Goal: Task Accomplishment & Management: Use online tool/utility

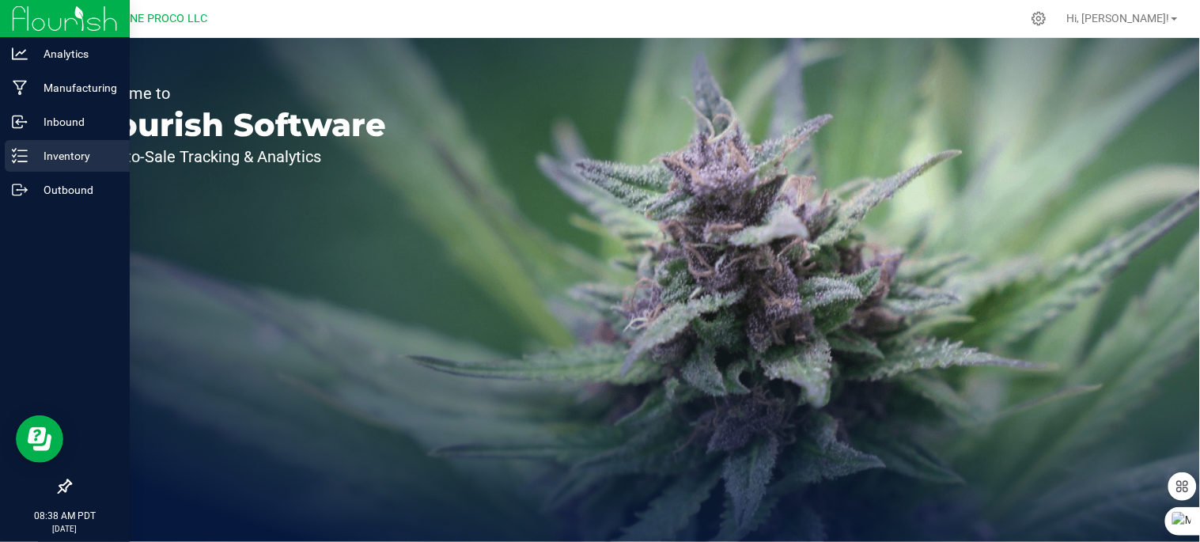
click at [59, 157] on p "Inventory" at bounding box center [75, 155] width 95 height 19
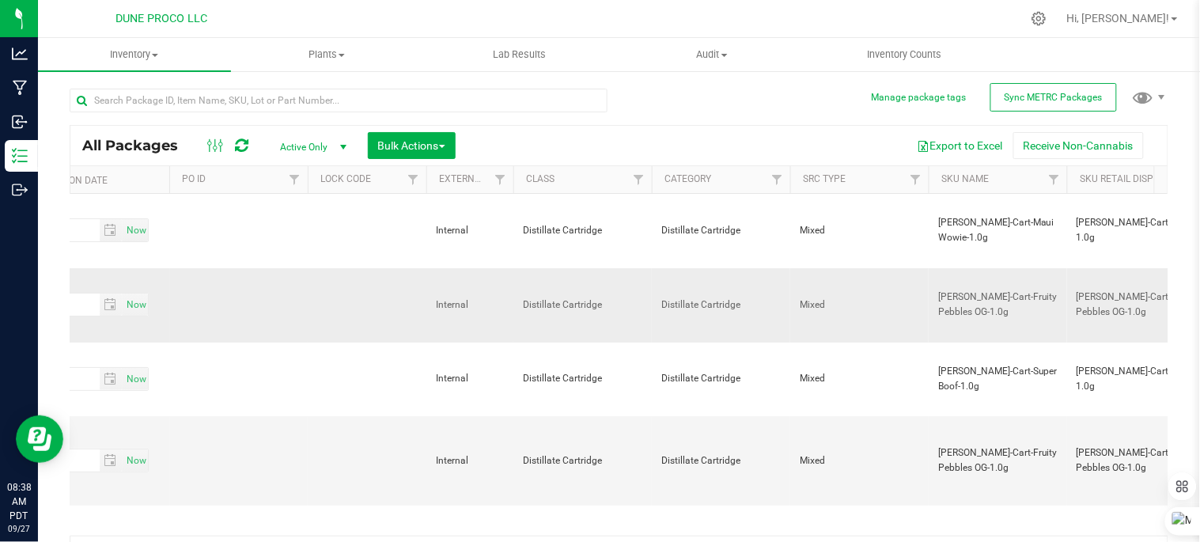
scroll to position [0, 3609]
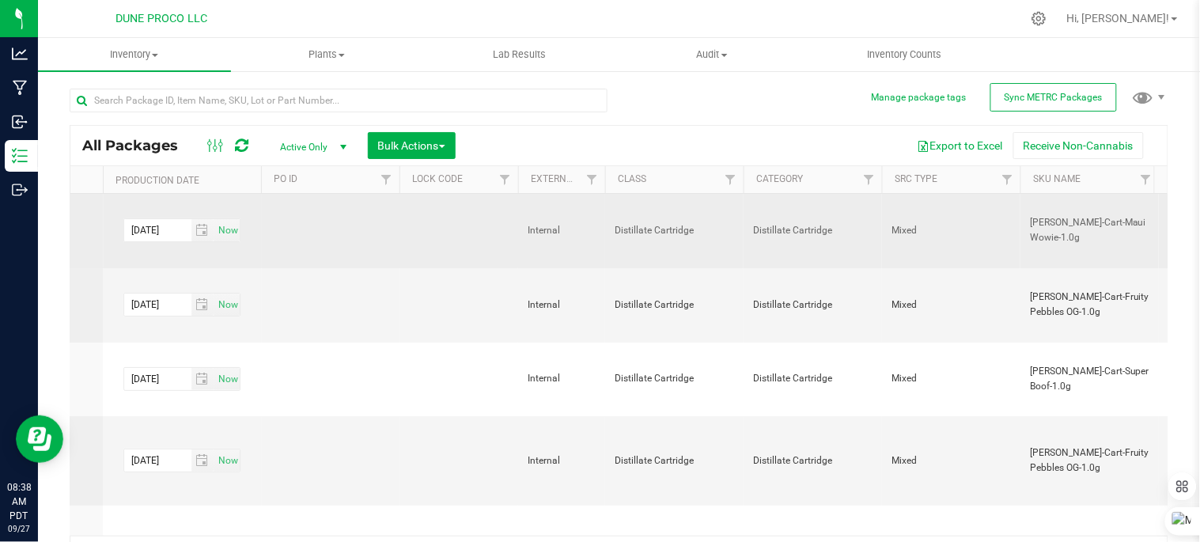
click at [837, 267] on td "Distillate Cartridge" at bounding box center [813, 231] width 138 height 74
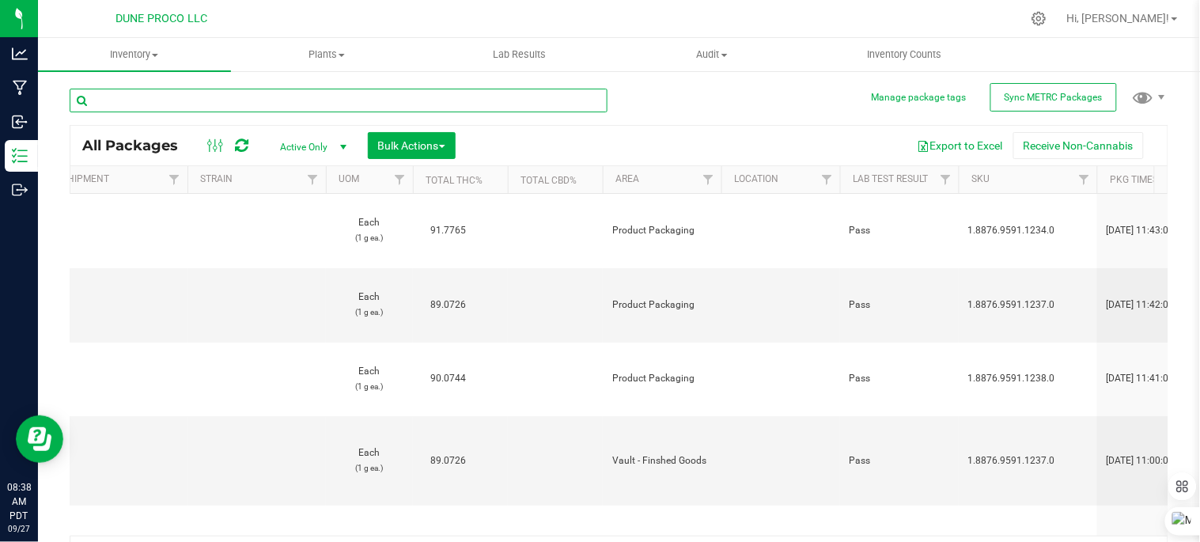
click at [511, 104] on input "text" at bounding box center [339, 101] width 538 height 24
click at [256, 101] on input "text" at bounding box center [339, 101] width 538 height 24
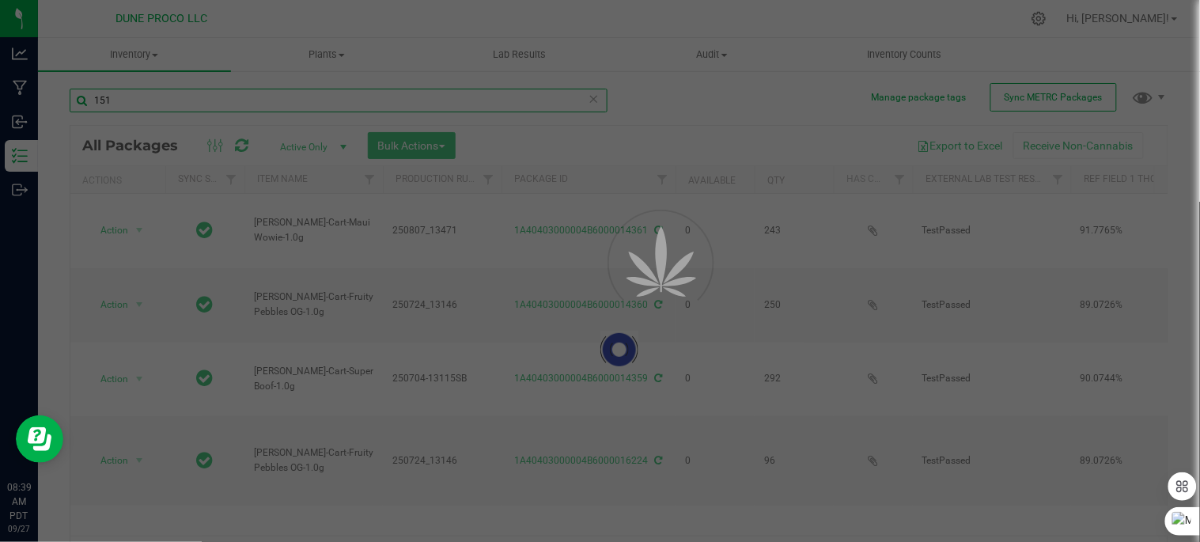
type input "151"
drag, startPoint x: 301, startPoint y: 319, endPoint x: 188, endPoint y: 74, distance: 269.7
type input "[DATE]"
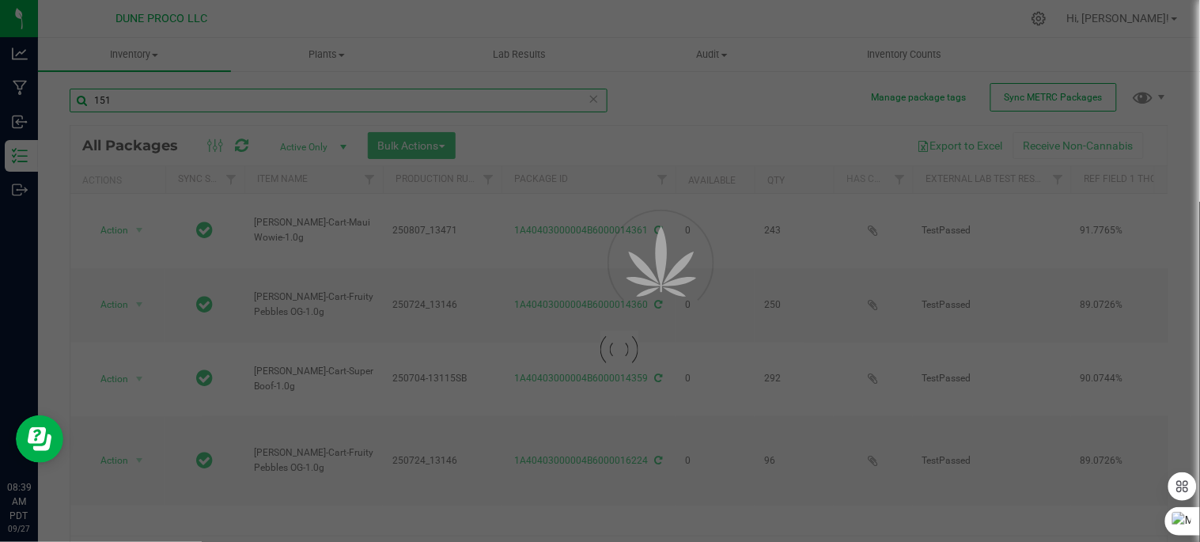
type input "[DATE]"
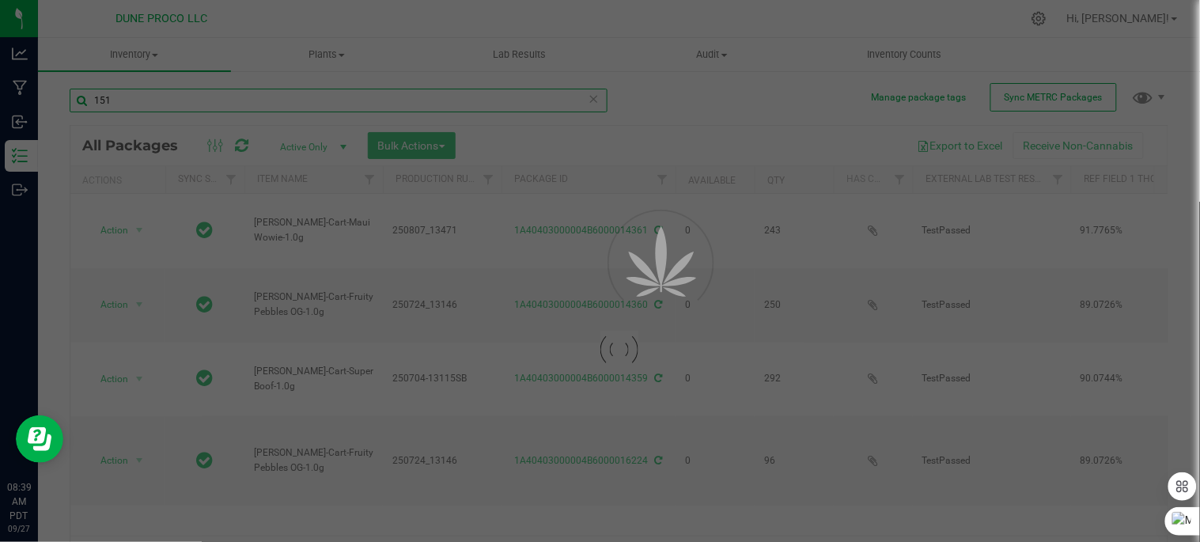
type input "[DATE]"
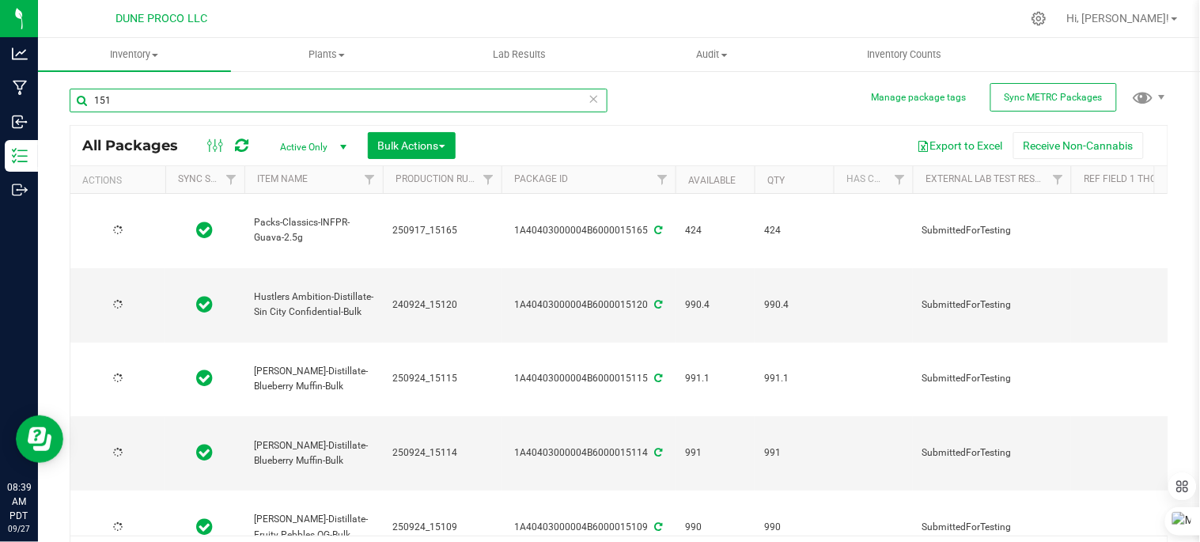
type input "[DATE]"
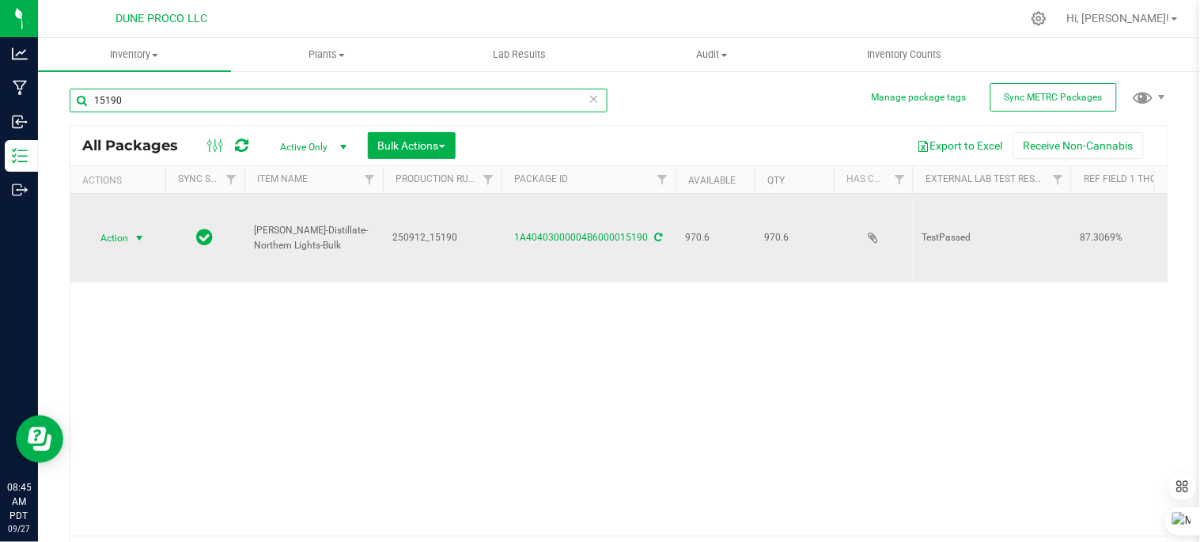
type input "15190"
click at [134, 227] on span "select" at bounding box center [140, 238] width 20 height 22
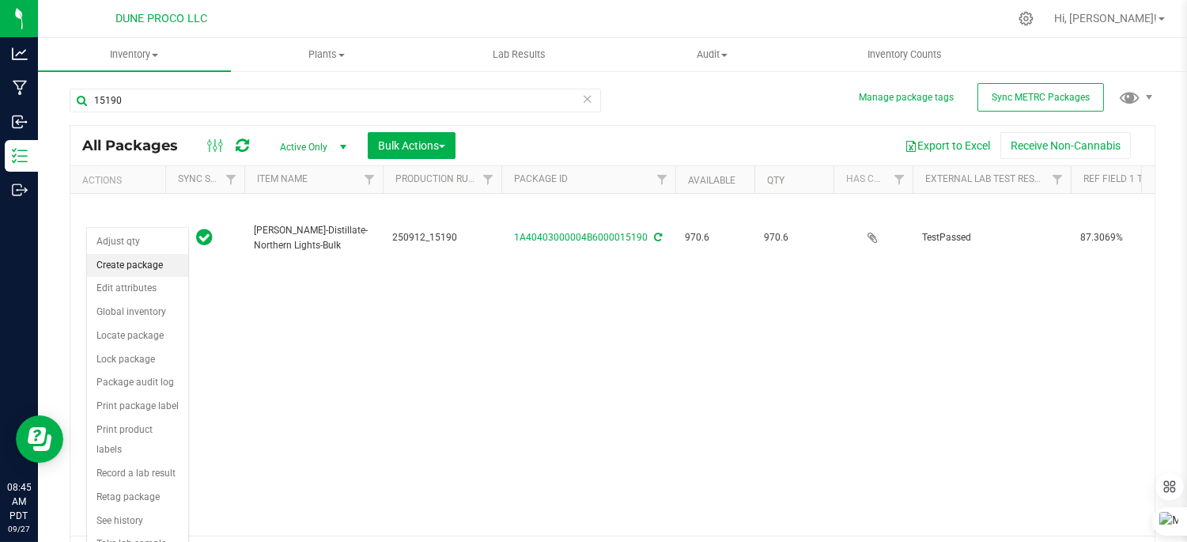
click at [147, 269] on li "Create package" at bounding box center [137, 266] width 101 height 24
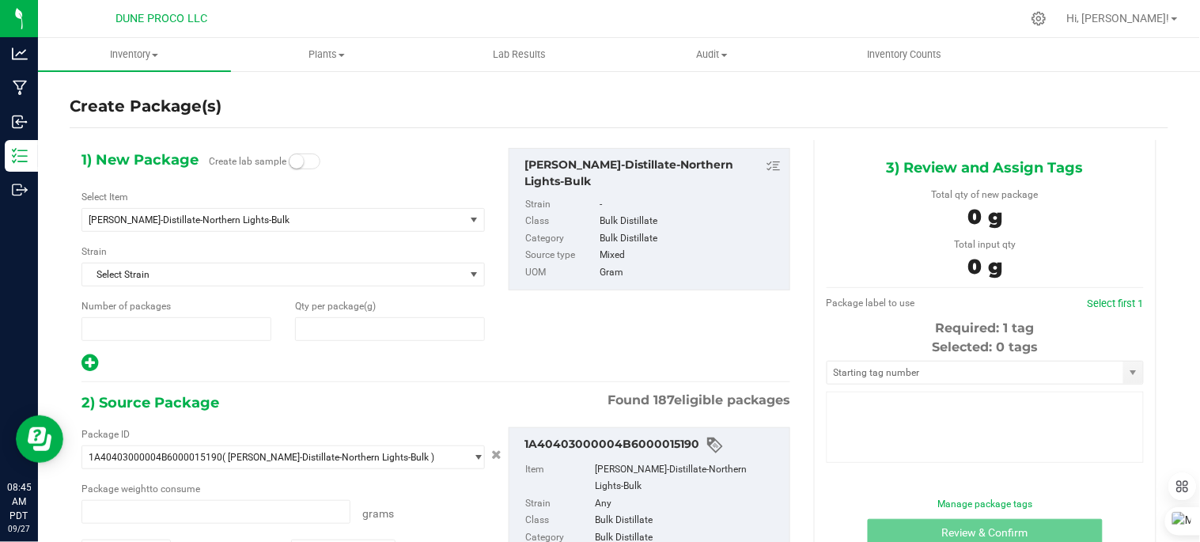
type input "1"
type input "0.0000"
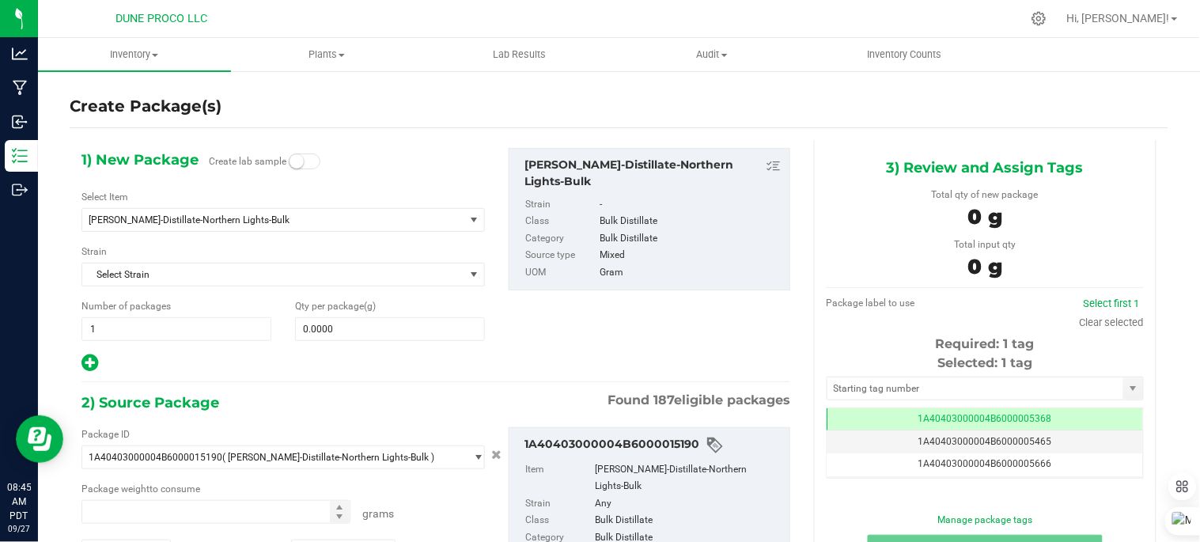
type input "0.0000 g"
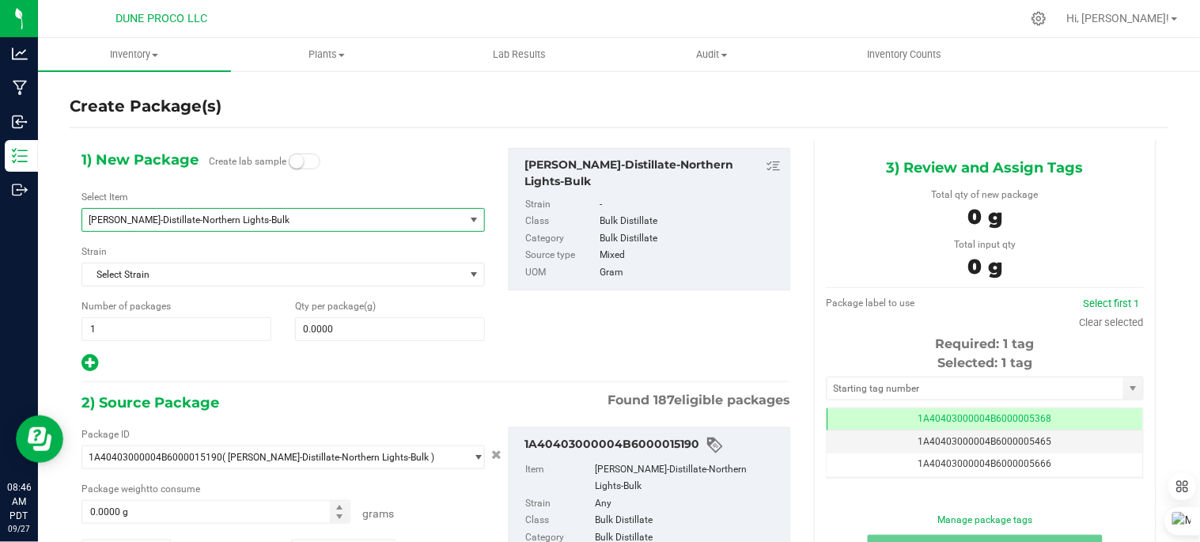
click at [312, 221] on span "[PERSON_NAME]-Distillate-Northern Lights-Bulk" at bounding box center [266, 219] width 354 height 11
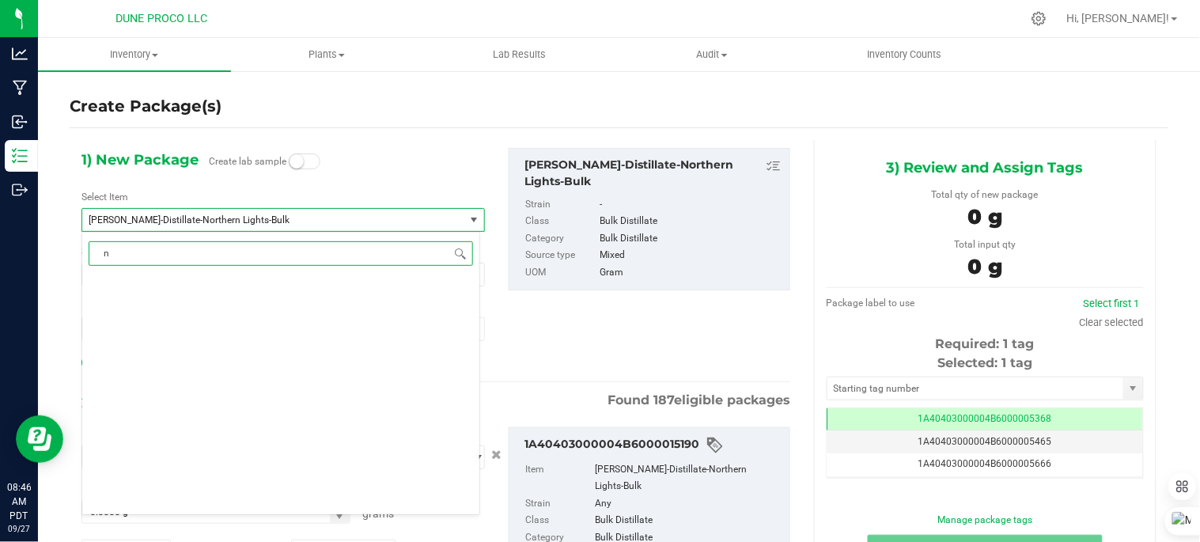
scroll to position [0, 0]
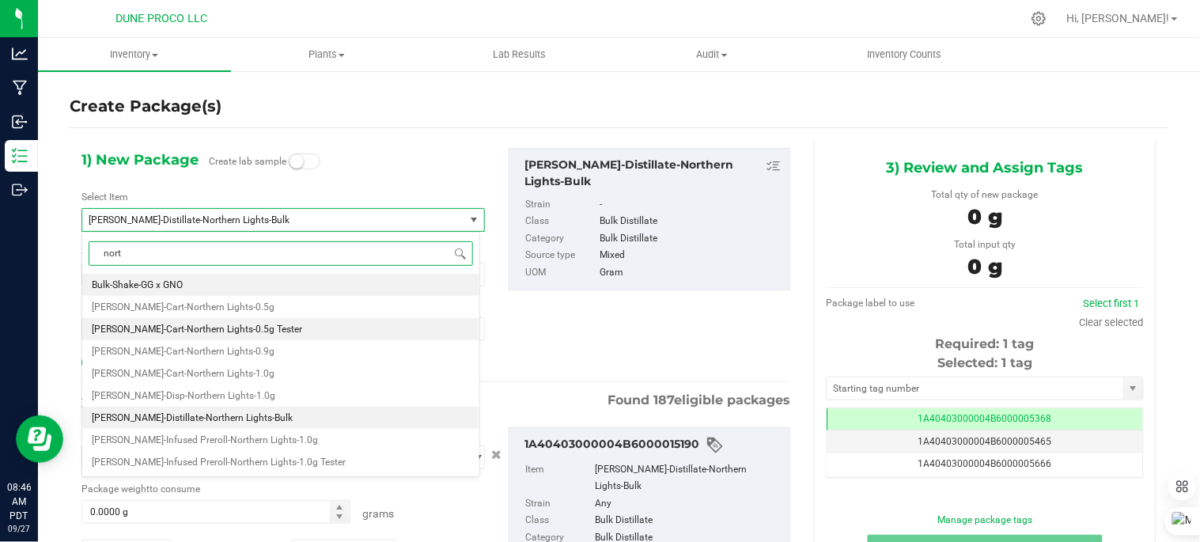
type input "north"
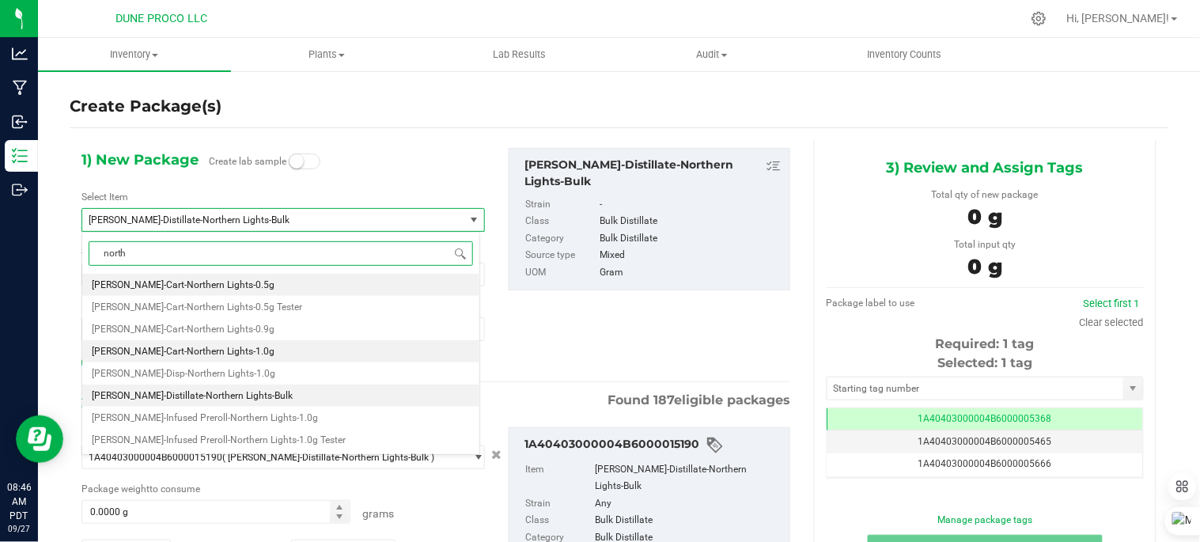
click at [278, 350] on li "[PERSON_NAME]-Cart-Northern Lights-1.0g" at bounding box center [280, 351] width 397 height 22
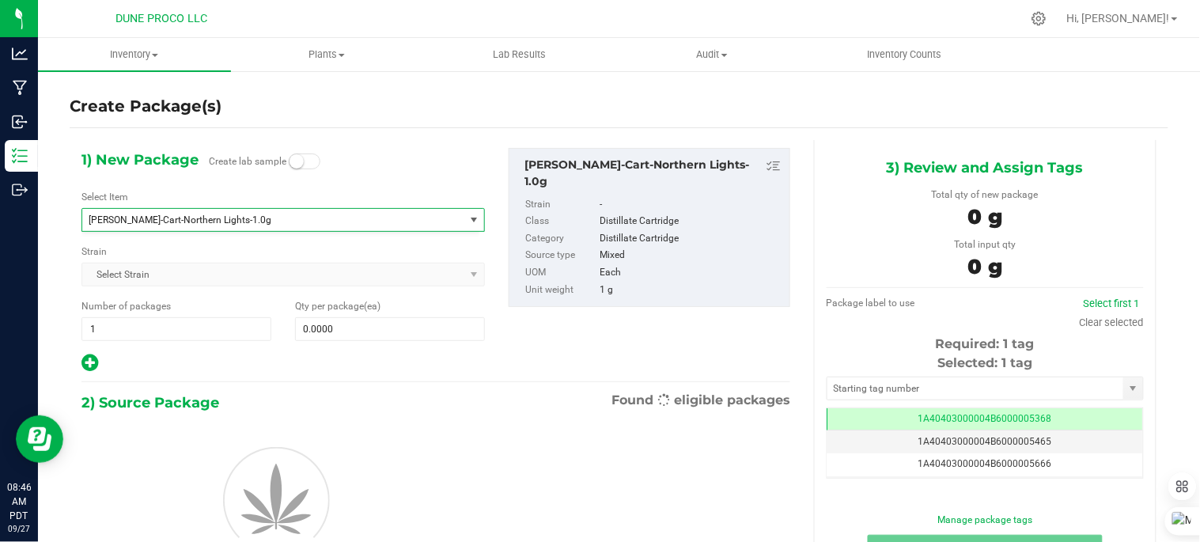
type input "0"
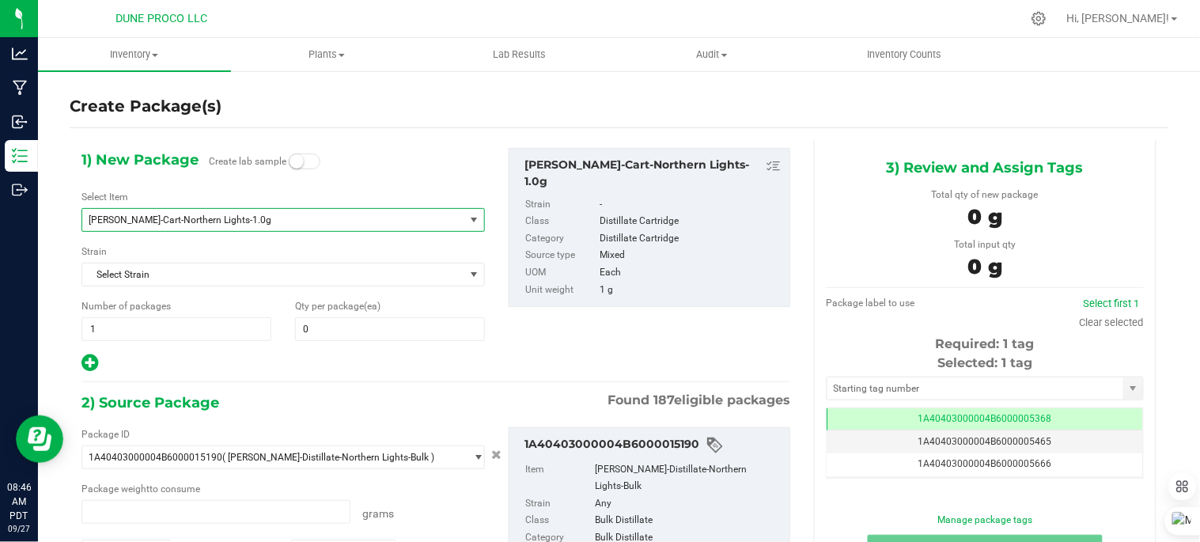
type input "0.0000 g"
click at [348, 339] on span "0 0" at bounding box center [390, 329] width 190 height 24
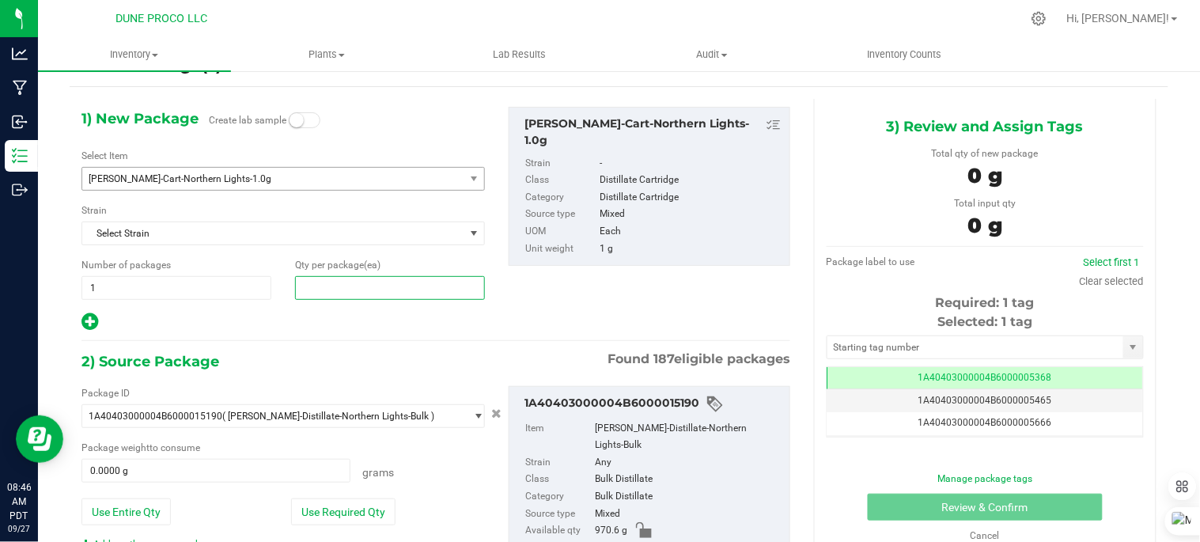
scroll to position [40, 0]
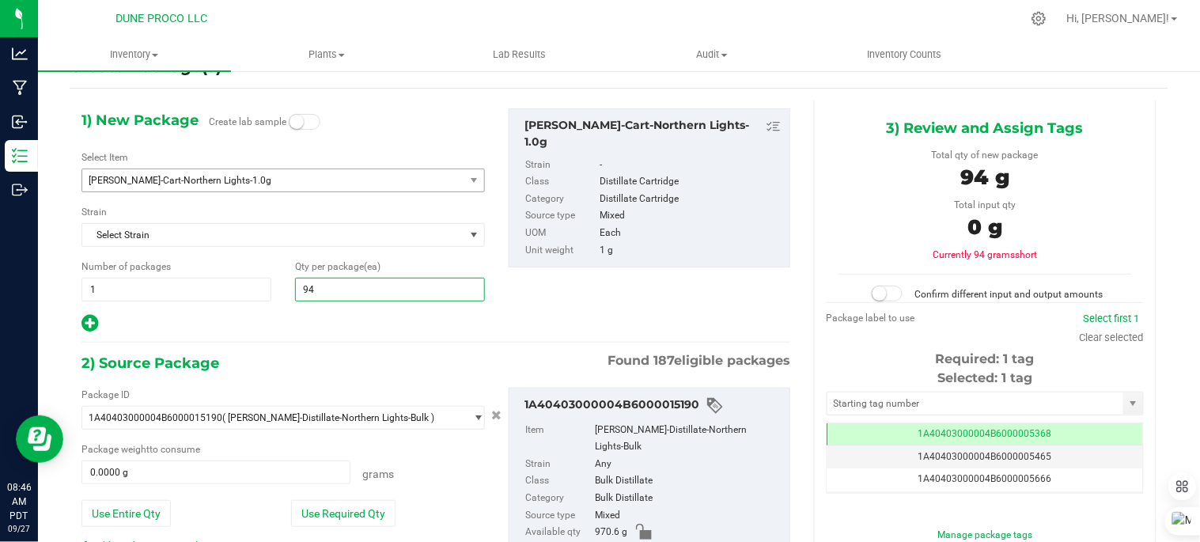
type input "949"
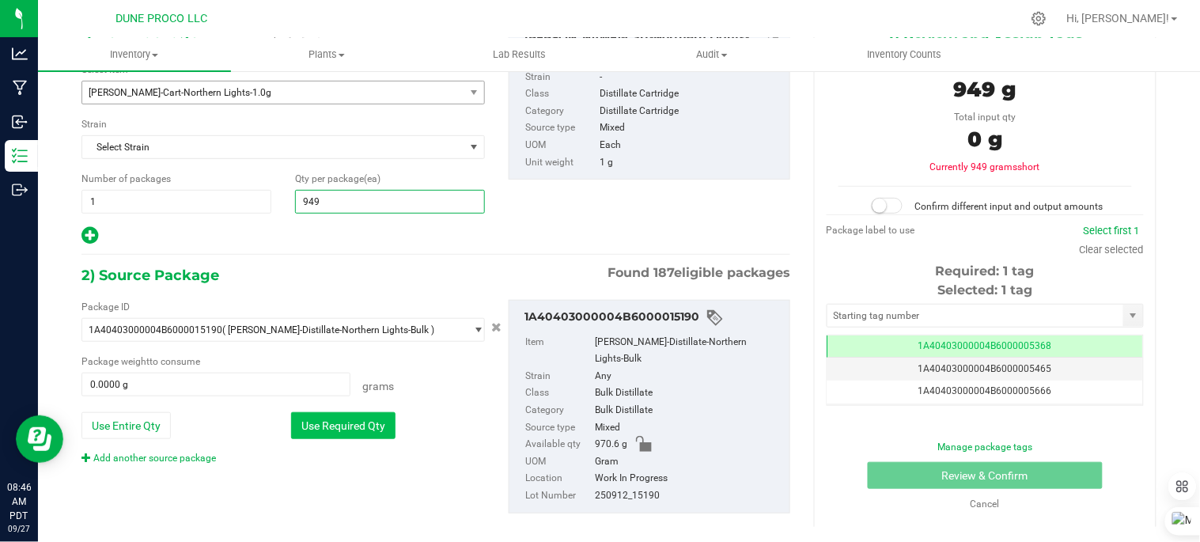
type input "949"
click at [356, 427] on button "Use Required Qty" at bounding box center [343, 425] width 104 height 27
type input "949.0000 g"
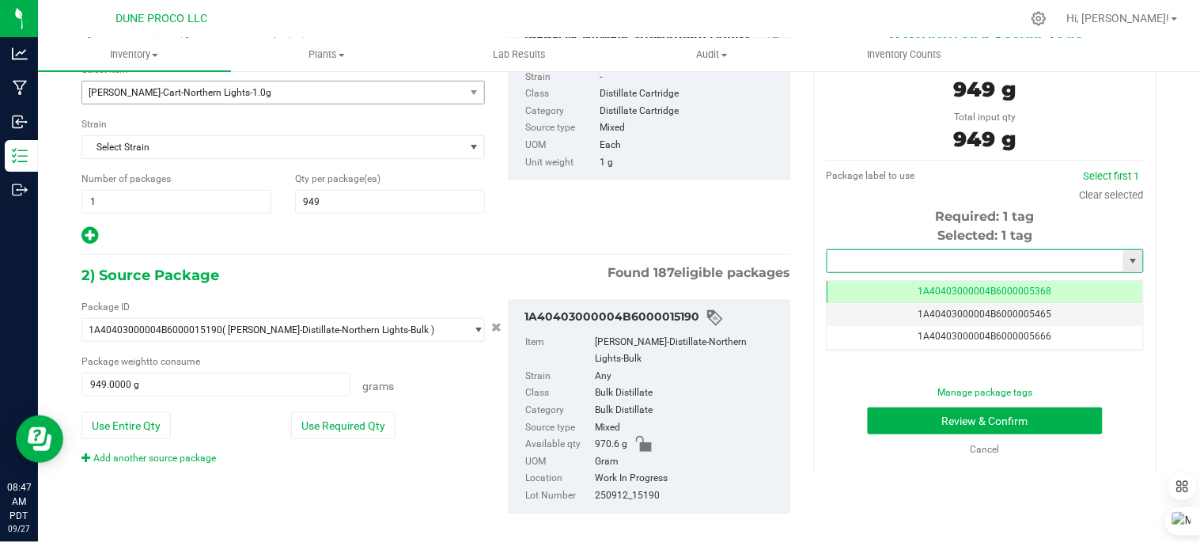
click at [922, 263] on input "text" at bounding box center [975, 261] width 296 height 22
click at [922, 289] on li "1A40403000004B6000015145" at bounding box center [975, 288] width 311 height 24
type input "1A40403000004B6000015145"
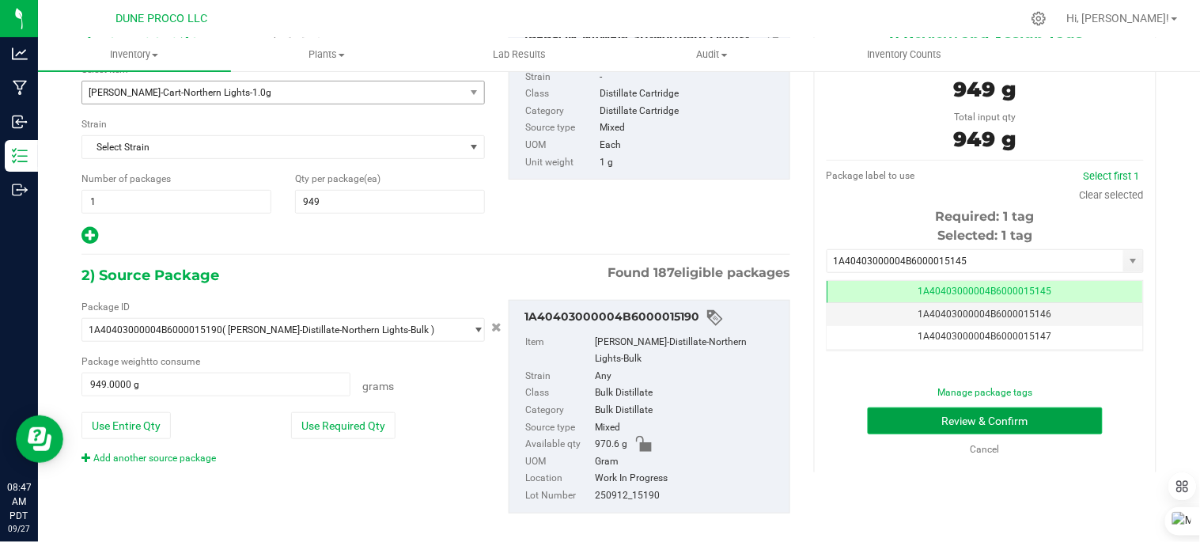
click at [982, 424] on button "Review & Confirm" at bounding box center [985, 420] width 235 height 27
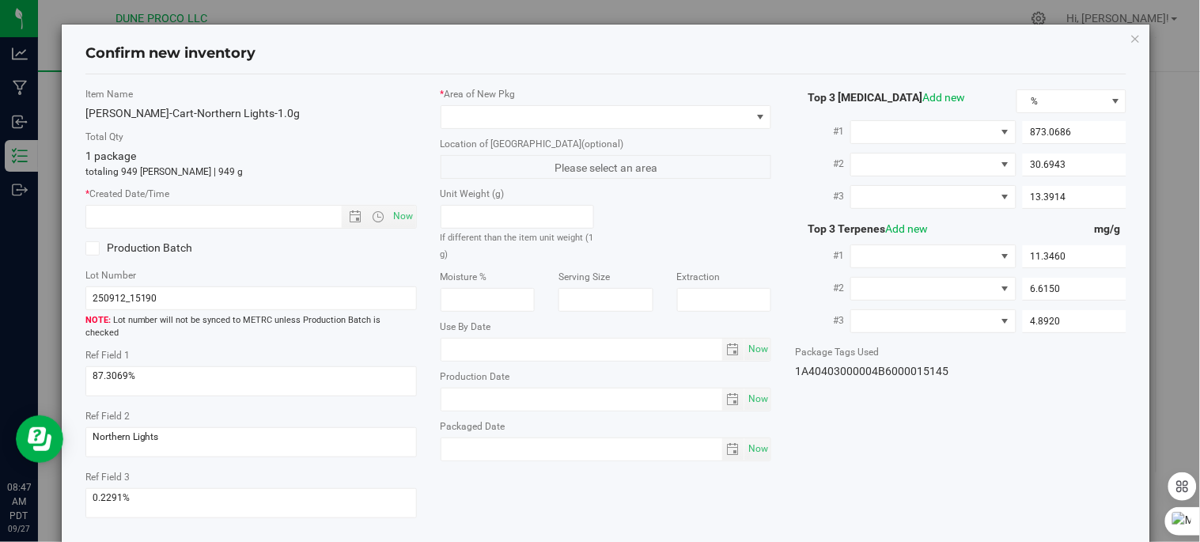
type input "[DATE]"
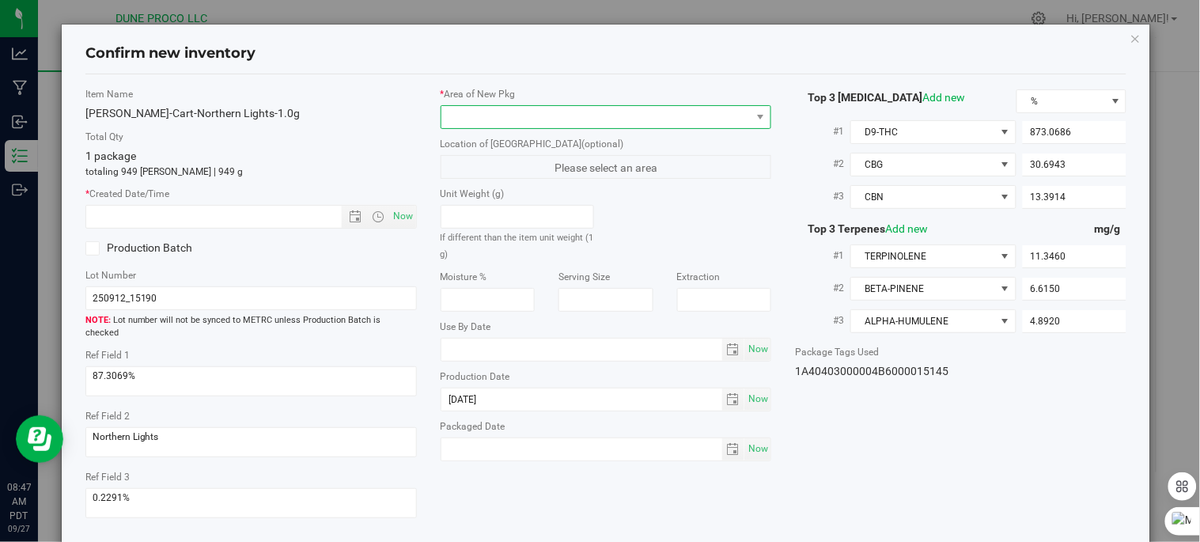
click at [547, 111] on span at bounding box center [596, 117] width 310 height 22
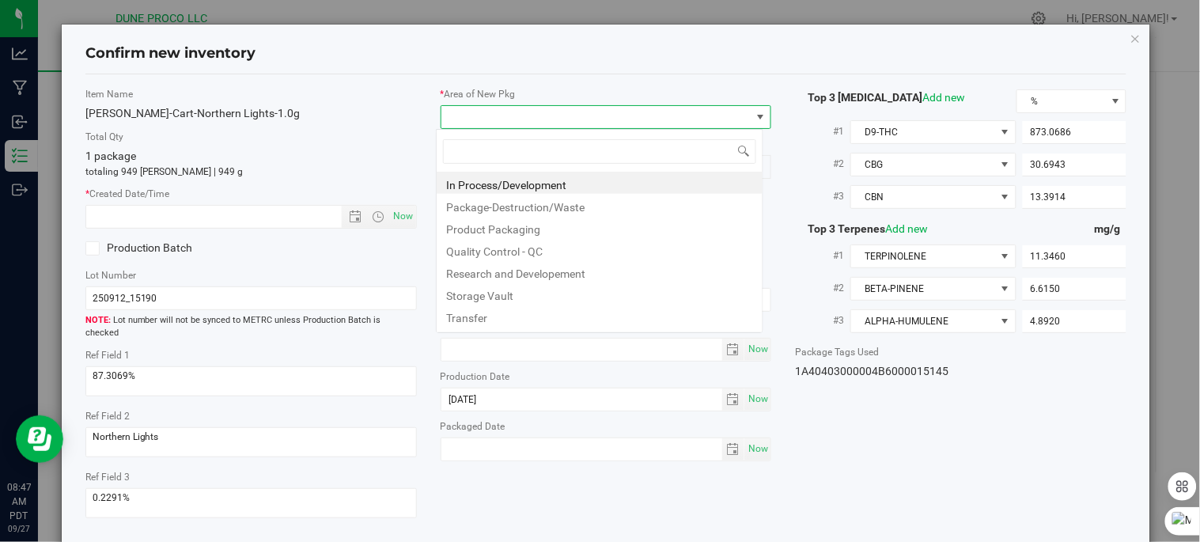
scroll to position [79080, 78775]
click at [571, 184] on li "In Process/Development" at bounding box center [600, 183] width 326 height 22
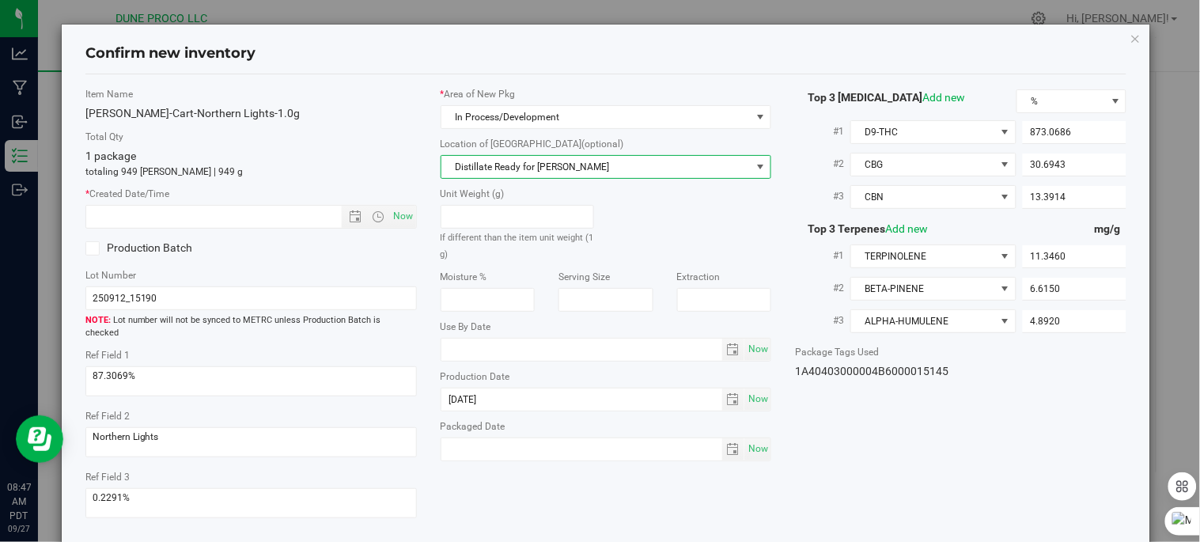
click at [574, 165] on span "Distillate Ready for [PERSON_NAME]" at bounding box center [596, 167] width 310 height 22
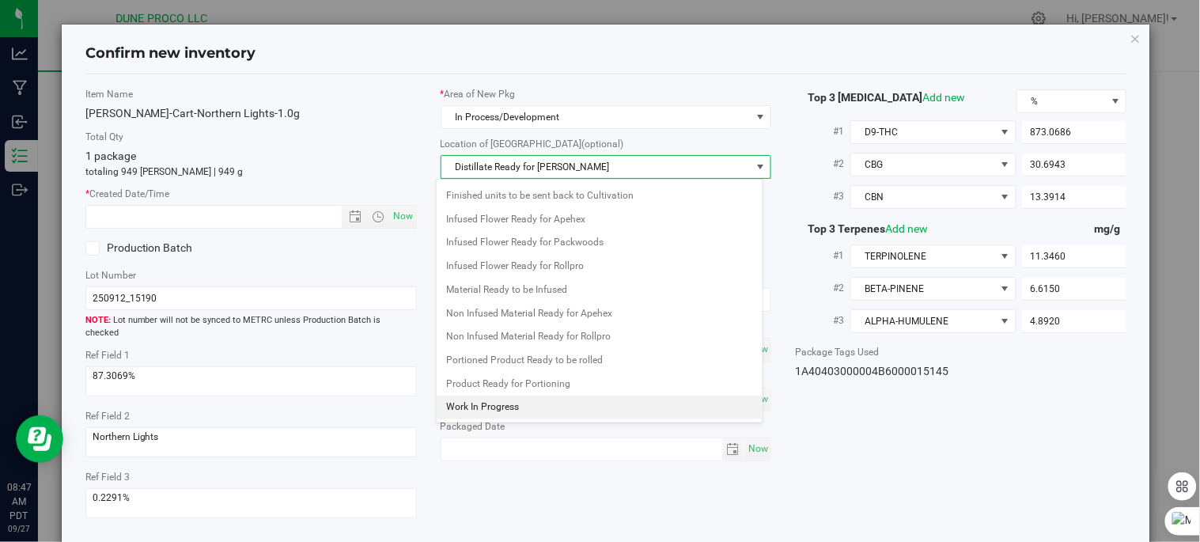
click at [502, 402] on li "Work In Progress" at bounding box center [600, 408] width 326 height 24
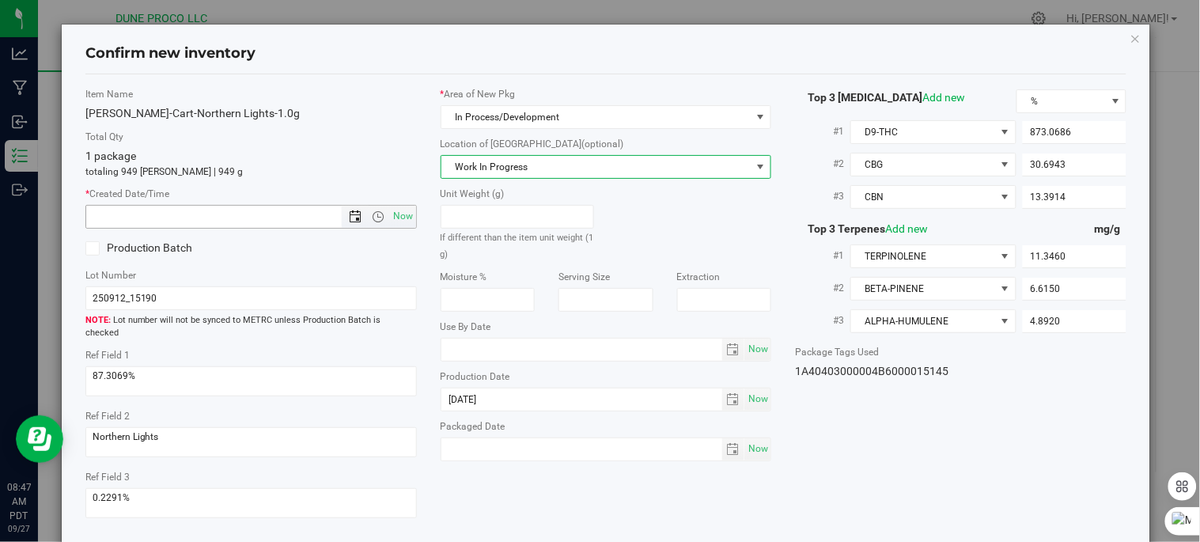
click at [343, 217] on span "Open the date view" at bounding box center [355, 216] width 27 height 13
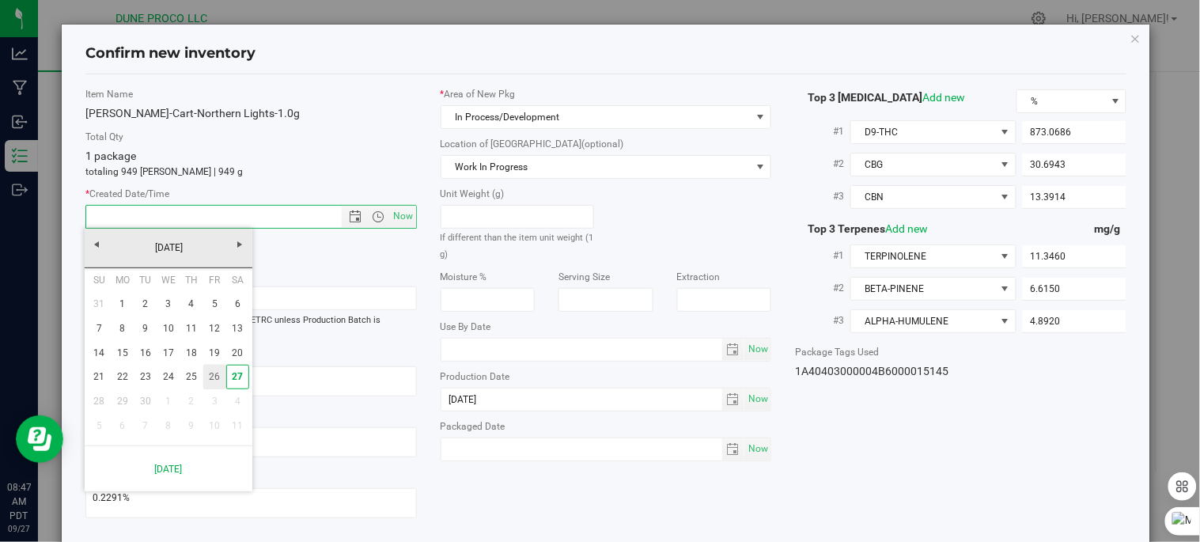
click at [208, 384] on link "26" at bounding box center [214, 377] width 23 height 25
type input "[DATE] 8:47 AM"
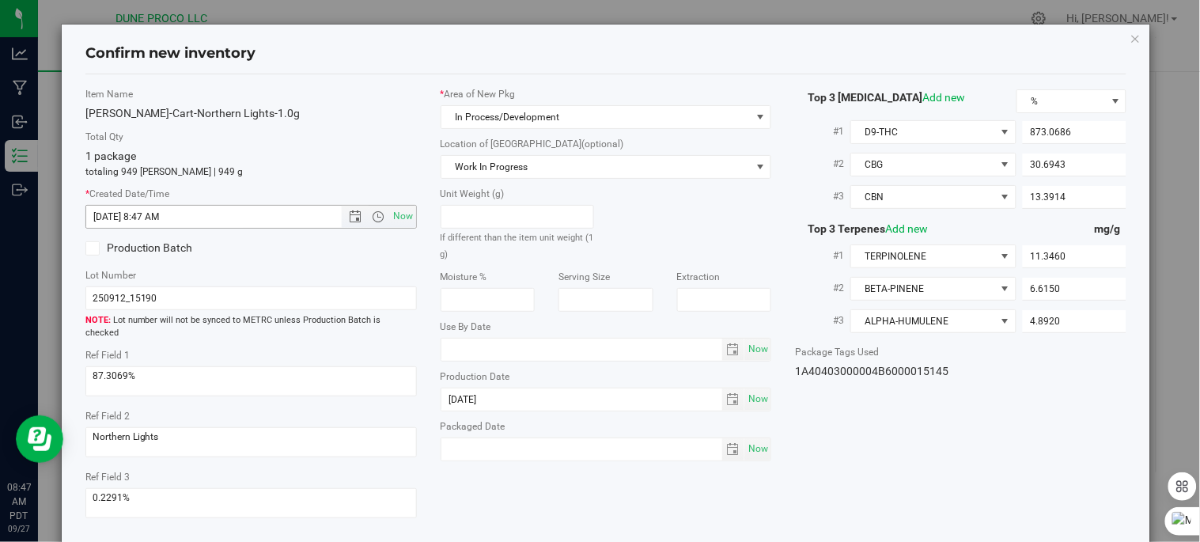
click at [373, 225] on span "Now" at bounding box center [379, 217] width 74 height 22
click at [374, 217] on span "Open the time view" at bounding box center [378, 216] width 13 height 13
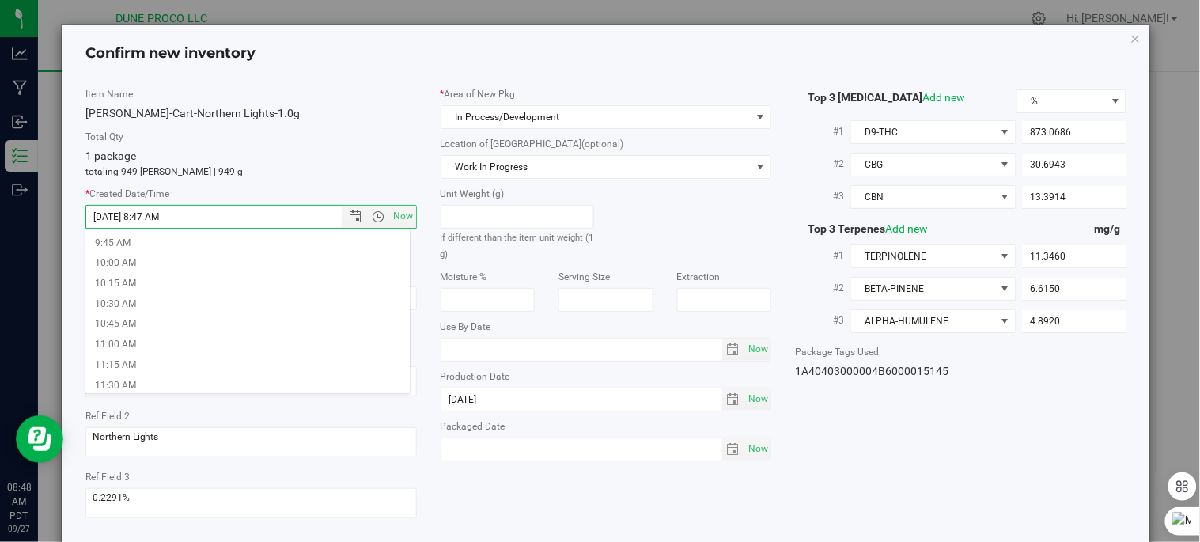
click at [380, 109] on div "[PERSON_NAME]-Cart-Northern Lights-1.0g" at bounding box center [250, 113] width 331 height 17
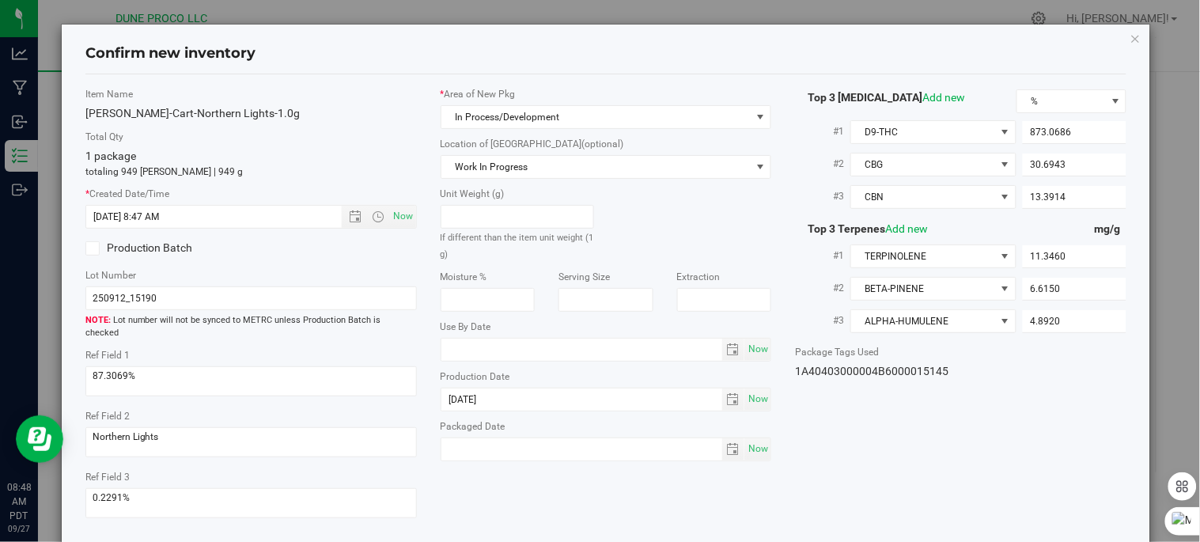
scroll to position [69, 0]
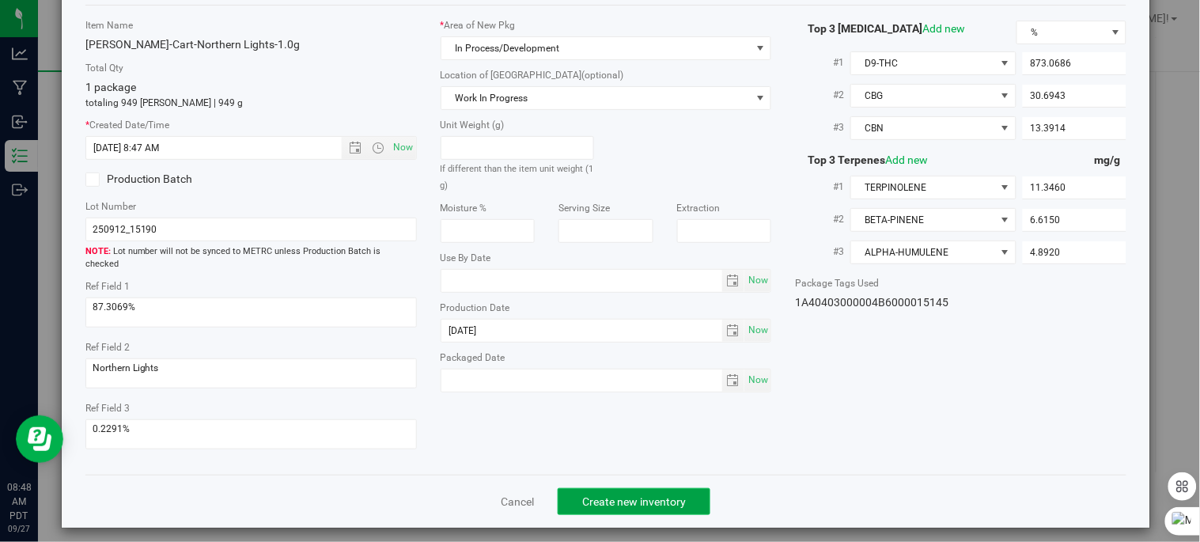
click at [630, 498] on button "Create new inventory" at bounding box center [634, 501] width 153 height 27
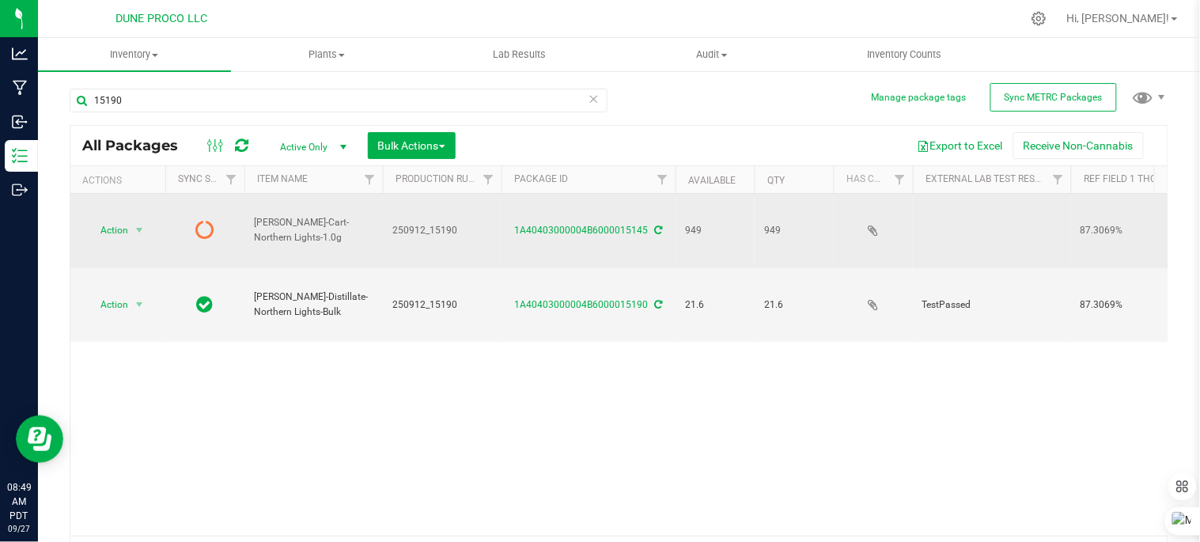
click at [207, 220] on icon at bounding box center [204, 229] width 19 height 19
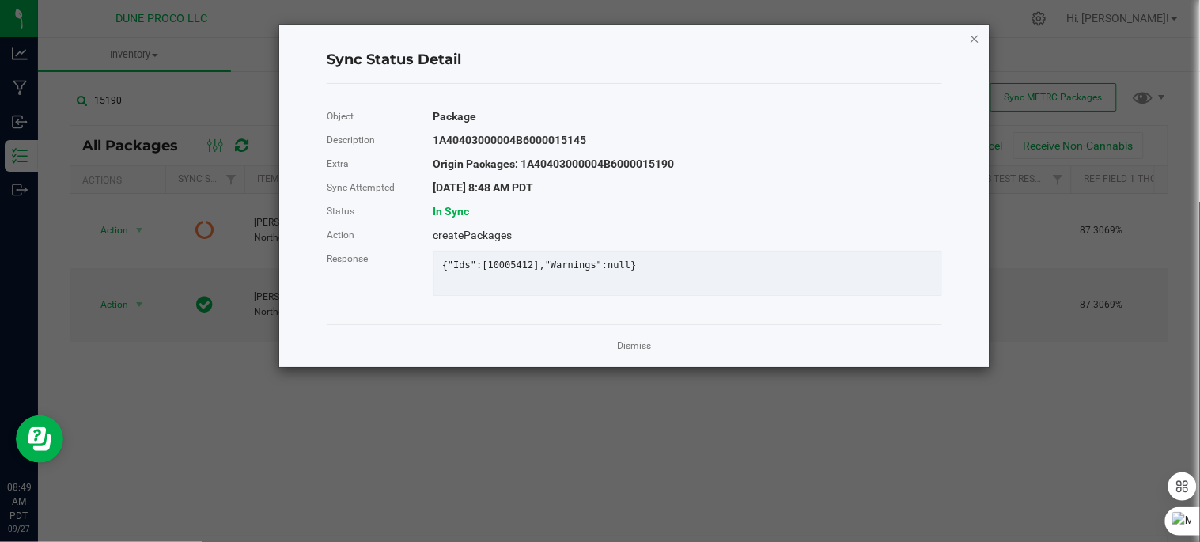
click at [974, 40] on icon "Close" at bounding box center [974, 37] width 11 height 19
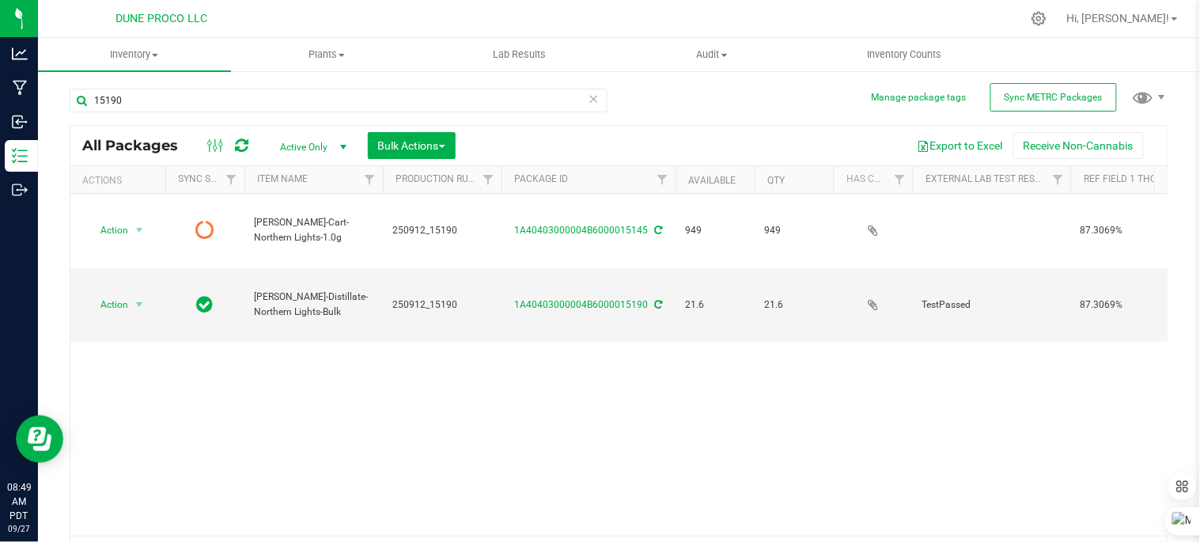
click at [243, 151] on icon at bounding box center [242, 146] width 13 height 16
click at [325, 97] on input "15190" at bounding box center [339, 101] width 538 height 24
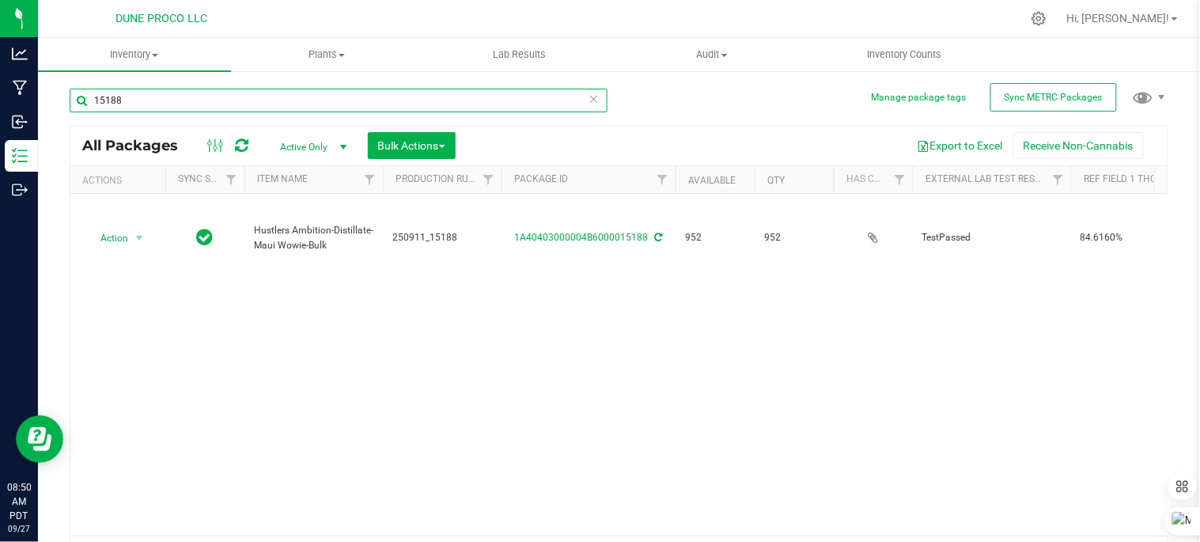
type input "15188"
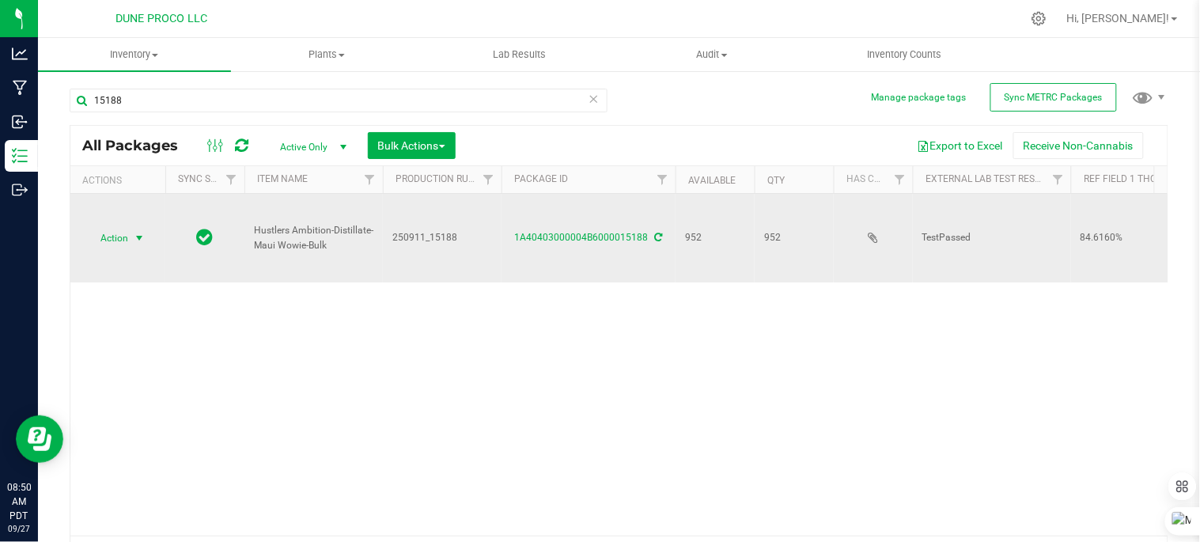
click at [131, 227] on span "select" at bounding box center [140, 238] width 20 height 22
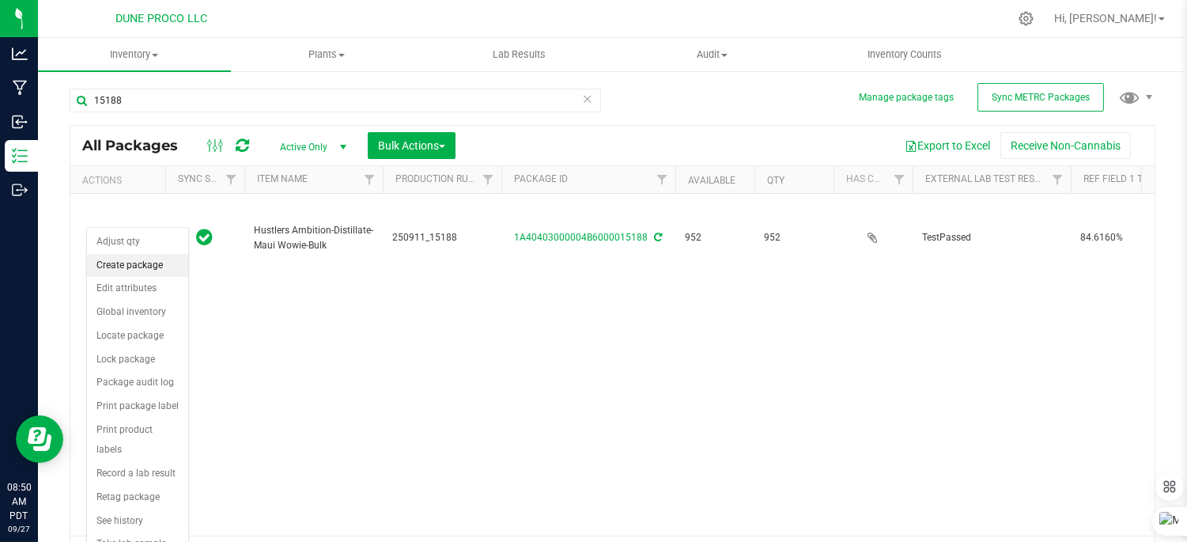
click at [143, 269] on li "Create package" at bounding box center [137, 266] width 101 height 24
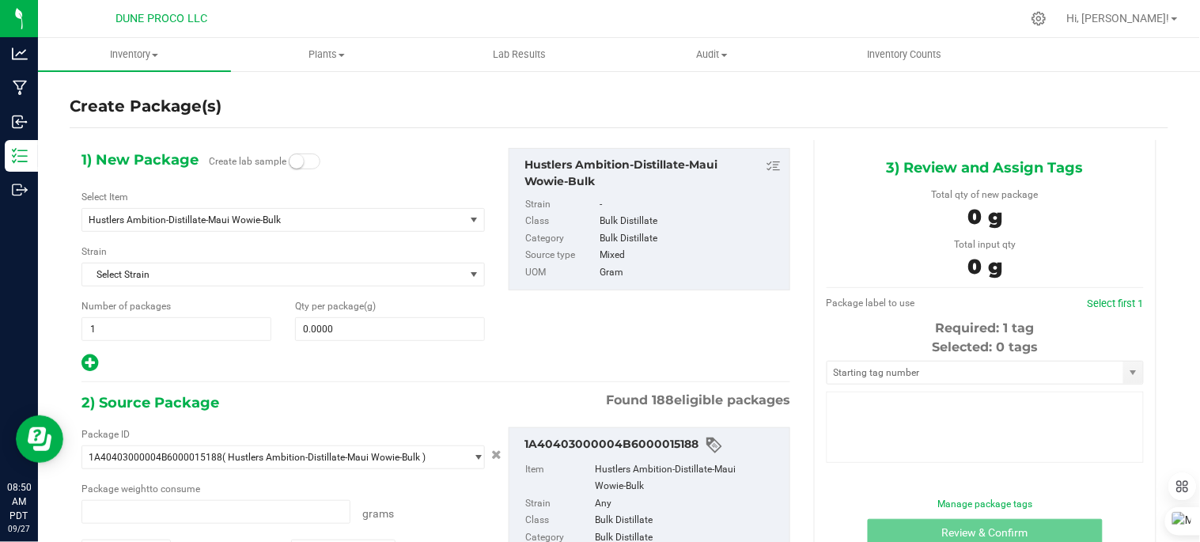
type input "0.0000 g"
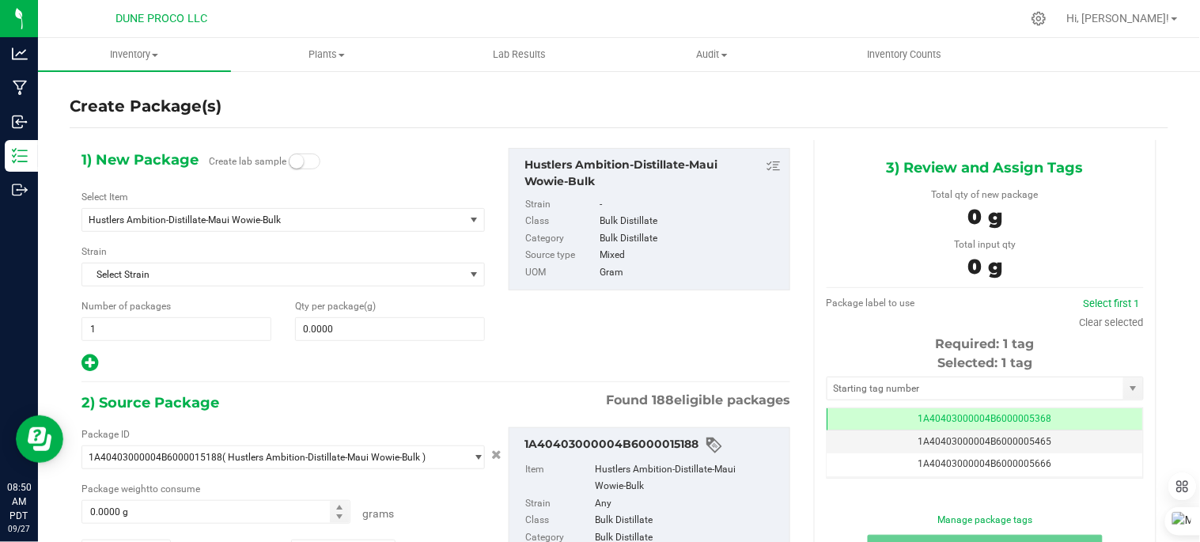
scroll to position [0, -1]
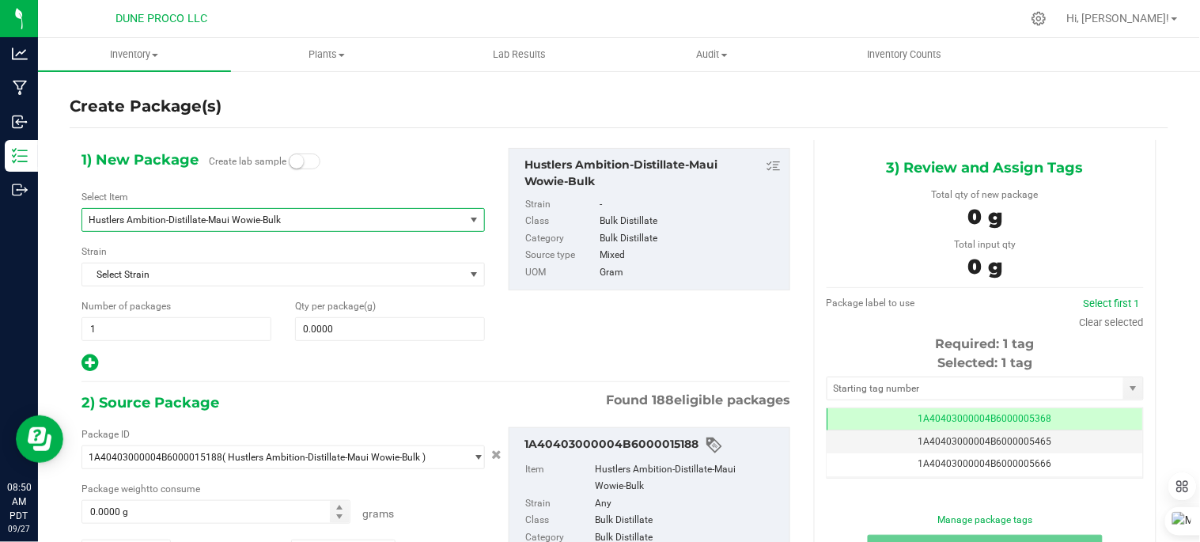
click at [307, 225] on span "Hustlers Ambition-Distillate-Maui Wowie-Bulk" at bounding box center [273, 220] width 382 height 22
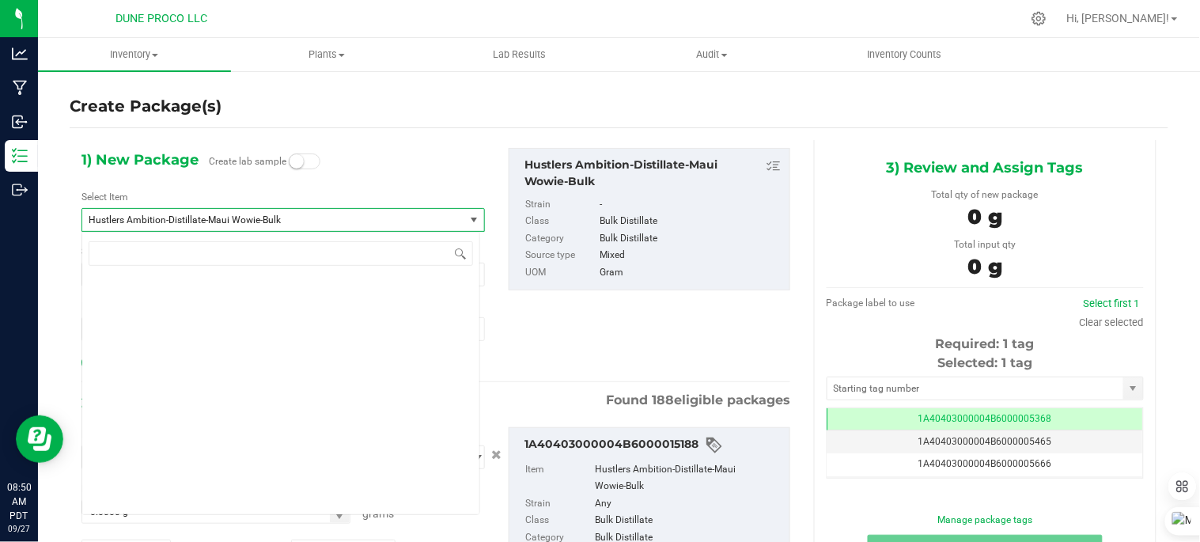
scroll to position [4651, 0]
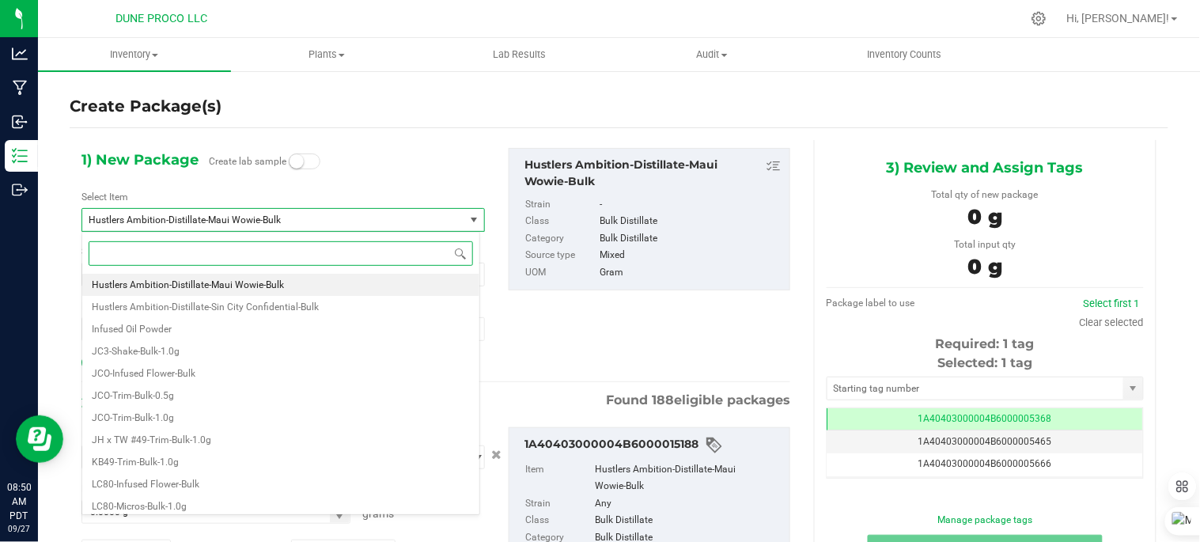
click at [323, 247] on input at bounding box center [281, 253] width 384 height 25
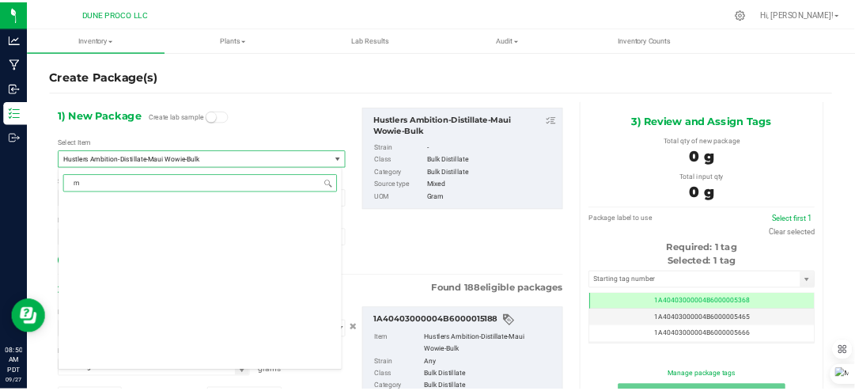
scroll to position [0, 0]
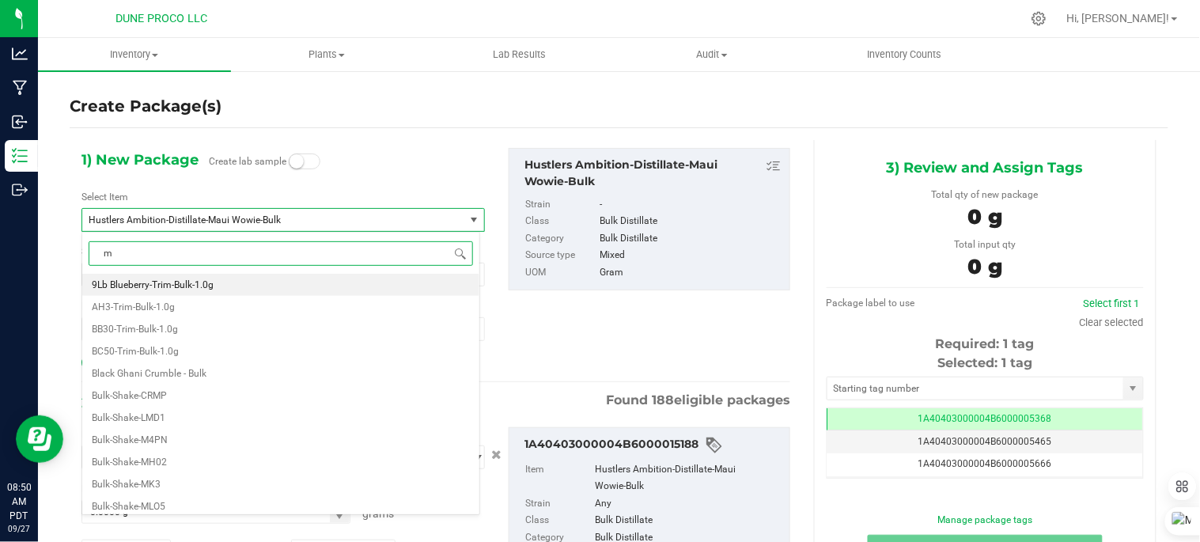
type input "ma"
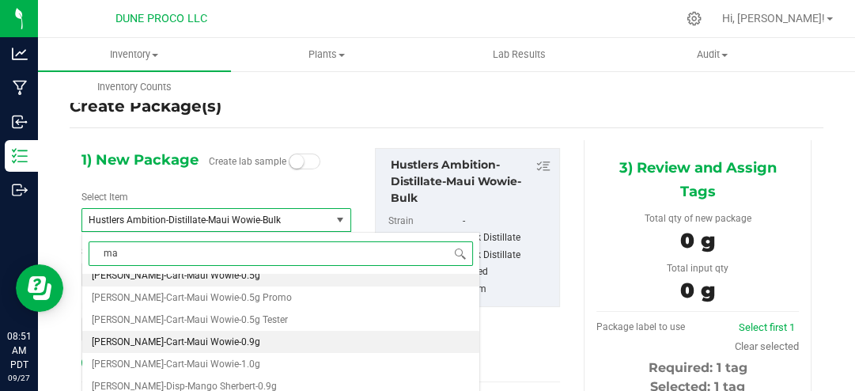
scroll to position [127, 0]
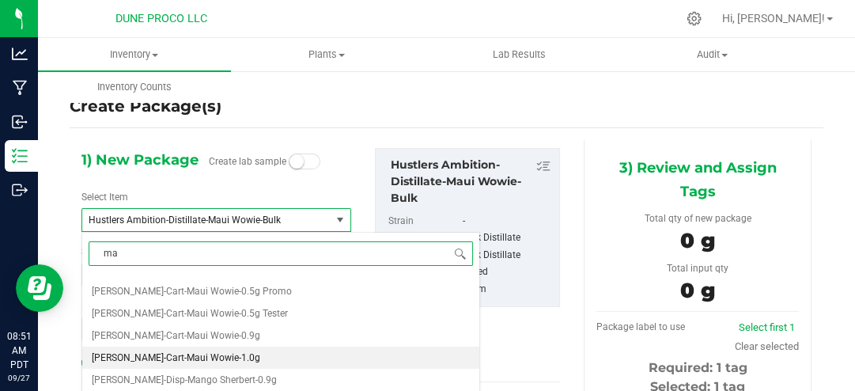
click at [225, 361] on li "[PERSON_NAME]-Cart-Maui Wowie-1.0g" at bounding box center [280, 357] width 397 height 22
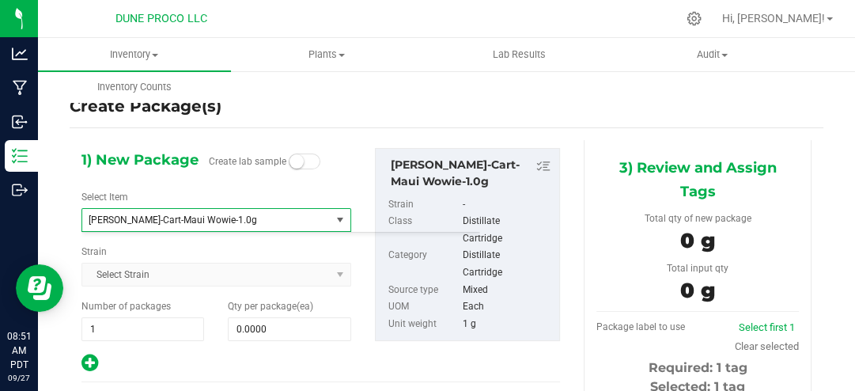
type input "0"
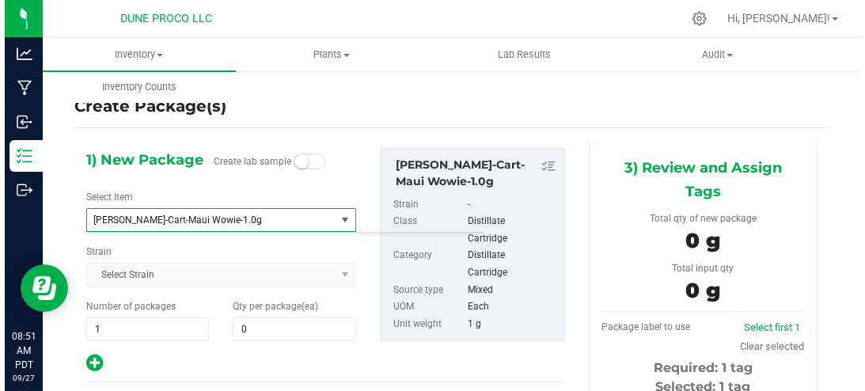
scroll to position [2924, 0]
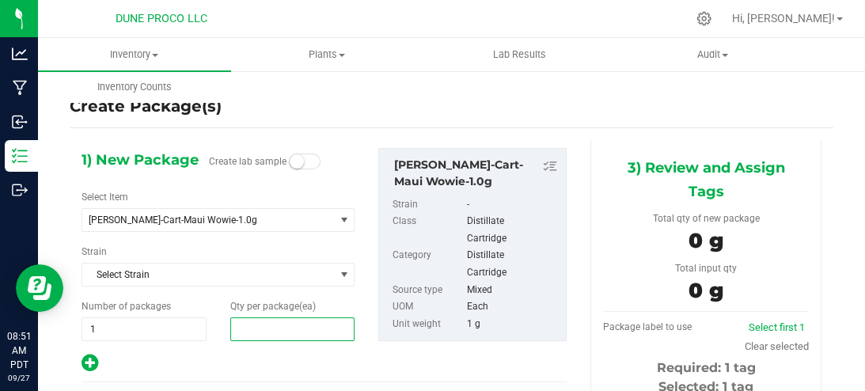
click at [244, 328] on span at bounding box center [292, 329] width 125 height 24
click at [247, 318] on input "text" at bounding box center [292, 329] width 123 height 22
click at [240, 331] on input "text" at bounding box center [292, 329] width 123 height 22
type input "0"
click at [279, 335] on span at bounding box center [292, 329] width 125 height 24
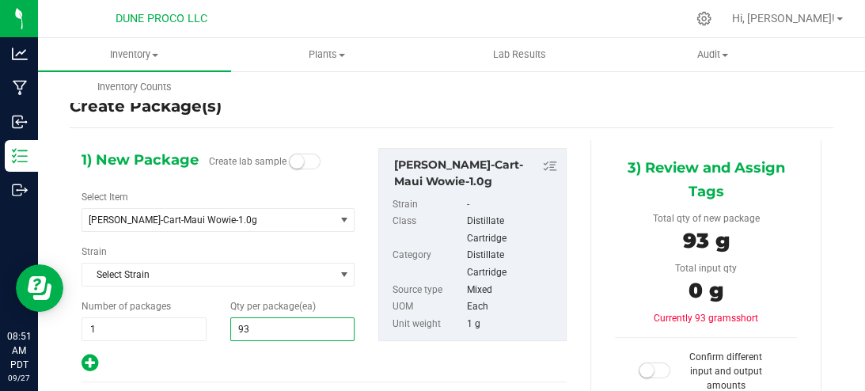
type input "936"
click at [279, 335] on input "936" at bounding box center [292, 329] width 123 height 22
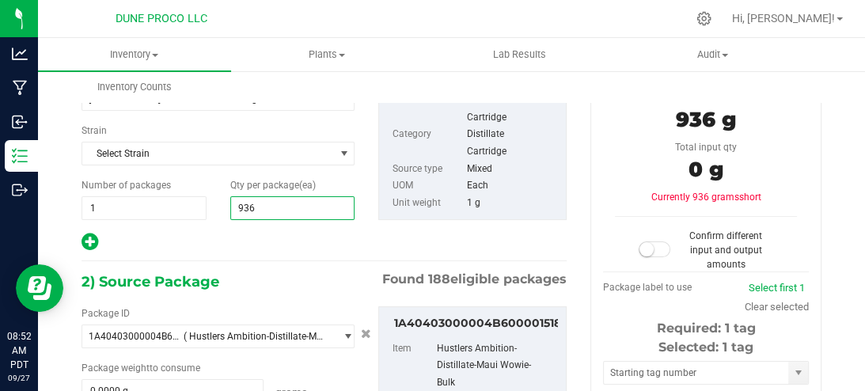
scroll to position [190, 0]
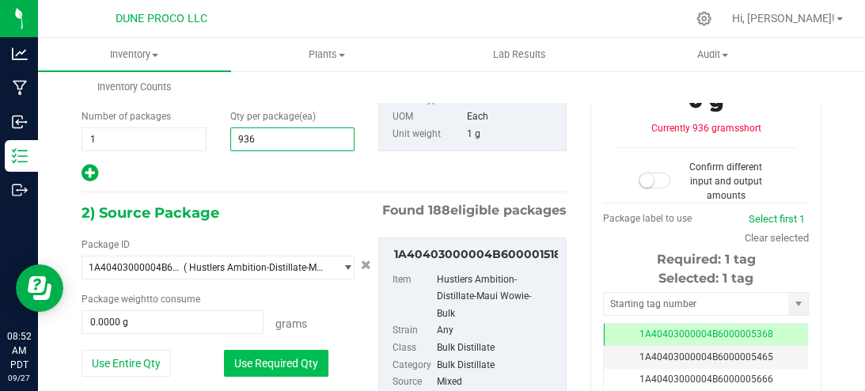
type input "936"
click at [296, 354] on button "Use Required Qty" at bounding box center [276, 363] width 104 height 27
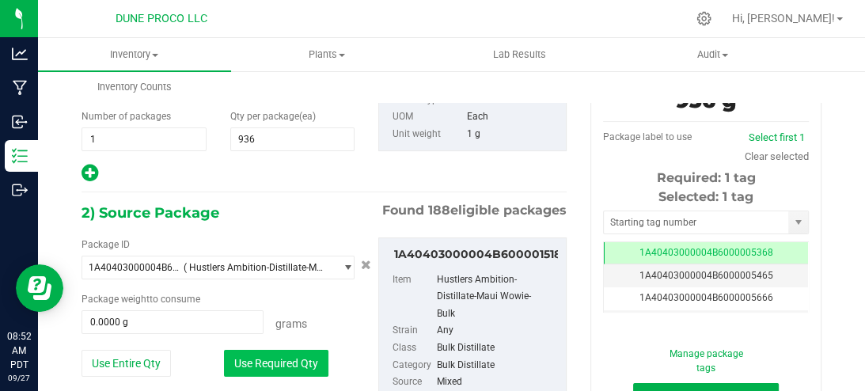
type input "936.0000 g"
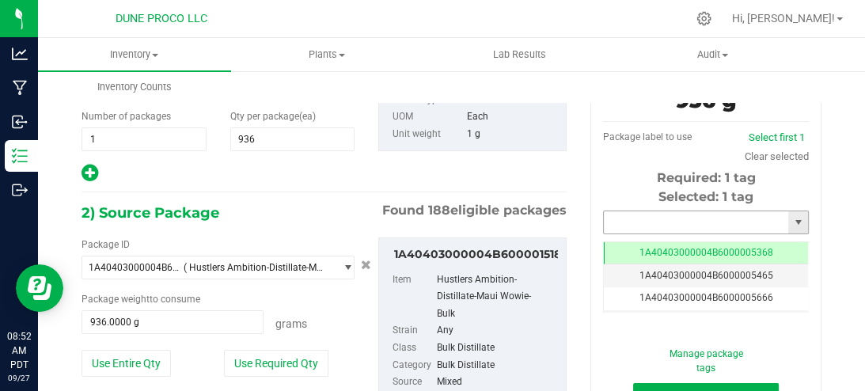
click at [692, 221] on input "text" at bounding box center [696, 222] width 184 height 22
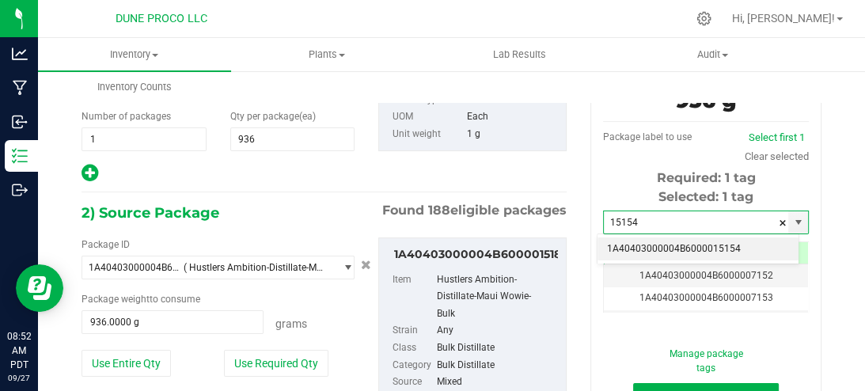
click at [753, 251] on li "1A40403000004B6000015154" at bounding box center [697, 249] width 201 height 24
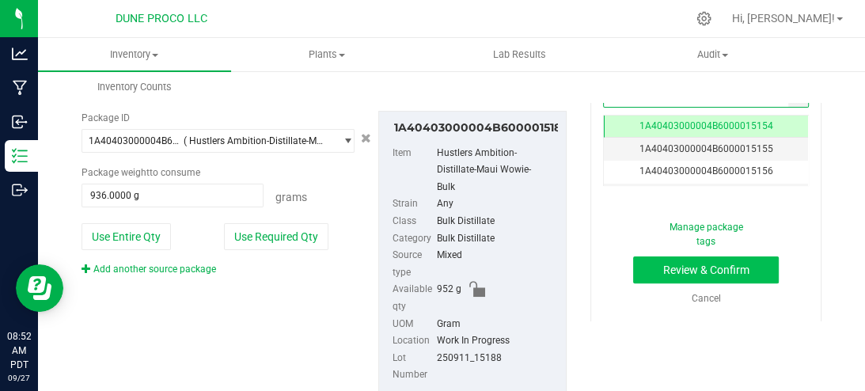
type input "1A40403000004B6000015154"
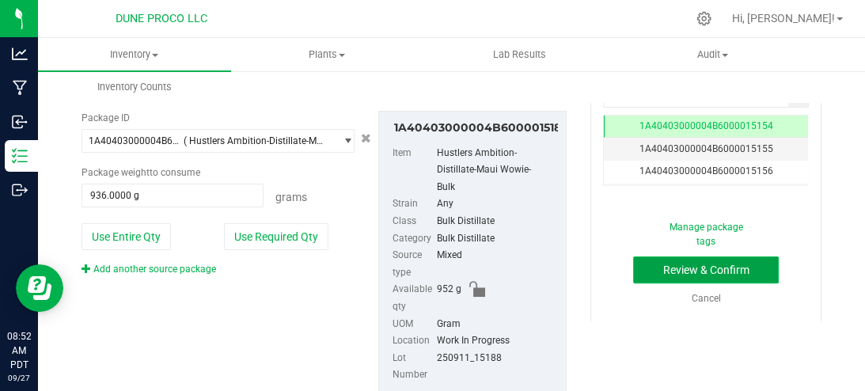
click at [664, 274] on button "Review & Confirm" at bounding box center [706, 269] width 146 height 27
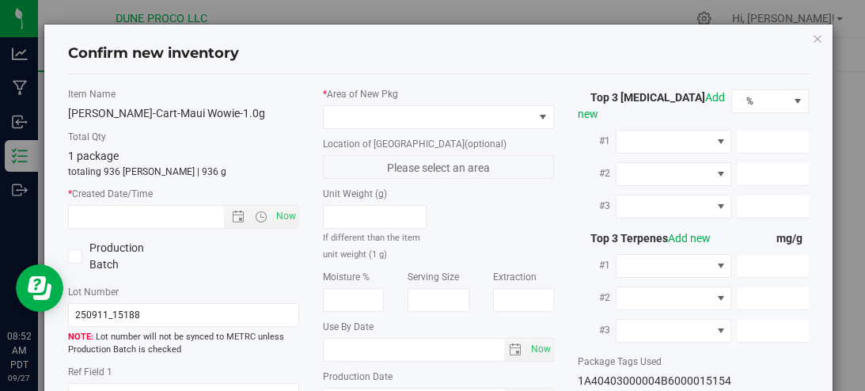
type textarea "84.6160%"
type textarea "Maui Wowie"
type textarea "0.2075%"
type input "846.1597"
type input "29.8516"
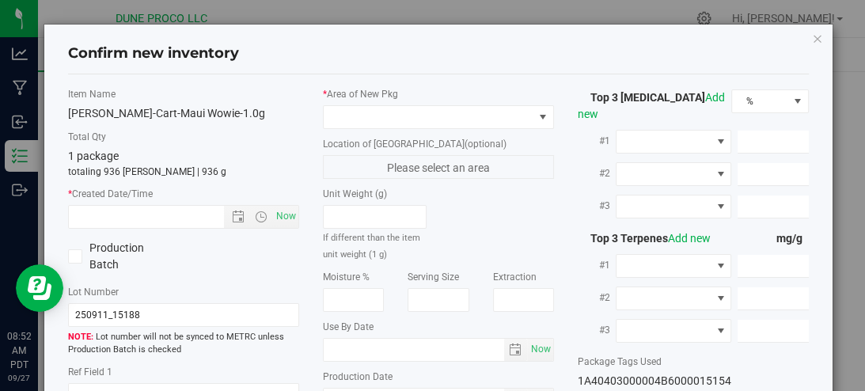
type input "11.8728"
type input "9.8240"
type input "5.5390"
type input "5.4210"
type input "[DATE]"
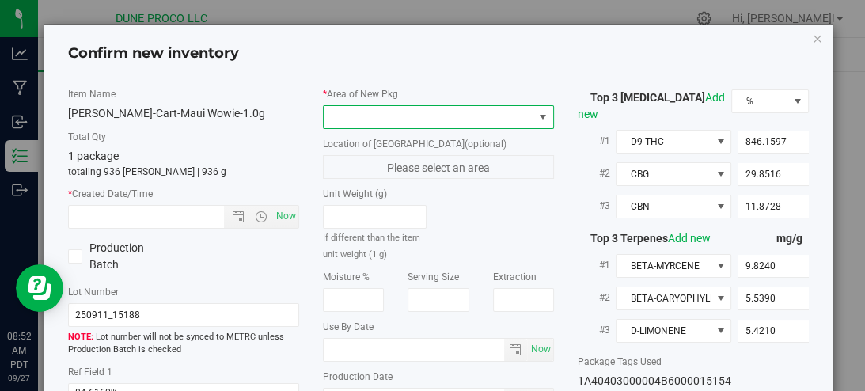
click at [536, 111] on span at bounding box center [542, 117] width 13 height 13
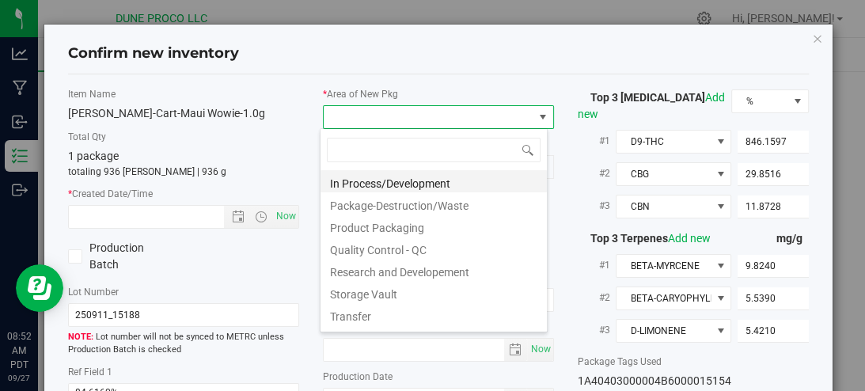
click at [419, 177] on li "In Process/Development" at bounding box center [433, 181] width 226 height 22
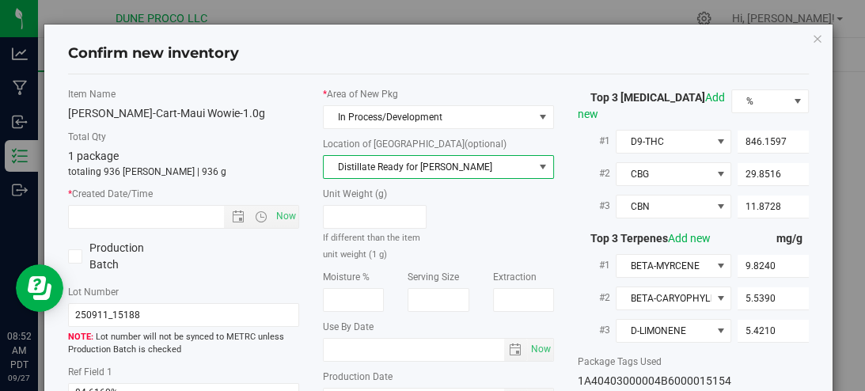
click at [437, 165] on span "Distillate Ready for [PERSON_NAME]" at bounding box center [429, 167] width 210 height 22
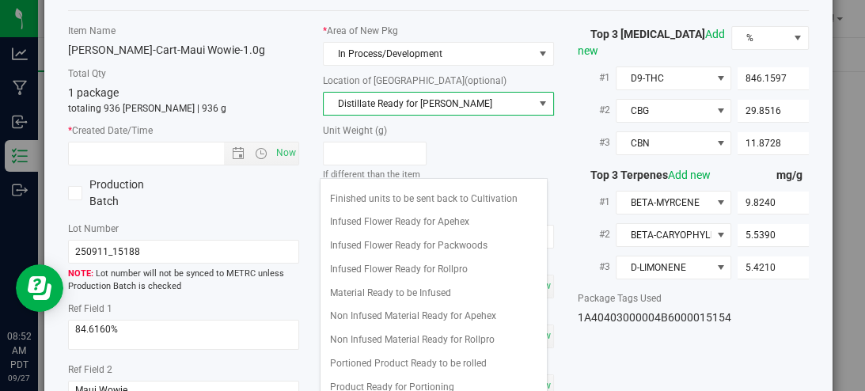
click at [514, 106] on span "Distillate Ready for [PERSON_NAME]" at bounding box center [429, 104] width 210 height 22
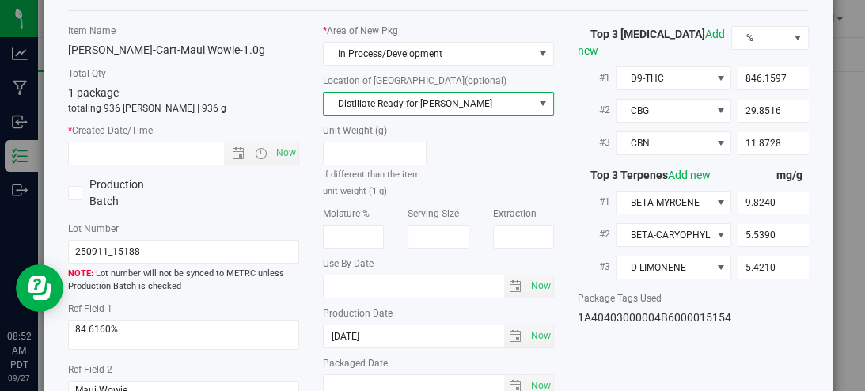
click at [519, 104] on span "Distillate Ready for [PERSON_NAME]" at bounding box center [429, 104] width 210 height 22
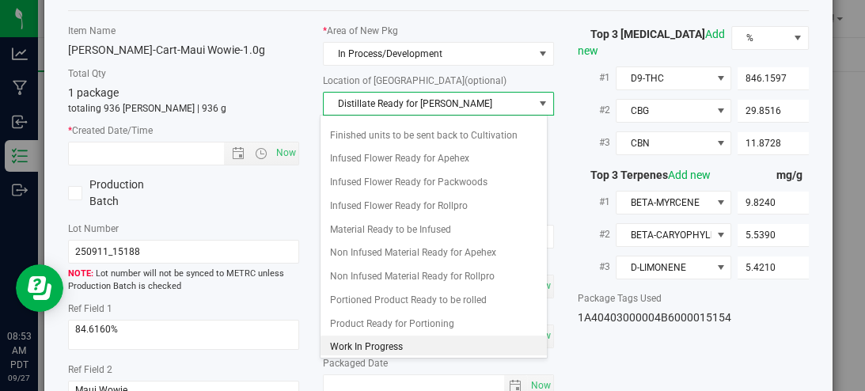
click at [396, 339] on li "Work In Progress" at bounding box center [433, 347] width 226 height 24
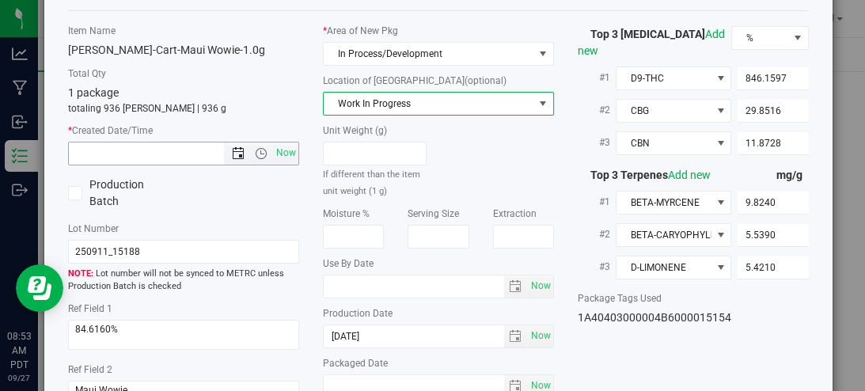
click at [237, 151] on span "Open the date view" at bounding box center [238, 153] width 13 height 13
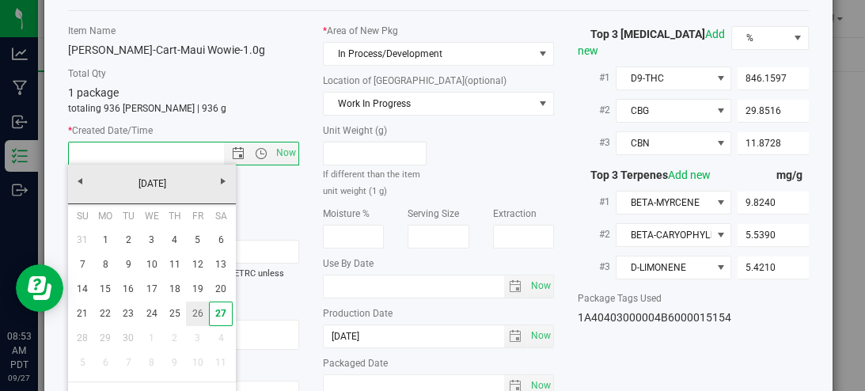
click at [199, 313] on link "26" at bounding box center [197, 313] width 23 height 25
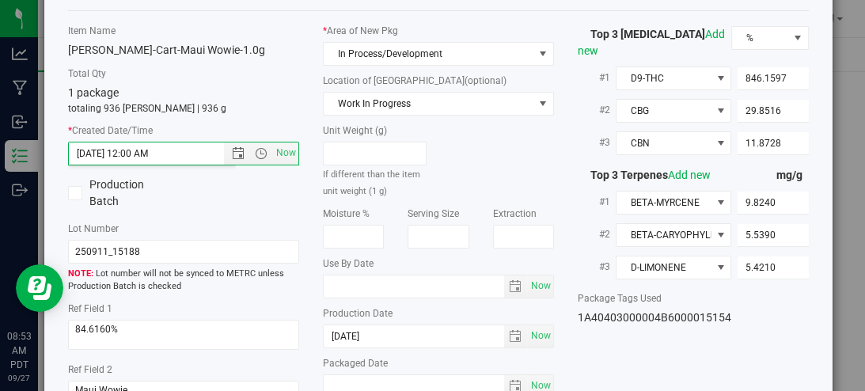
type input "[DATE] 8:53 AM"
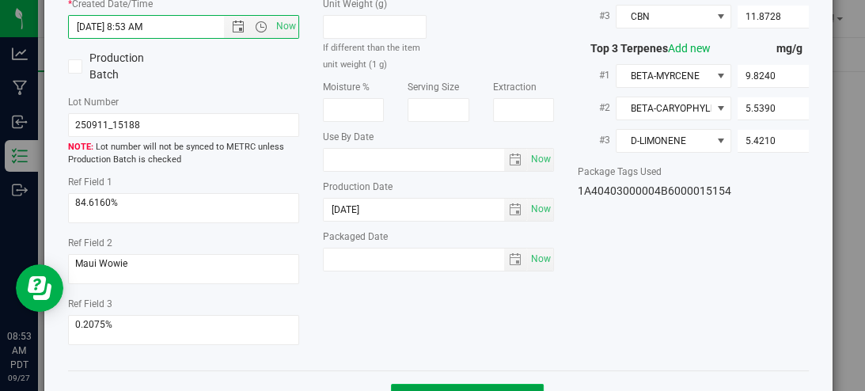
click at [471, 384] on button "Create new inventory" at bounding box center [467, 397] width 153 height 27
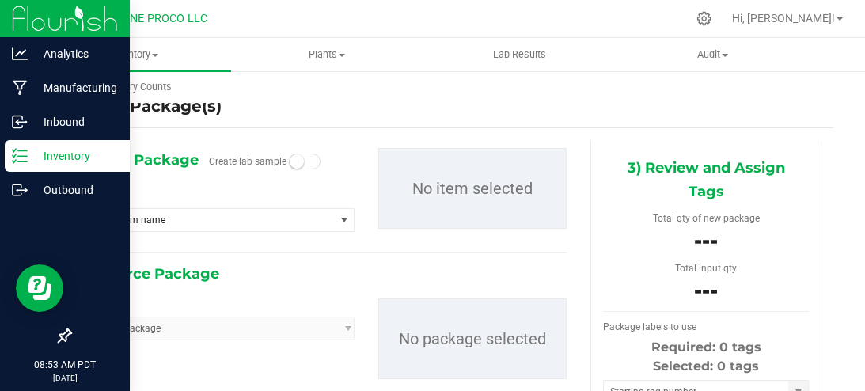
click at [74, 155] on p "Inventory" at bounding box center [75, 155] width 95 height 19
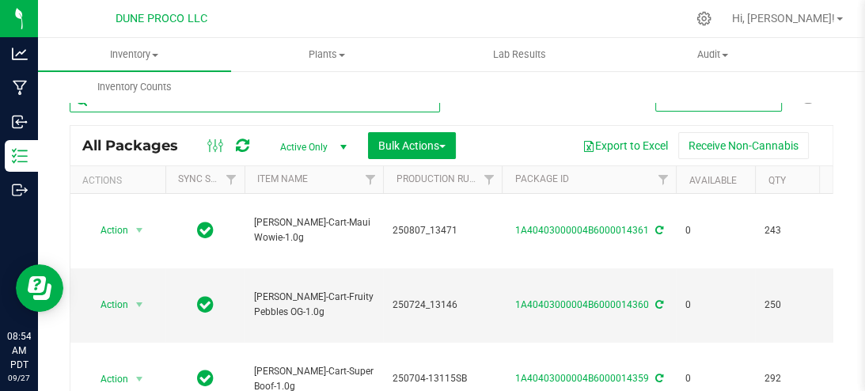
click at [191, 106] on input "text" at bounding box center [255, 101] width 370 height 24
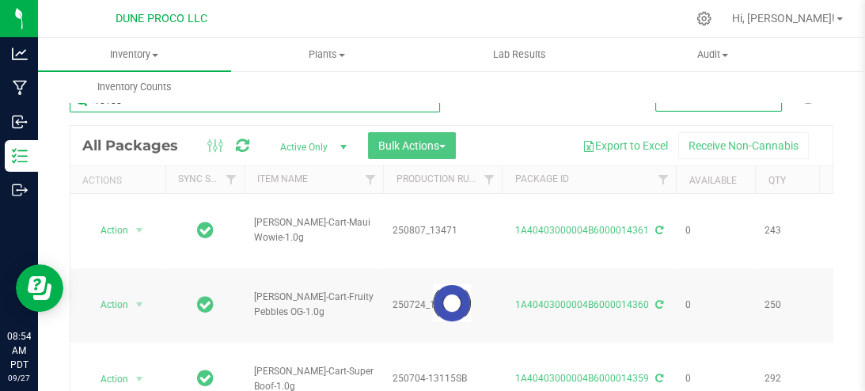
type input "15188"
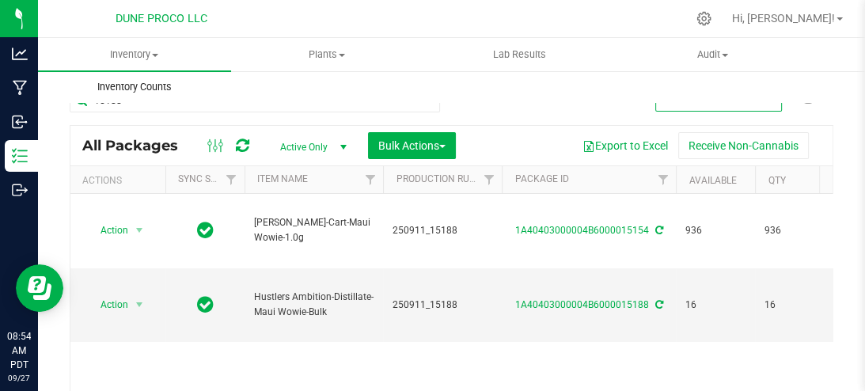
click at [193, 100] on uib-tab-heading "Inventory Counts" at bounding box center [134, 87] width 191 height 32
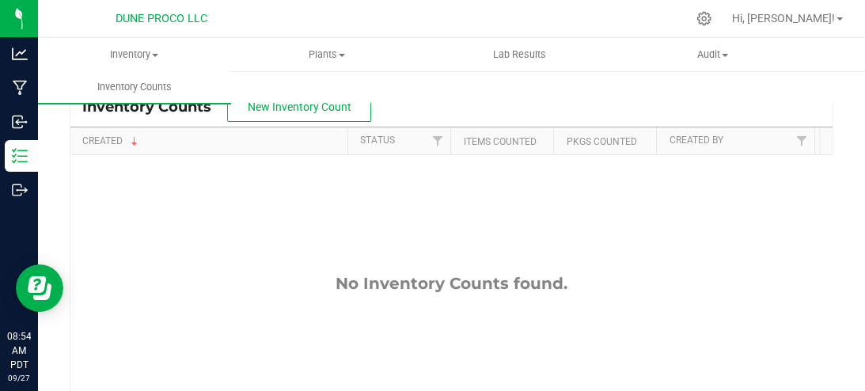
click at [439, 99] on div "Inventory All packages All inventory Waste log Create inventory Plants All plan…" at bounding box center [470, 70] width 865 height 65
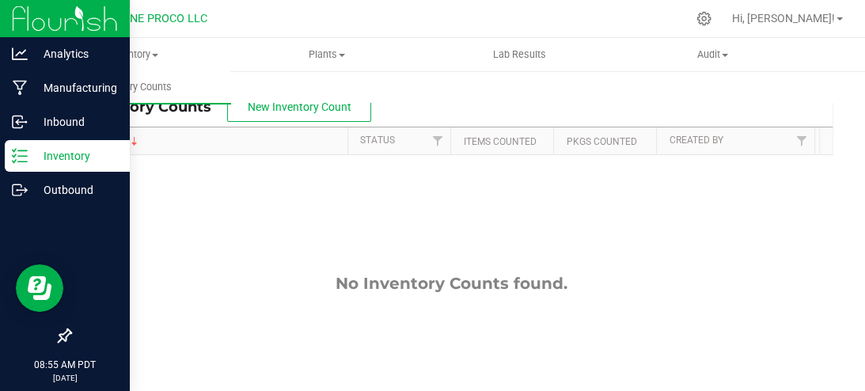
click at [45, 156] on p "Inventory" at bounding box center [75, 155] width 95 height 19
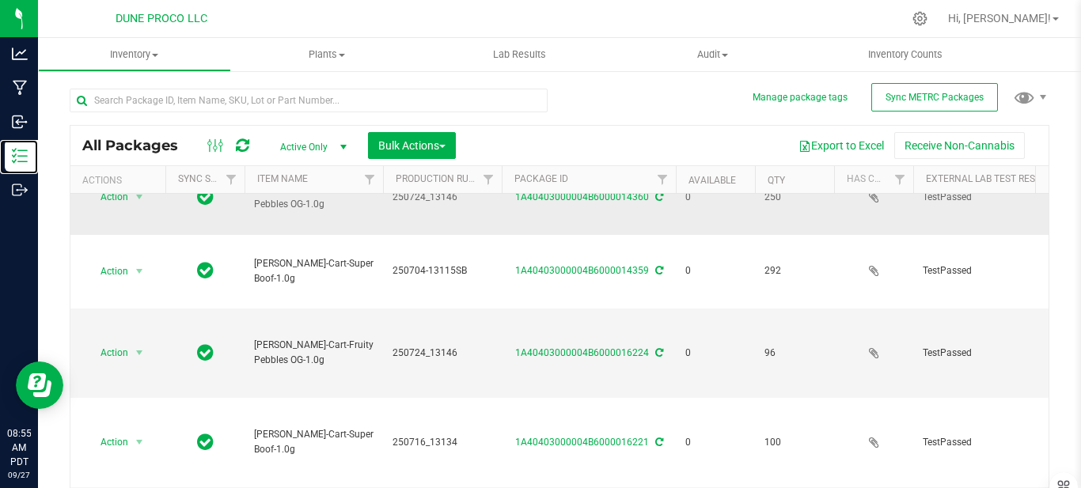
scroll to position [158, 0]
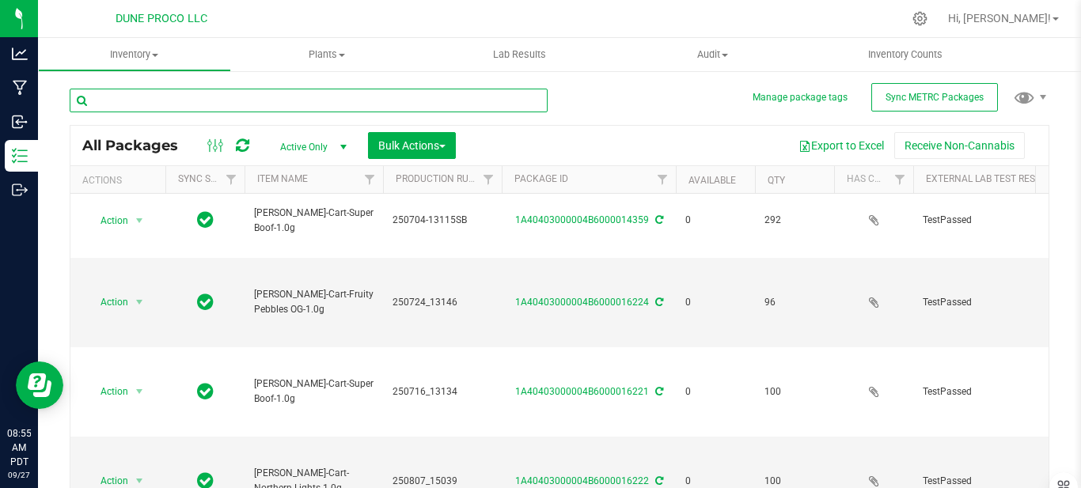
click at [326, 97] on input "text" at bounding box center [309, 101] width 478 height 24
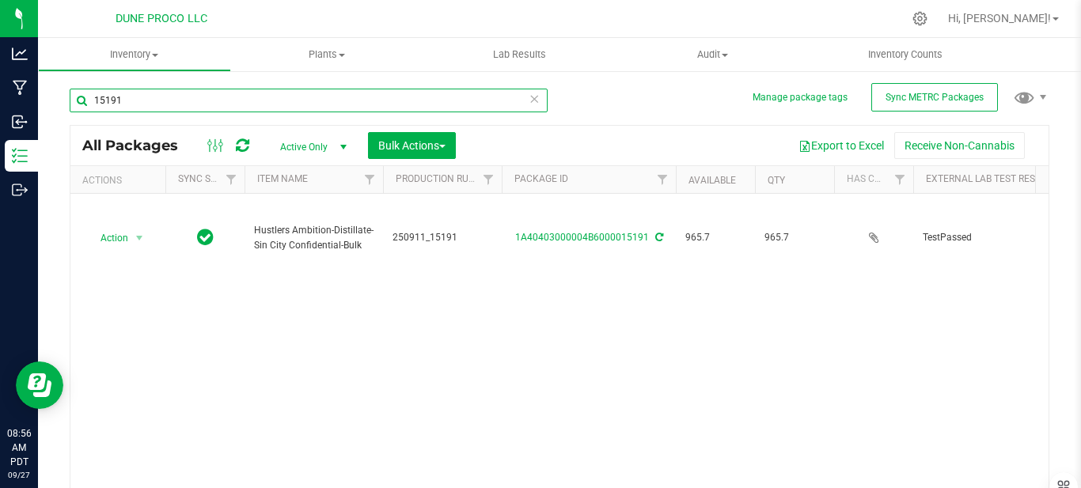
type input "15191"
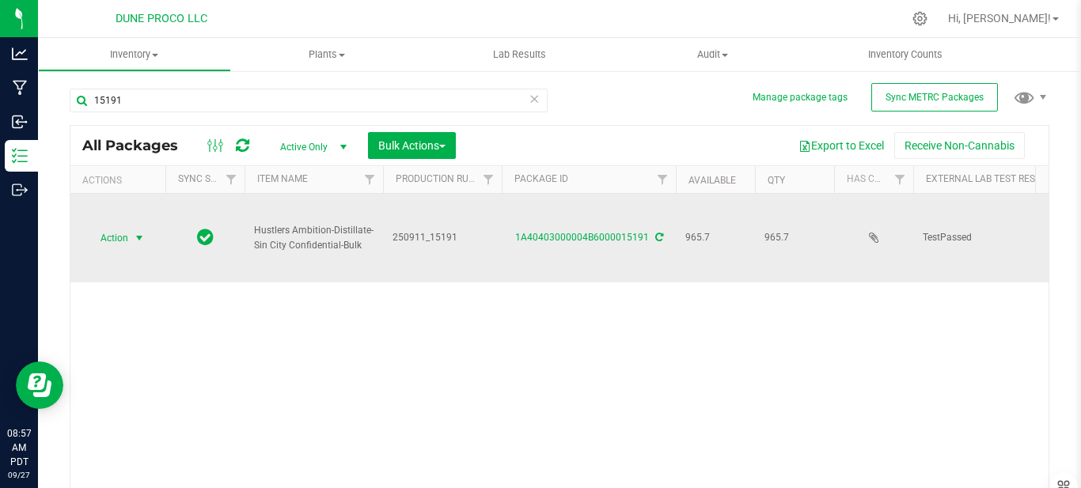
click at [144, 227] on span "select" at bounding box center [140, 238] width 20 height 22
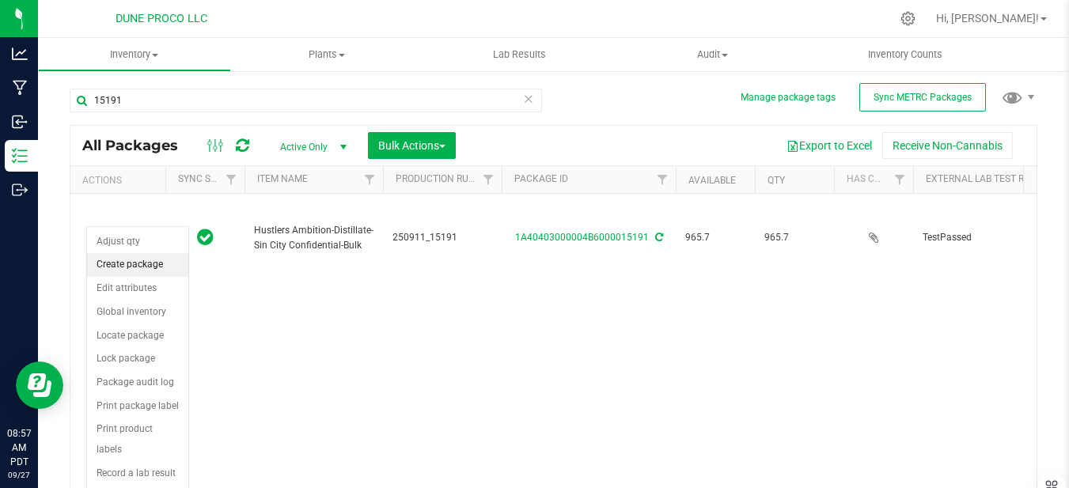
click at [156, 265] on li "Create package" at bounding box center [137, 265] width 101 height 24
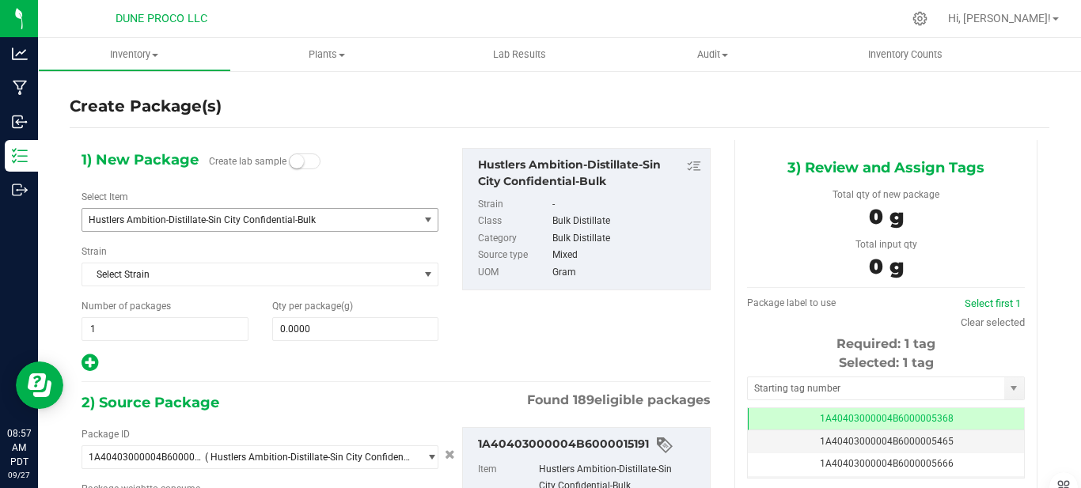
type input "0.0000 g"
click at [316, 225] on span "Hustlers Ambition-Distillate-Sin City Confidential-Bulk" at bounding box center [249, 220] width 335 height 22
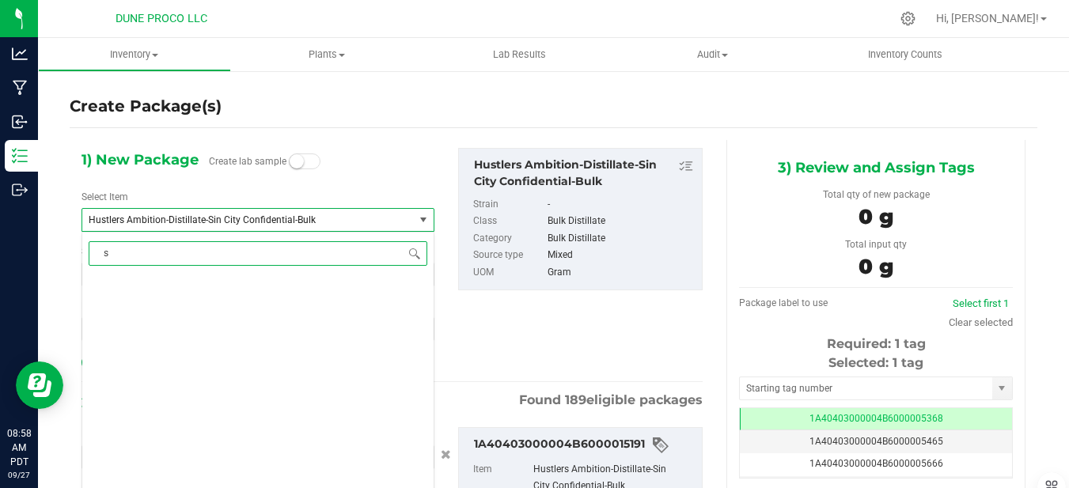
scroll to position [0, 0]
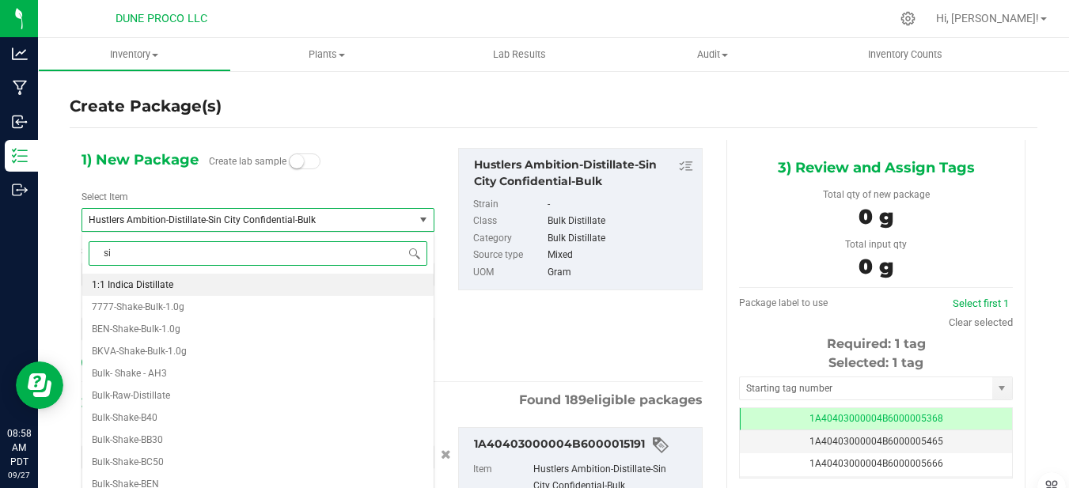
type input "sin"
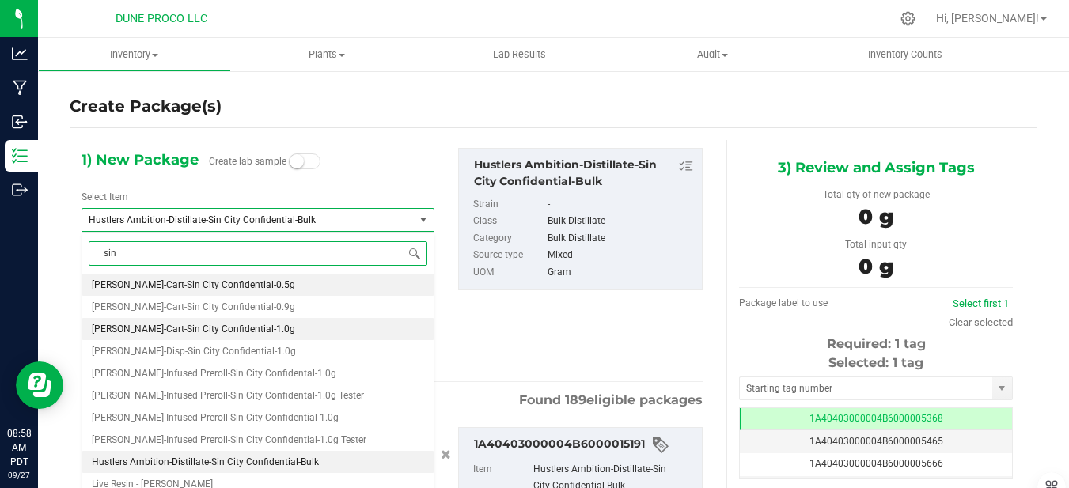
click at [249, 332] on li "[PERSON_NAME]-Cart-Sin City Confidential-1.0g" at bounding box center [257, 329] width 351 height 22
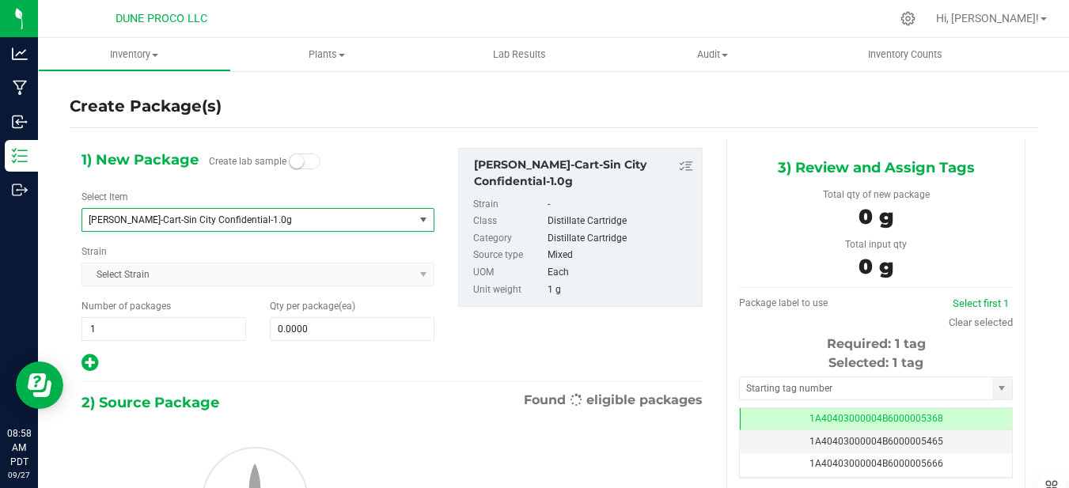
type input "0"
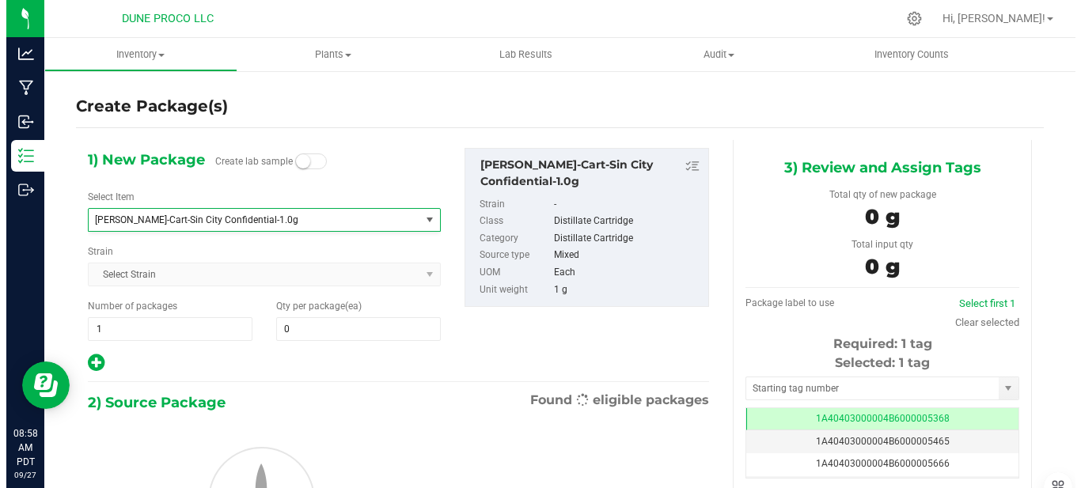
scroll to position [3322, 0]
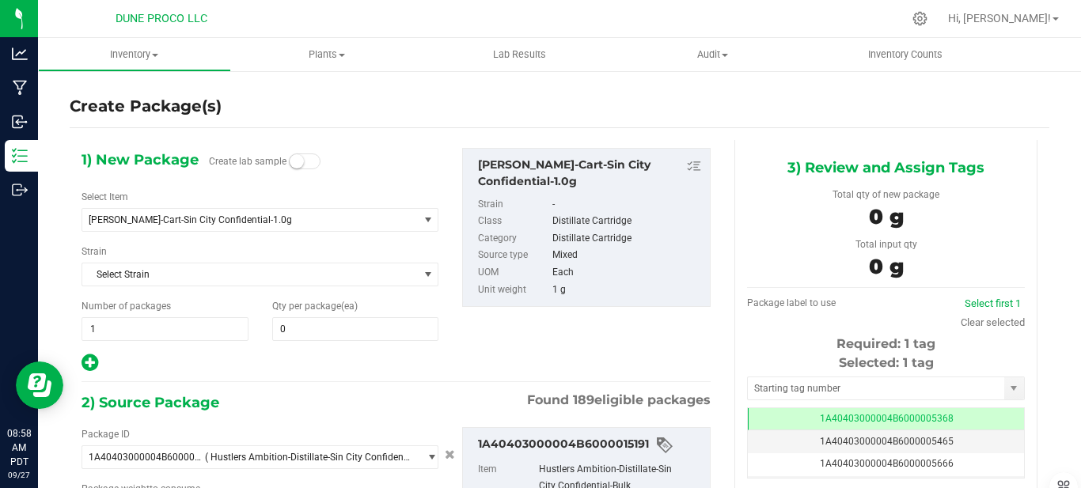
click at [268, 232] on div "1) New Package Create lab sample Select Item [PERSON_NAME]-Cart-Sin City Confid…" at bounding box center [260, 260] width 380 height 225
drag, startPoint x: 268, startPoint y: 232, endPoint x: 719, endPoint y: 102, distance: 469.2
click at [719, 102] on div "Create Package(s)" at bounding box center [559, 106] width 979 height 23
click at [812, 389] on input "text" at bounding box center [876, 388] width 256 height 22
click at [396, 327] on span "0 0" at bounding box center [355, 329] width 167 height 24
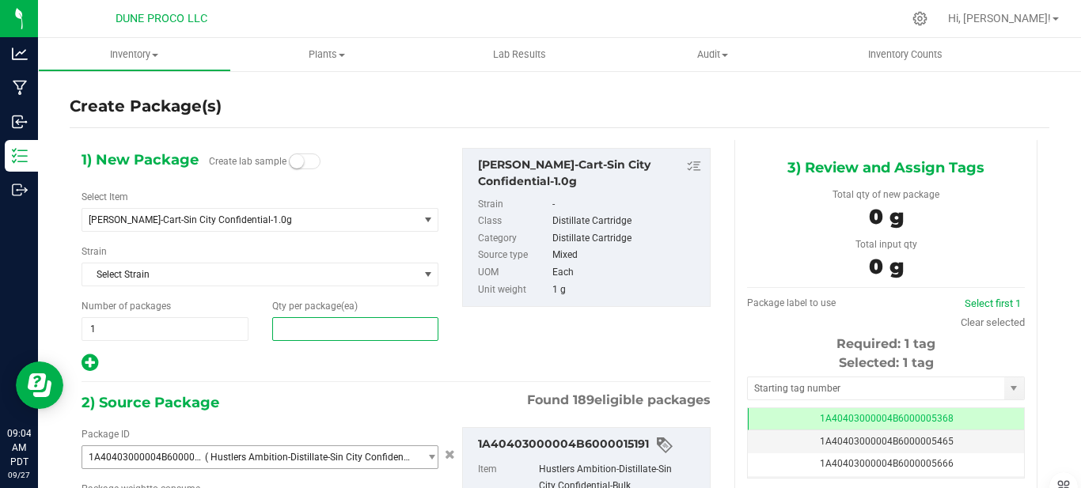
type input "0"
click at [375, 320] on span at bounding box center [355, 329] width 167 height 24
type input "0"
click at [342, 325] on span at bounding box center [355, 329] width 167 height 24
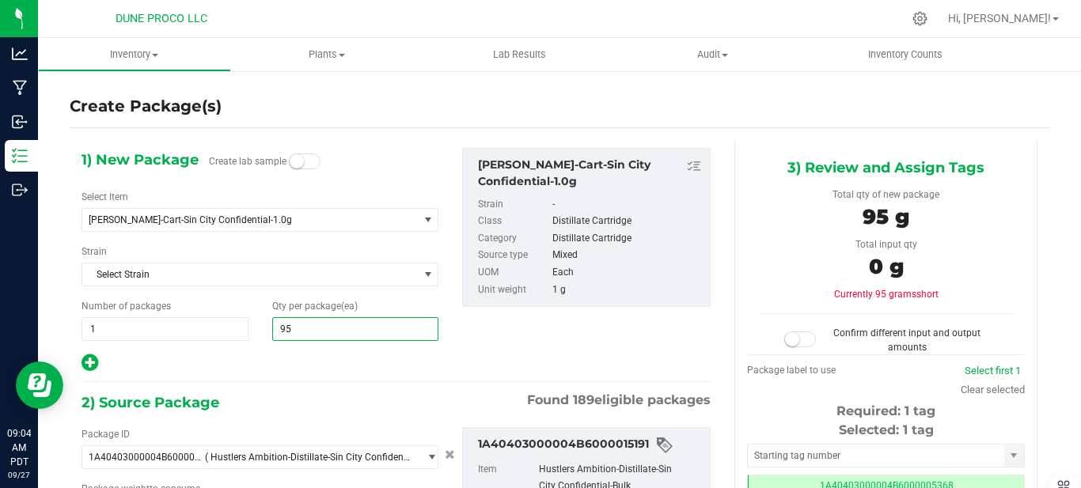
type input "952"
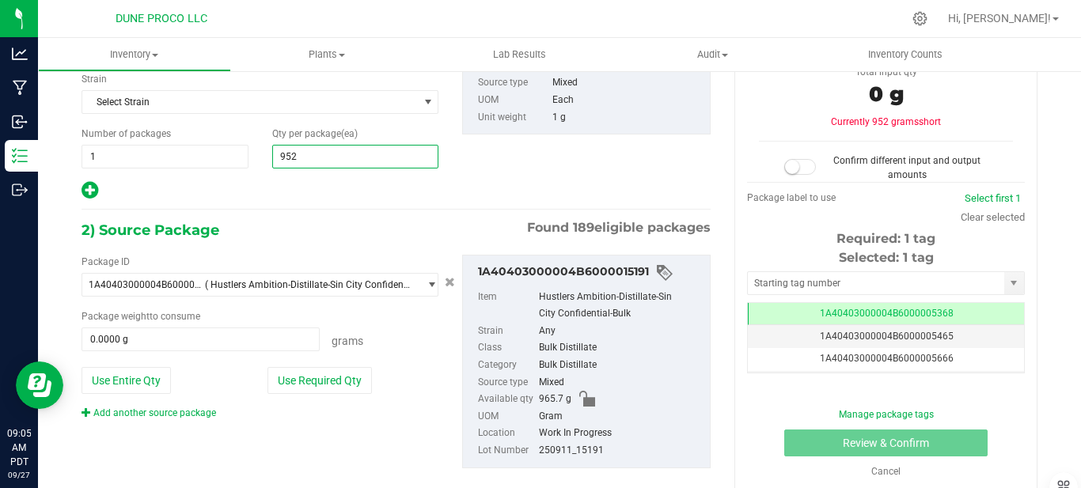
scroll to position [198, 0]
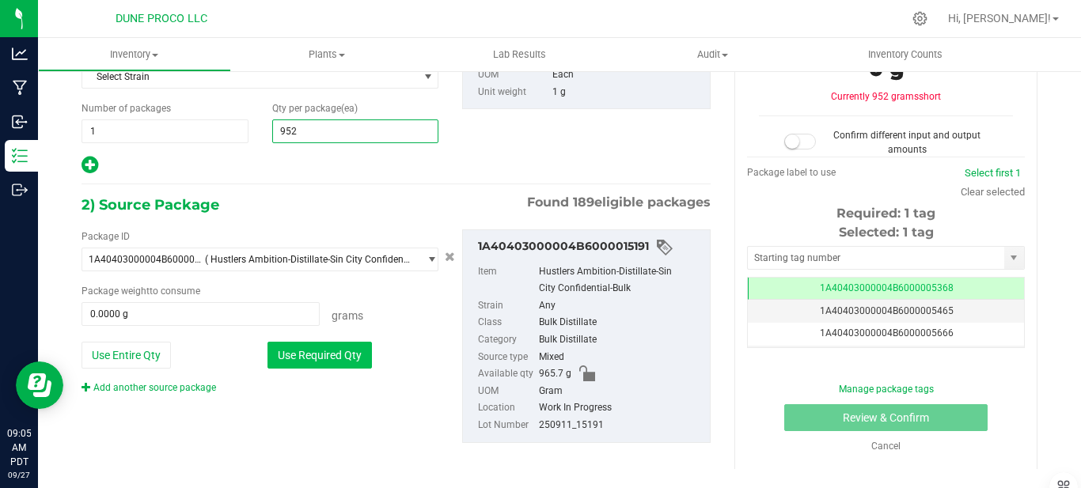
type input "952"
drag, startPoint x: 343, startPoint y: 359, endPoint x: 291, endPoint y: 354, distance: 51.6
click at [290, 355] on button "Use Required Qty" at bounding box center [319, 355] width 104 height 27
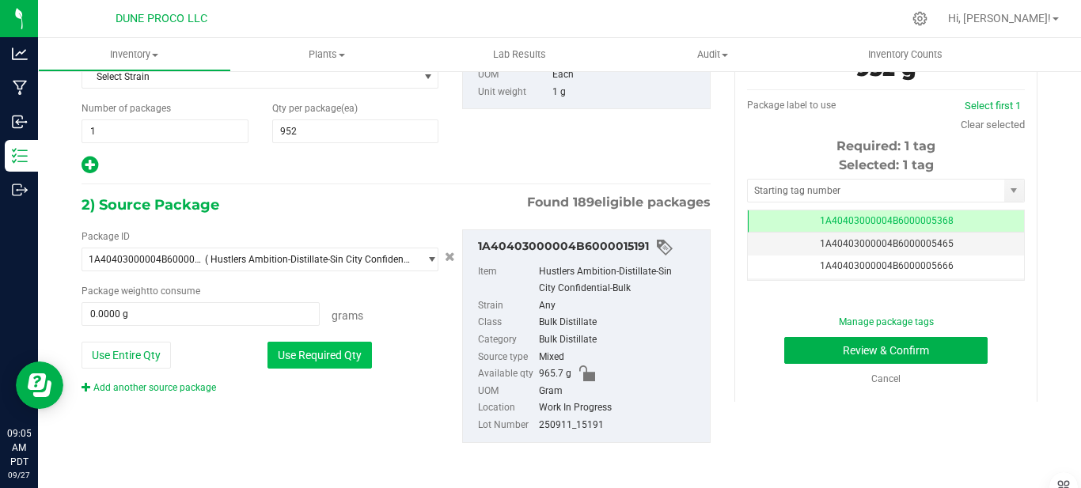
type input "952.0000 g"
click at [870, 190] on input "text" at bounding box center [876, 191] width 256 height 22
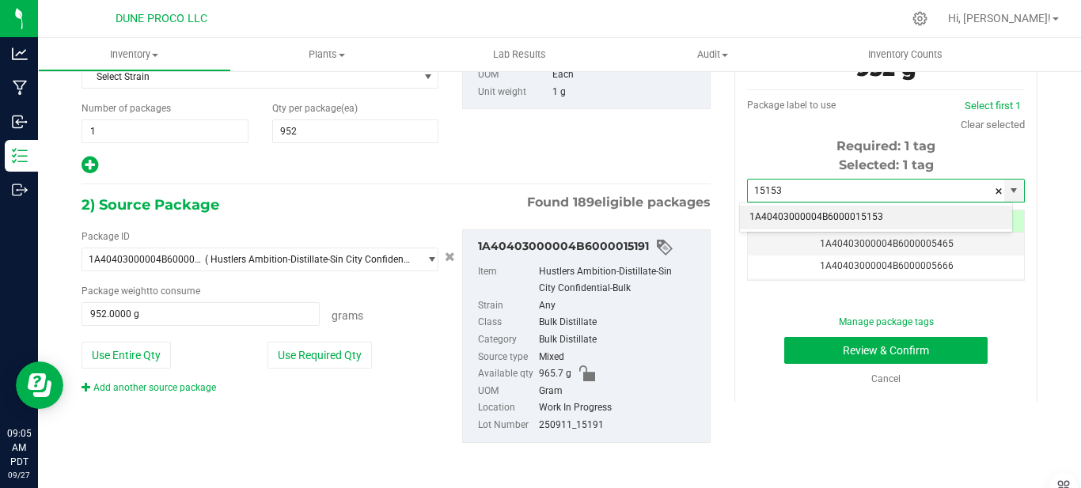
click at [881, 221] on li "1A40403000004B6000015153" at bounding box center [876, 218] width 272 height 24
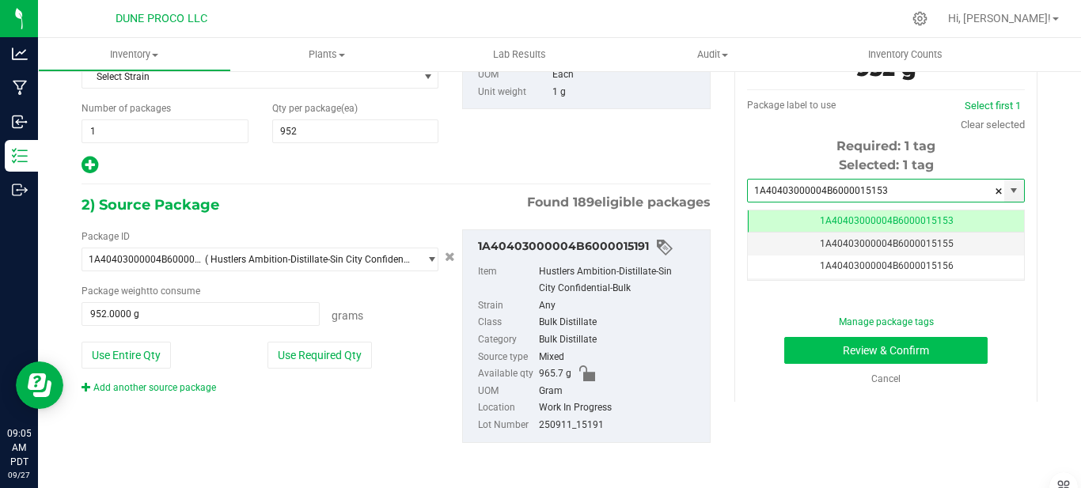
scroll to position [0, -1]
type input "1A40403000004B6000015153"
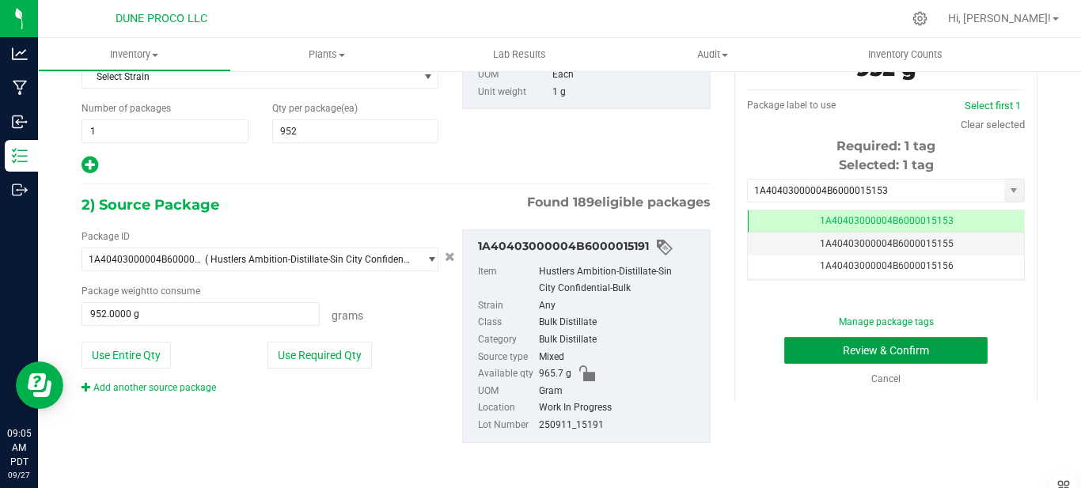
click at [903, 346] on button "Review & Confirm" at bounding box center [885, 350] width 203 height 27
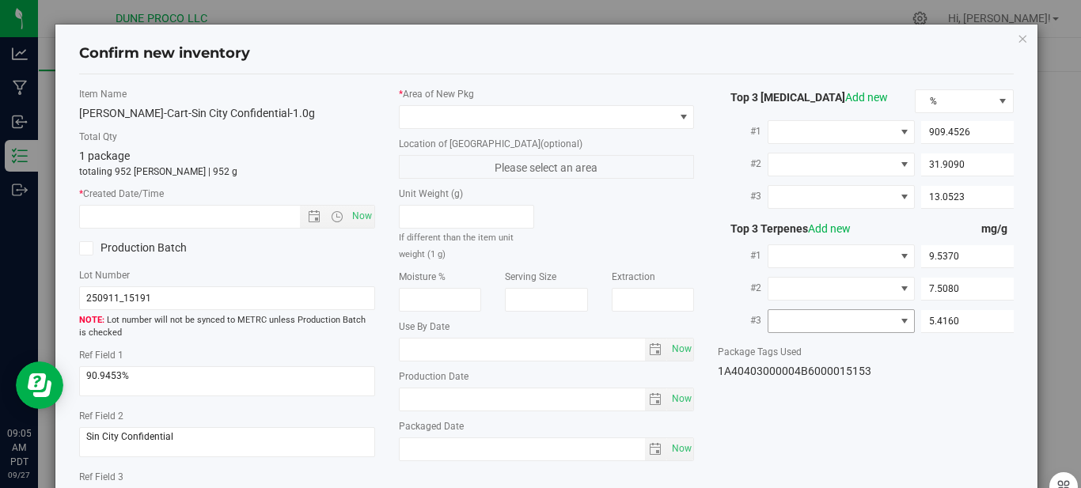
type input "[DATE]"
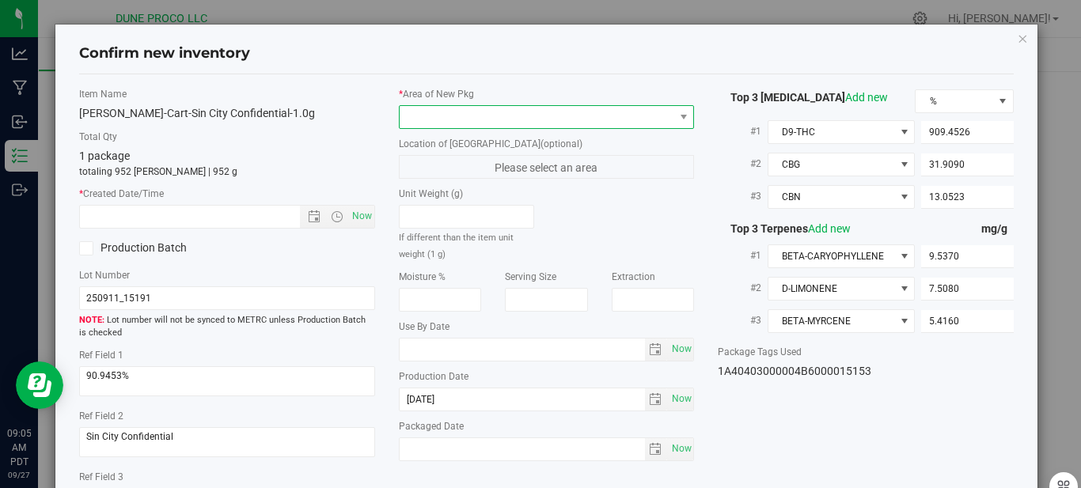
drag, startPoint x: 469, startPoint y: 115, endPoint x: 476, endPoint y: 120, distance: 8.6
click at [476, 120] on span at bounding box center [536, 117] width 274 height 22
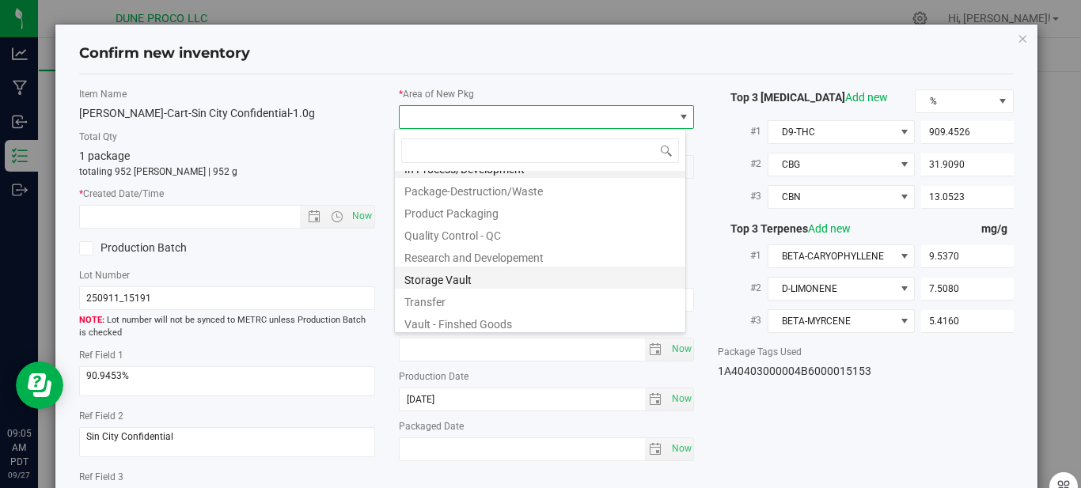
scroll to position [19, 0]
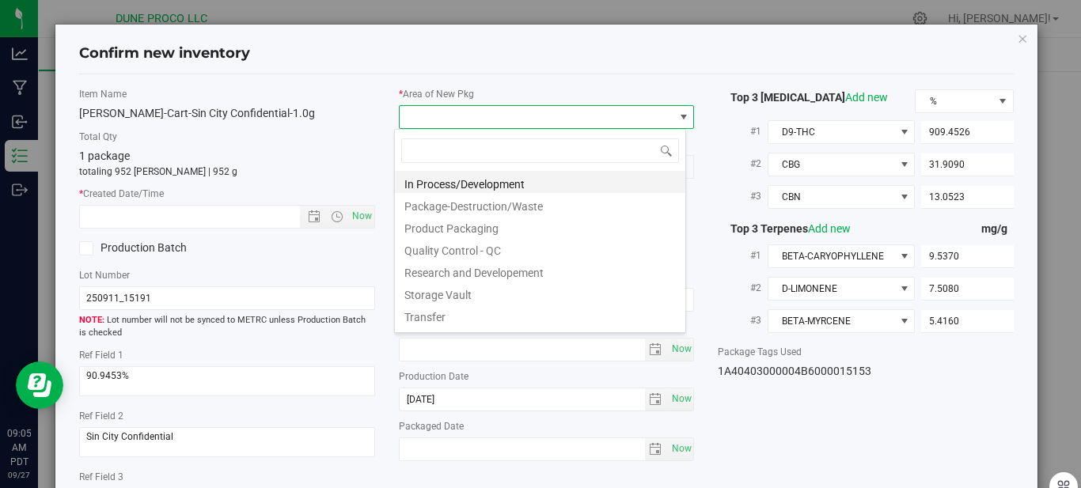
click at [520, 189] on li "In Process/Development" at bounding box center [540, 182] width 290 height 22
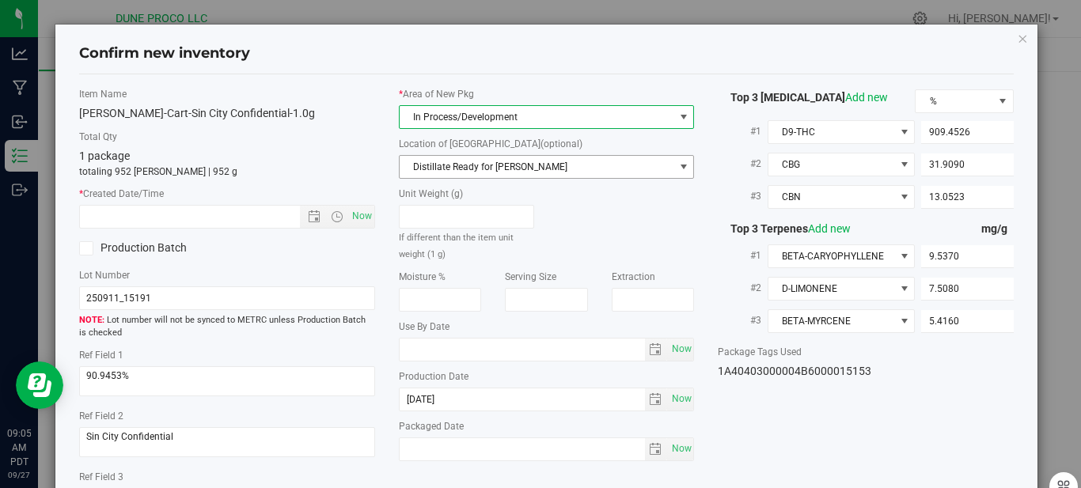
click at [510, 169] on span "Distillate Ready for [PERSON_NAME]" at bounding box center [536, 167] width 274 height 22
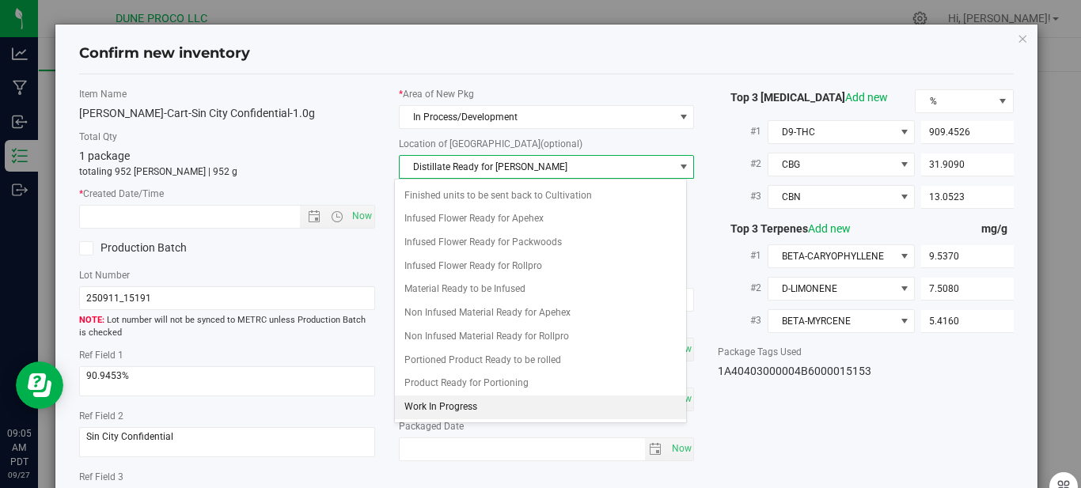
click at [429, 417] on li "Work In Progress" at bounding box center [540, 408] width 290 height 24
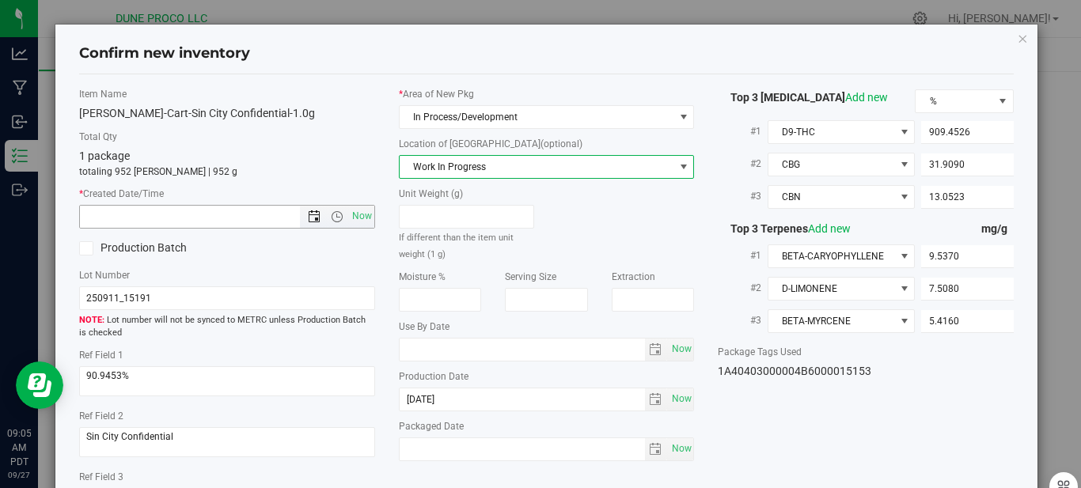
click at [316, 218] on span "Open the date view" at bounding box center [313, 216] width 27 height 13
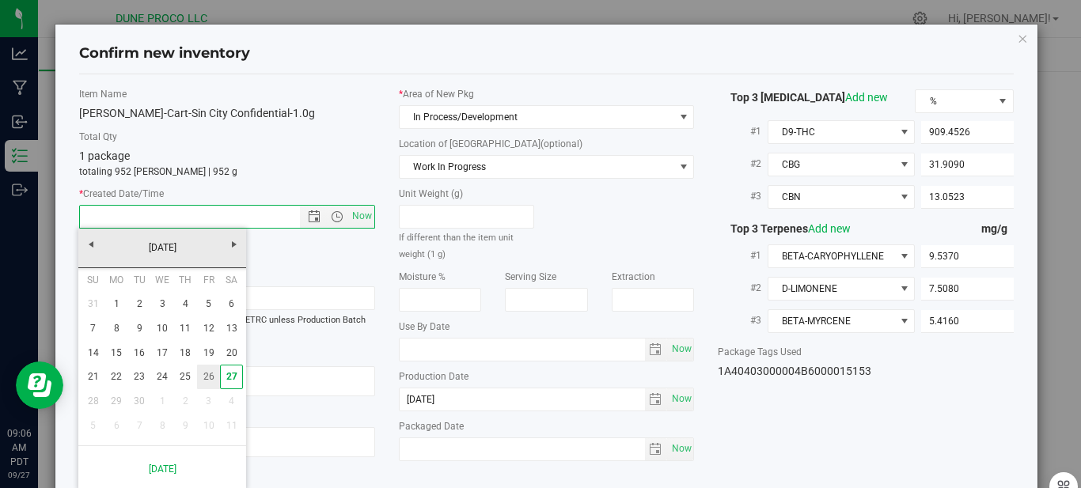
click at [210, 372] on link "26" at bounding box center [208, 377] width 23 height 25
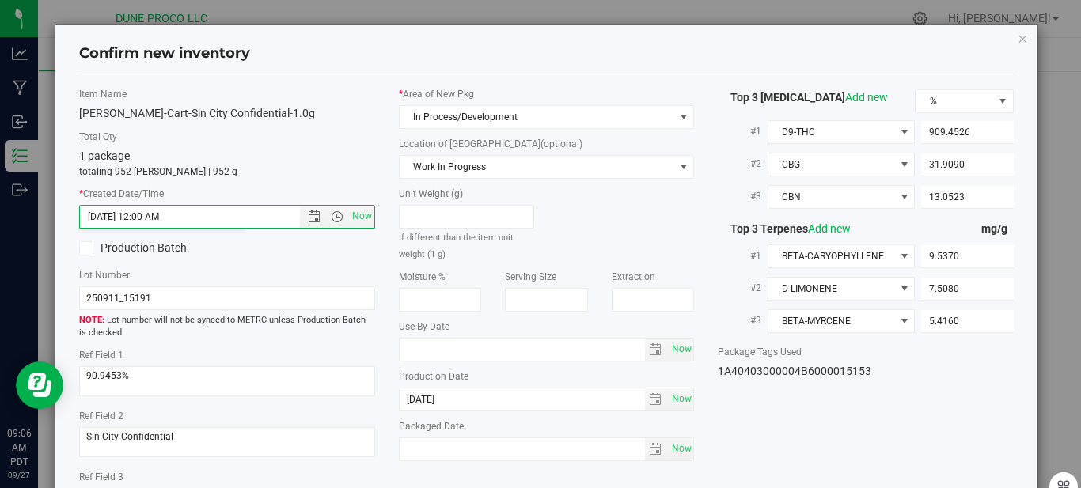
type input "[DATE] 9:06 AM"
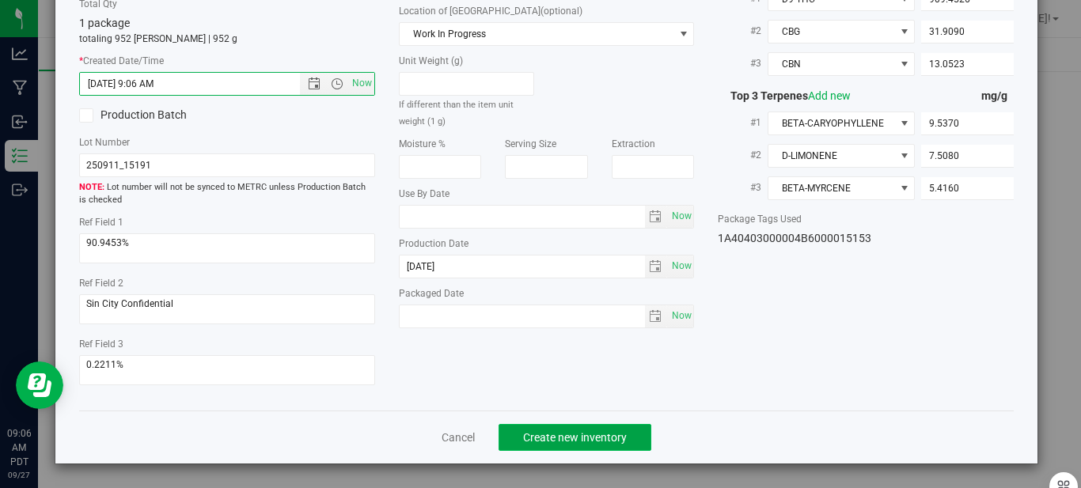
click at [619, 437] on span "Create new inventory" at bounding box center [575, 437] width 104 height 13
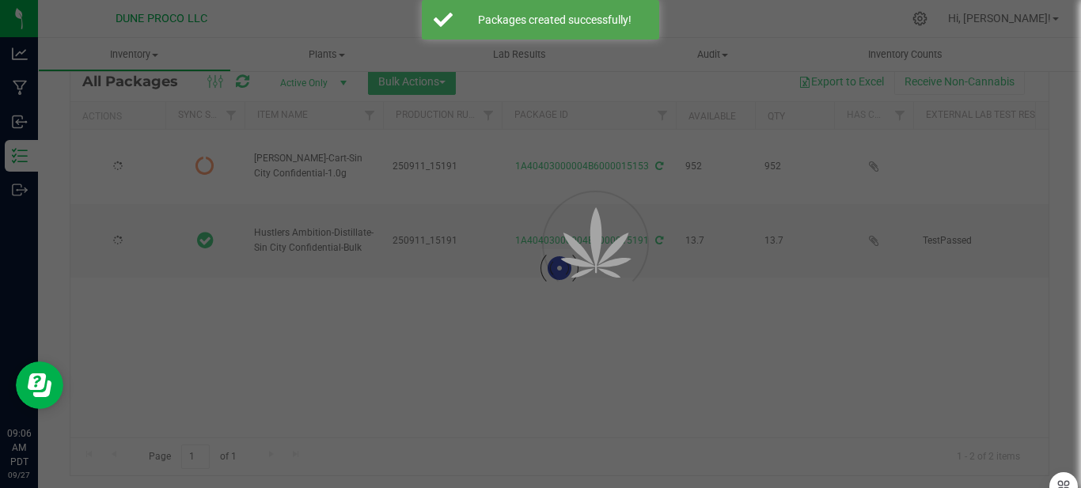
scroll to position [64, 0]
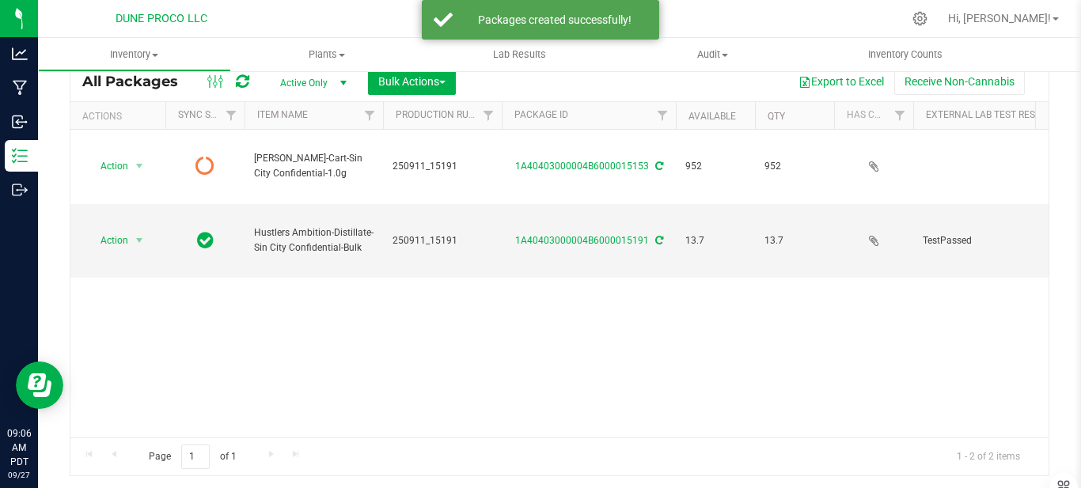
type input "[DATE]"
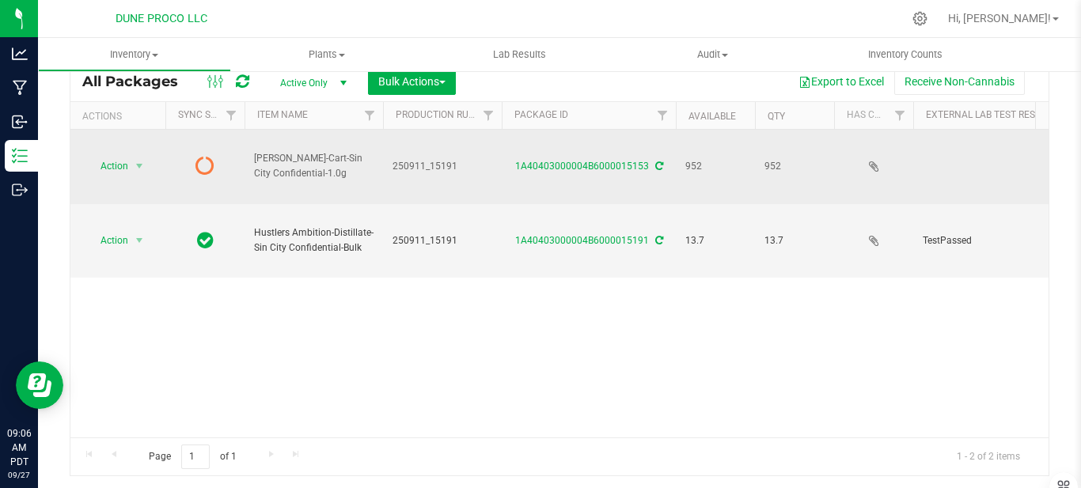
click at [209, 156] on icon at bounding box center [204, 165] width 19 height 19
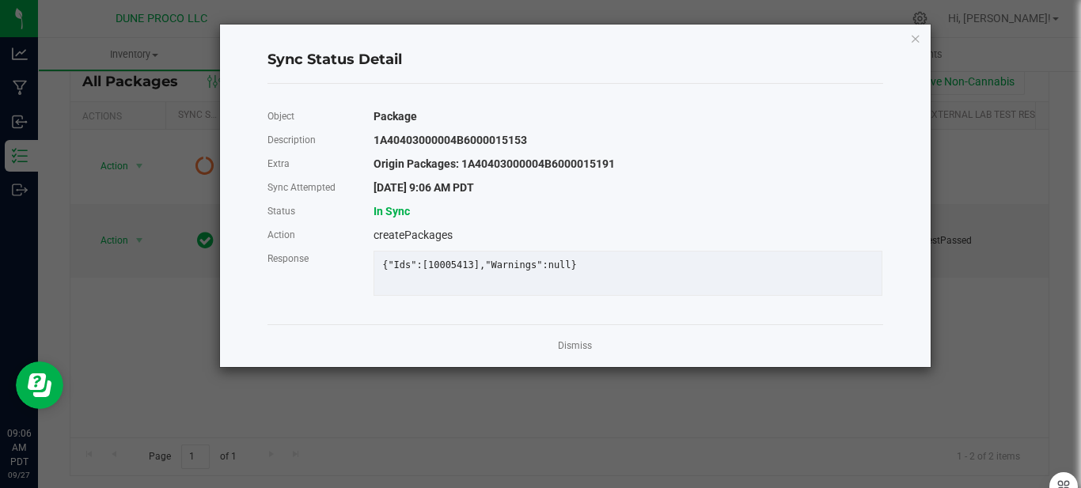
click at [925, 34] on div "Sync Status Detail Object Package Description 1A40403000004B6000015153 Extra Or…" at bounding box center [575, 196] width 710 height 343
click at [923, 41] on div "Sync Status Detail Object Package Description 1A40403000004B6000015153 Extra Or…" at bounding box center [575, 196] width 710 height 343
click at [562, 353] on link "Dismiss" at bounding box center [575, 345] width 34 height 13
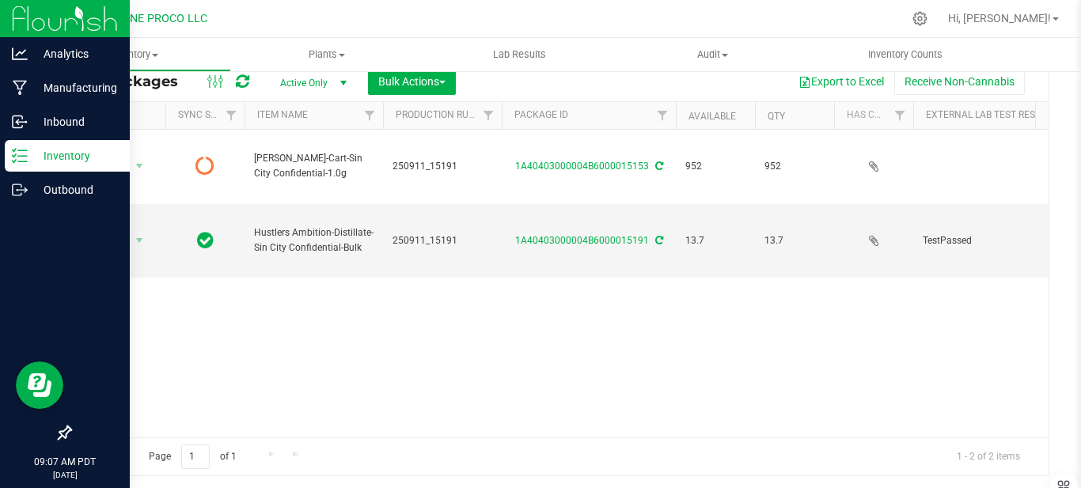
click at [60, 150] on p "Inventory" at bounding box center [75, 155] width 95 height 19
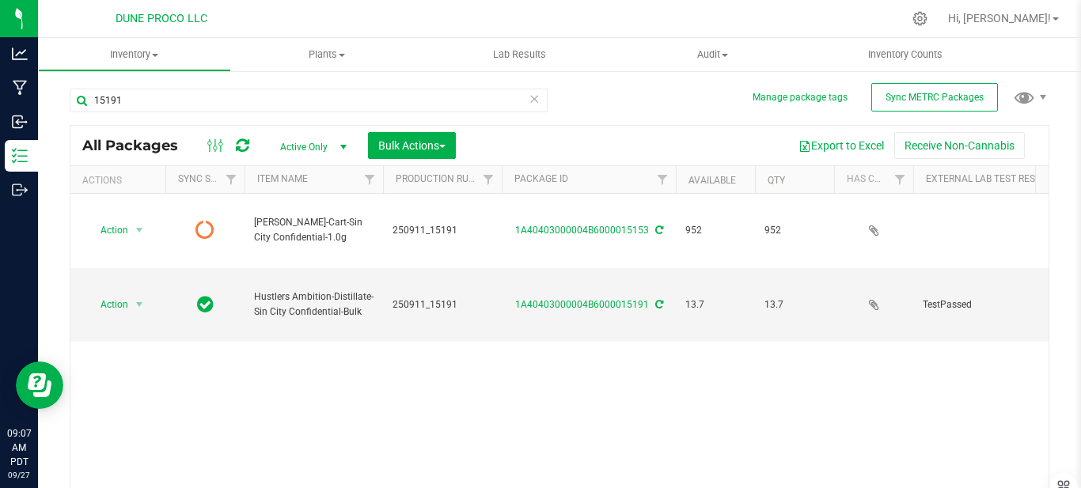
click at [528, 95] on icon at bounding box center [533, 98] width 11 height 19
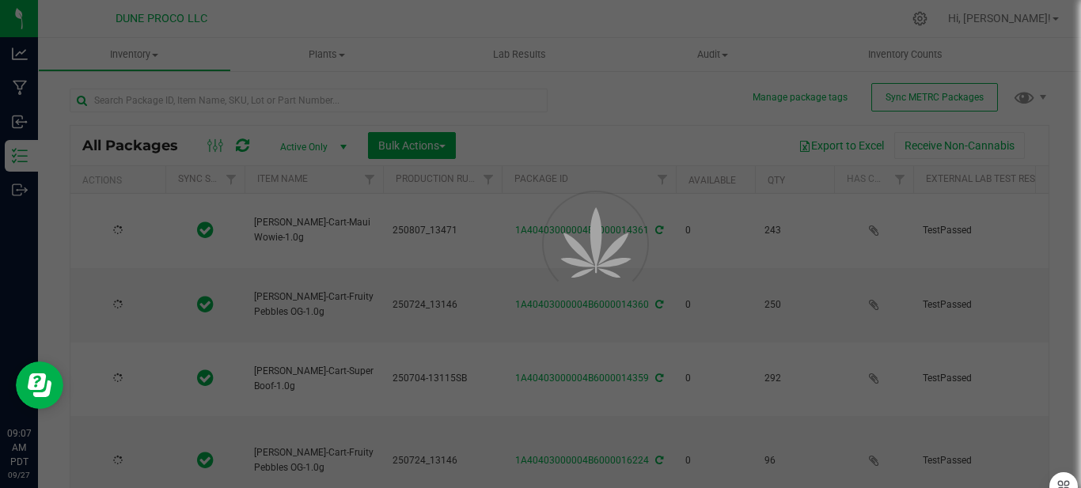
type input "[DATE]"
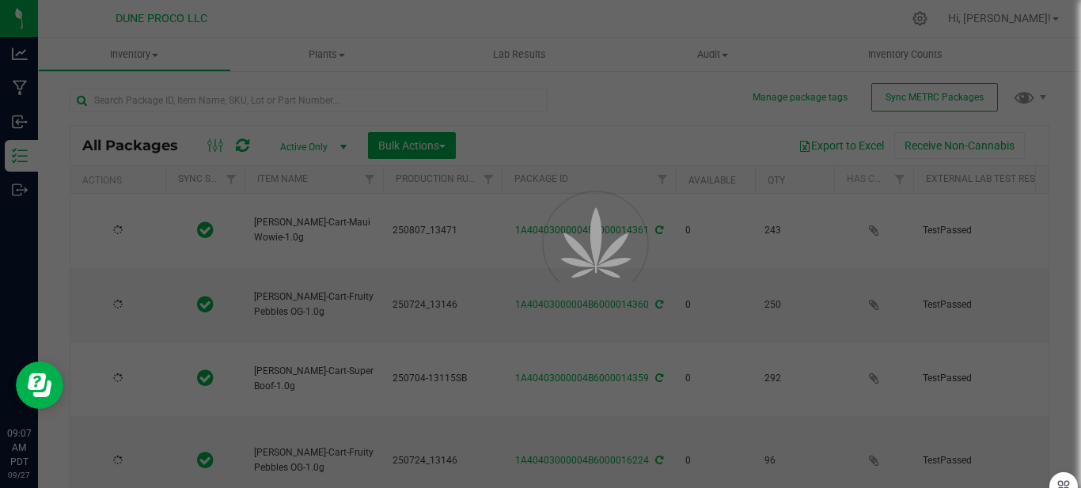
type input "[DATE]"
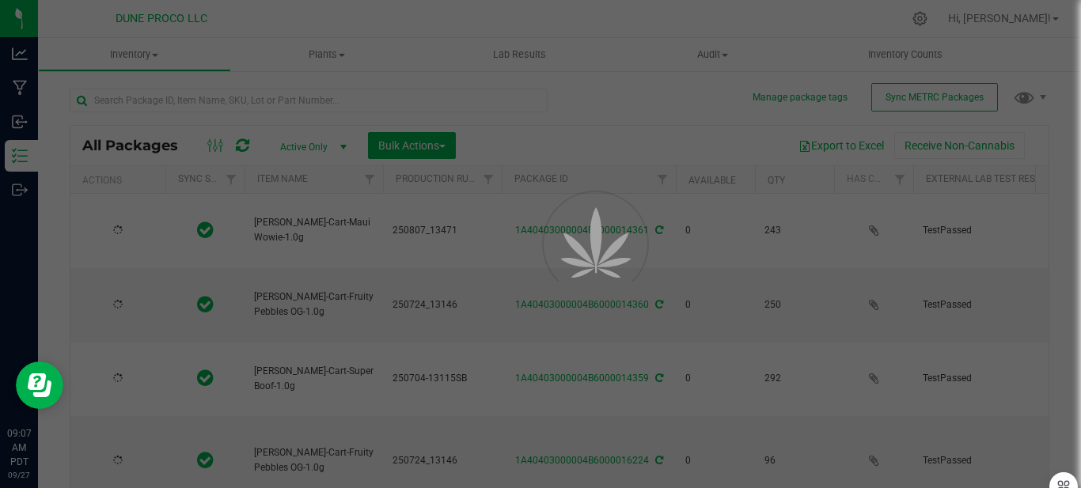
type input "[DATE]"
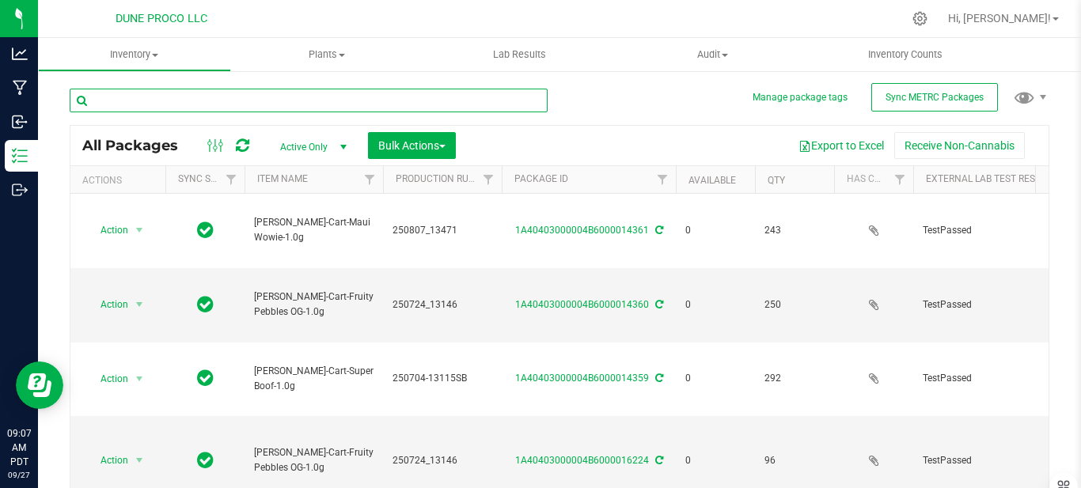
click at [320, 98] on input "text" at bounding box center [309, 101] width 478 height 24
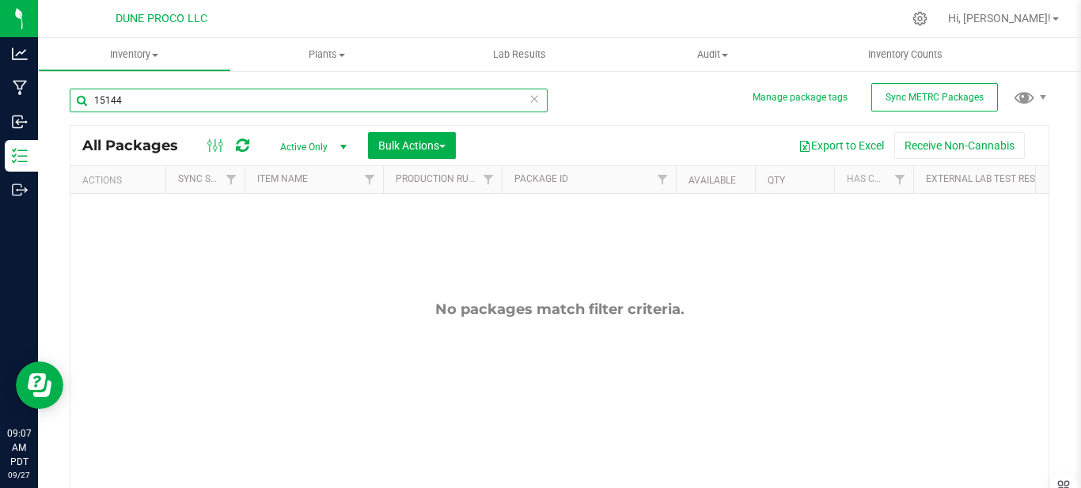
click at [159, 105] on input "15144" at bounding box center [309, 101] width 478 height 24
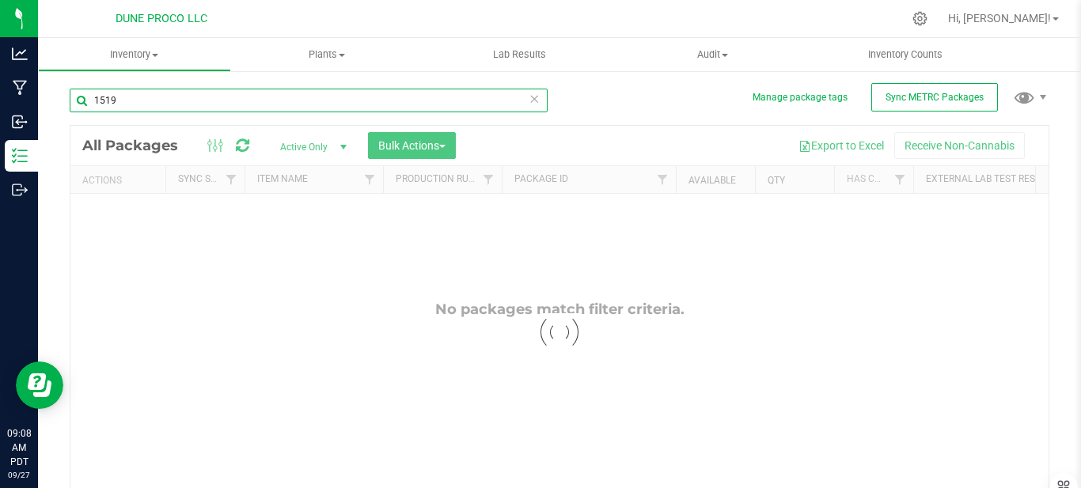
type input "15192"
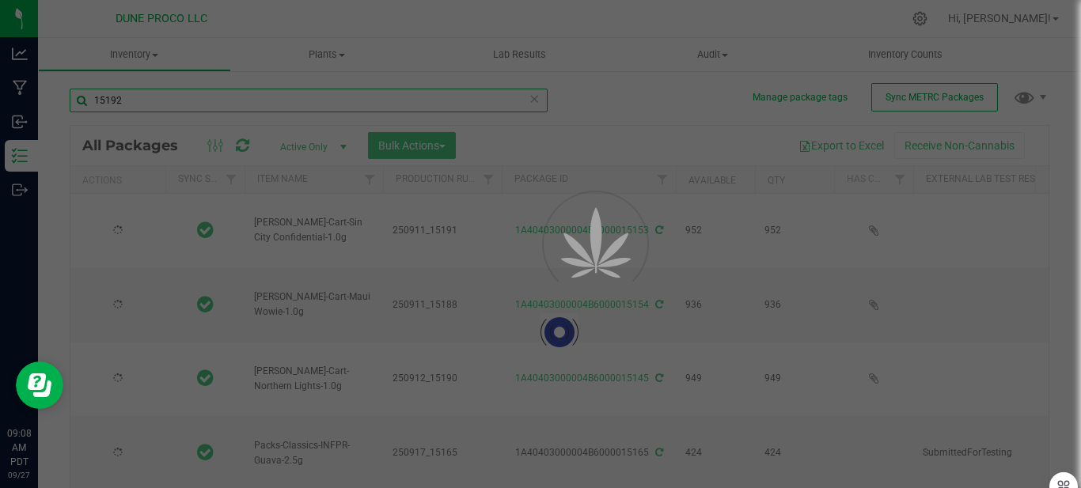
type input "[DATE]"
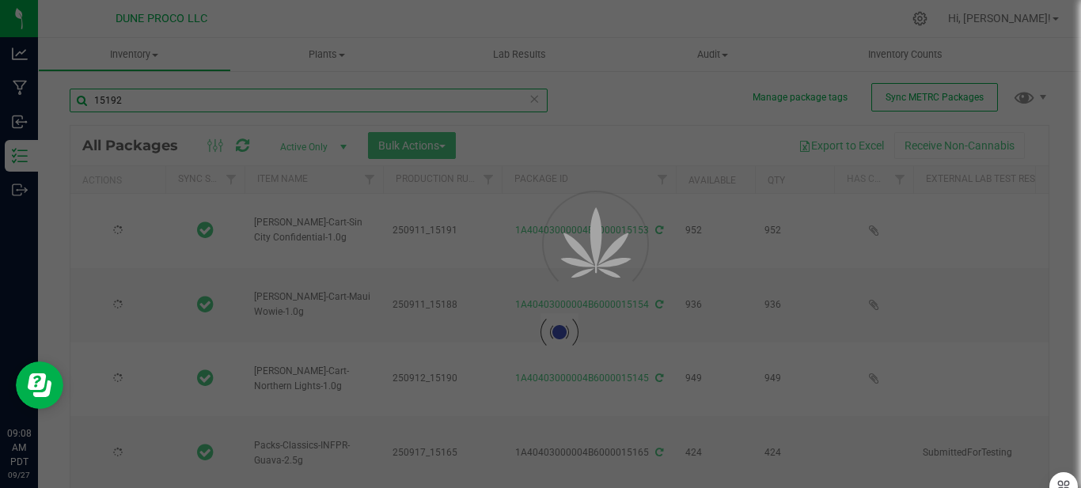
type input "[DATE]"
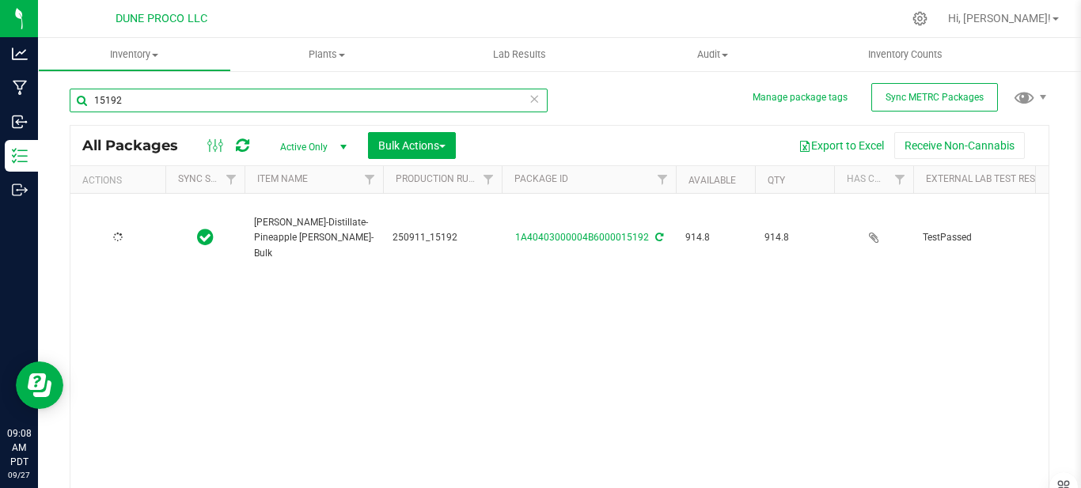
type input "[DATE]"
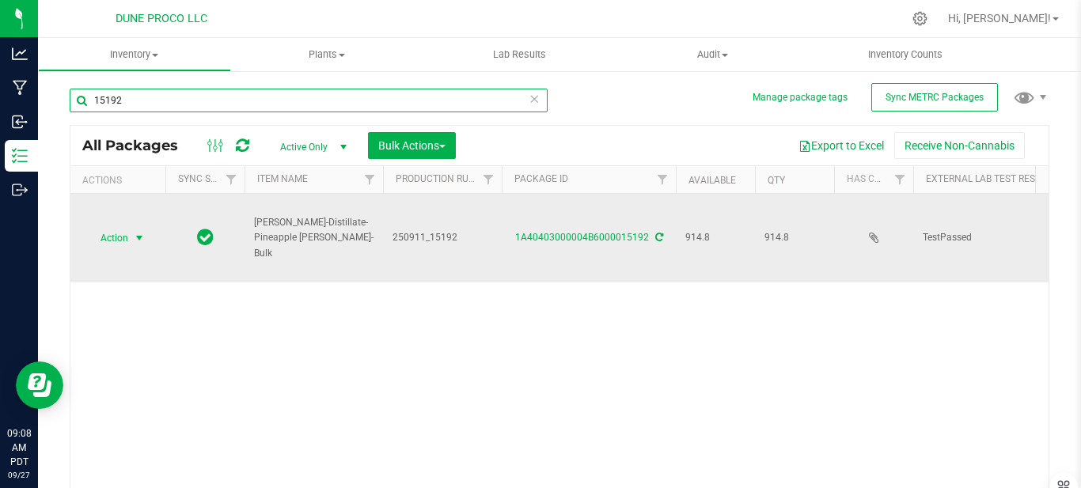
type input "15192"
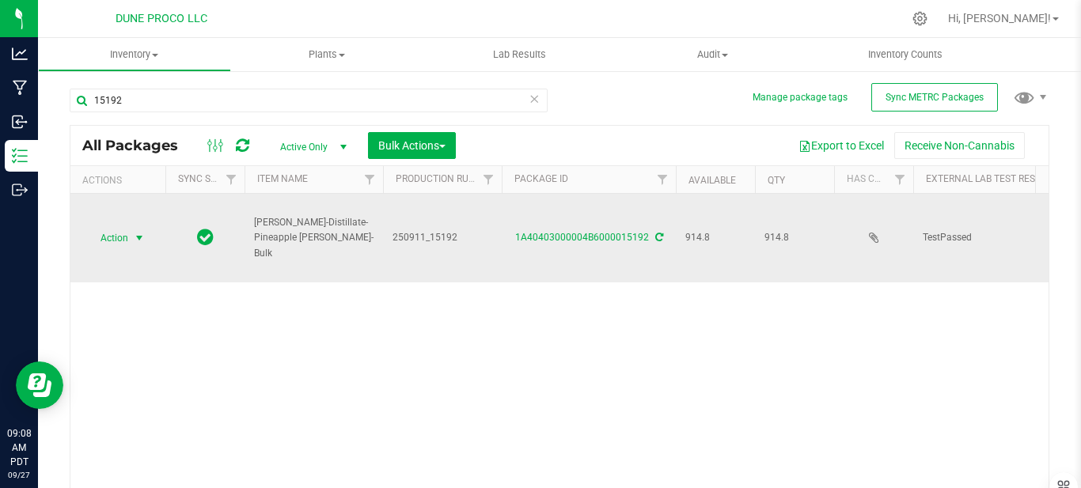
click at [135, 232] on span "select" at bounding box center [139, 238] width 13 height 13
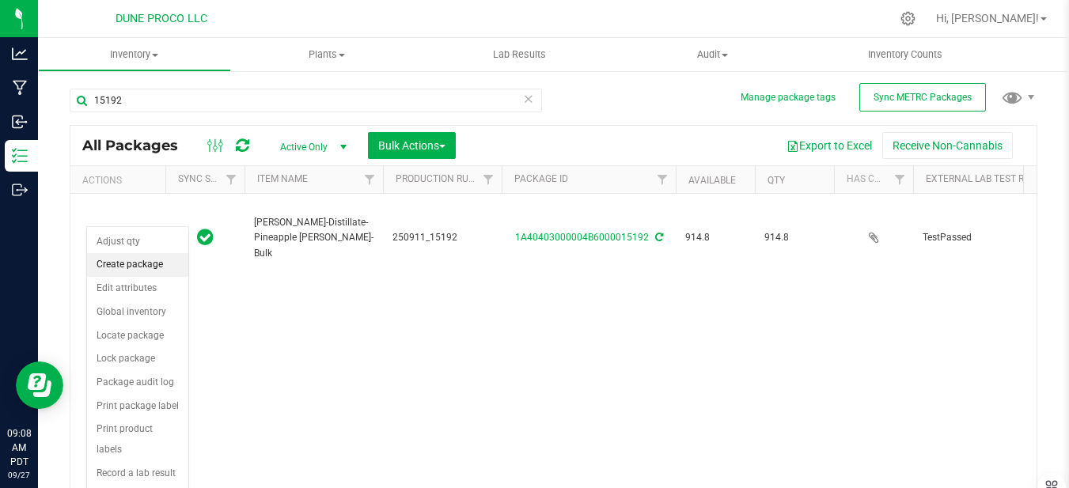
click at [157, 259] on li "Create package" at bounding box center [137, 265] width 101 height 24
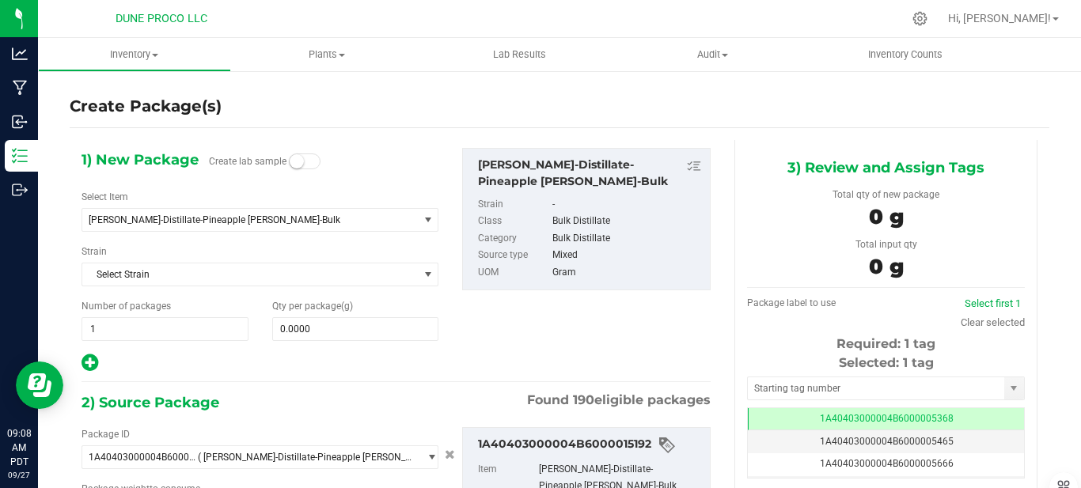
type input "0.0000 g"
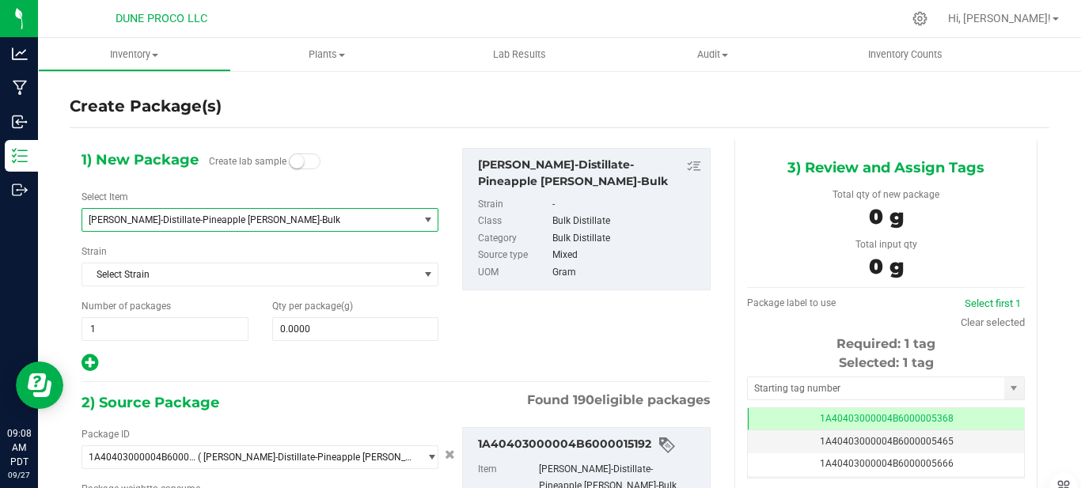
click at [222, 225] on span "[PERSON_NAME]-Distillate-Pineapple [PERSON_NAME]-Bulk" at bounding box center [244, 219] width 310 height 11
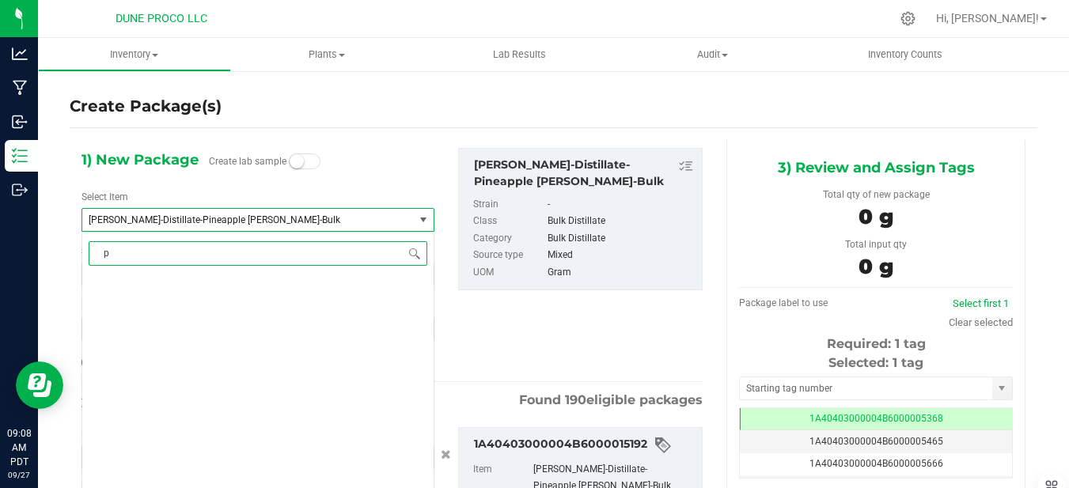
scroll to position [0, 0]
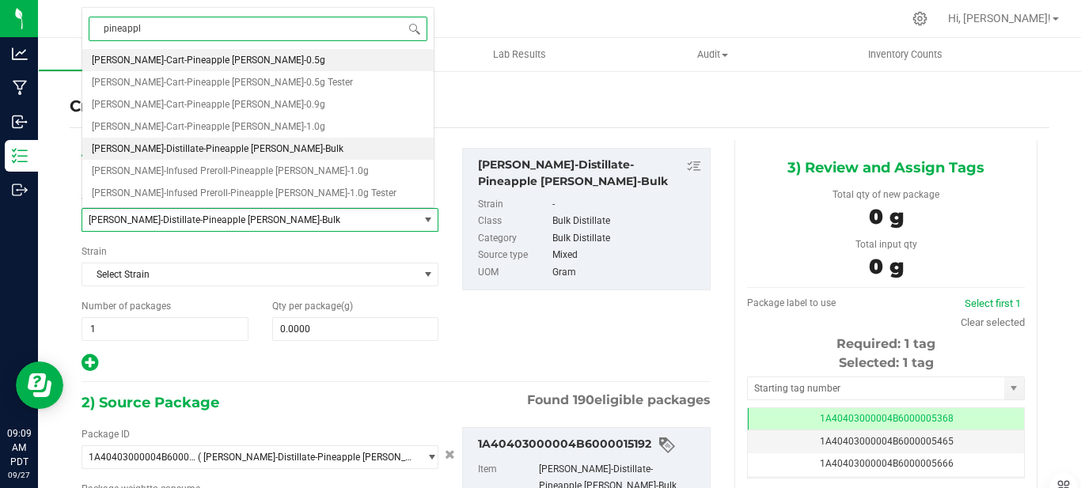
type input "pineapple"
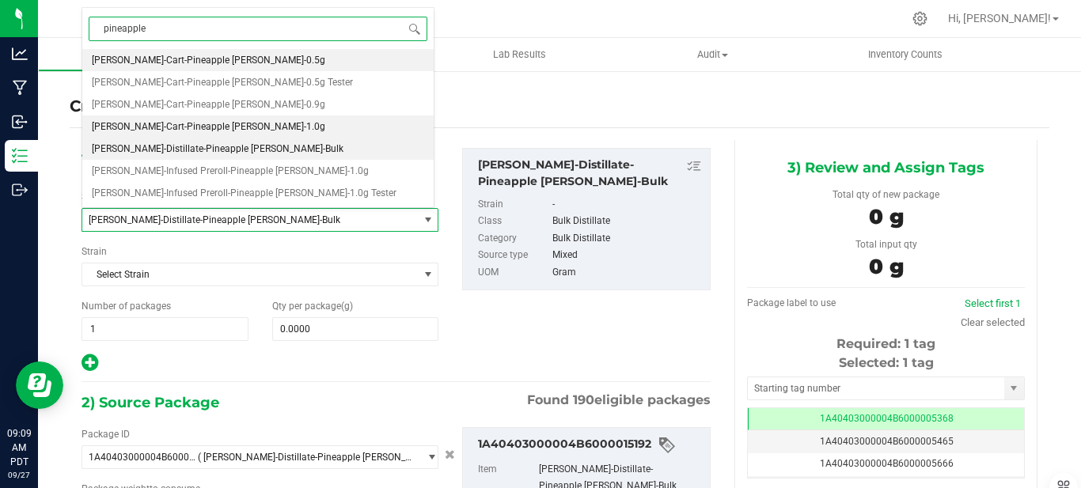
click at [228, 129] on li "[PERSON_NAME]-Cart-Pineapple [PERSON_NAME]-1.0g" at bounding box center [257, 126] width 351 height 22
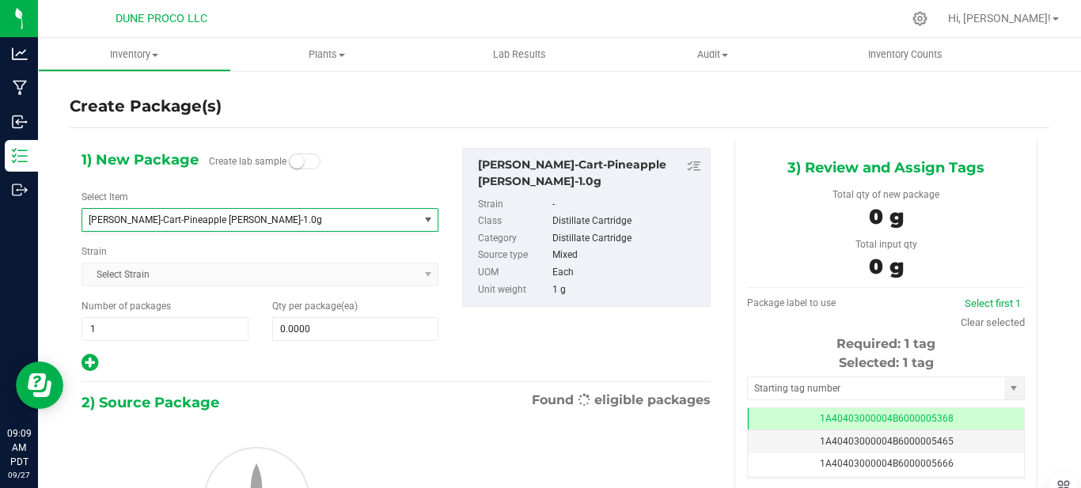
type input "0"
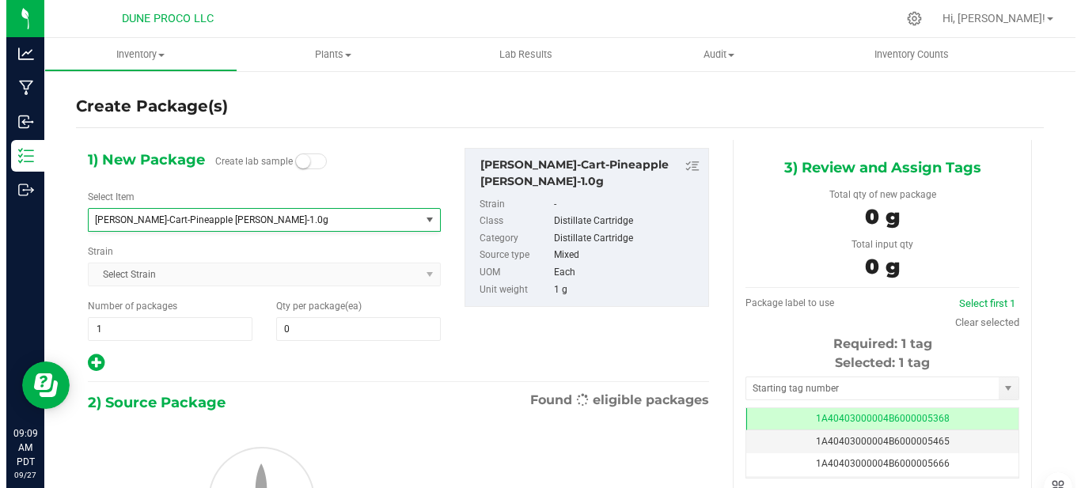
scroll to position [3189, 0]
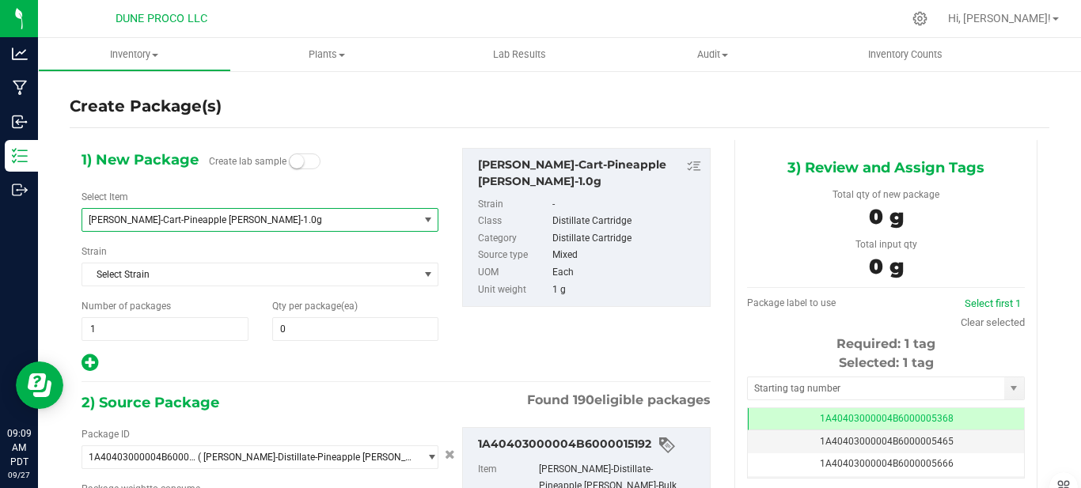
type input "0.0000 g"
click at [320, 329] on span "0 0" at bounding box center [355, 329] width 167 height 24
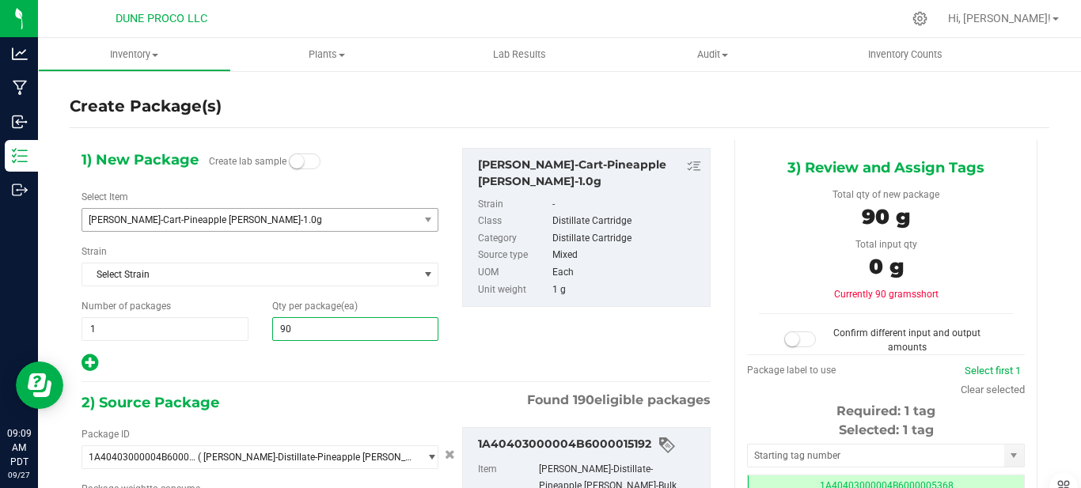
type input "902"
click at [348, 372] on div at bounding box center [259, 363] width 357 height 21
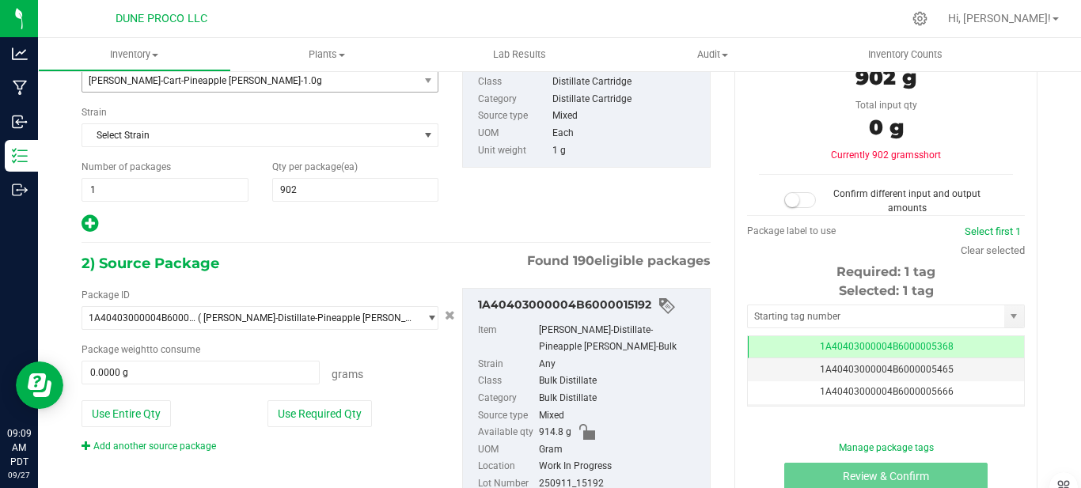
scroll to position [158, 0]
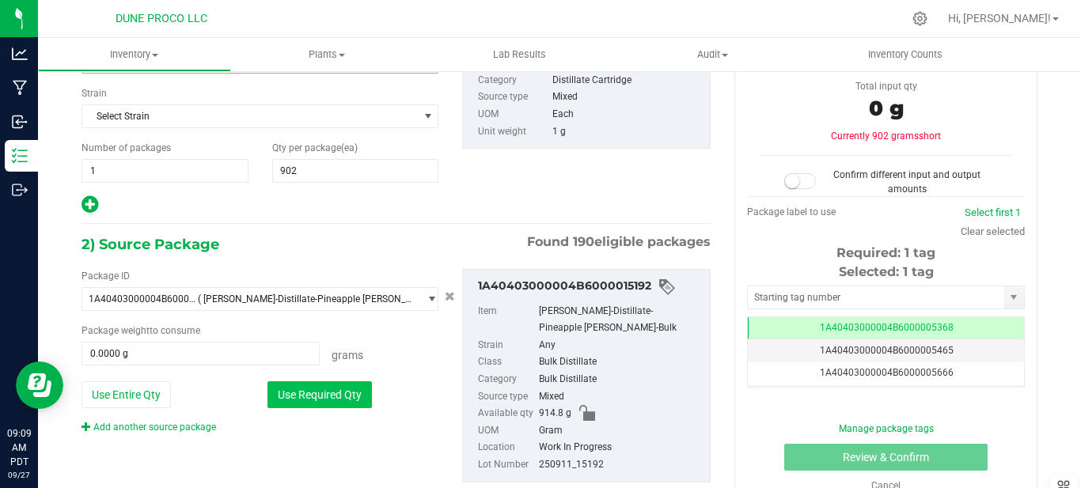
click at [337, 388] on button "Use Required Qty" at bounding box center [319, 394] width 104 height 27
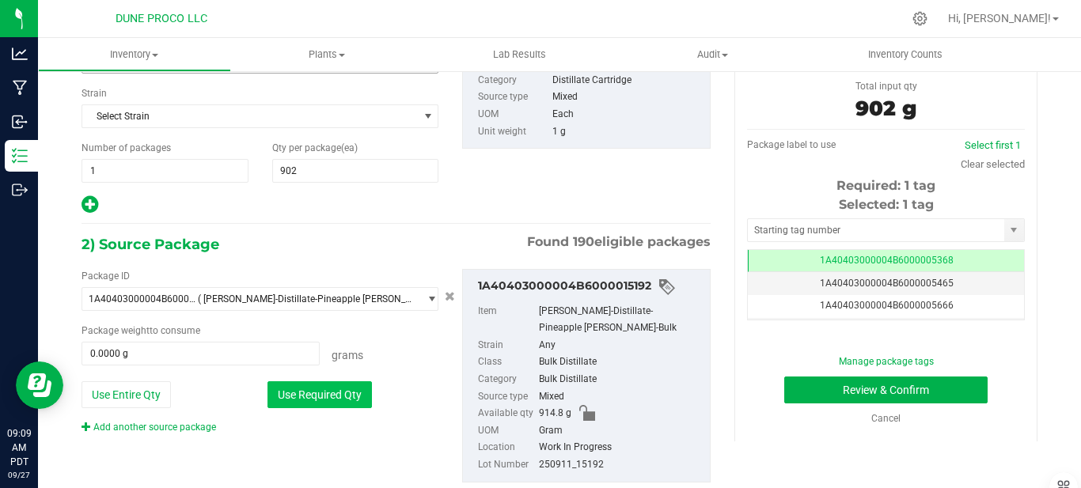
type input "902.0000 g"
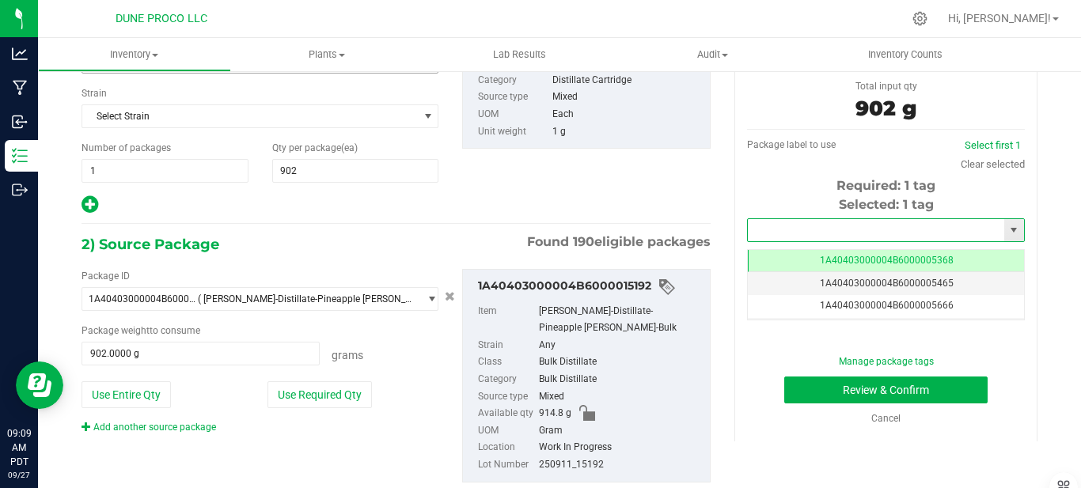
click at [845, 233] on input "text" at bounding box center [876, 230] width 256 height 22
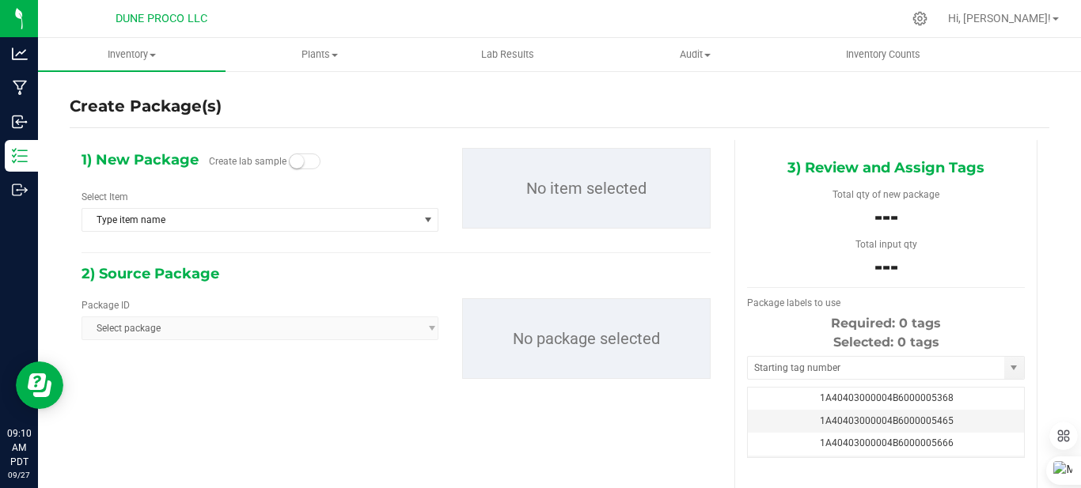
click at [566, 161] on p "No item selected" at bounding box center [586, 188] width 247 height 79
drag, startPoint x: 566, startPoint y: 161, endPoint x: 361, endPoint y: 134, distance: 207.3
click at [361, 134] on div "1) New Package Create lab sample Select Item Type item name 1:1 Indica Distilla…" at bounding box center [559, 359] width 979 height 463
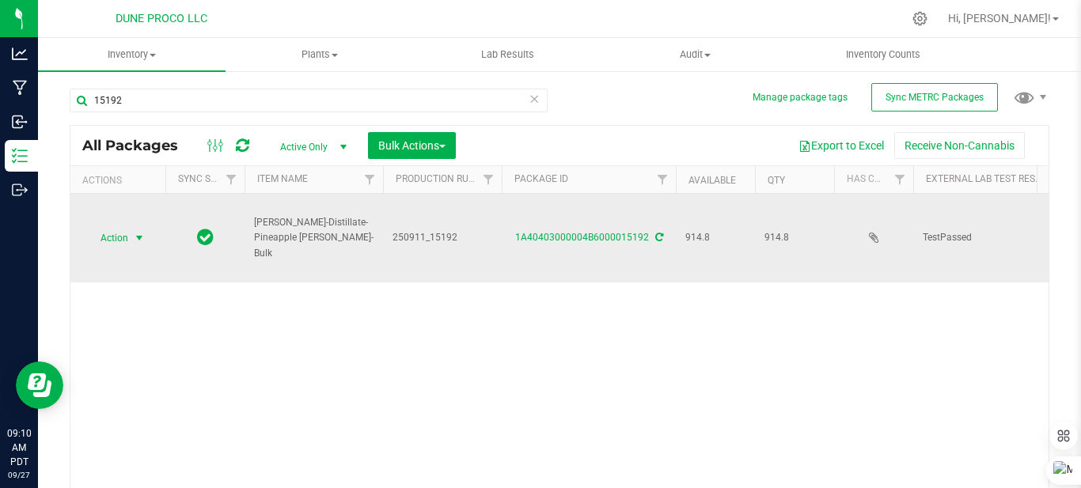
click at [148, 227] on span "select" at bounding box center [140, 238] width 20 height 22
click at [149, 227] on span "select" at bounding box center [140, 238] width 20 height 22
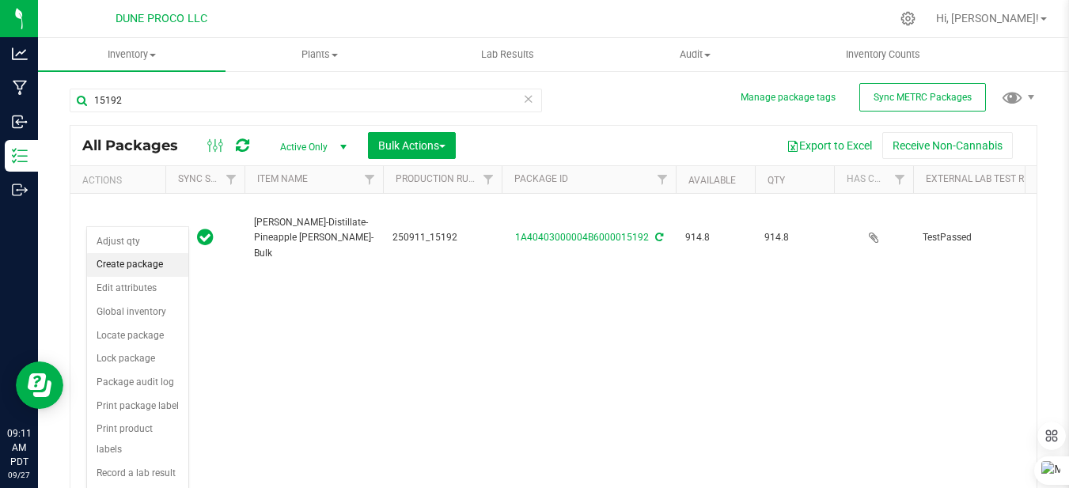
click at [165, 272] on li "Create package" at bounding box center [137, 265] width 101 height 24
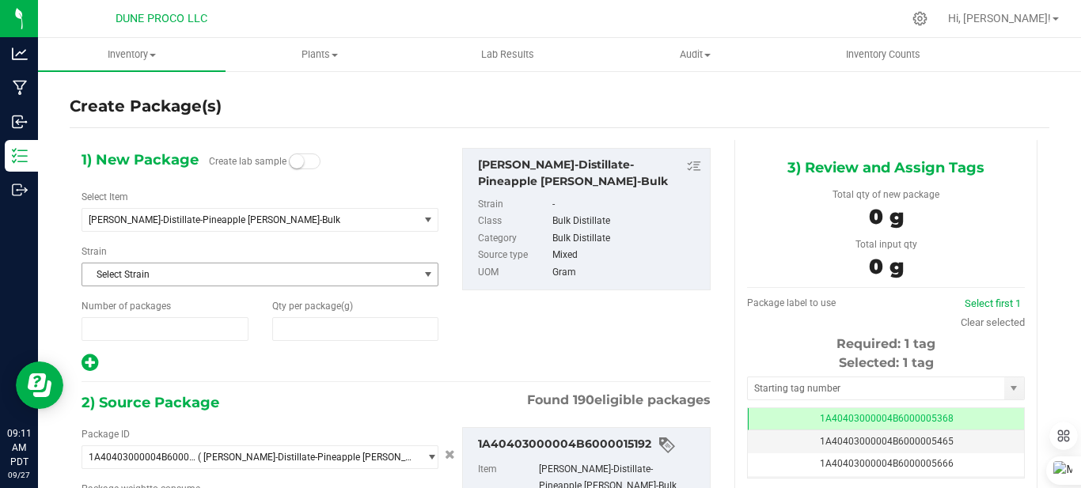
type input "1"
type input "0.0000"
type input "0.0000 g"
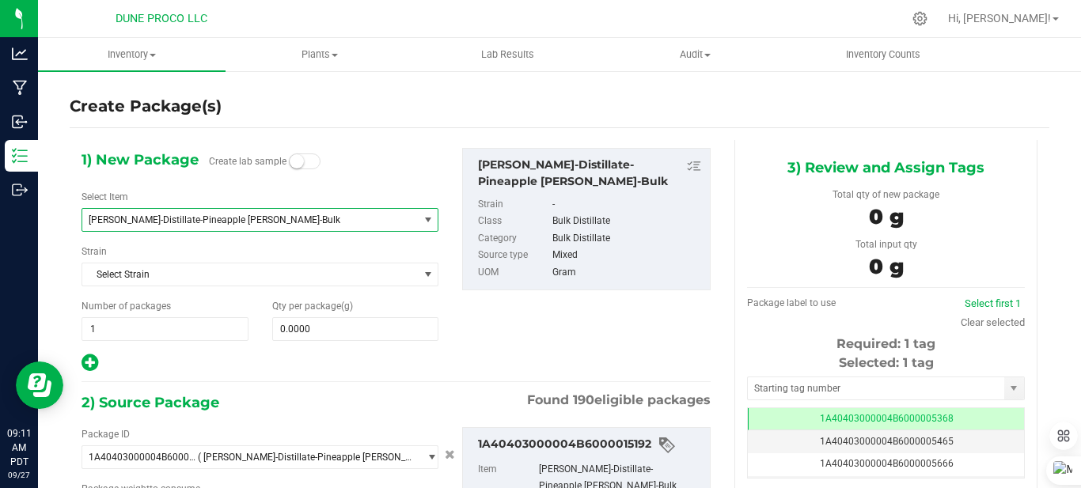
click at [275, 226] on span "[PERSON_NAME]-Distillate-Pineapple [PERSON_NAME]-Bulk" at bounding box center [249, 220] width 335 height 22
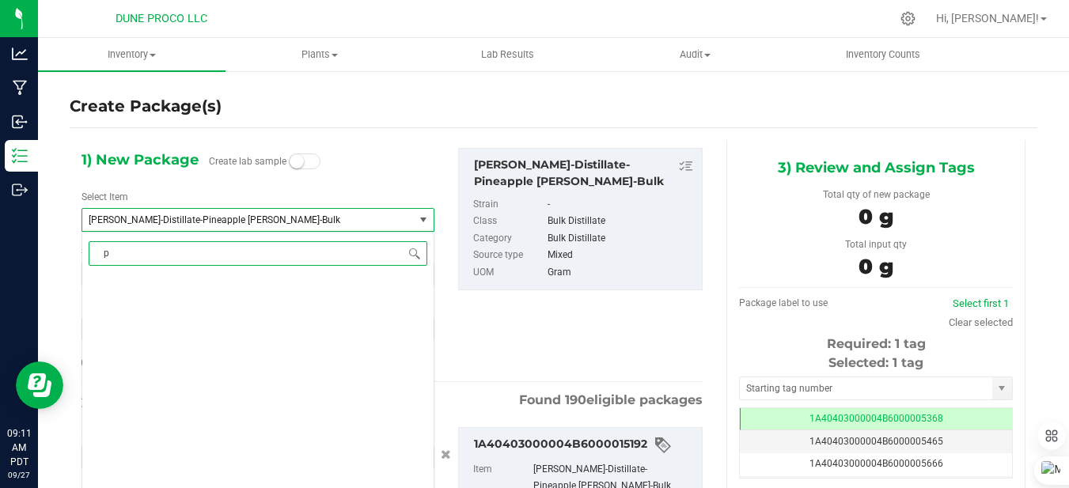
scroll to position [0, 0]
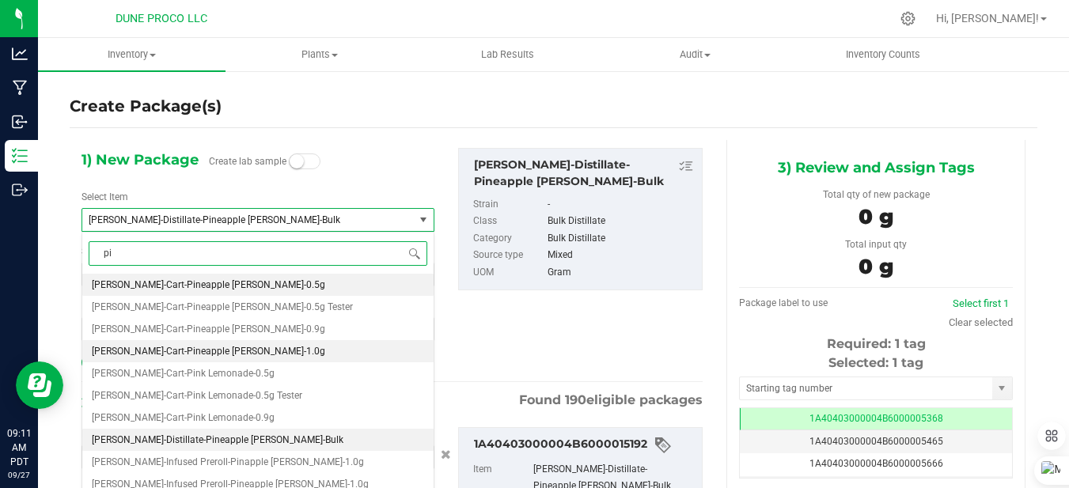
type input "pin"
click at [252, 348] on li "[PERSON_NAME]-Cart-Pineapple [PERSON_NAME]-1.0g" at bounding box center [257, 351] width 351 height 22
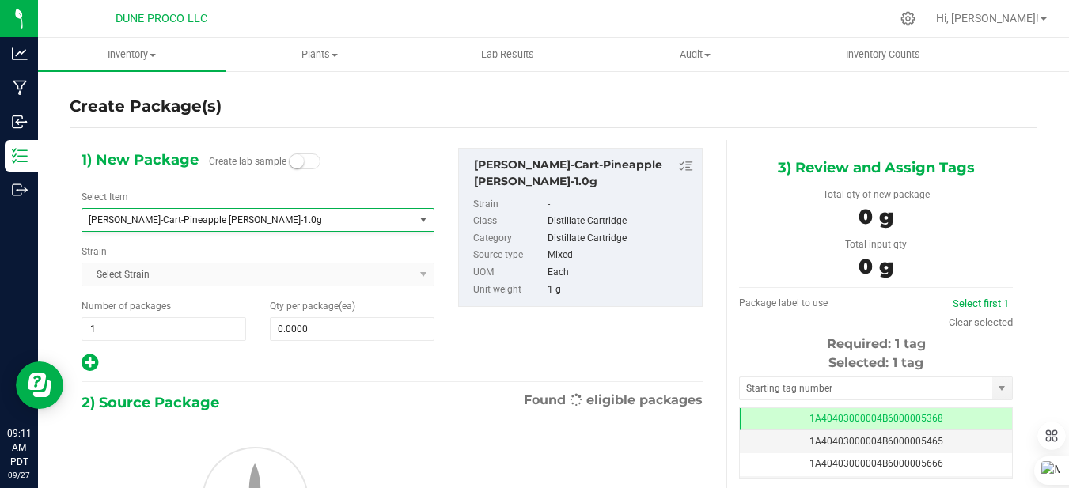
type input "0"
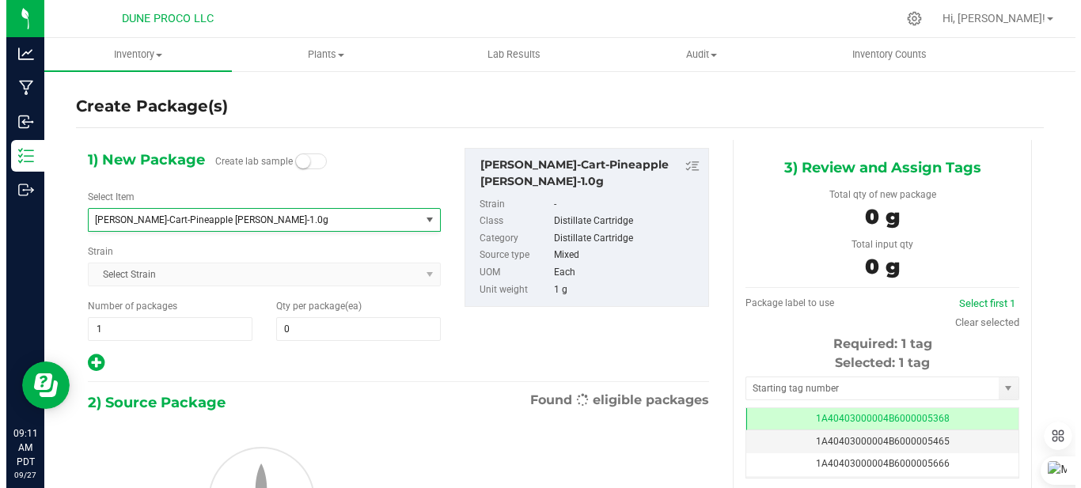
scroll to position [3189, 0]
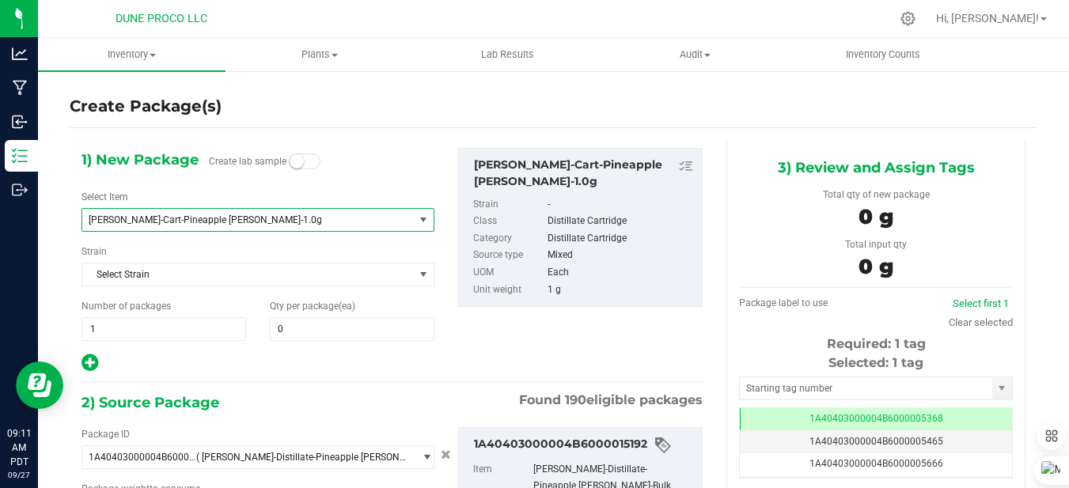
type input "0.0000 g"
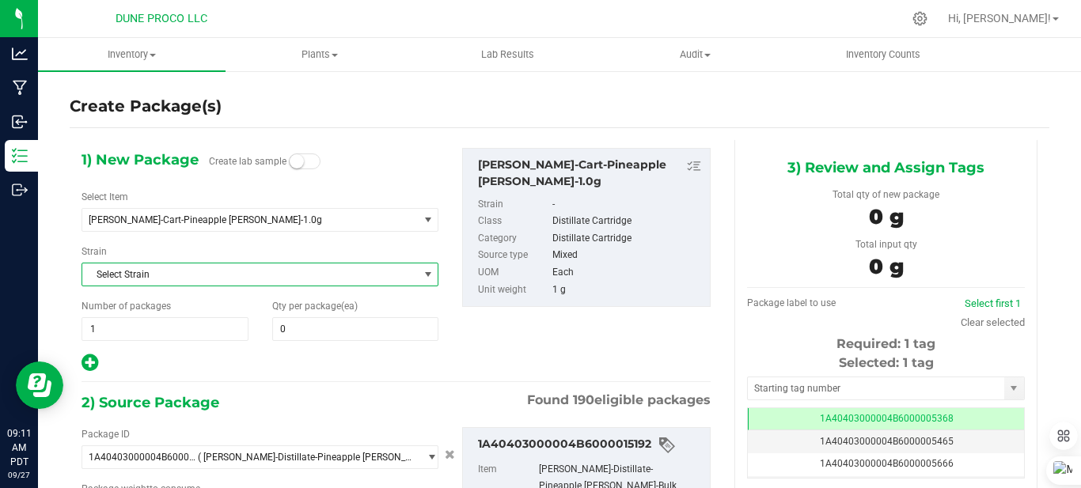
click at [273, 270] on span "Select Strain" at bounding box center [249, 274] width 335 height 22
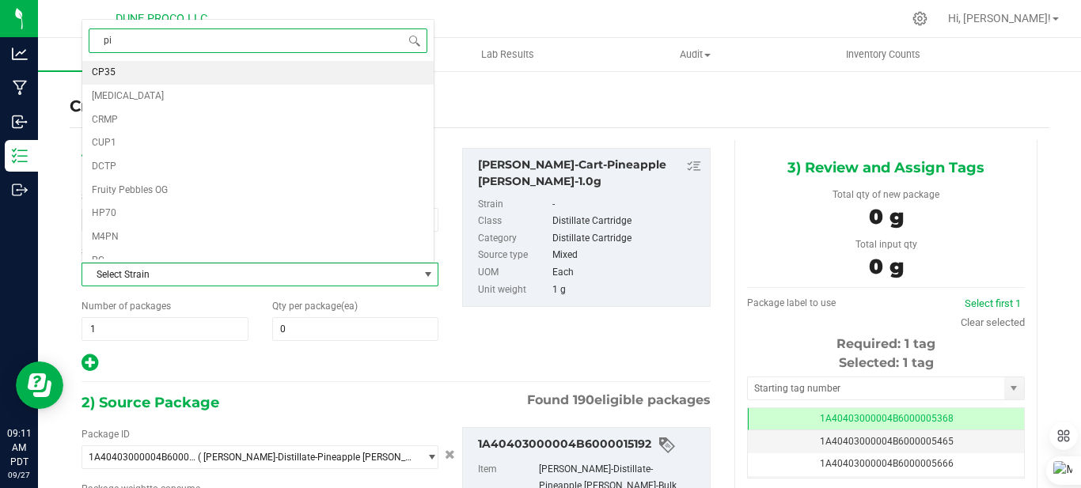
type input "pin"
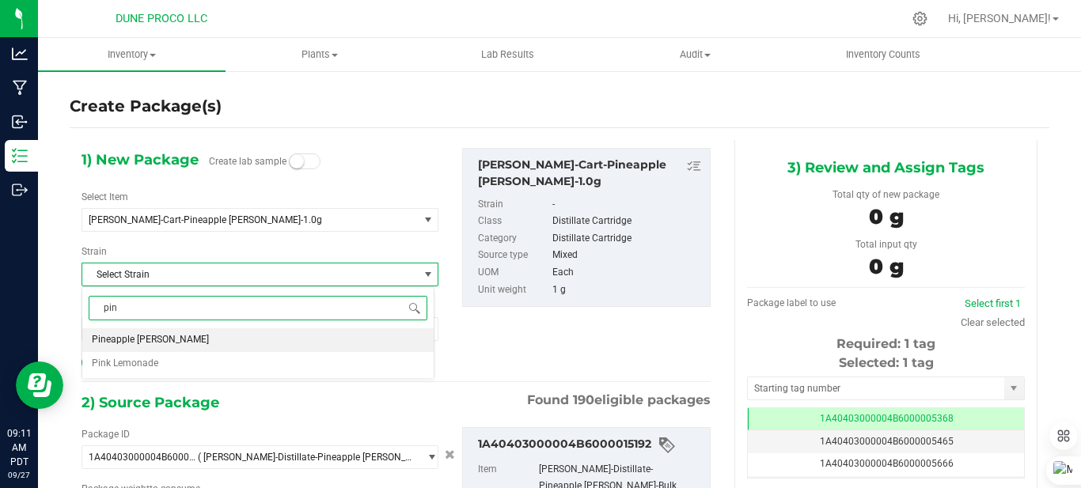
click at [239, 337] on li "Pineapple [PERSON_NAME]" at bounding box center [257, 340] width 351 height 24
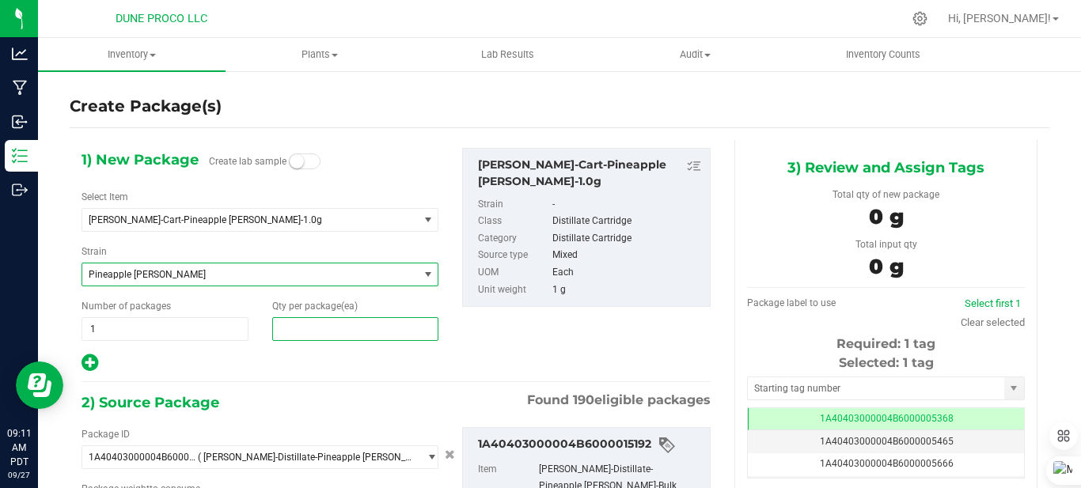
click at [309, 336] on span at bounding box center [355, 329] width 167 height 24
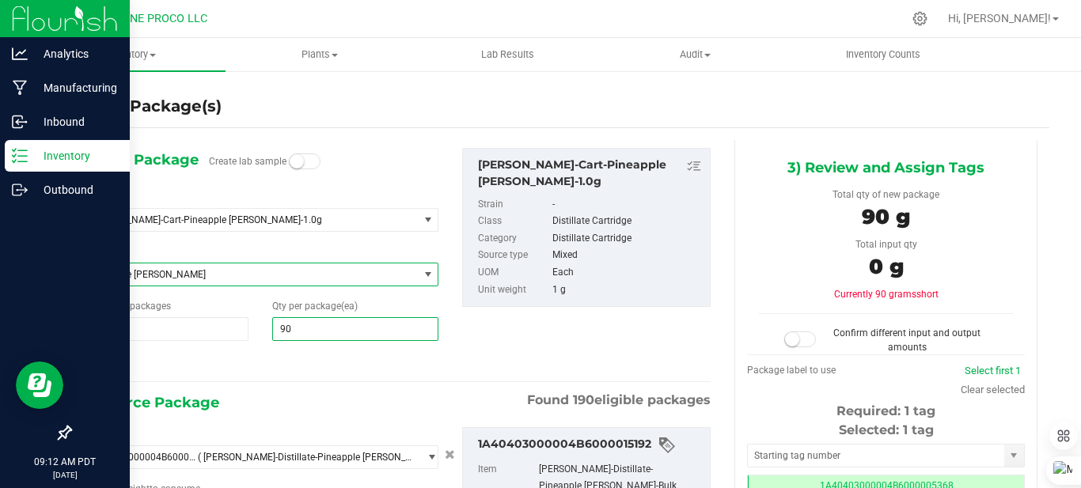
type input "902"
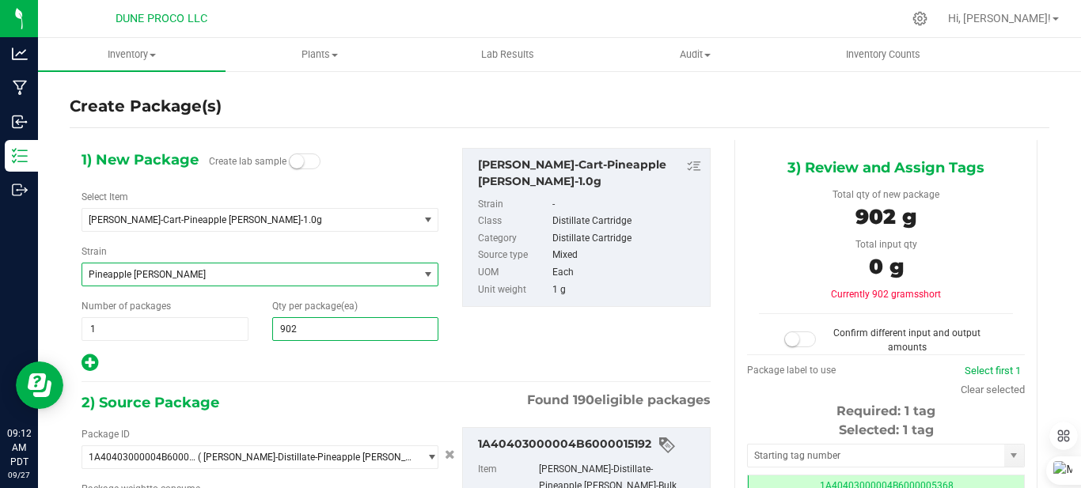
scroll to position [79, 0]
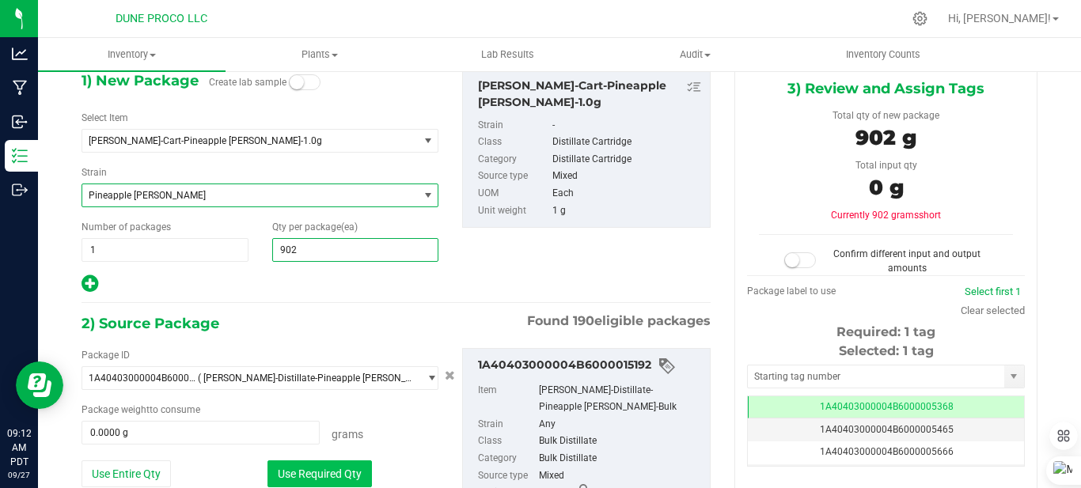
type input "902"
click at [324, 472] on button "Use Required Qty" at bounding box center [319, 473] width 104 height 27
type input "902.0000 g"
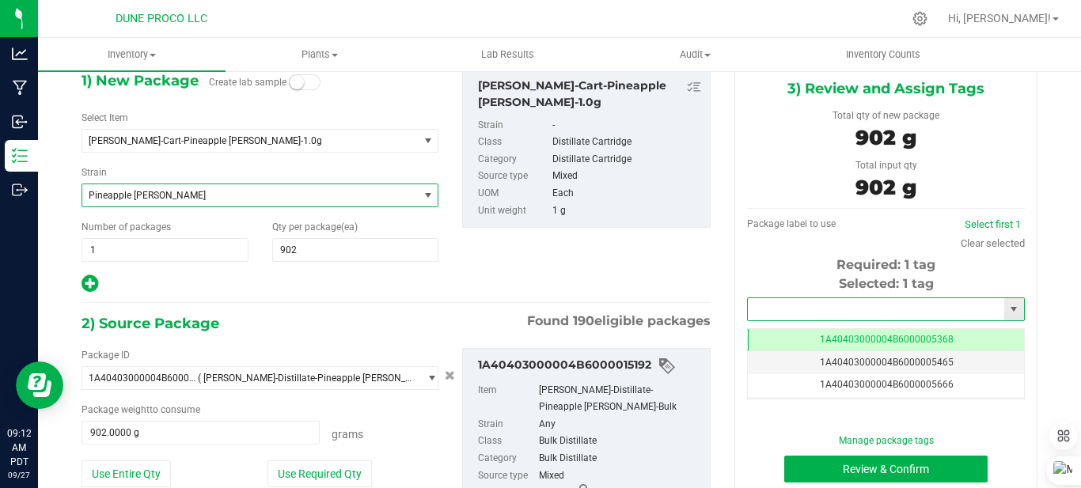
click at [869, 308] on input "text" at bounding box center [876, 309] width 256 height 22
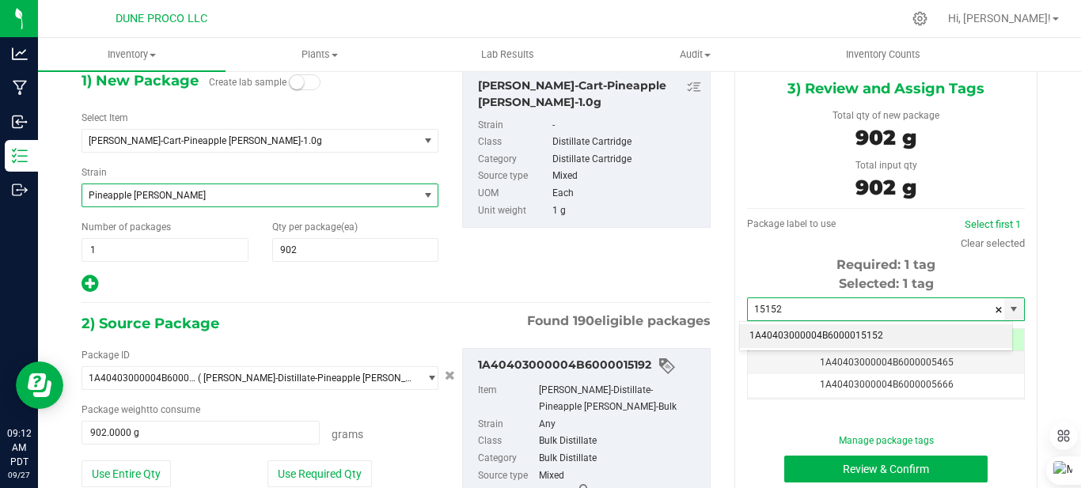
click at [856, 333] on li "1A40403000004B6000015152" at bounding box center [876, 336] width 272 height 24
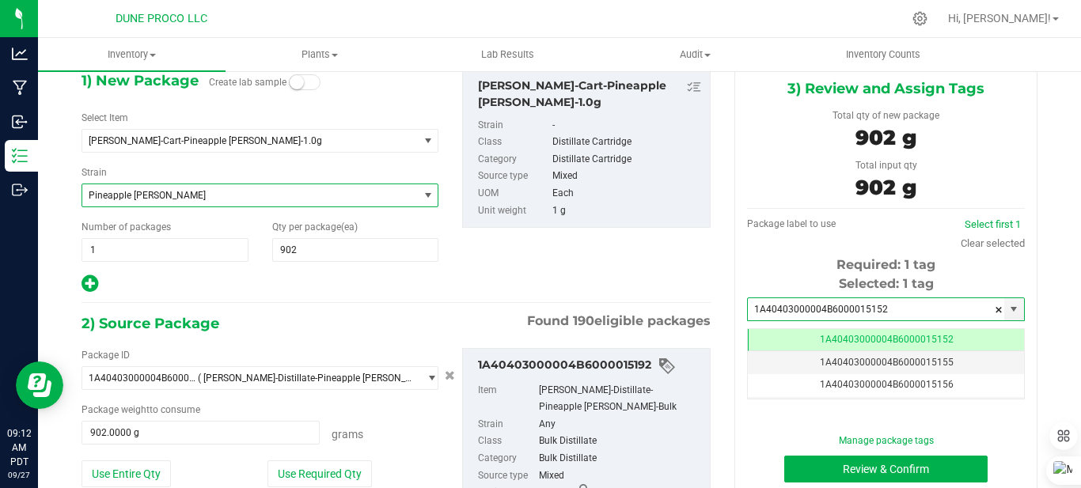
scroll to position [0, -1]
type input "1A40403000004B6000015152"
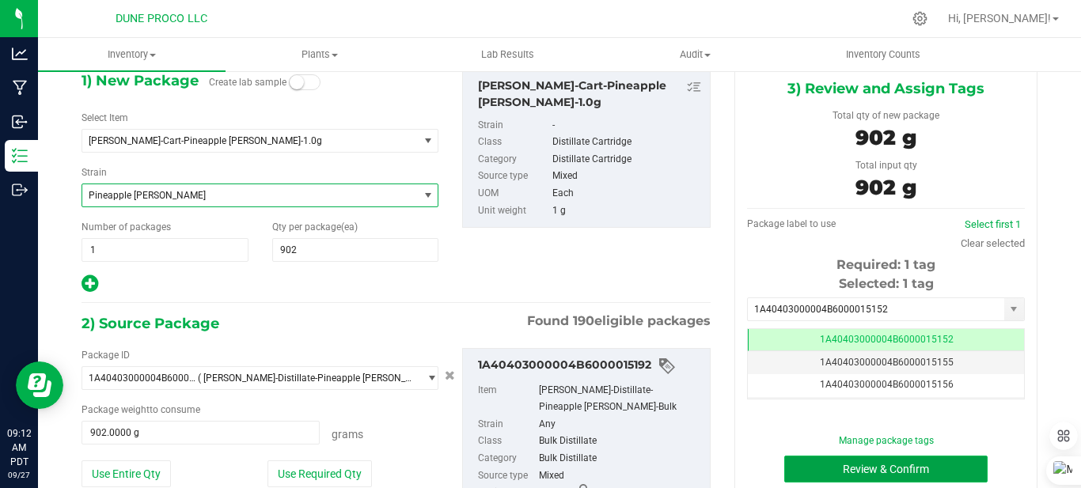
click at [870, 467] on button "Review & Confirm" at bounding box center [885, 469] width 203 height 27
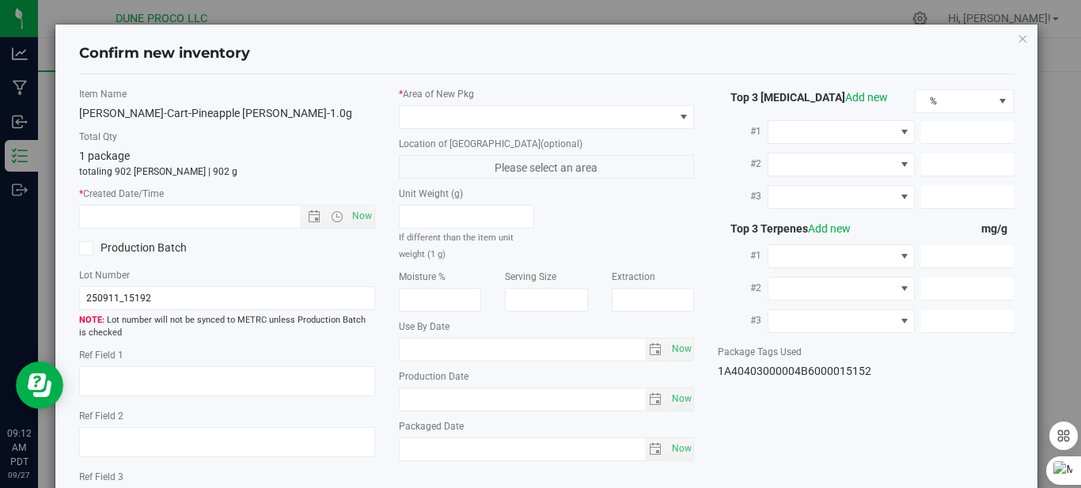
type textarea "80.9986%"
type textarea "Pineapple [PERSON_NAME]"
type textarea "0.1913%"
type input "809.9855"
type input "28.2518"
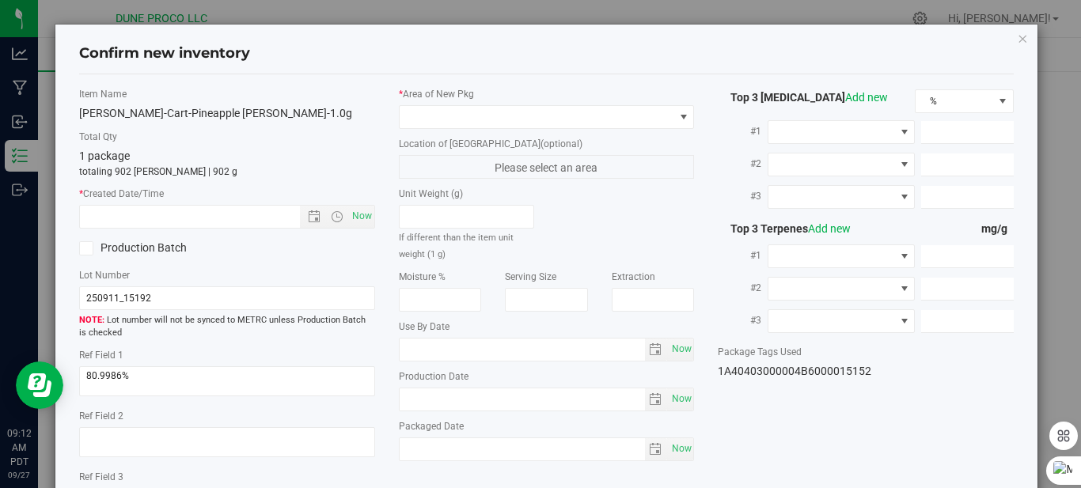
type input "11.5398"
type input "8.4210"
type input "8.1660"
type input "6.8310"
type input "[DATE]"
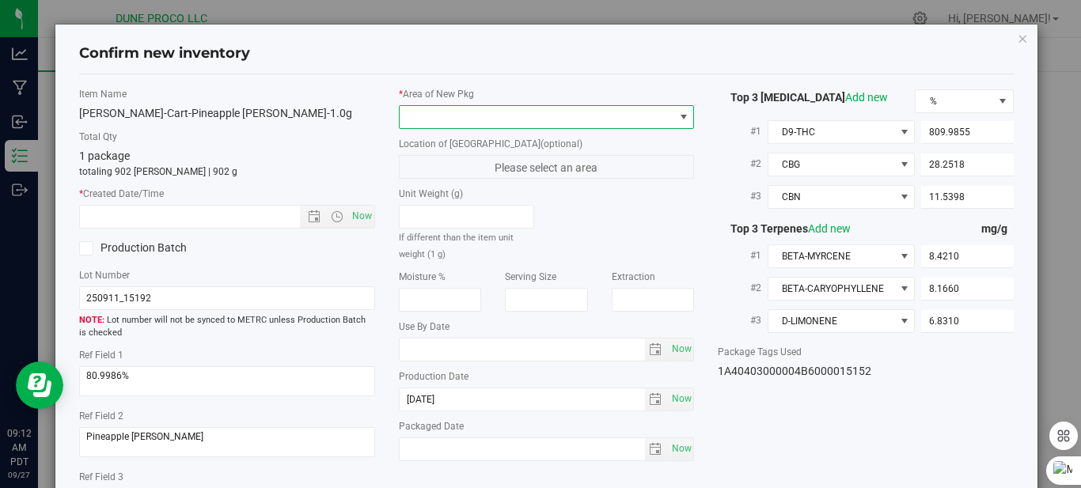
click at [452, 118] on span at bounding box center [536, 117] width 274 height 22
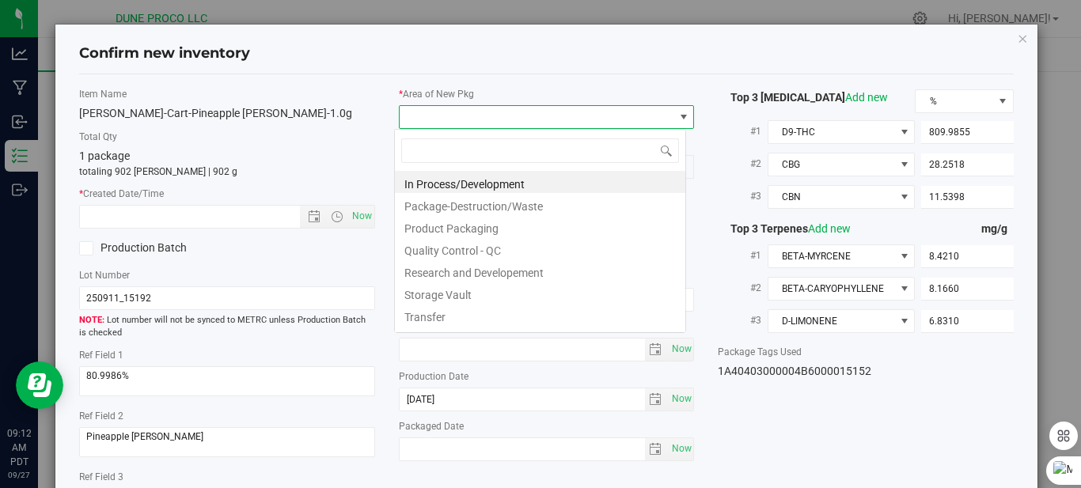
scroll to position [24, 292]
click at [450, 181] on li "In Process/Development" at bounding box center [540, 182] width 290 height 22
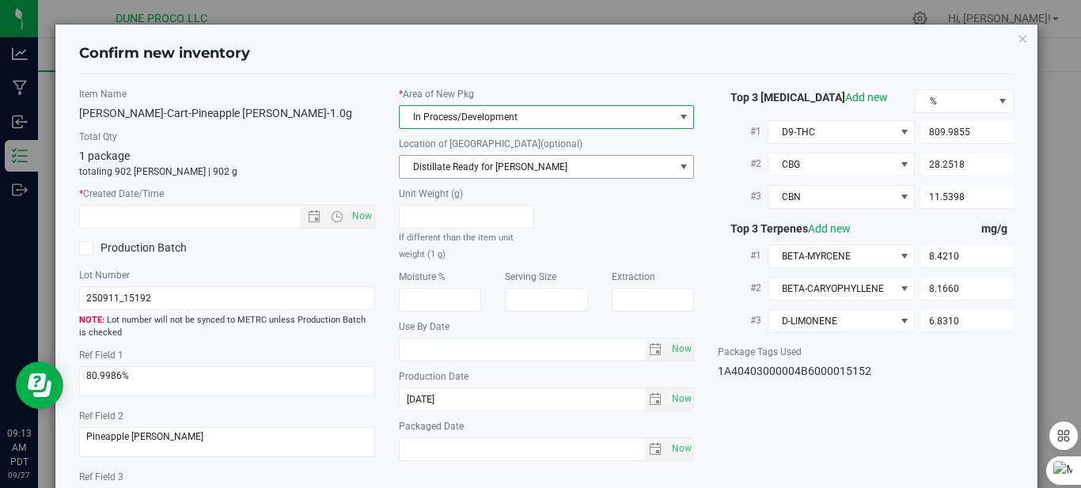
click at [455, 161] on span "Distillate Ready for [PERSON_NAME]" at bounding box center [536, 167] width 274 height 22
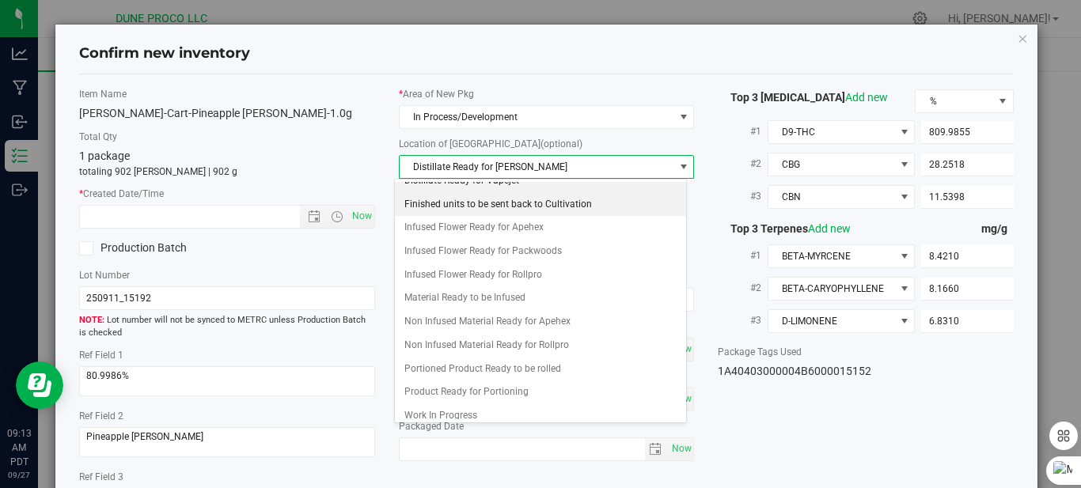
scroll to position [45, 0]
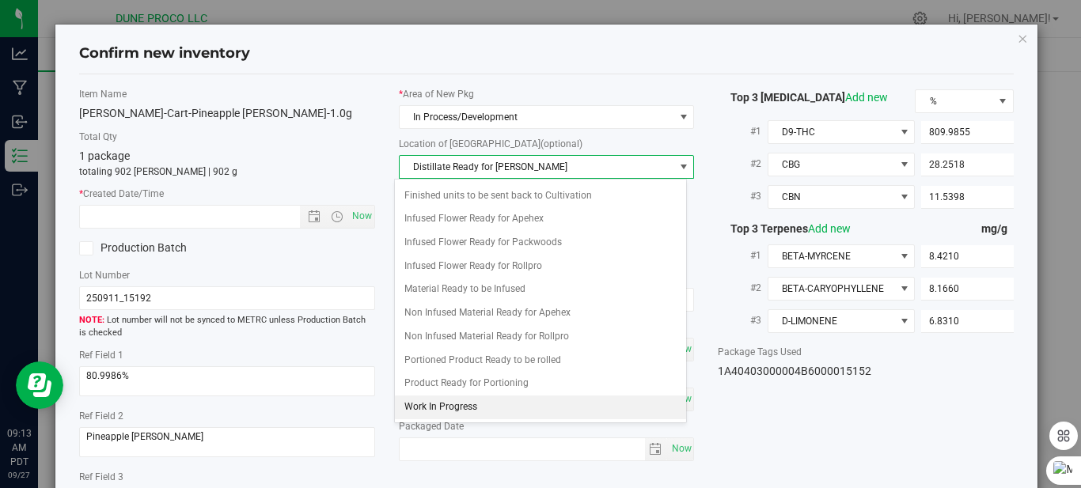
click at [477, 401] on li "Work In Progress" at bounding box center [540, 408] width 290 height 24
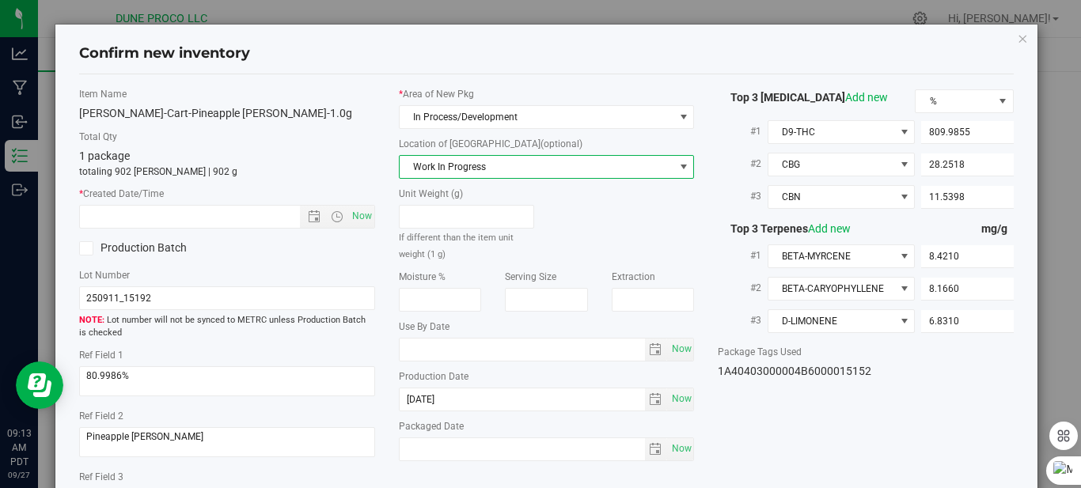
click at [598, 165] on span "Work In Progress" at bounding box center [536, 167] width 274 height 22
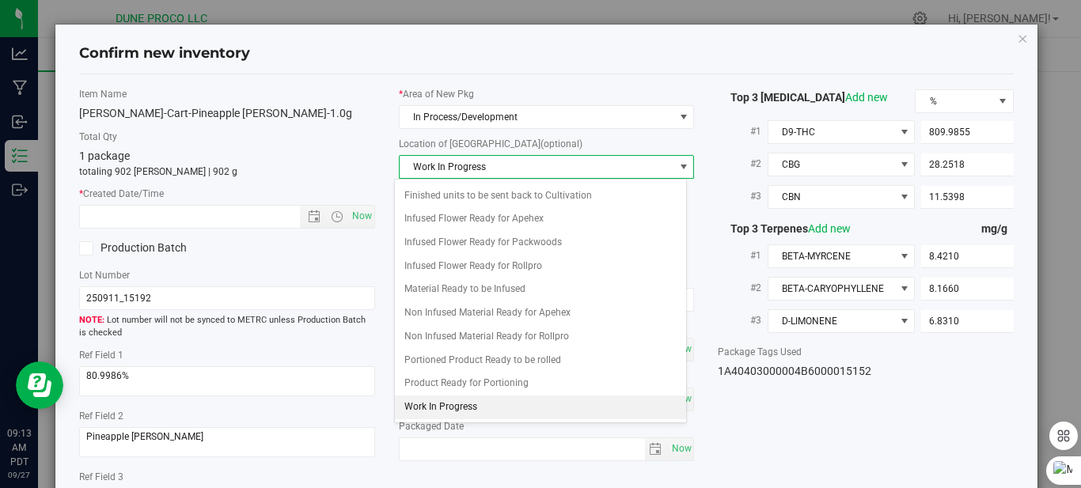
click at [598, 165] on span "Work In Progress" at bounding box center [536, 167] width 274 height 22
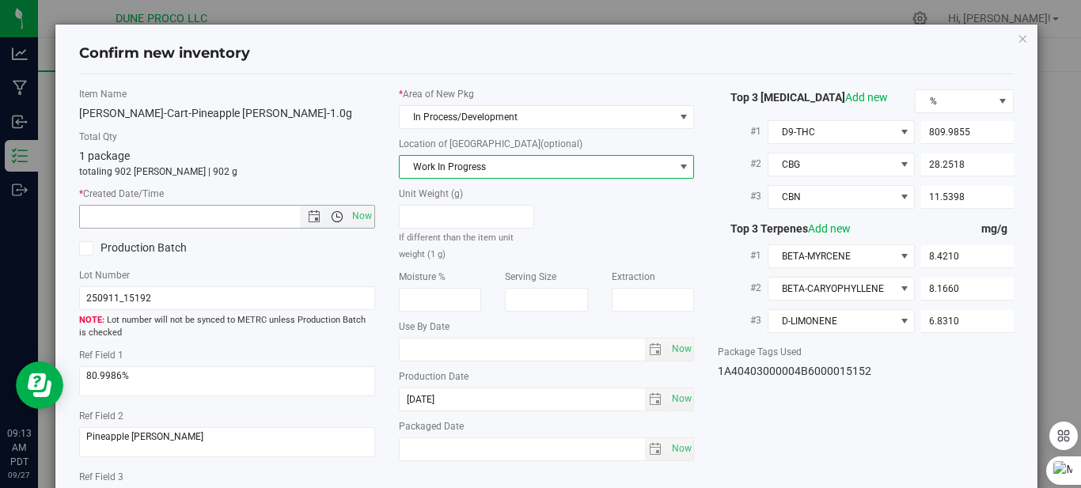
click at [331, 214] on span "Open the time view" at bounding box center [337, 216] width 13 height 13
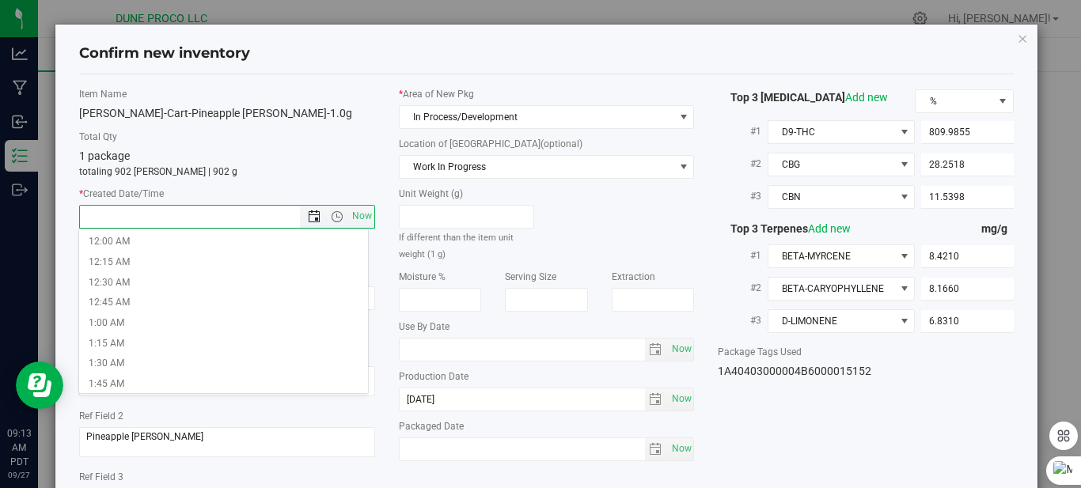
click at [308, 221] on span "Open the date view" at bounding box center [314, 216] width 13 height 13
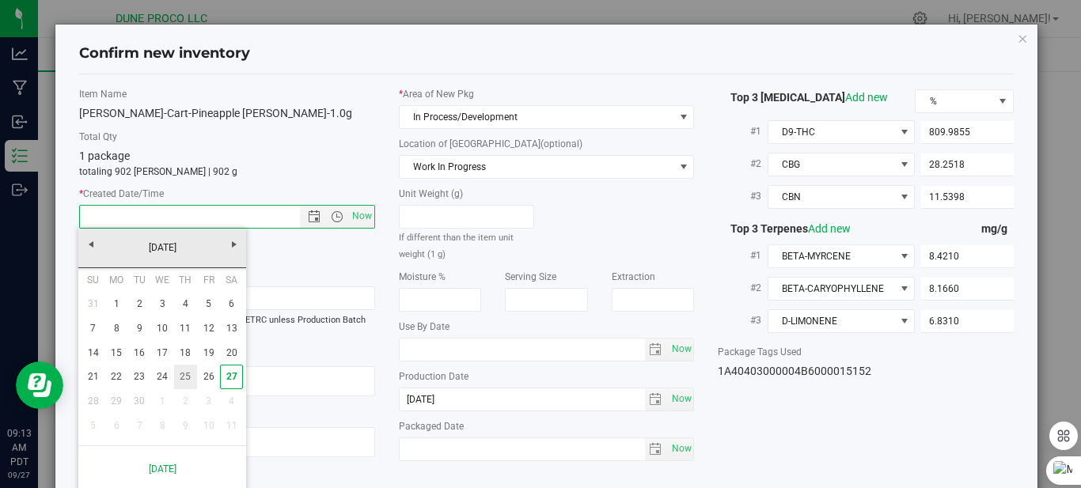
drag, startPoint x: 180, startPoint y: 322, endPoint x: 195, endPoint y: 384, distance: 64.3
click at [195, 384] on tbody "31 1 2 3 4 5 6 7 8 9 10 11 12 13 14 15 16 17 18 19 20 21 22 23 24 25 26 27 28 2…" at bounding box center [161, 365] width 161 height 146
click at [200, 379] on link "26" at bounding box center [208, 377] width 23 height 25
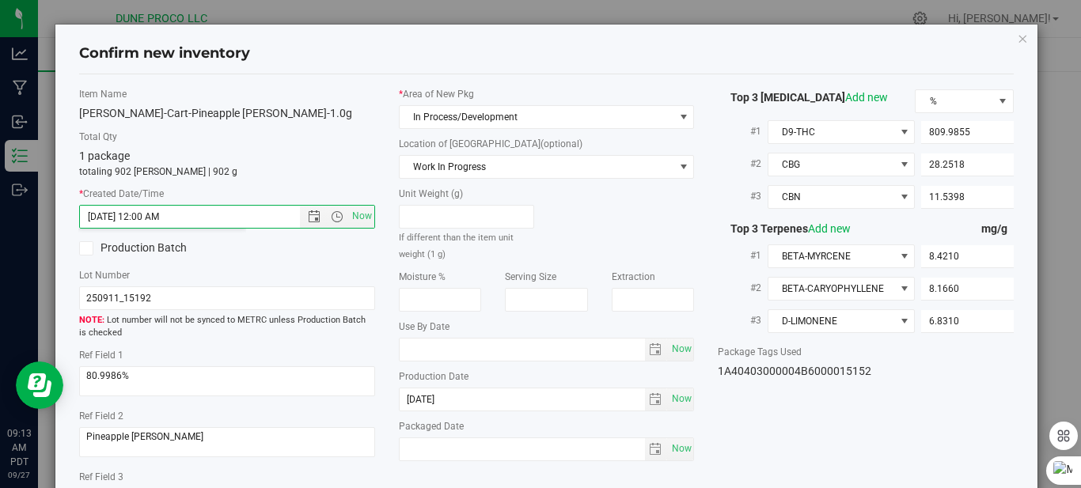
type input "9/26/2025 9:13 AM"
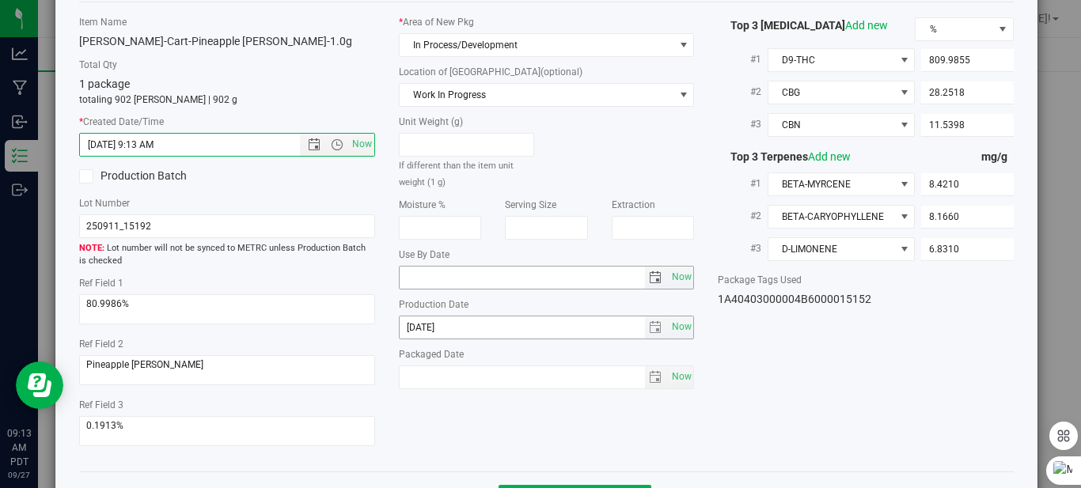
scroll to position [133, 0]
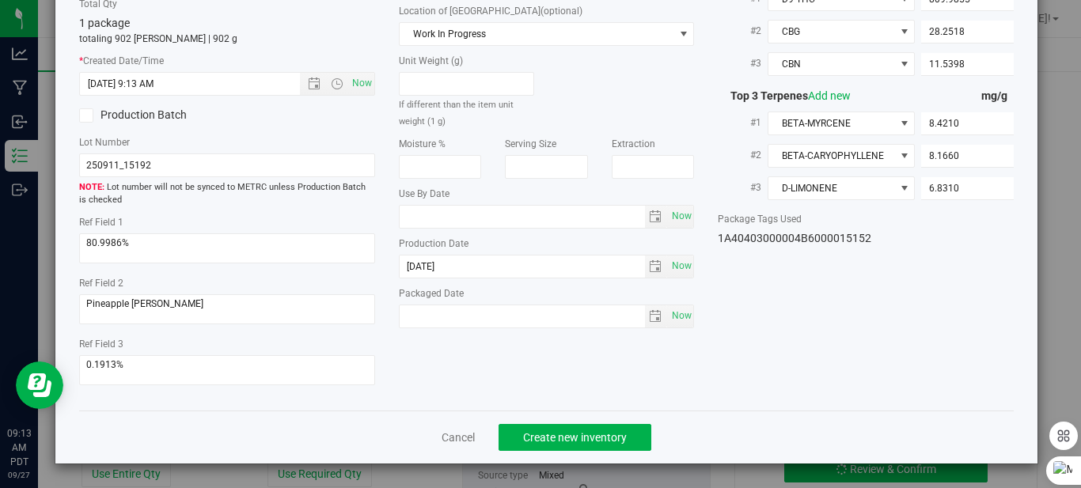
click at [497, 290] on label "Packaged Date" at bounding box center [547, 293] width 296 height 14
drag, startPoint x: 473, startPoint y: 282, endPoint x: 455, endPoint y: 208, distance: 76.6
drag, startPoint x: 455, startPoint y: 208, endPoint x: 396, endPoint y: 365, distance: 167.9
click at [396, 365] on div "Item Name HUST-Cart-Pineapple Runtz-1.0g Total Qty 1 package totaling 902 eache…" at bounding box center [546, 176] width 958 height 444
click at [523, 436] on span "Create new inventory" at bounding box center [575, 437] width 104 height 13
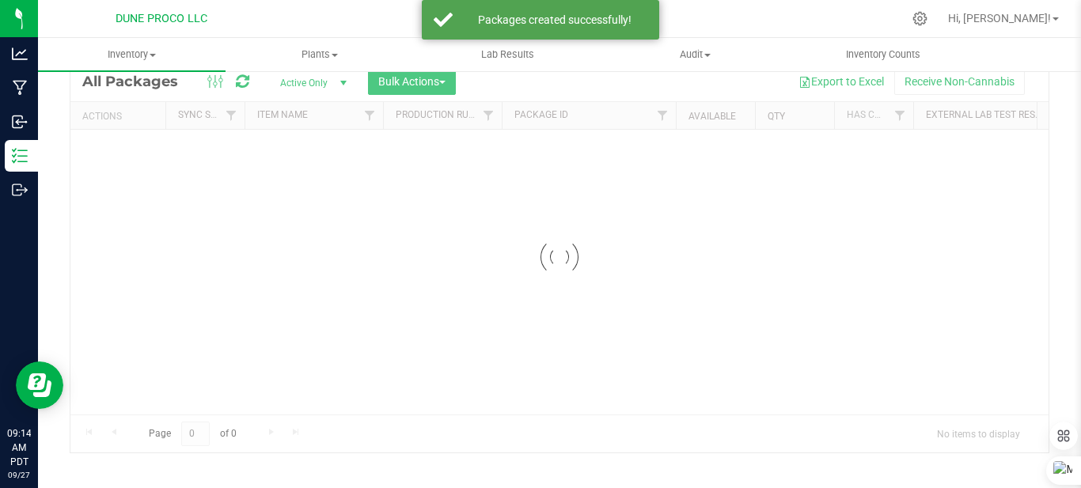
scroll to position [64, 0]
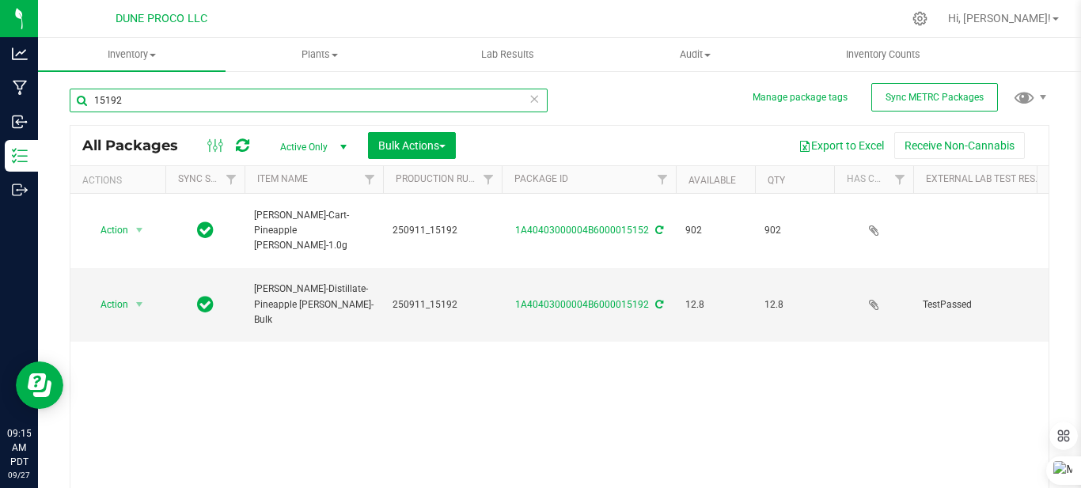
click at [354, 93] on input "15192" at bounding box center [309, 101] width 478 height 24
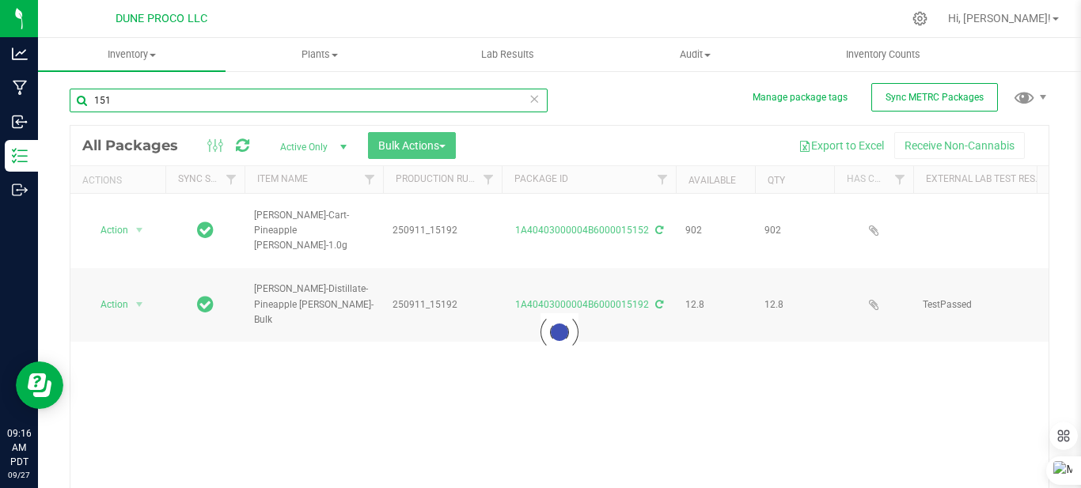
type input "151"
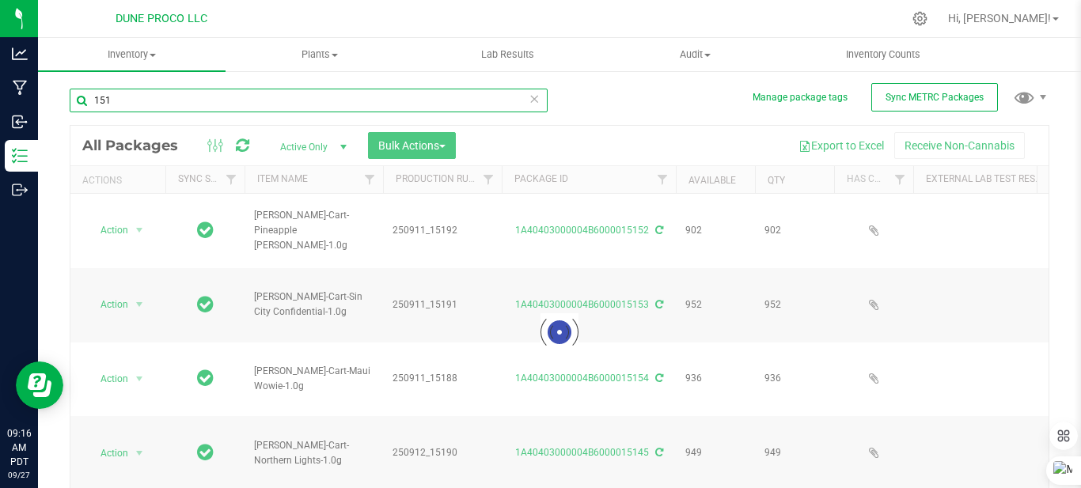
click at [271, 106] on input "151" at bounding box center [309, 101] width 478 height 24
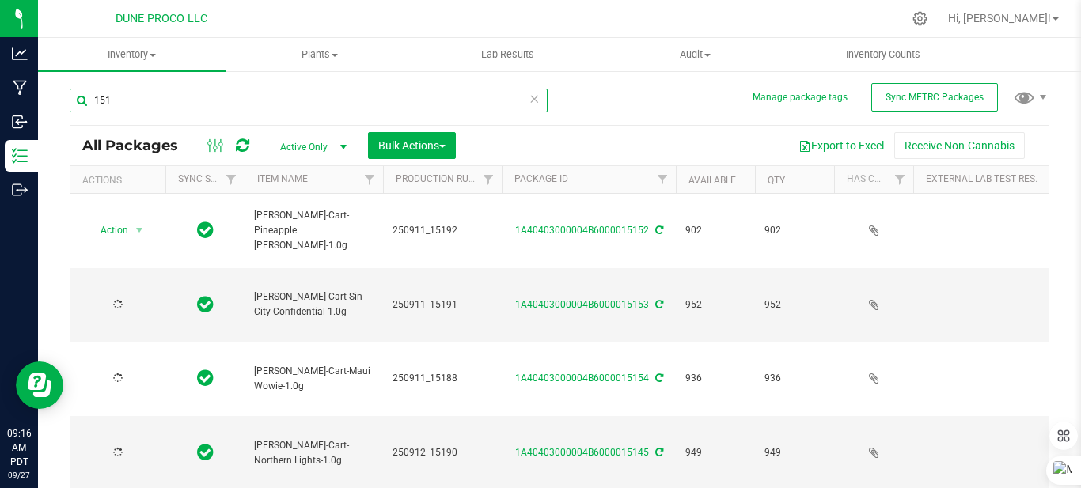
type input "[DATE]"
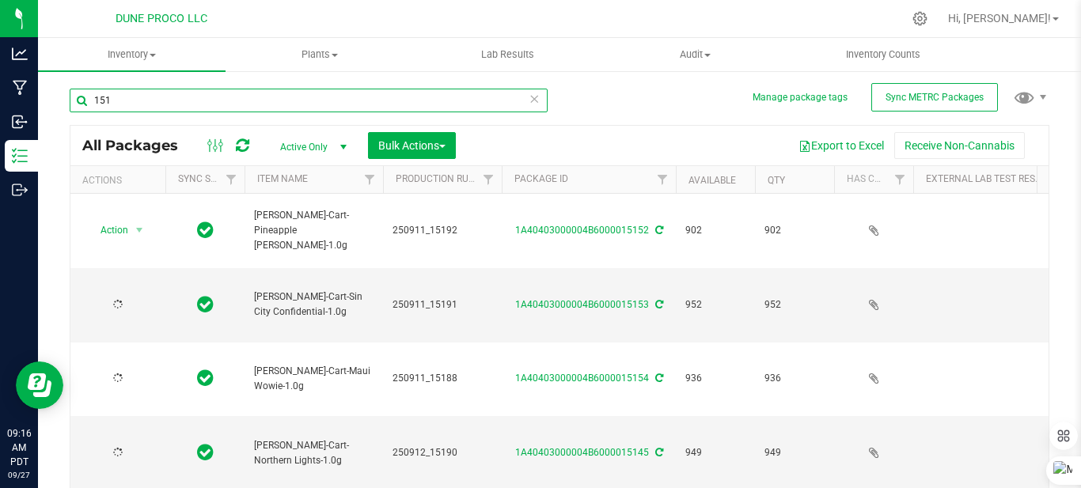
type input "[DATE]"
type input "15187"
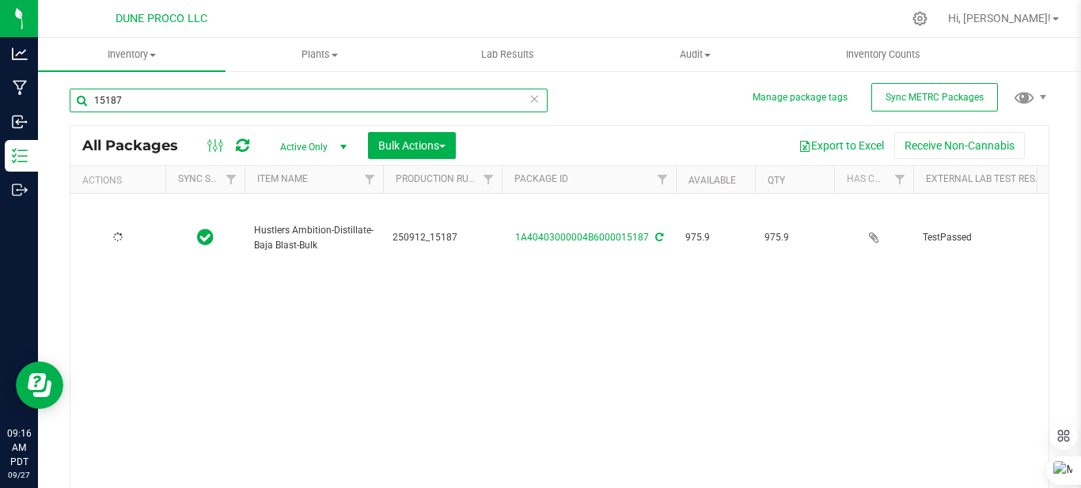
type input "[DATE]"
type input "15187"
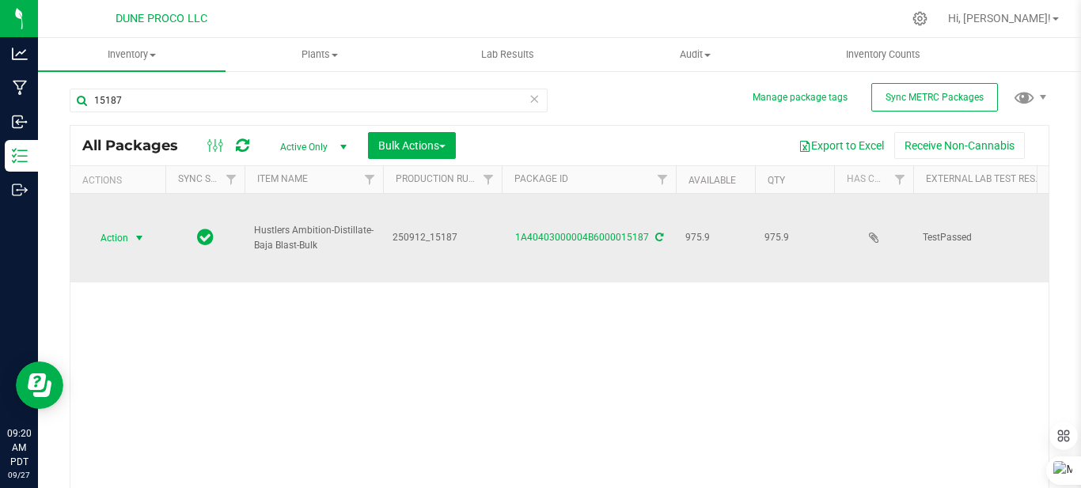
click at [139, 232] on span "select" at bounding box center [139, 238] width 13 height 13
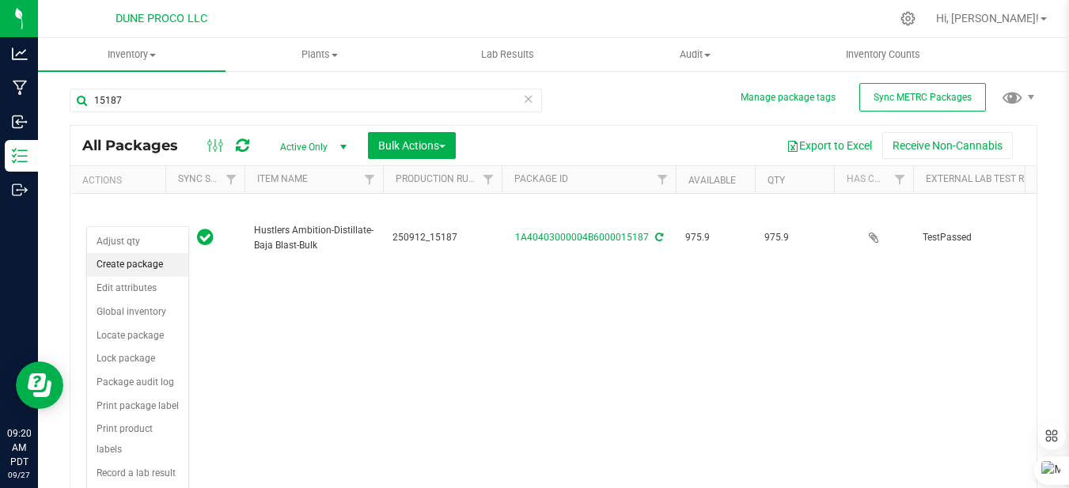
click at [160, 256] on li "Create package" at bounding box center [137, 265] width 101 height 24
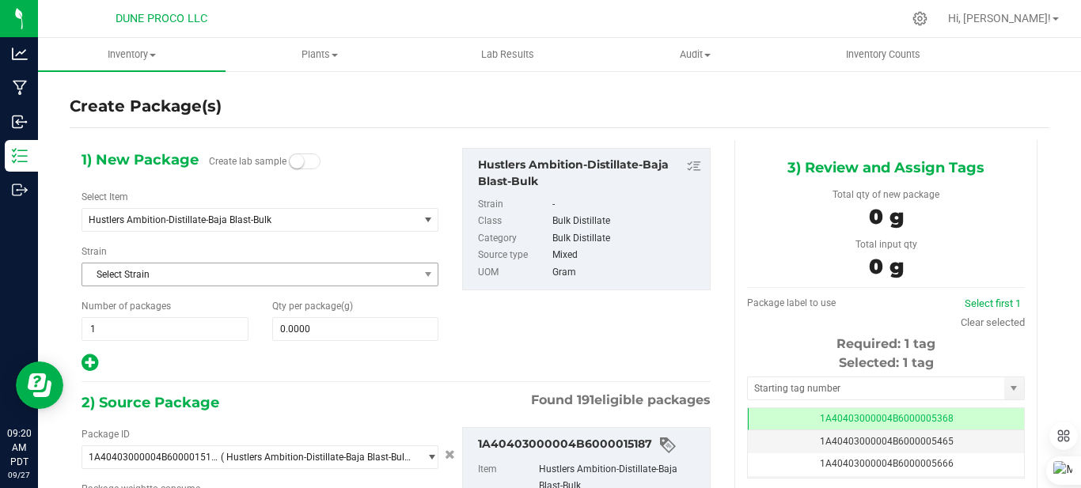
type input "0.0000 g"
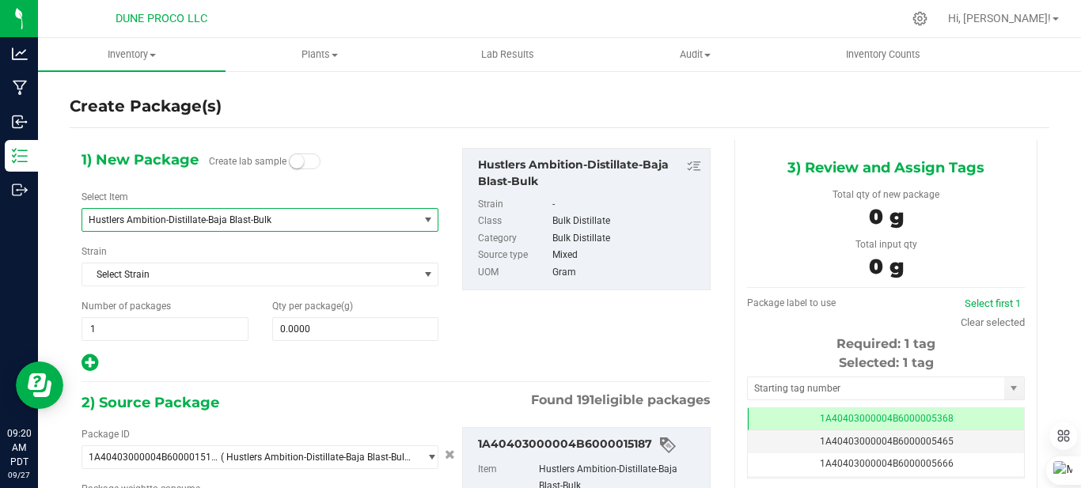
click at [338, 225] on span "Hustlers Ambition-Distillate-Baja Blast-Bulk" at bounding box center [244, 219] width 310 height 11
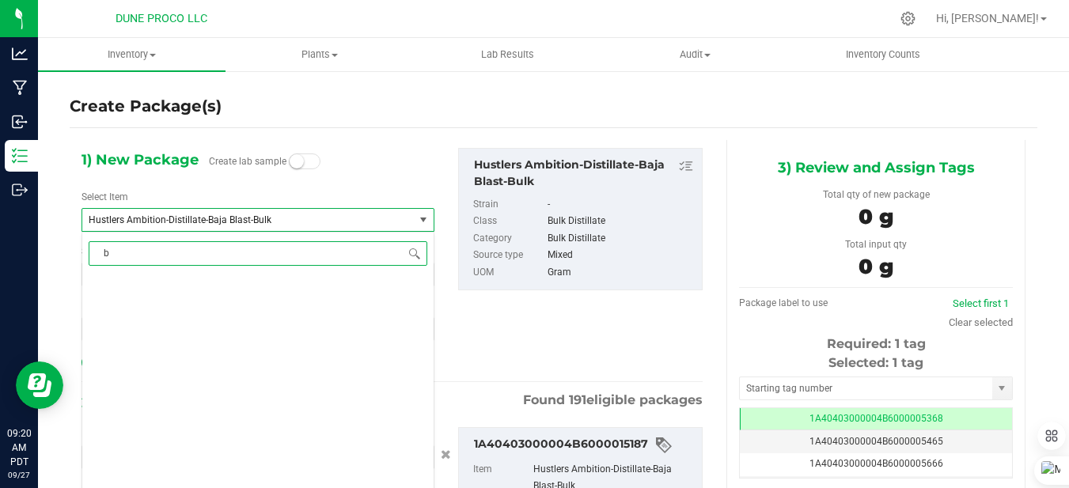
scroll to position [0, 0]
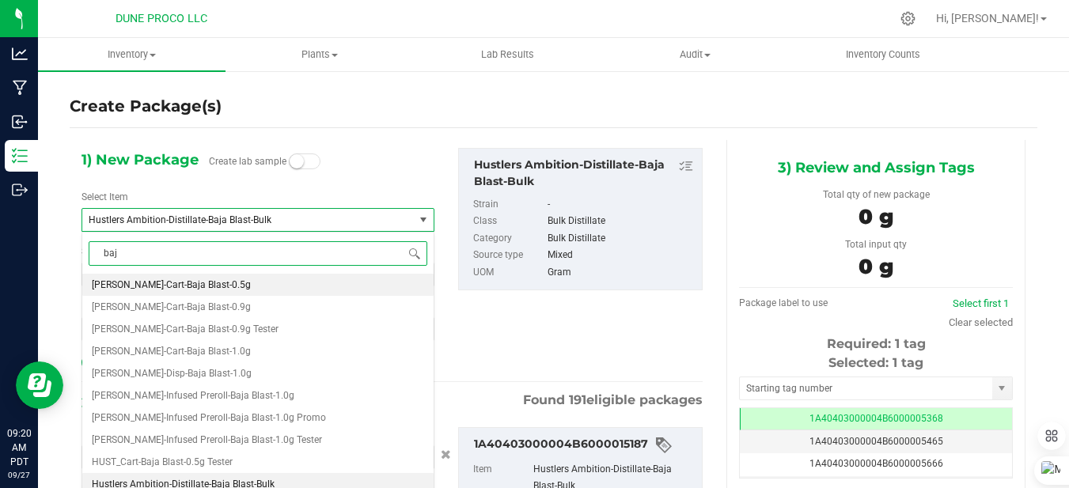
type input "baja"
click at [206, 354] on li "[PERSON_NAME]-Cart-Baja Blast-1.0g" at bounding box center [257, 351] width 351 height 22
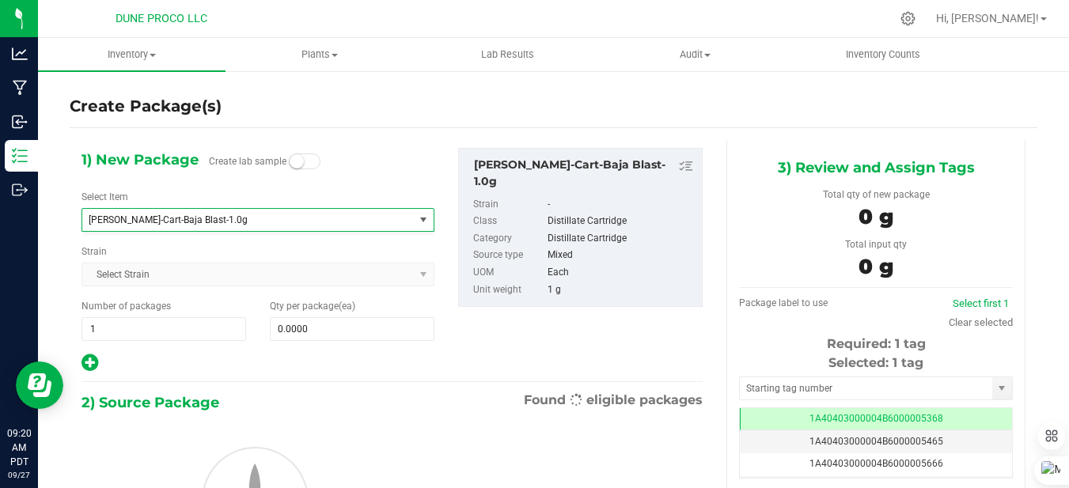
type input "0"
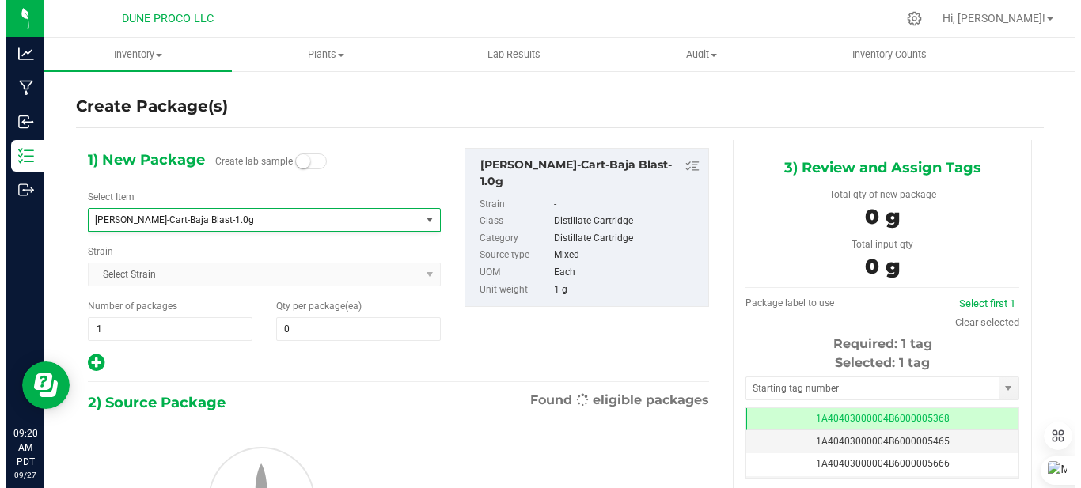
scroll to position [2348, 0]
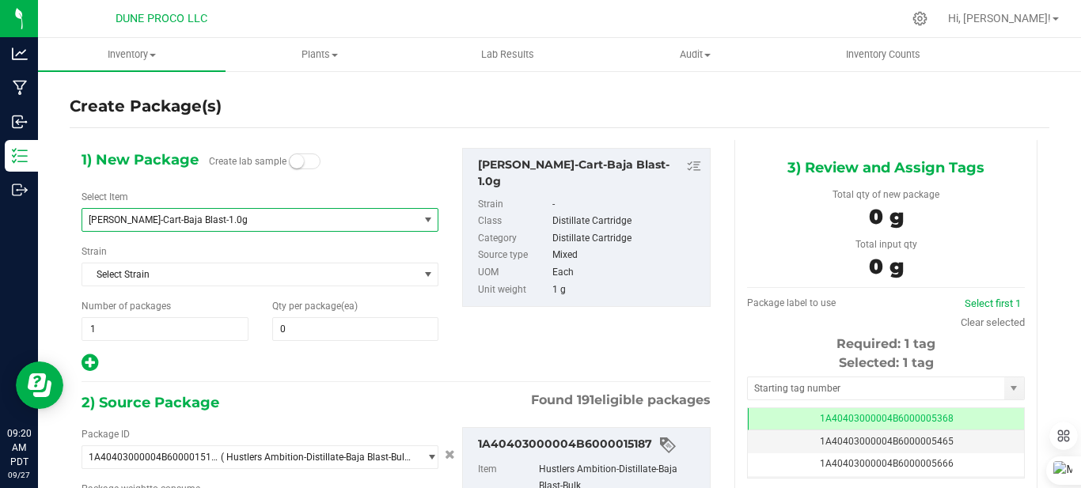
type input "0.0000 g"
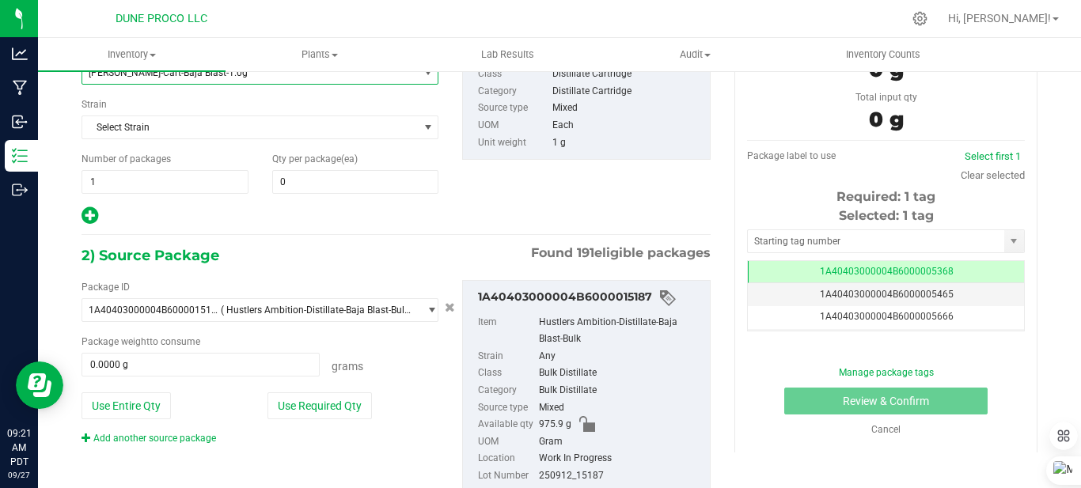
scroll to position [158, 0]
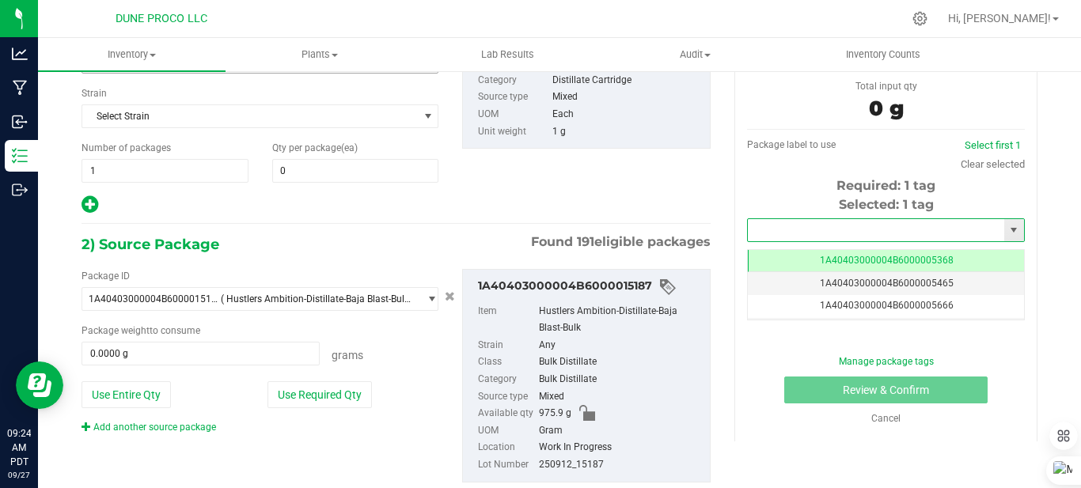
click at [844, 237] on input "text" at bounding box center [876, 230] width 256 height 22
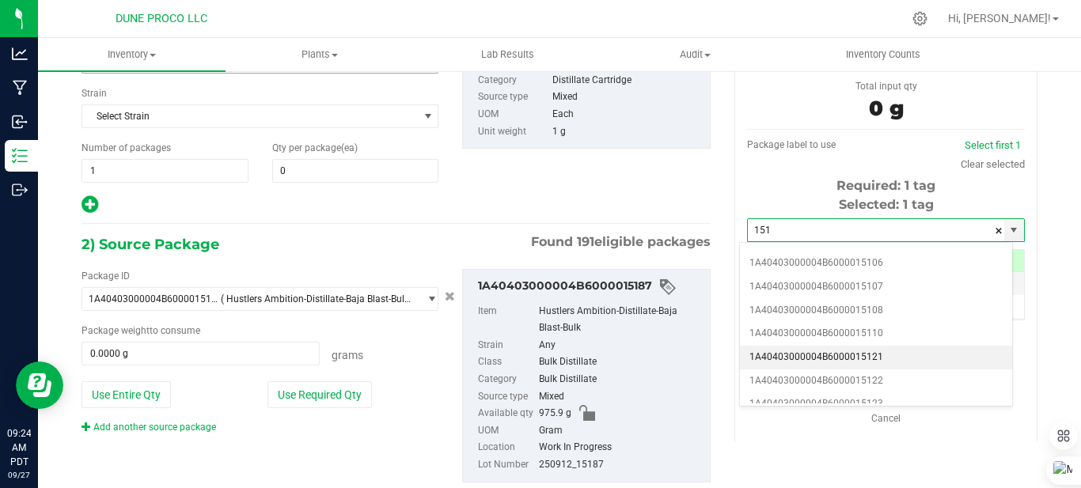
scroll to position [475, 0]
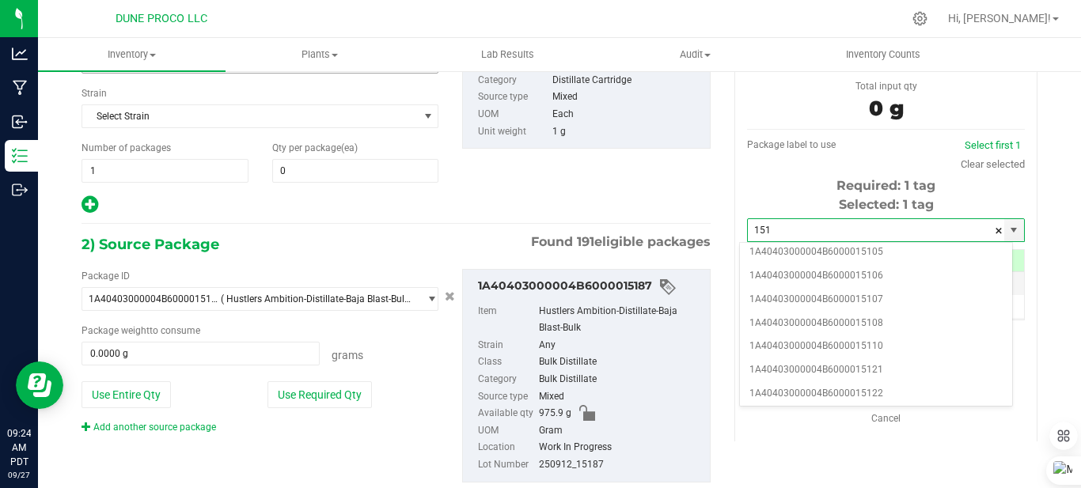
type input "151"
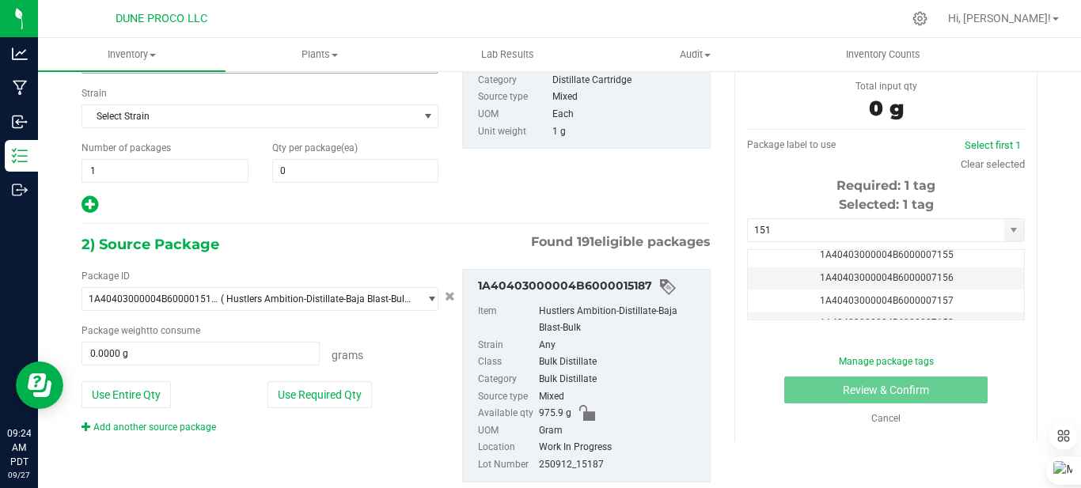
scroll to position [158, 0]
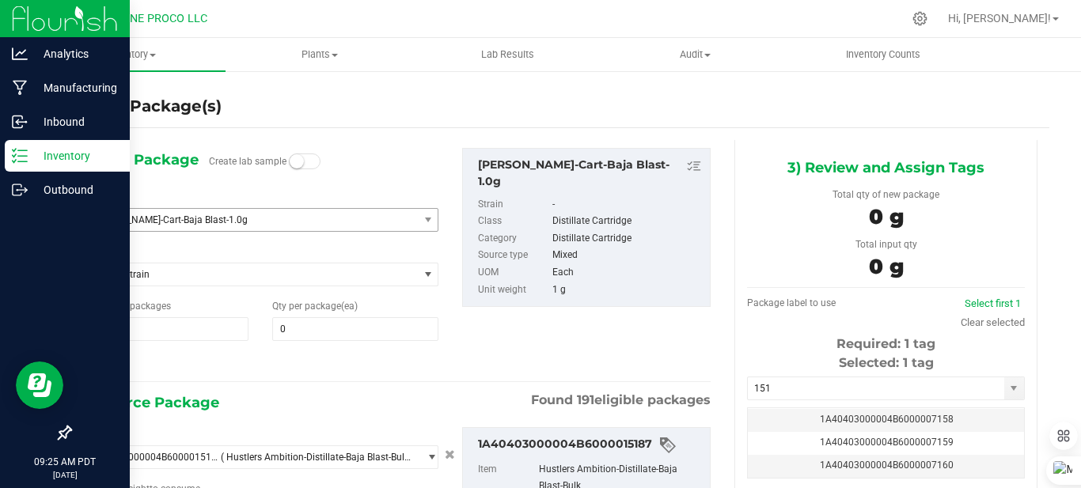
click at [43, 153] on p "Inventory" at bounding box center [75, 155] width 95 height 19
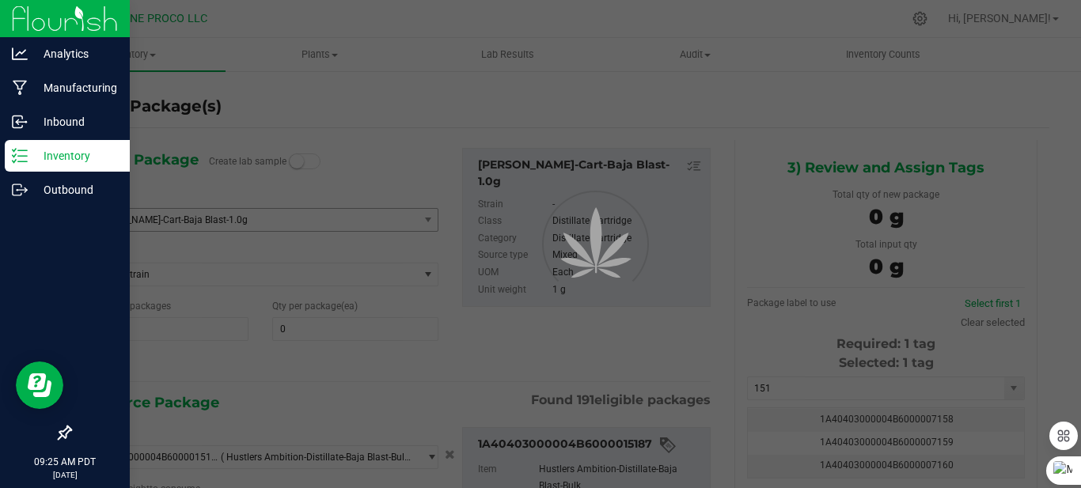
click at [43, 153] on p "Inventory" at bounding box center [75, 155] width 95 height 19
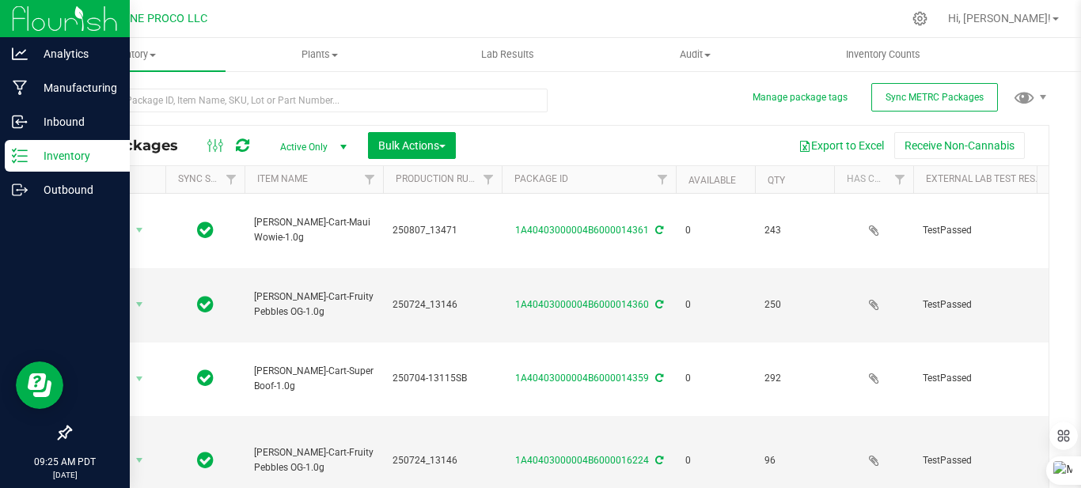
click at [70, 159] on p "Inventory" at bounding box center [75, 155] width 95 height 19
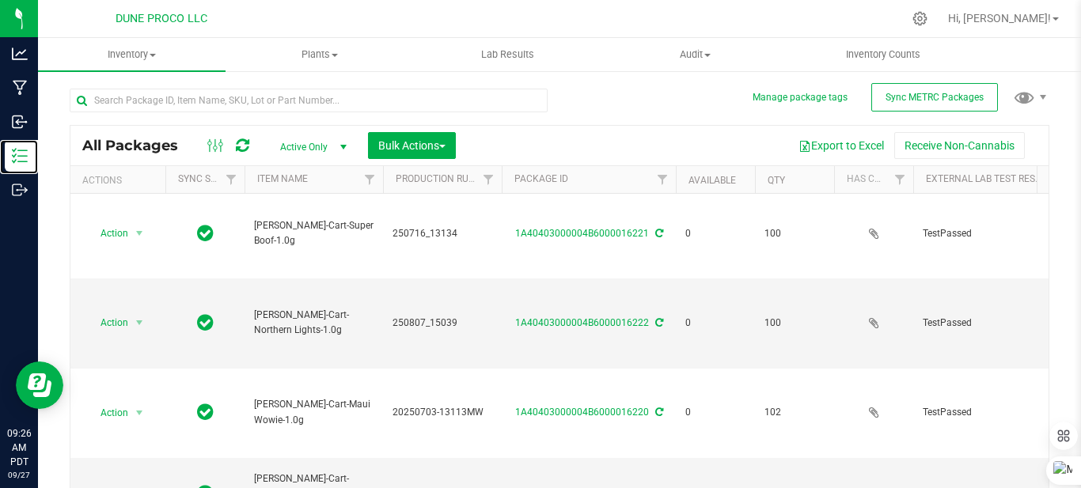
scroll to position [396, 0]
drag, startPoint x: 619, startPoint y: 320, endPoint x: 581, endPoint y: 312, distance: 39.4
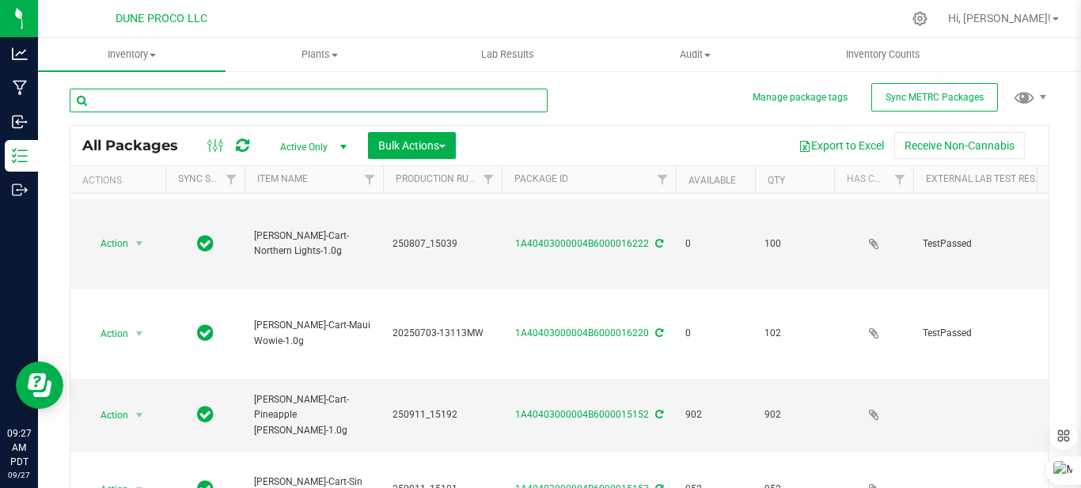
drag, startPoint x: 581, startPoint y: 312, endPoint x: 445, endPoint y: 100, distance: 252.1
click at [445, 100] on input "text" at bounding box center [309, 101] width 478 height 24
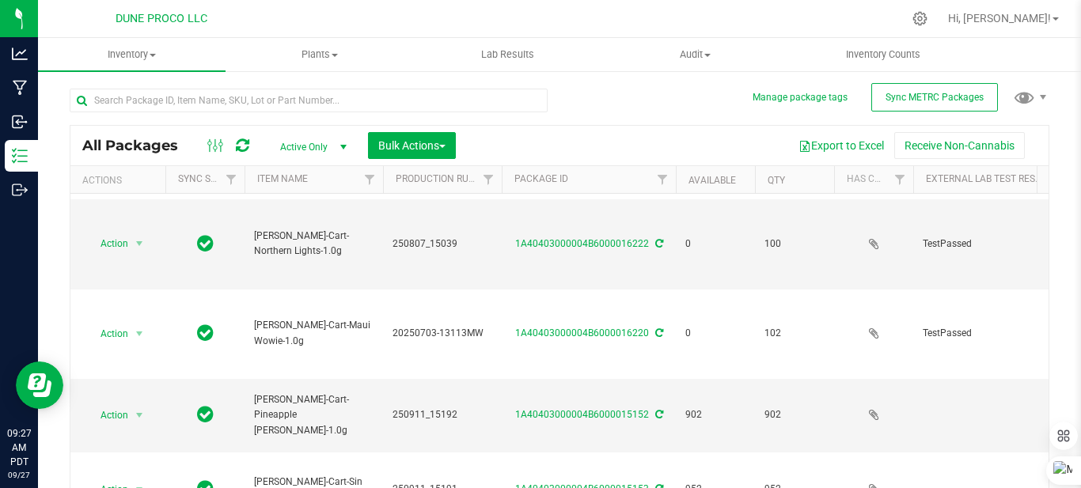
click at [646, 110] on div "All Packages Active Only Active Only Lab Samples Locked All External Internal B…" at bounding box center [559, 307] width 979 height 467
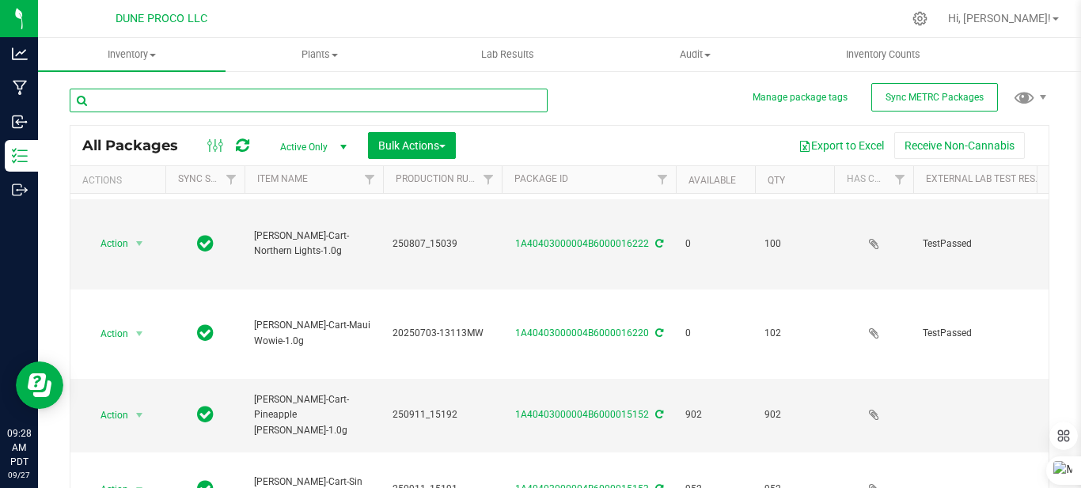
click at [365, 93] on input "text" at bounding box center [309, 101] width 478 height 24
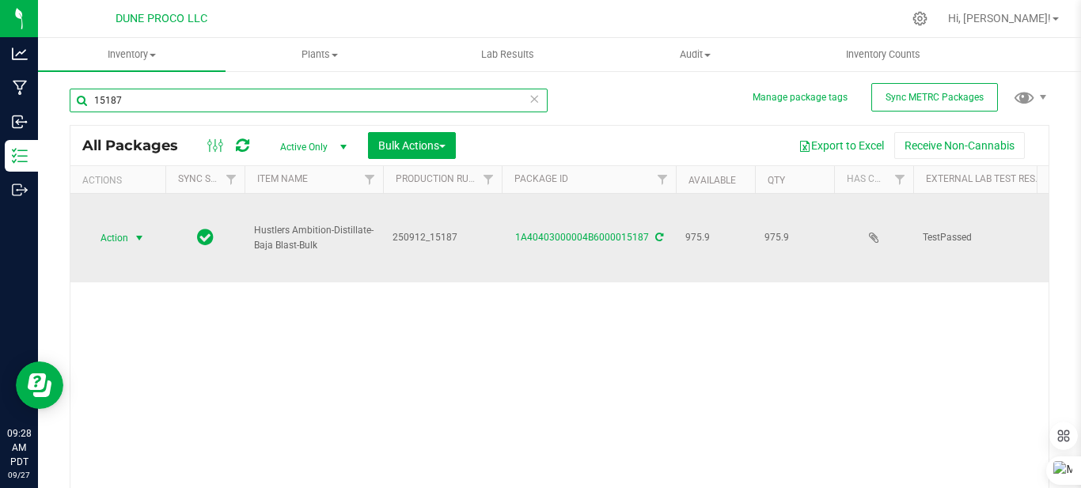
type input "15187"
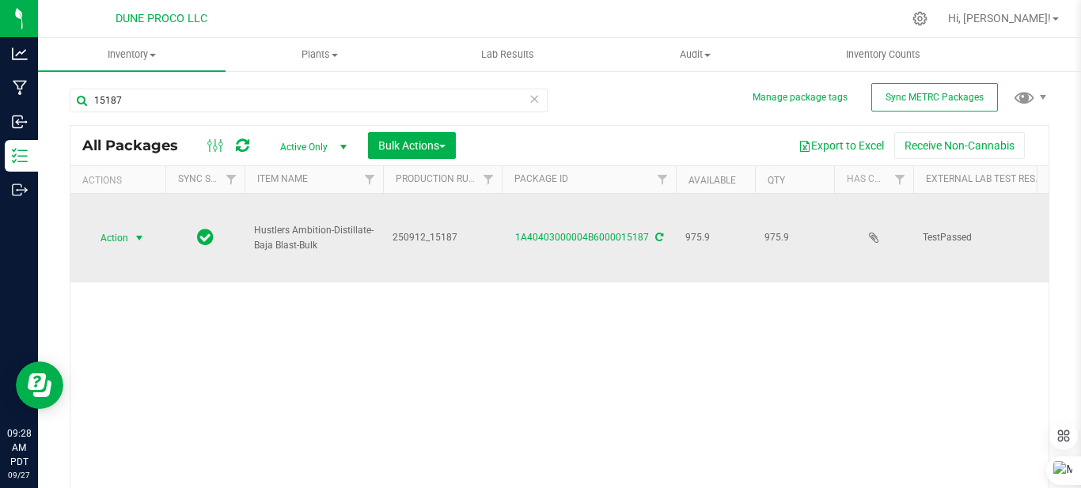
click at [146, 232] on span "select" at bounding box center [139, 238] width 13 height 13
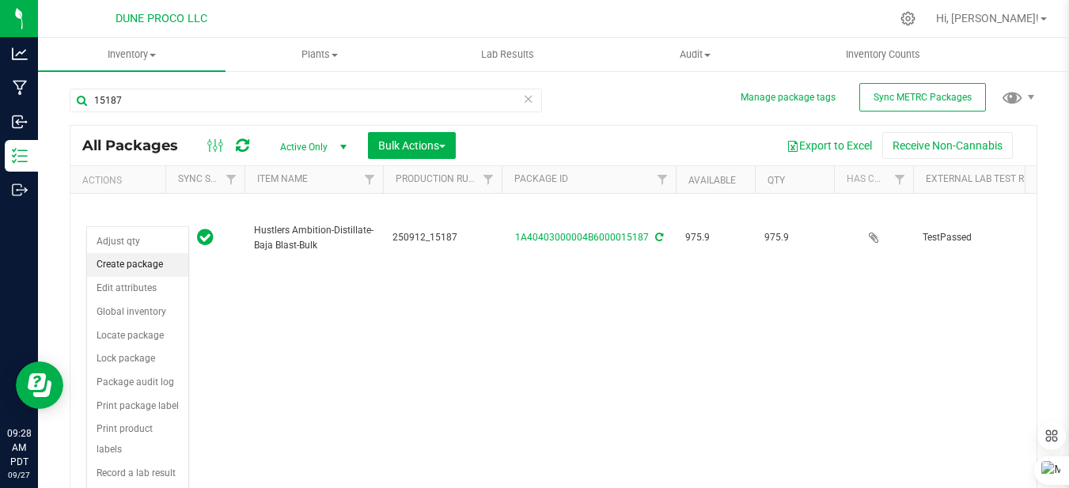
click at [148, 267] on li "Create package" at bounding box center [137, 265] width 101 height 24
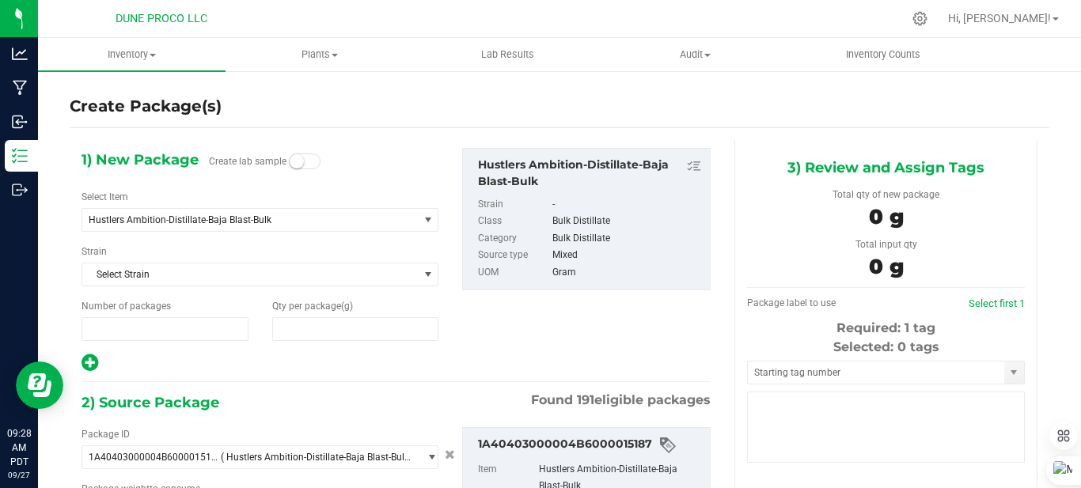
type input "1"
type input "0.0000"
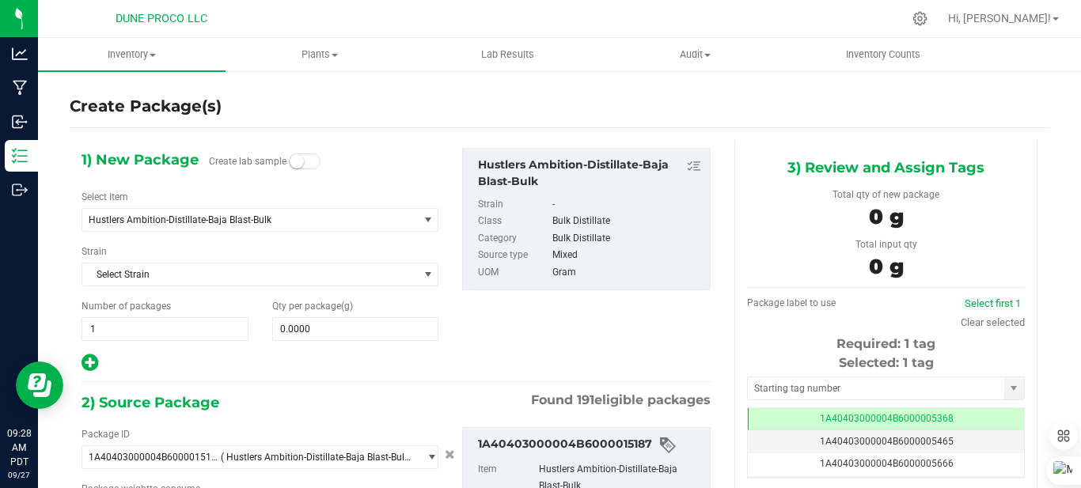
type input "0.0000 g"
click at [367, 329] on span at bounding box center [355, 329] width 167 height 24
type input "0.0000"
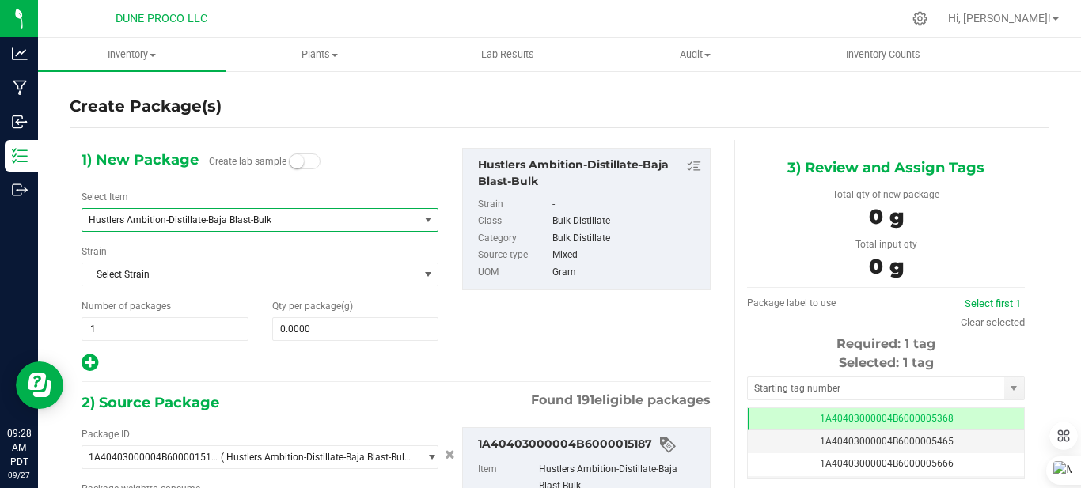
click at [297, 219] on span "Hustlers Ambition-Distillate-Baja Blast-Bulk" at bounding box center [244, 219] width 310 height 11
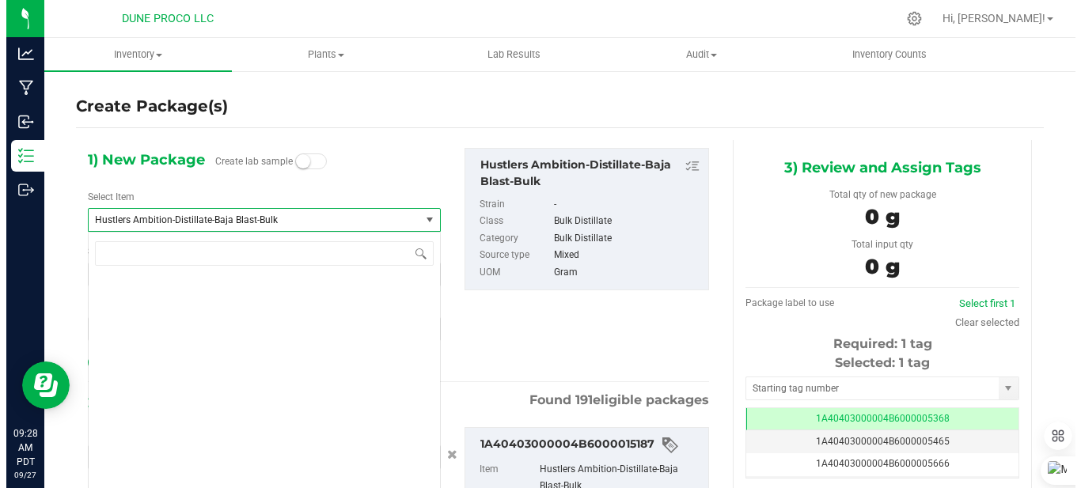
scroll to position [4496, 0]
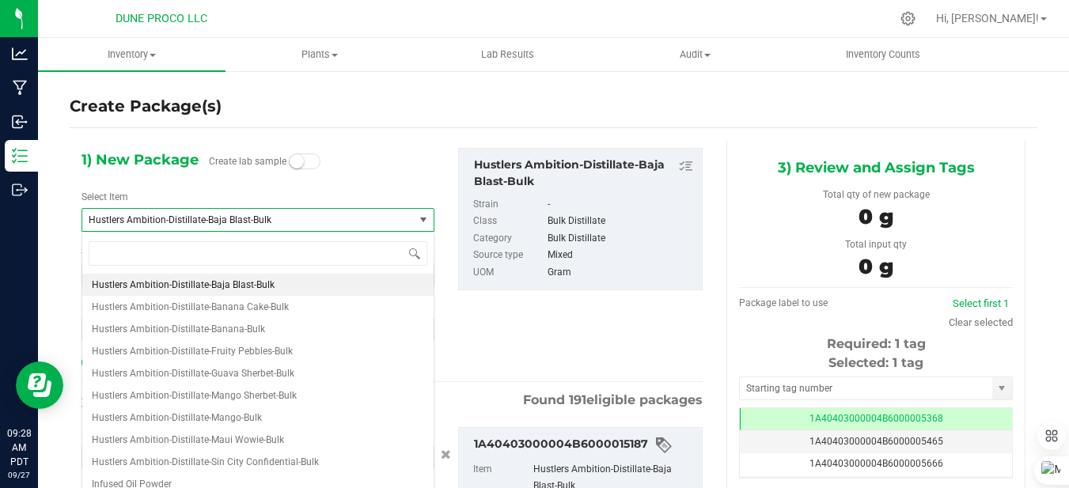
click at [466, 108] on div "Create Package(s)" at bounding box center [553, 106] width 967 height 23
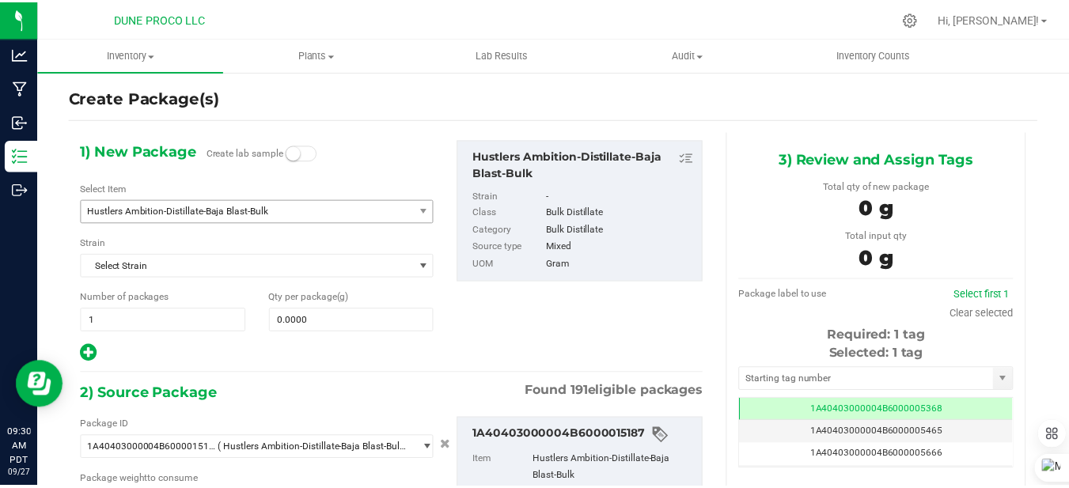
scroll to position [0, 0]
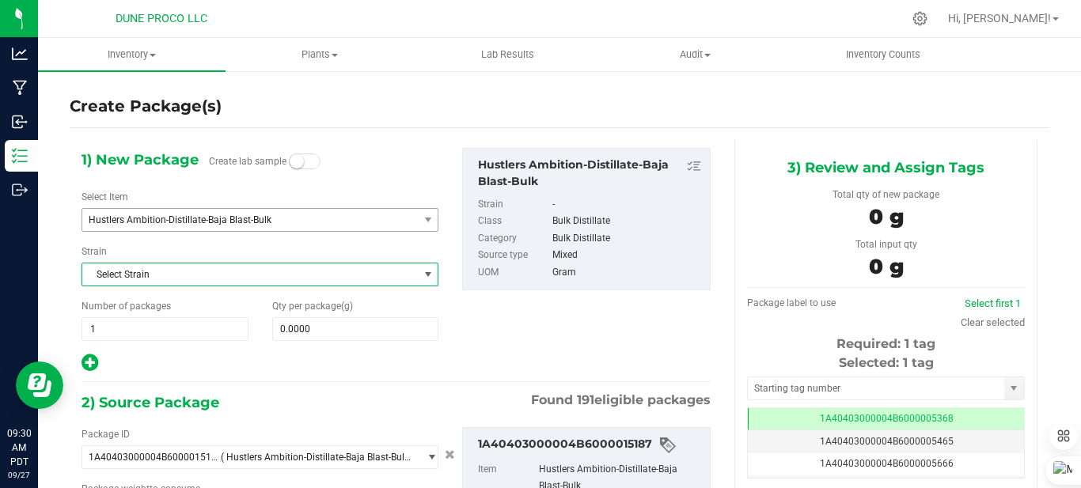
click at [324, 272] on span "Select Strain" at bounding box center [249, 274] width 335 height 22
click at [581, 93] on div "Create Package(s)" at bounding box center [559, 106] width 979 height 43
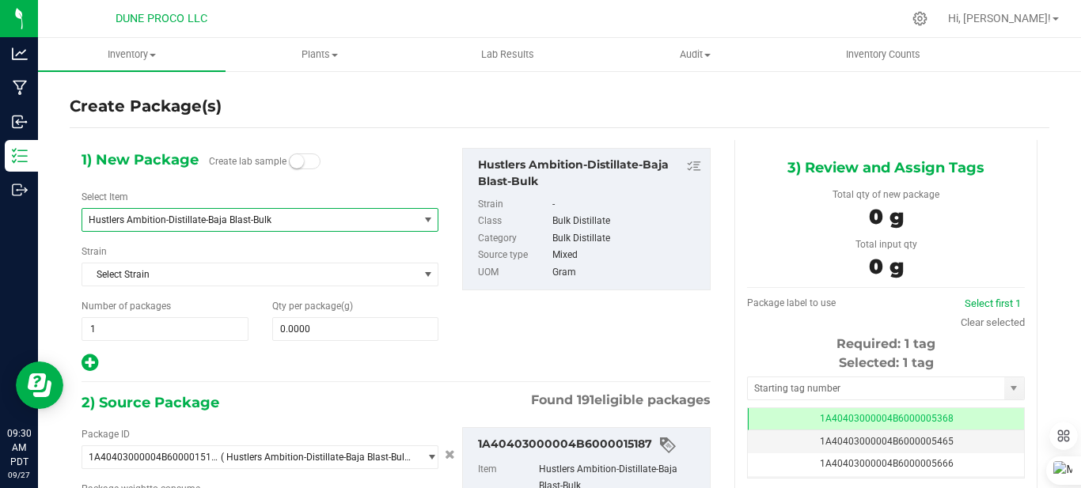
click at [308, 225] on span "Hustlers Ambition-Distillate-Baja Blast-Bulk" at bounding box center [244, 219] width 310 height 11
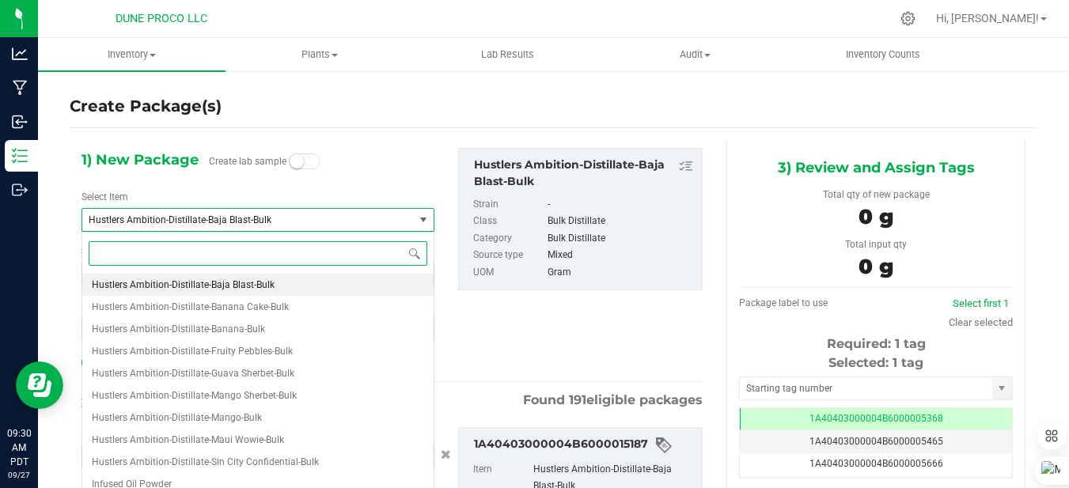
drag, startPoint x: 252, startPoint y: 284, endPoint x: 420, endPoint y: 107, distance: 244.0
click at [420, 107] on body "Analytics Manufacturing Inbound Inventory Outbound 09:30 AM PDT 09/27/2025 09/2…" at bounding box center [534, 244] width 1069 height 488
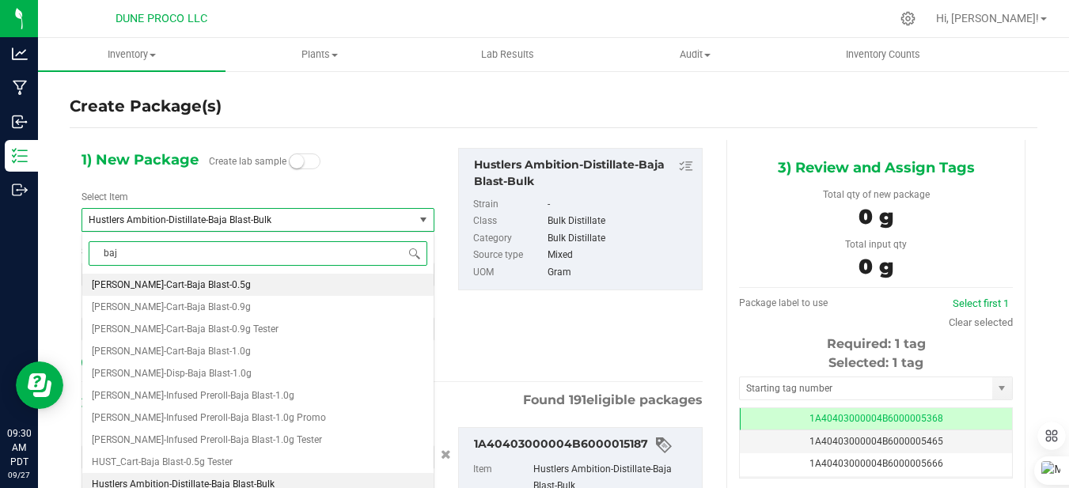
type input "baja"
click at [212, 354] on li "[PERSON_NAME]-Cart-Baja Blast-1.0g" at bounding box center [257, 351] width 351 height 22
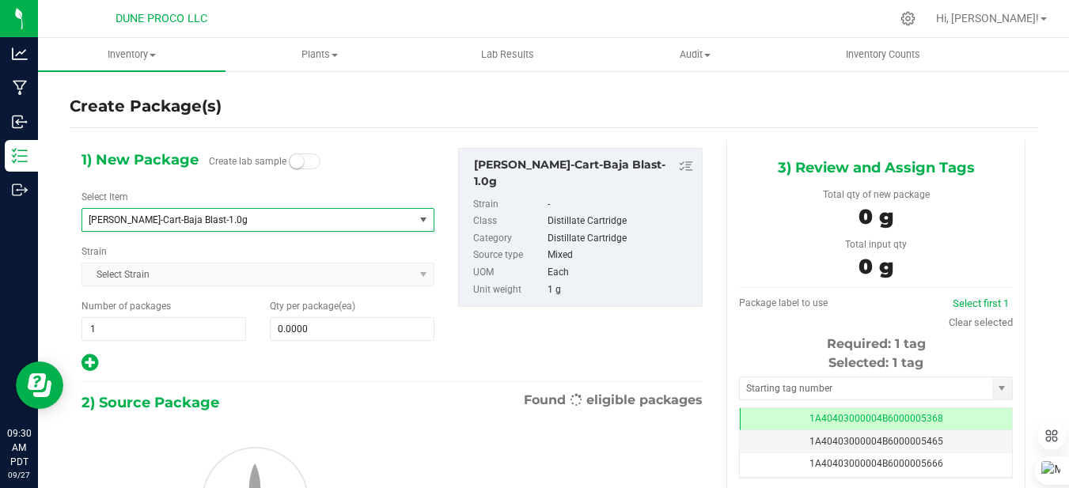
type input "0"
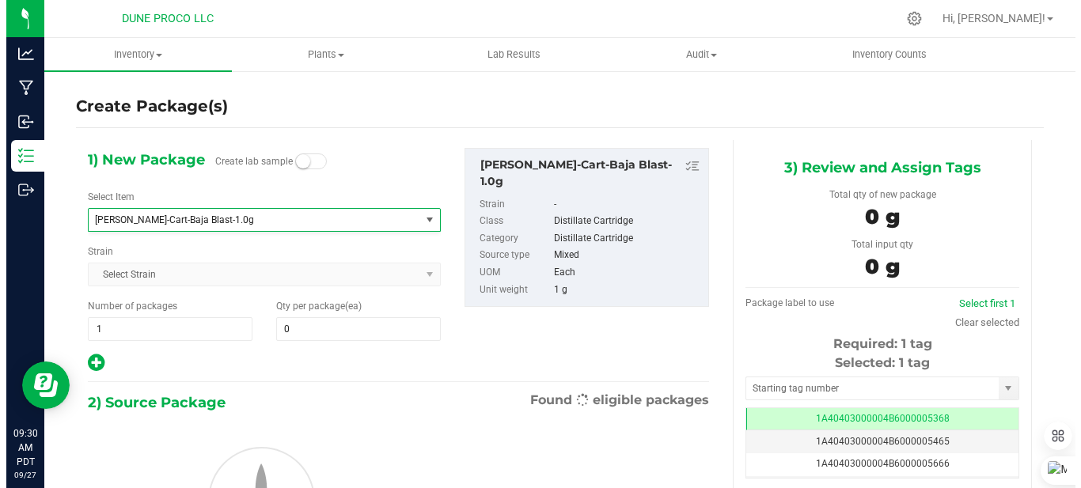
scroll to position [2348, 0]
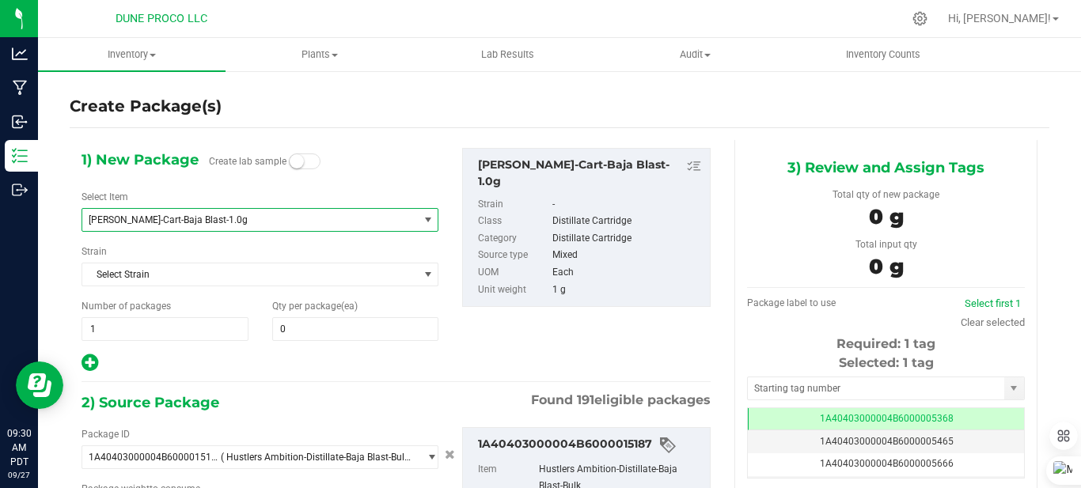
type input "0.0000 g"
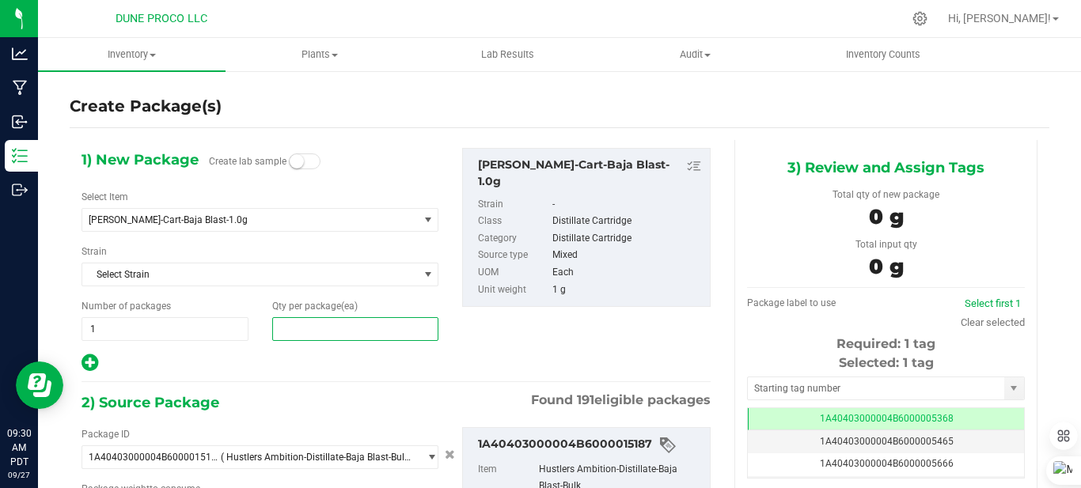
click at [286, 337] on span at bounding box center [355, 329] width 167 height 24
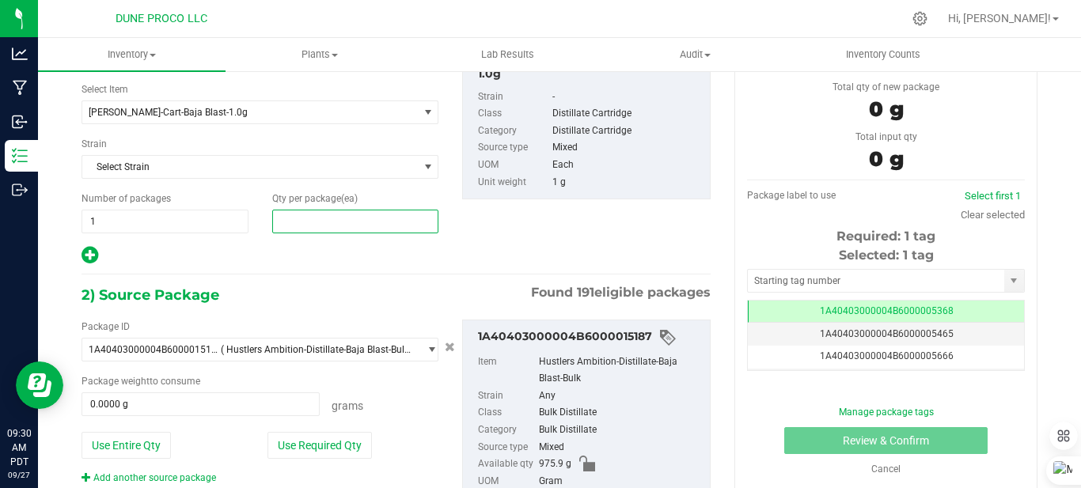
scroll to position [158, 0]
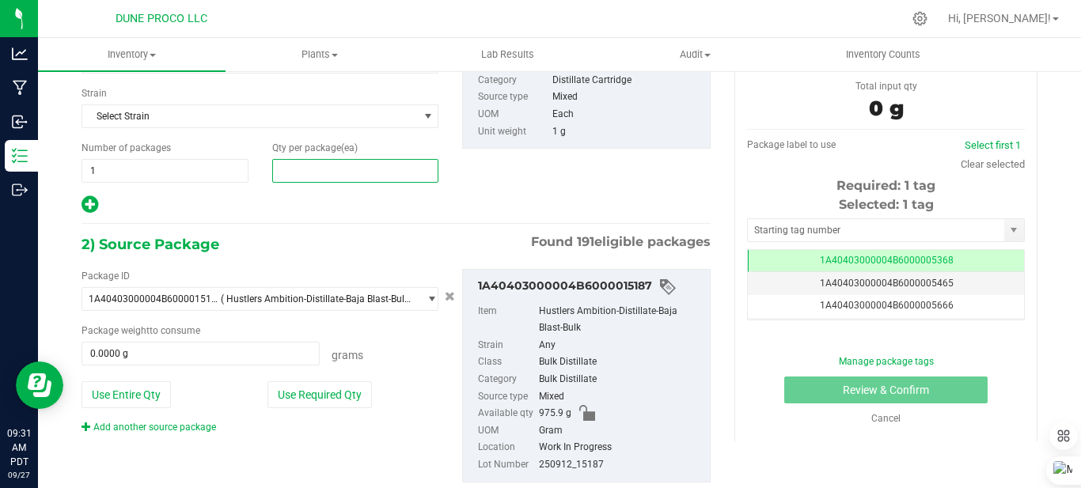
type input "0"
drag, startPoint x: 369, startPoint y: 397, endPoint x: 354, endPoint y: 432, distance: 37.9
drag, startPoint x: 354, startPoint y: 432, endPoint x: 276, endPoint y: 263, distance: 186.2
click at [276, 263] on div "Package ID 1A40403000004B6000015187 ( Hustlers Ambition-Distillate-Baja Blast-B…" at bounding box center [396, 375] width 653 height 239
click at [339, 176] on span at bounding box center [355, 171] width 167 height 24
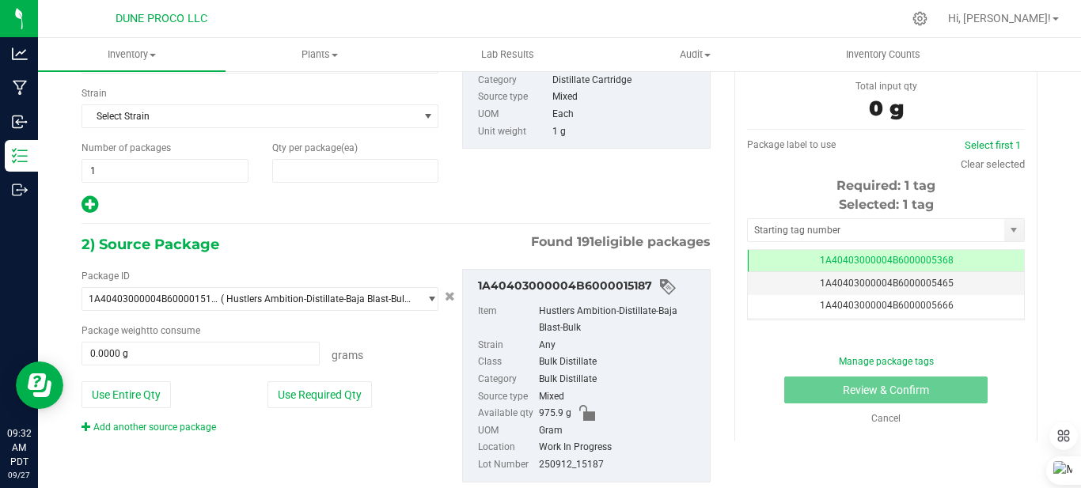
type input "0"
click at [298, 179] on span at bounding box center [355, 171] width 167 height 24
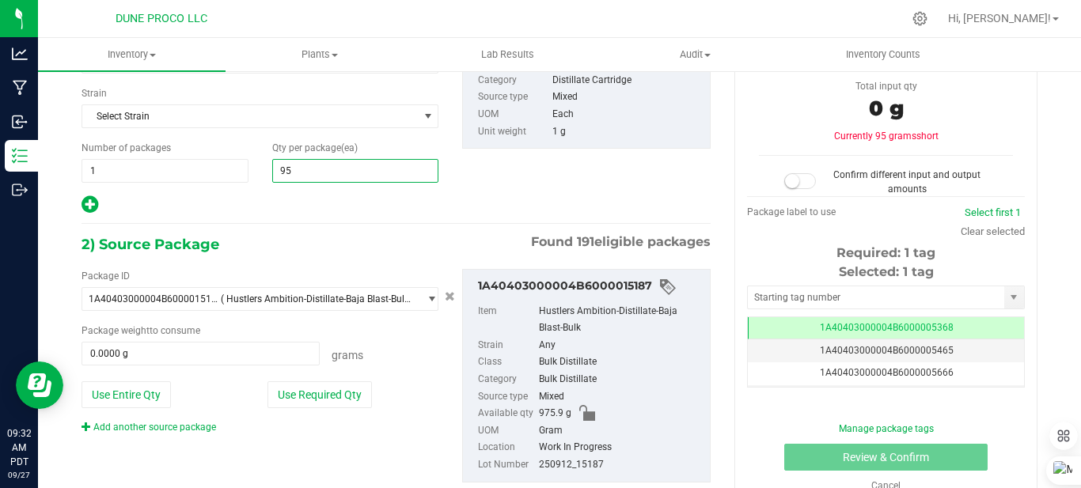
type input "954"
click at [409, 231] on div "1) New Package Create lab sample Select Item HUST-Cart-Baja Blast-1.0g GCR09 Sh…" at bounding box center [396, 249] width 653 height 534
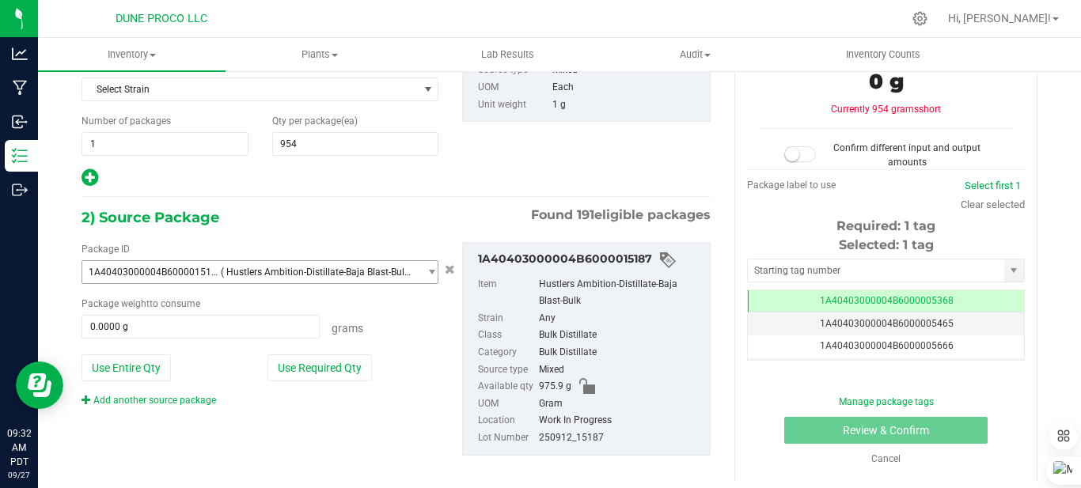
scroll to position [198, 0]
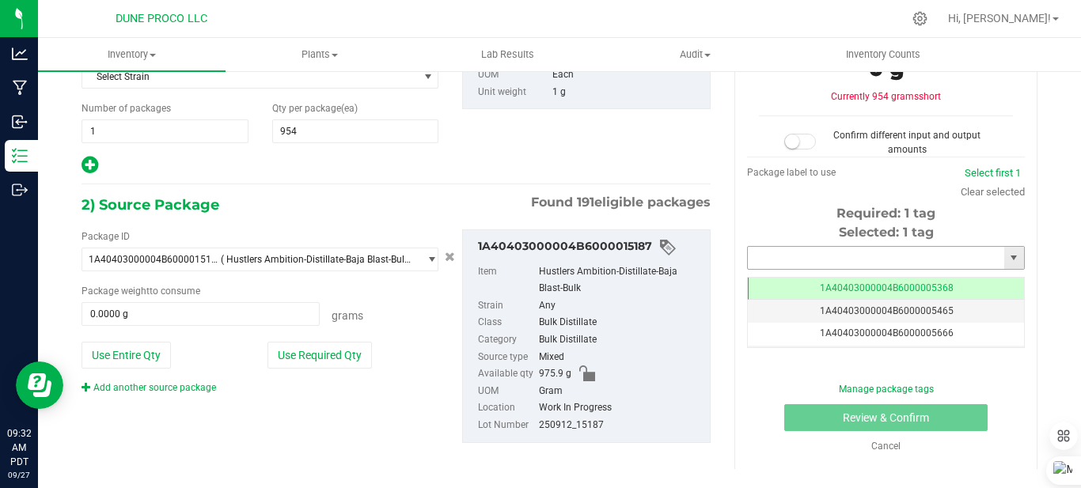
click at [913, 248] on input "text" at bounding box center [876, 258] width 256 height 22
click at [350, 346] on button "Use Required Qty" at bounding box center [319, 355] width 104 height 27
type input "954.0000 g"
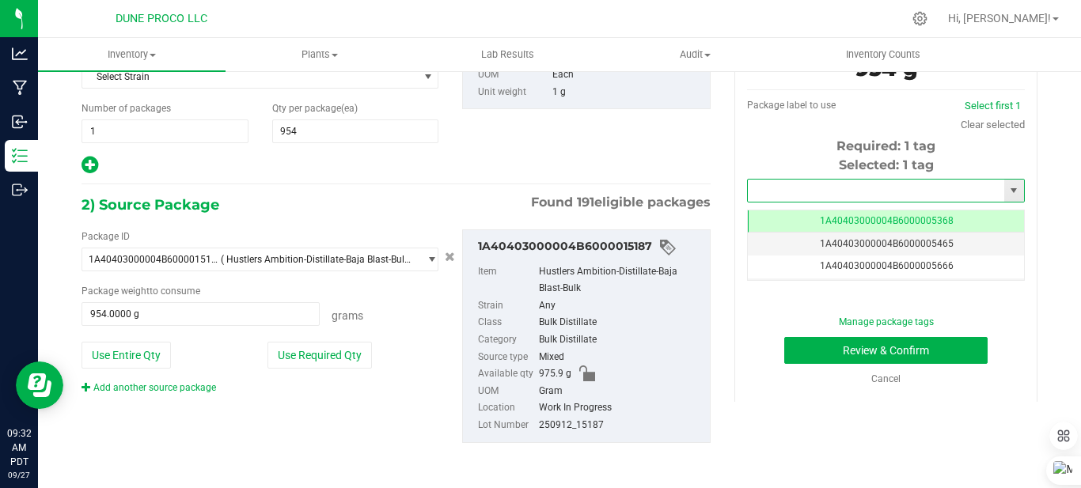
click at [939, 184] on input "text" at bounding box center [876, 191] width 256 height 22
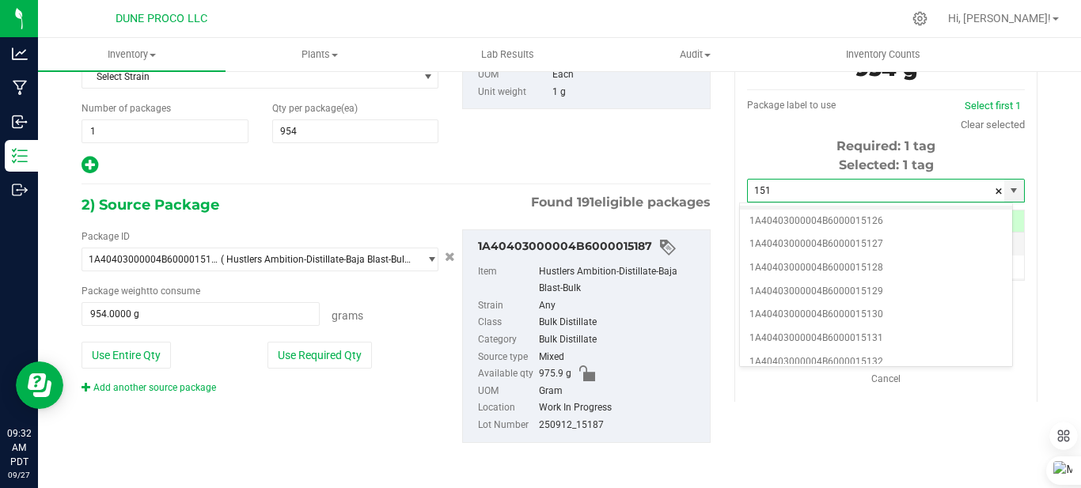
scroll to position [712, 0]
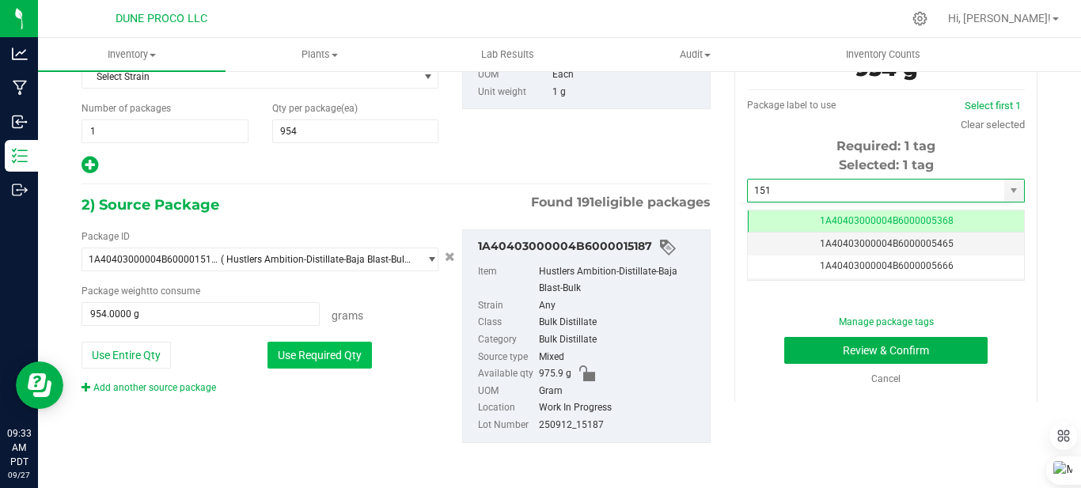
click at [333, 352] on button "Use Required Qty" at bounding box center [319, 355] width 104 height 27
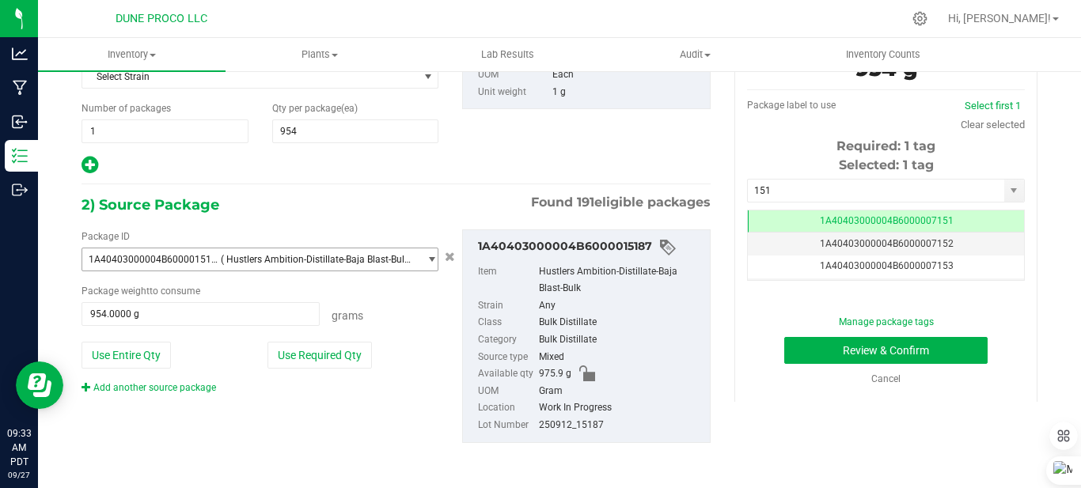
scroll to position [0, -1]
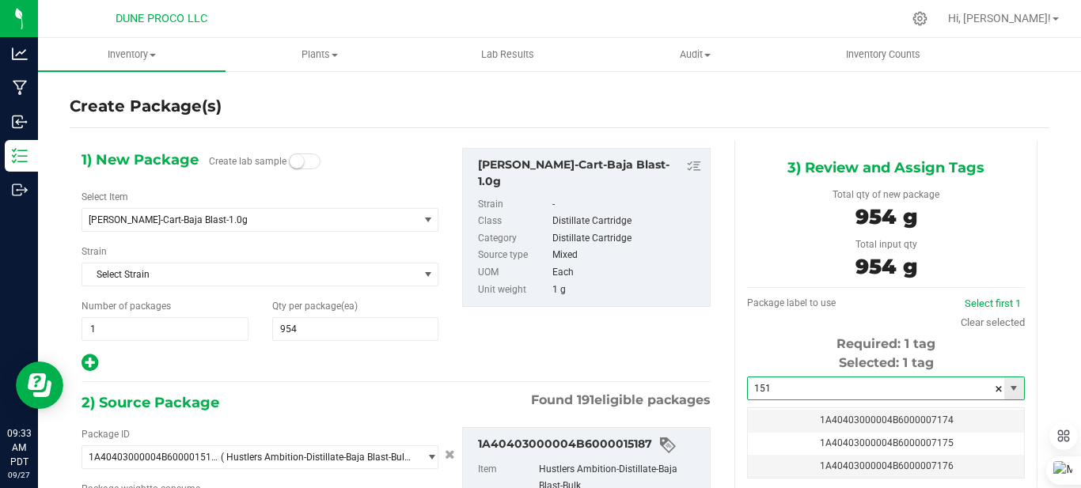
click at [846, 381] on input "151" at bounding box center [876, 388] width 256 height 22
click at [747, 352] on div "Required: 1 tag" at bounding box center [886, 344] width 278 height 19
click at [948, 389] on input "151" at bounding box center [876, 388] width 256 height 22
click at [842, 386] on input "151" at bounding box center [876, 388] width 256 height 22
drag, startPoint x: 842, startPoint y: 386, endPoint x: 923, endPoint y: 477, distance: 121.6
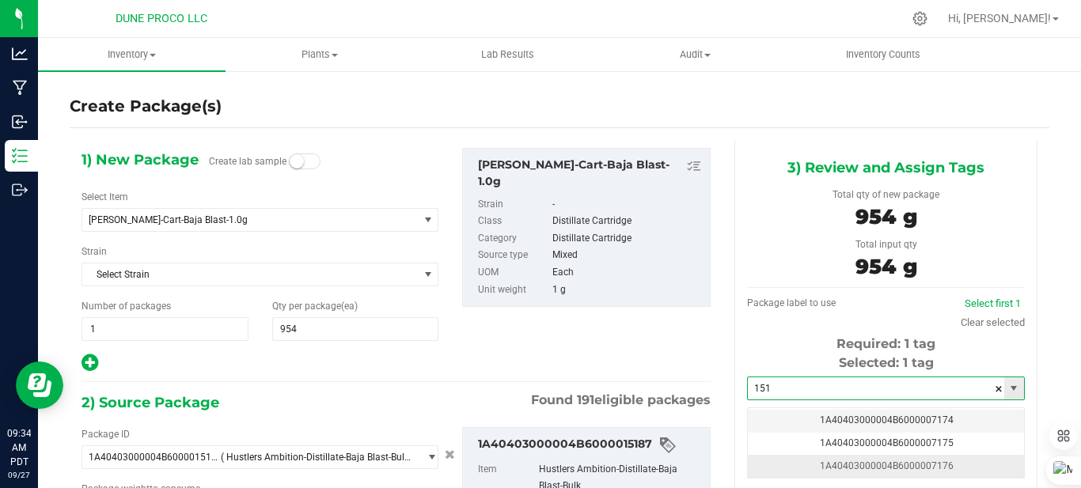
click at [842, 387] on input "151" at bounding box center [876, 388] width 256 height 22
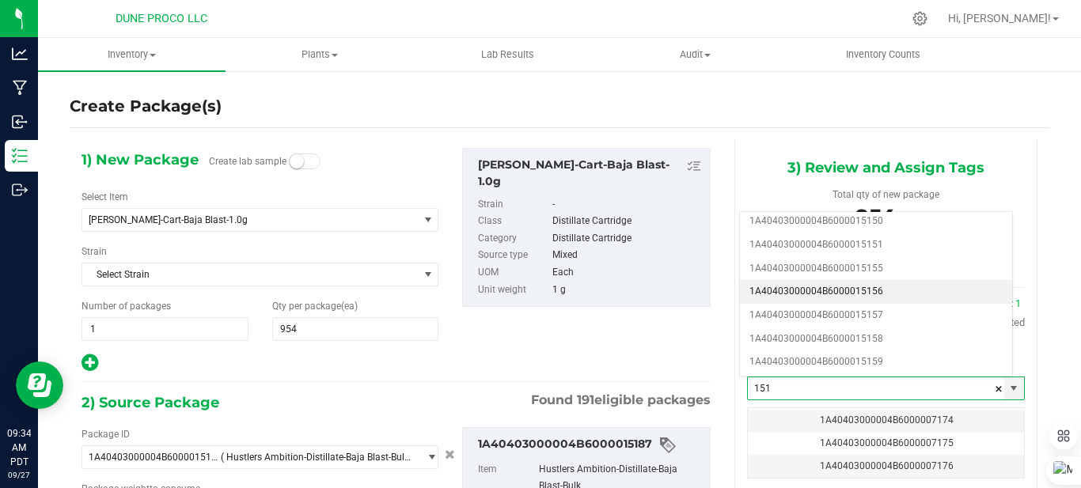
scroll to position [1266, 0]
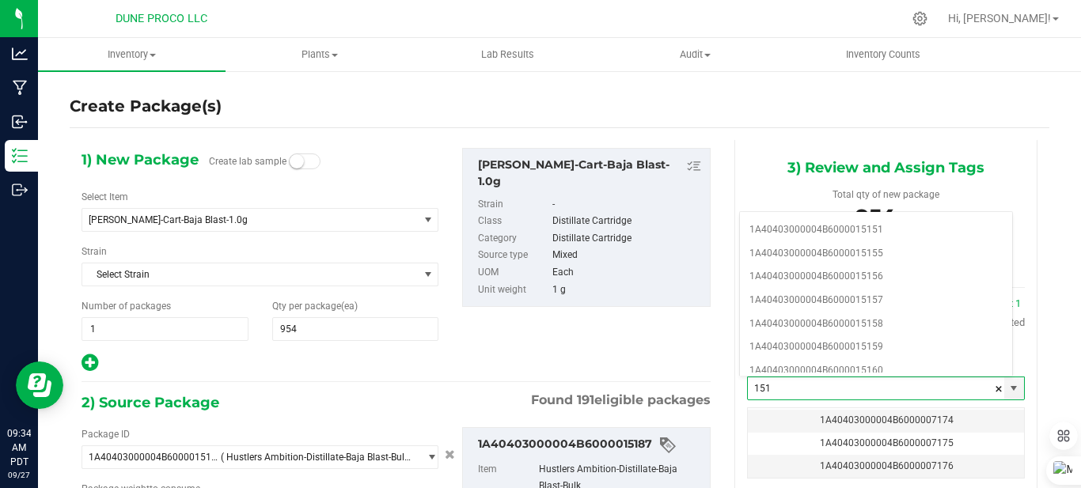
click at [498, 334] on div "1) New Package Create lab sample Select Item HUST-Cart-Baja Blast-1.0g GCR09 Sh…" at bounding box center [396, 260] width 653 height 225
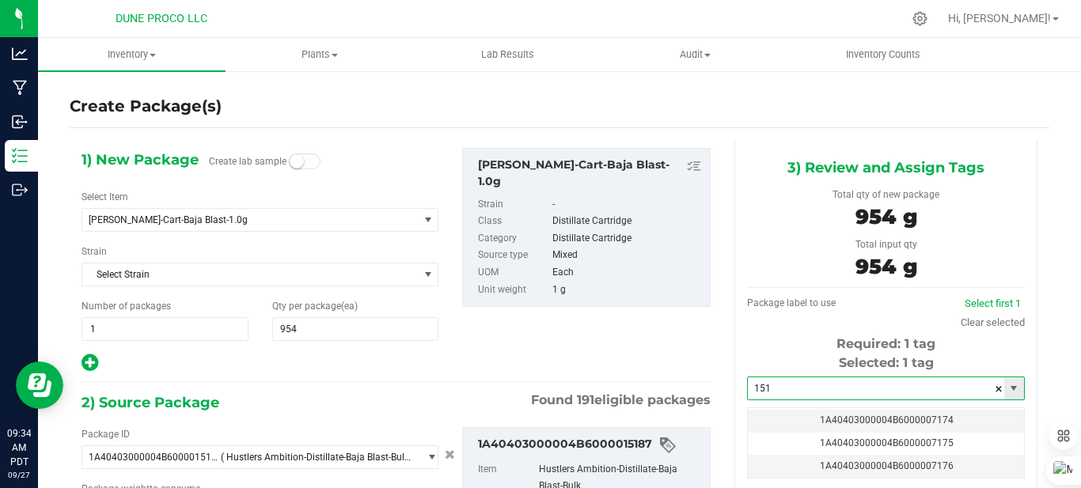
click at [808, 397] on input "151" at bounding box center [876, 388] width 256 height 22
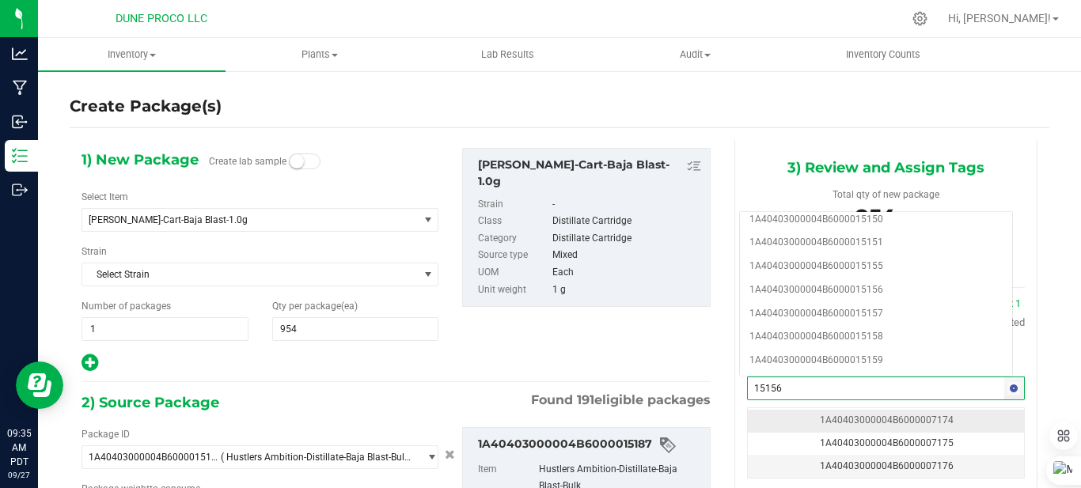
scroll to position [0, 0]
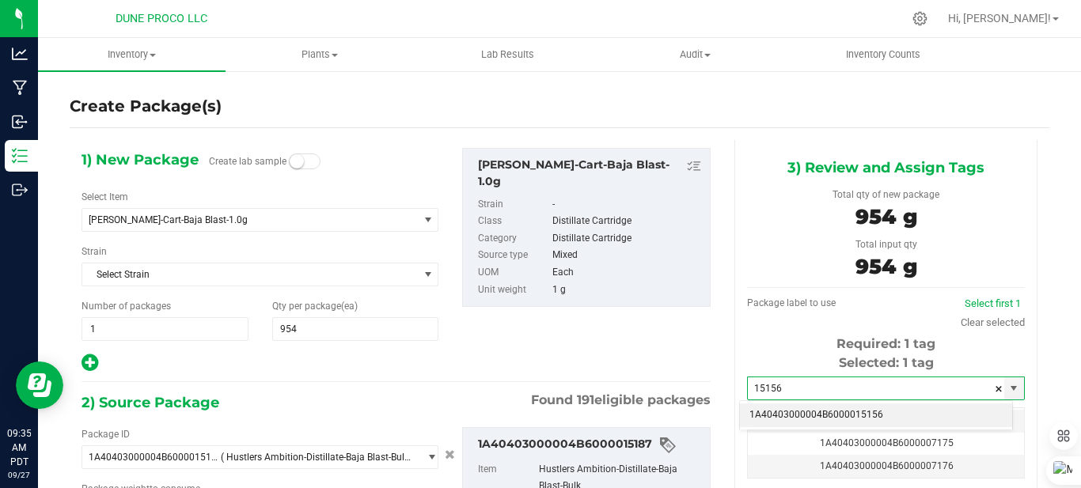
click at [827, 415] on li "1A40403000004B6000015156" at bounding box center [876, 415] width 272 height 24
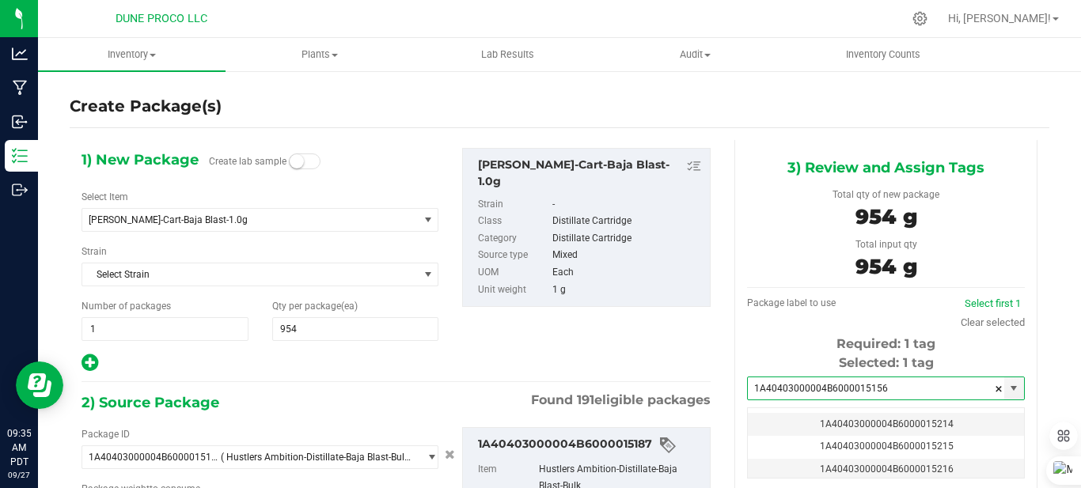
scroll to position [0, -1]
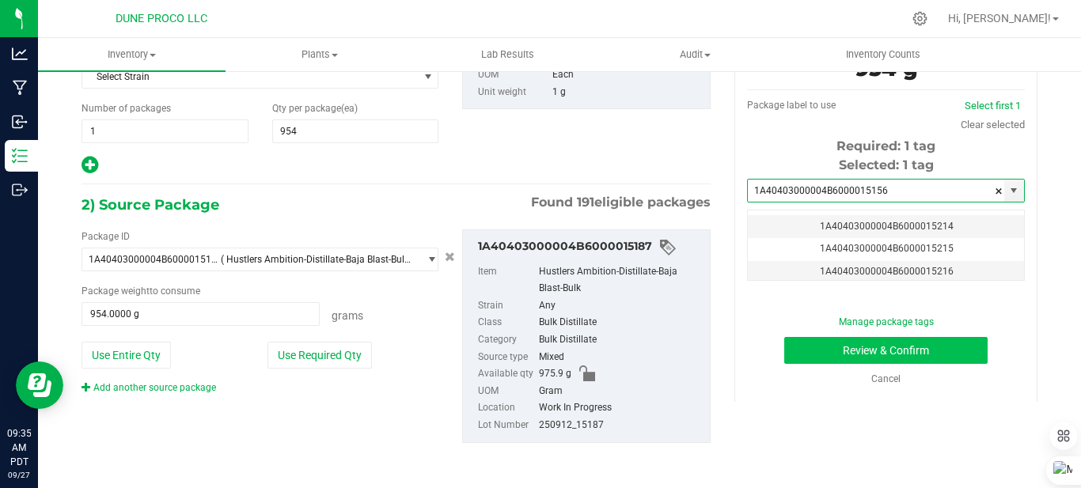
type input "1A40403000004B6000015156"
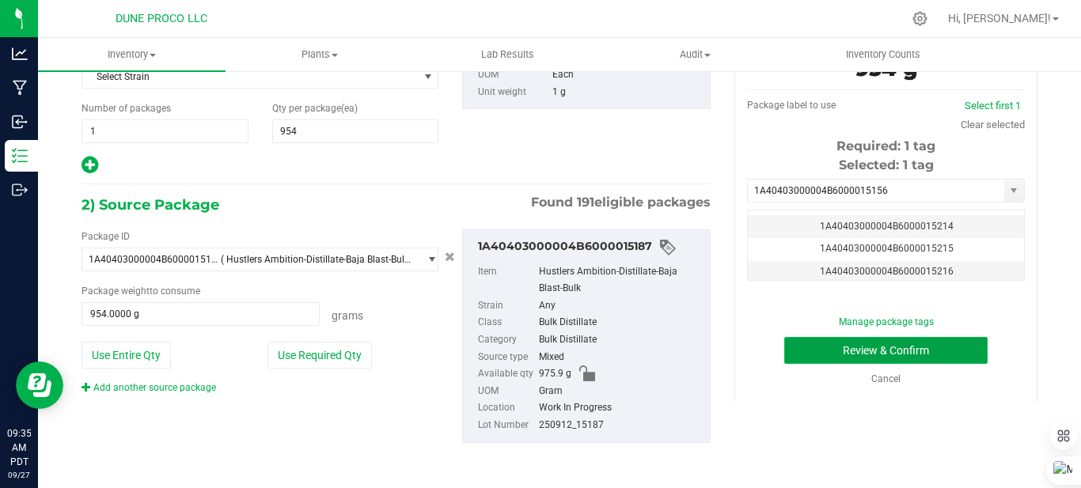
click at [784, 359] on button "Review & Confirm" at bounding box center [885, 350] width 203 height 27
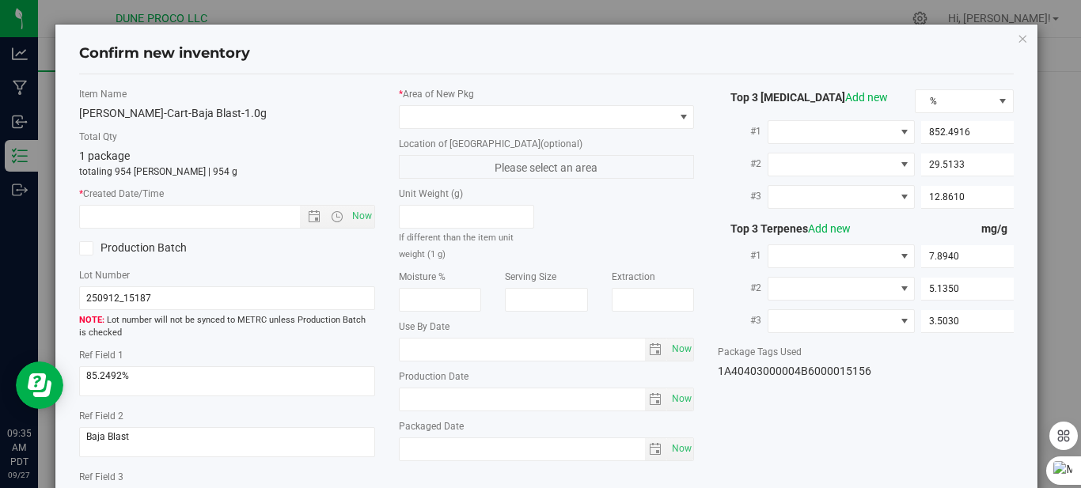
type input "[DATE]"
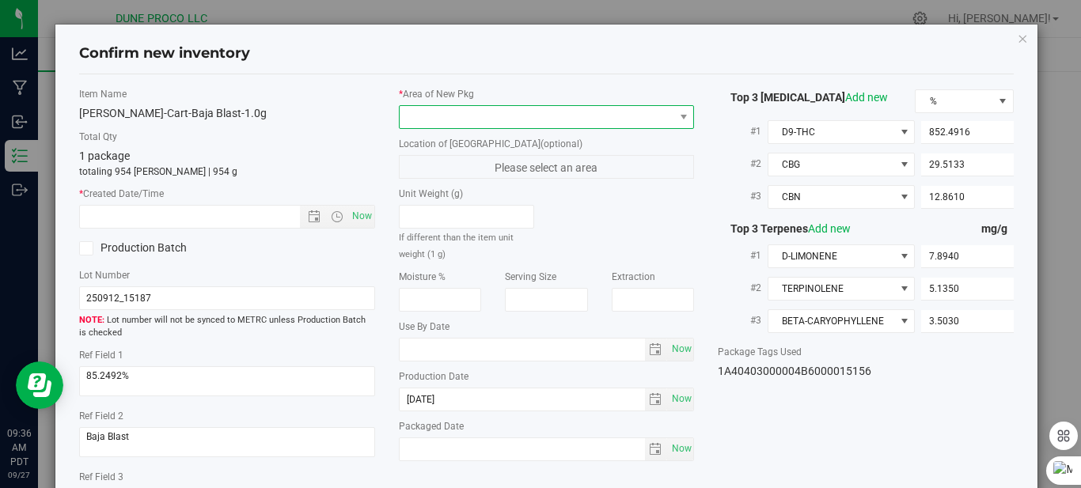
click at [651, 115] on span at bounding box center [536, 117] width 274 height 22
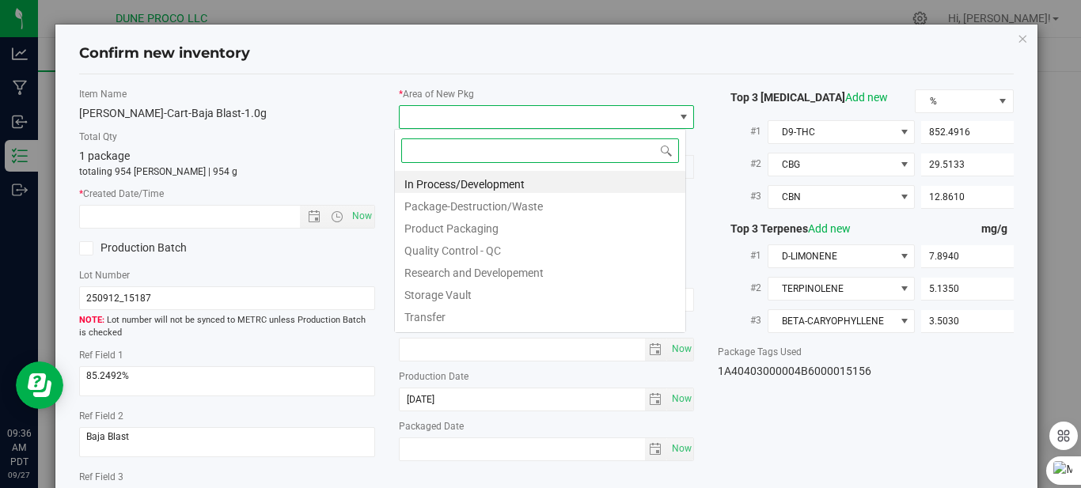
scroll to position [24, 292]
click at [543, 178] on li "In Process/Development" at bounding box center [540, 182] width 290 height 22
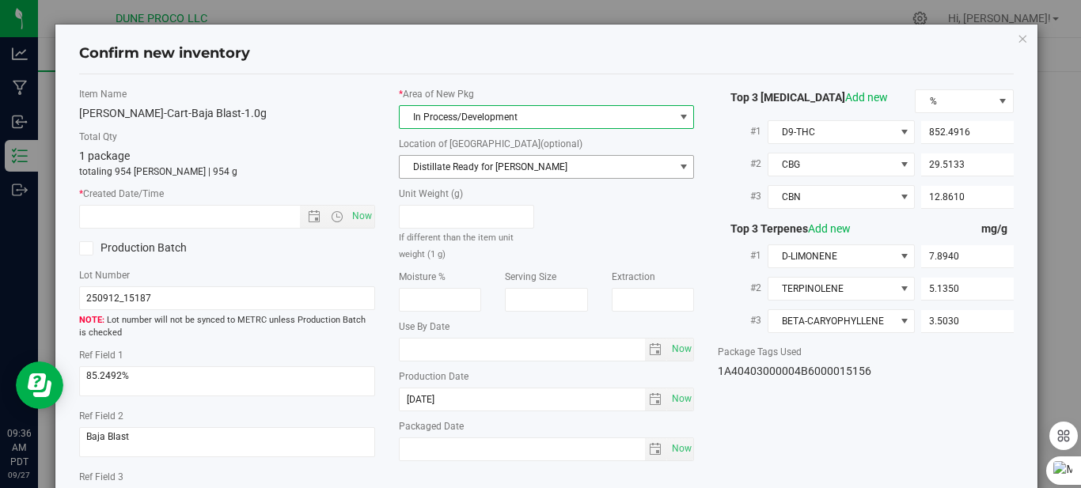
click at [500, 169] on span "Distillate Ready for [PERSON_NAME]" at bounding box center [536, 167] width 274 height 22
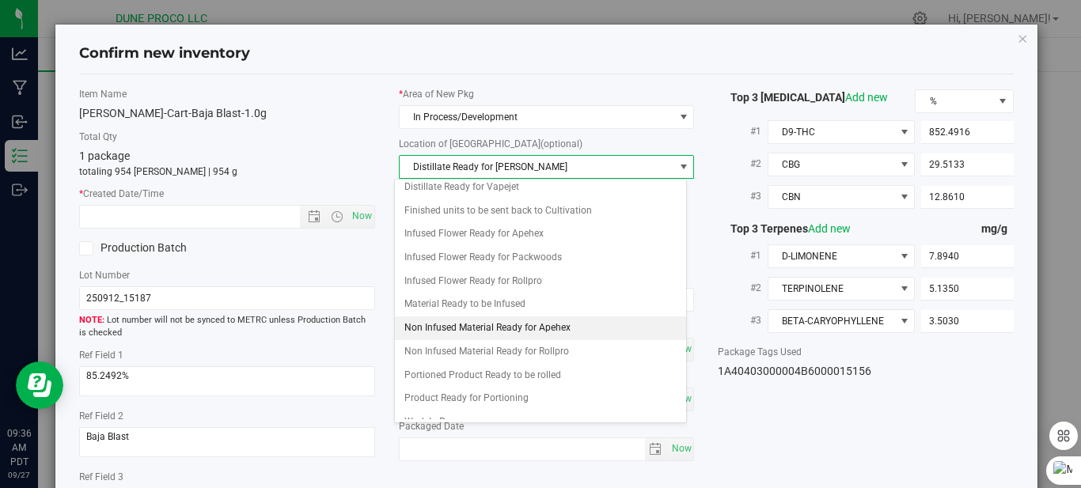
scroll to position [45, 0]
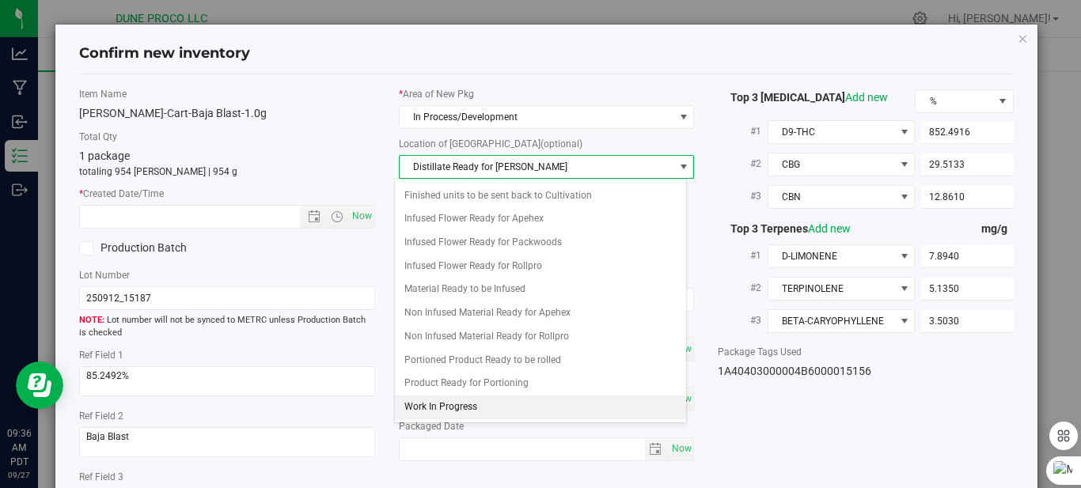
click at [509, 411] on li "Work In Progress" at bounding box center [540, 408] width 290 height 24
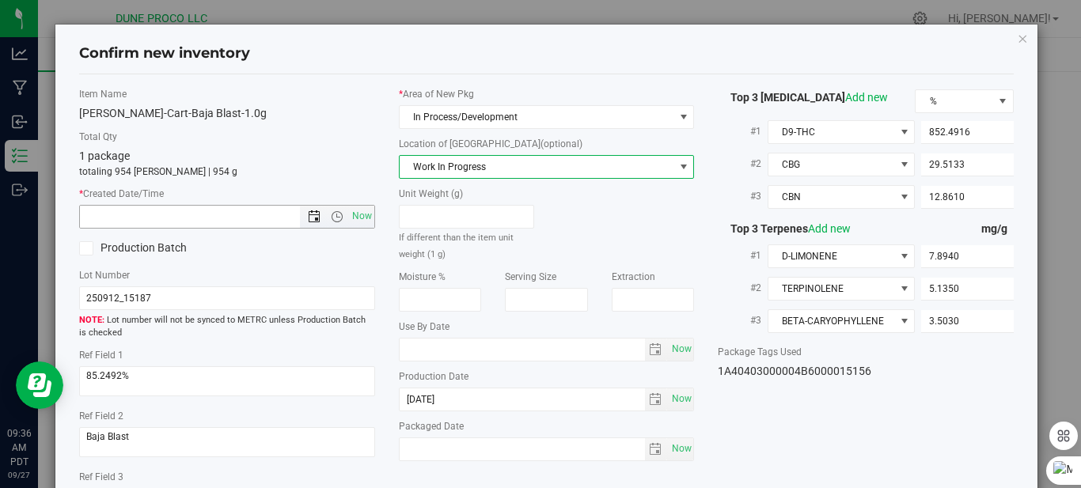
click at [309, 219] on span "Open the date view" at bounding box center [314, 216] width 13 height 13
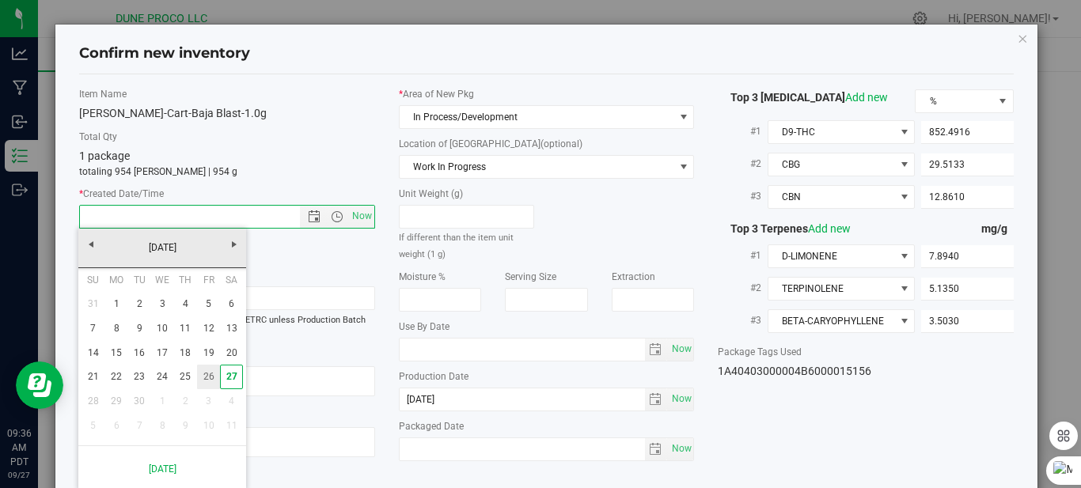
drag, startPoint x: 203, startPoint y: 379, endPoint x: 211, endPoint y: 370, distance: 12.3
click at [205, 377] on link "26" at bounding box center [208, 377] width 23 height 25
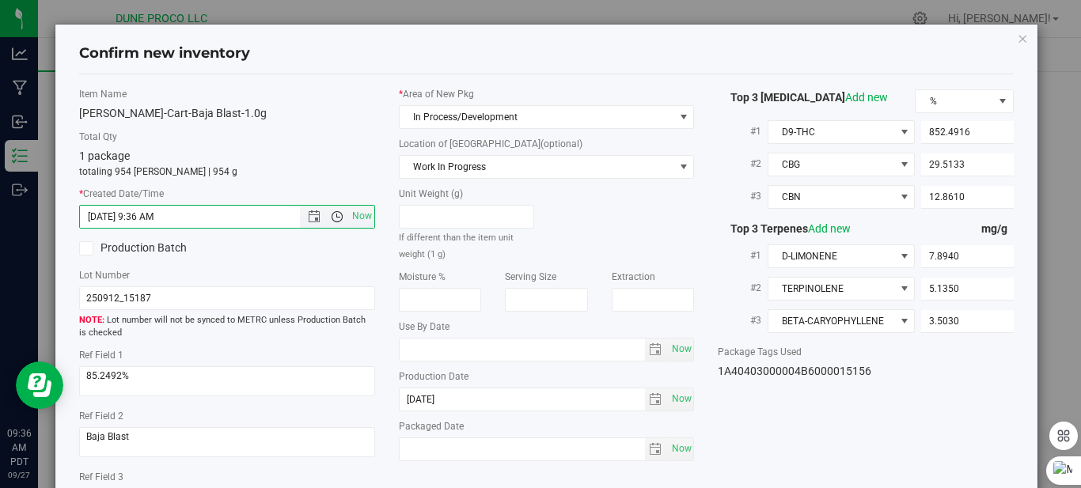
click at [331, 221] on span "Open the time view" at bounding box center [337, 216] width 13 height 13
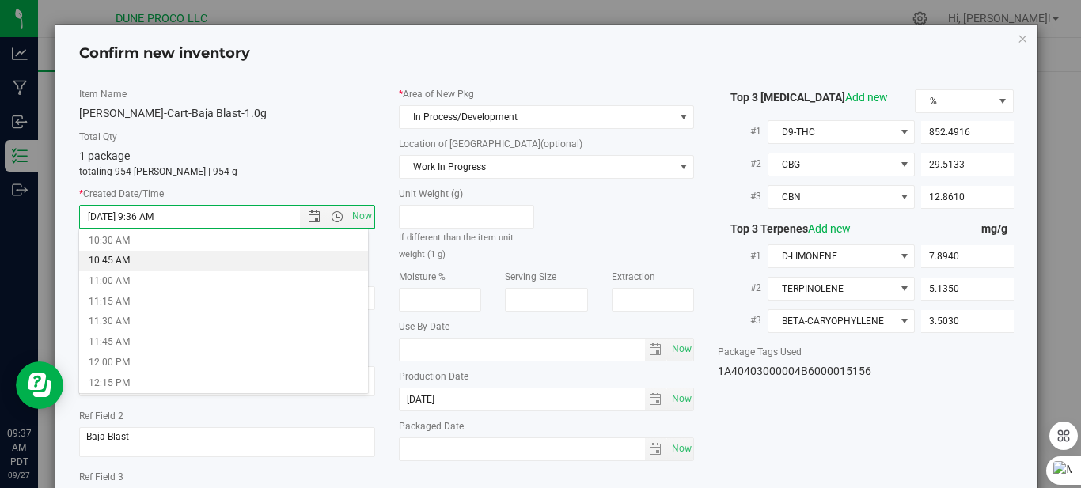
scroll to position [870, 0]
drag, startPoint x: 264, startPoint y: 266, endPoint x: 173, endPoint y: 272, distance: 91.2
click at [173, 272] on li "11:00 AM" at bounding box center [223, 266] width 289 height 21
type input "9/26/2025 11:00 AM"
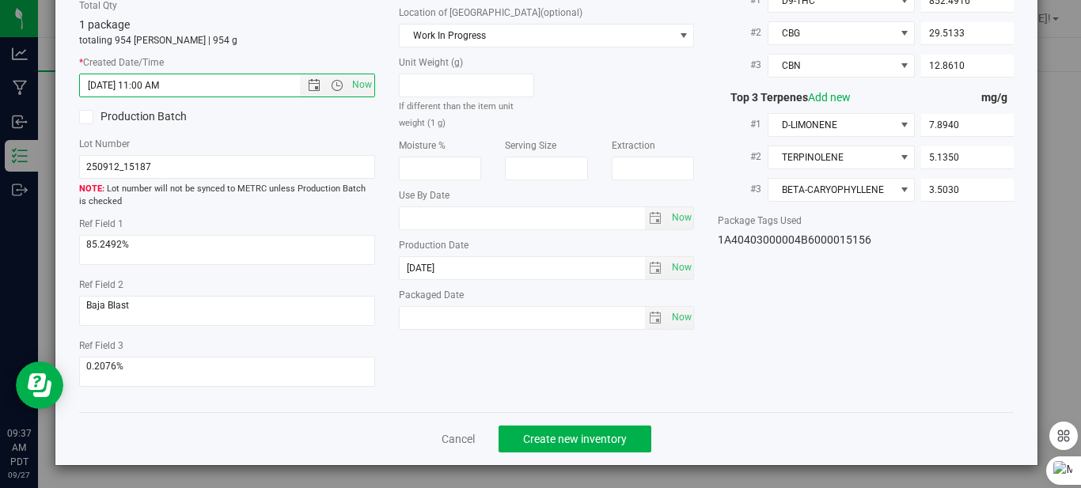
scroll to position [133, 0]
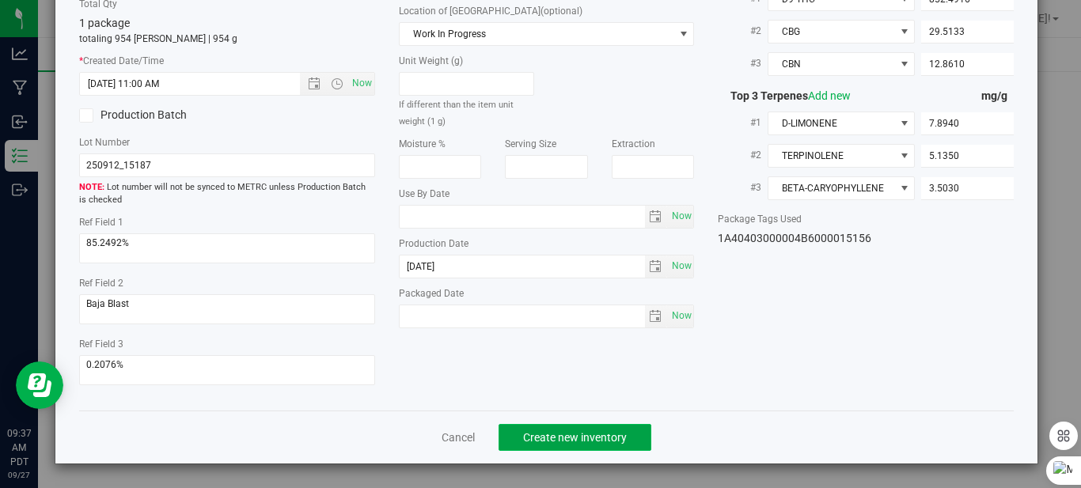
click at [568, 434] on span "Create new inventory" at bounding box center [575, 437] width 104 height 13
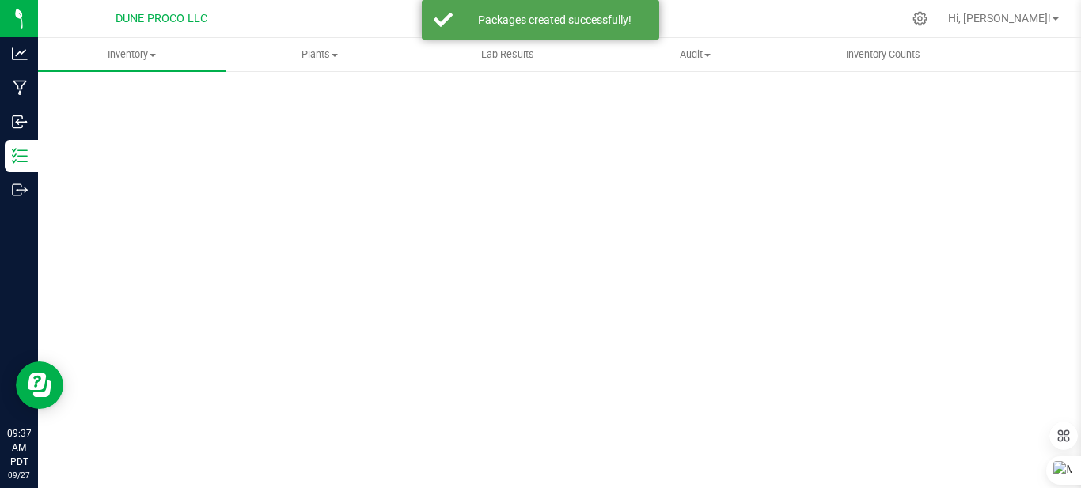
scroll to position [64, 0]
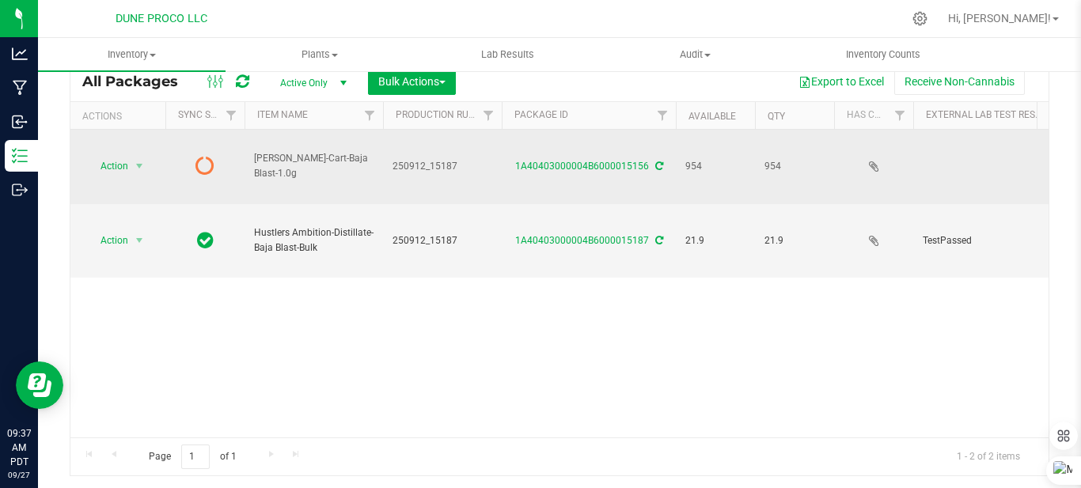
click at [209, 156] on icon at bounding box center [204, 165] width 19 height 19
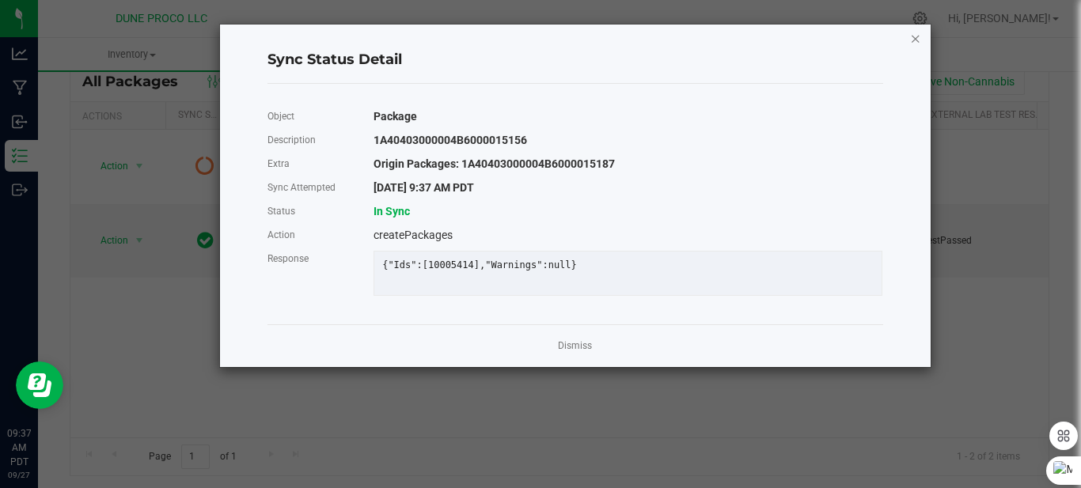
click at [918, 42] on icon "Close" at bounding box center [915, 37] width 11 height 19
